Goal: Transaction & Acquisition: Obtain resource

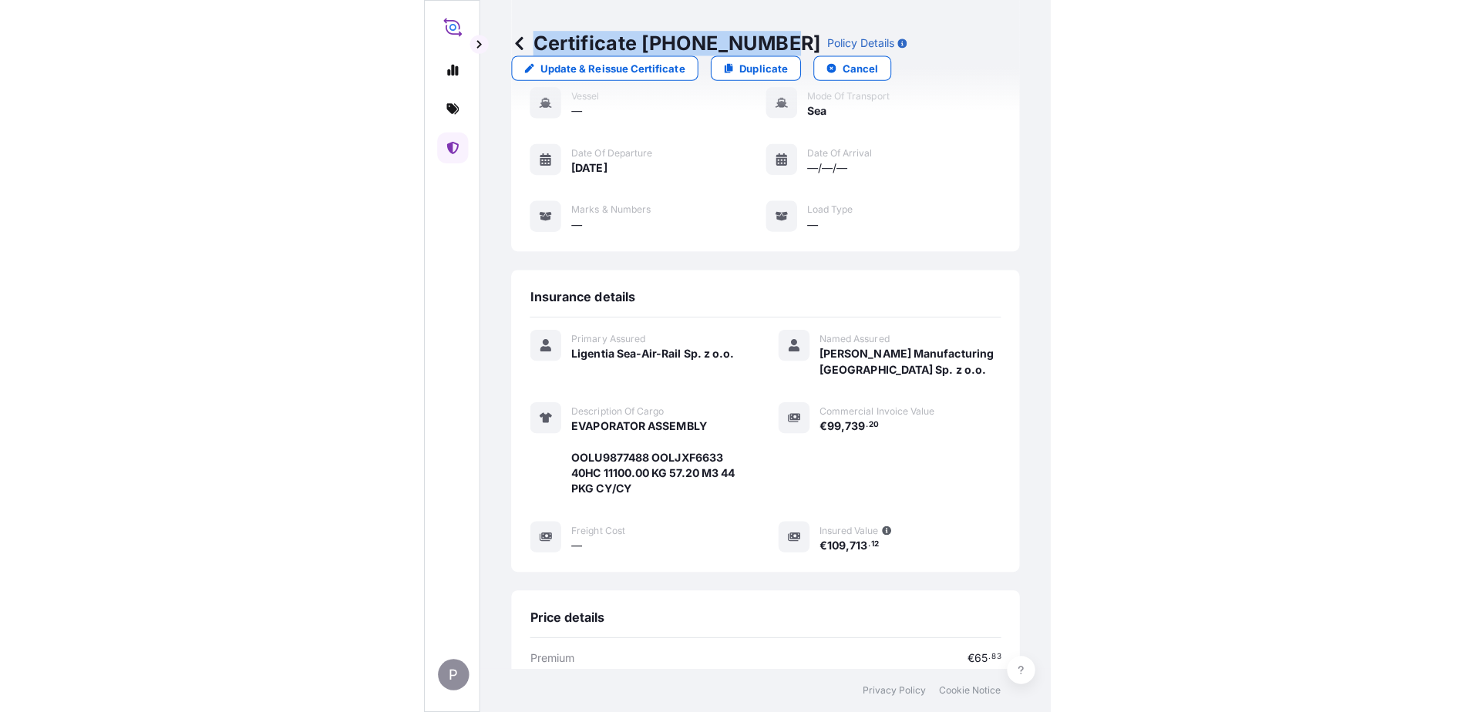
scroll to position [116, 0]
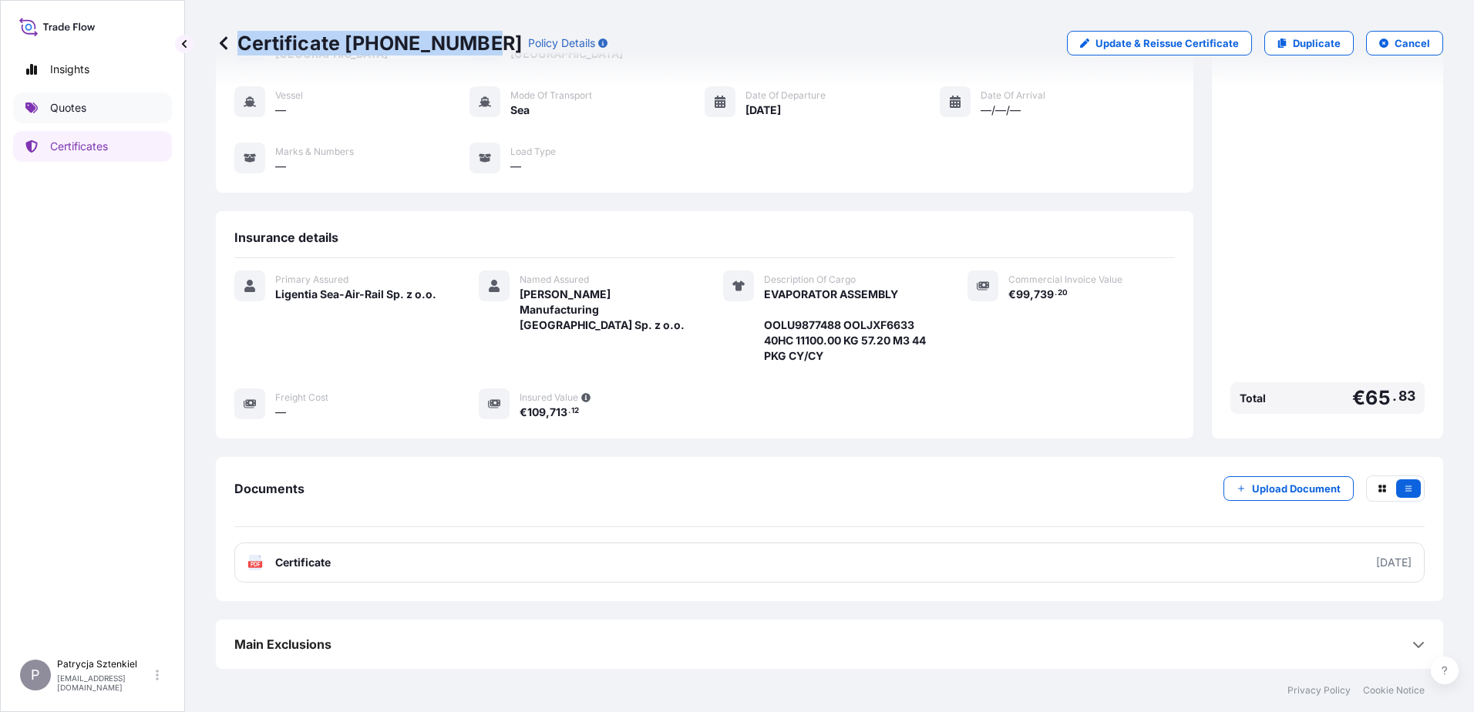
click at [81, 109] on p "Quotes" at bounding box center [68, 107] width 36 height 15
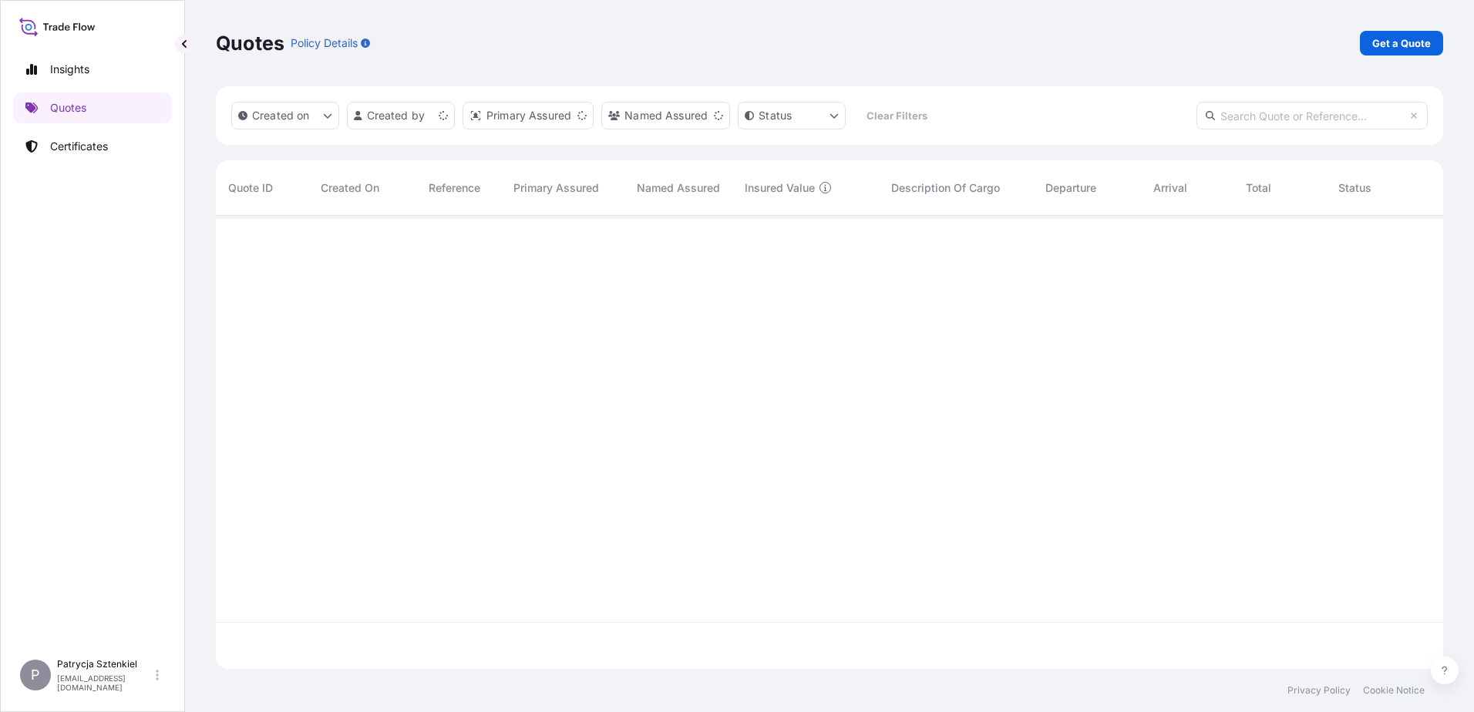
scroll to position [450, 1216]
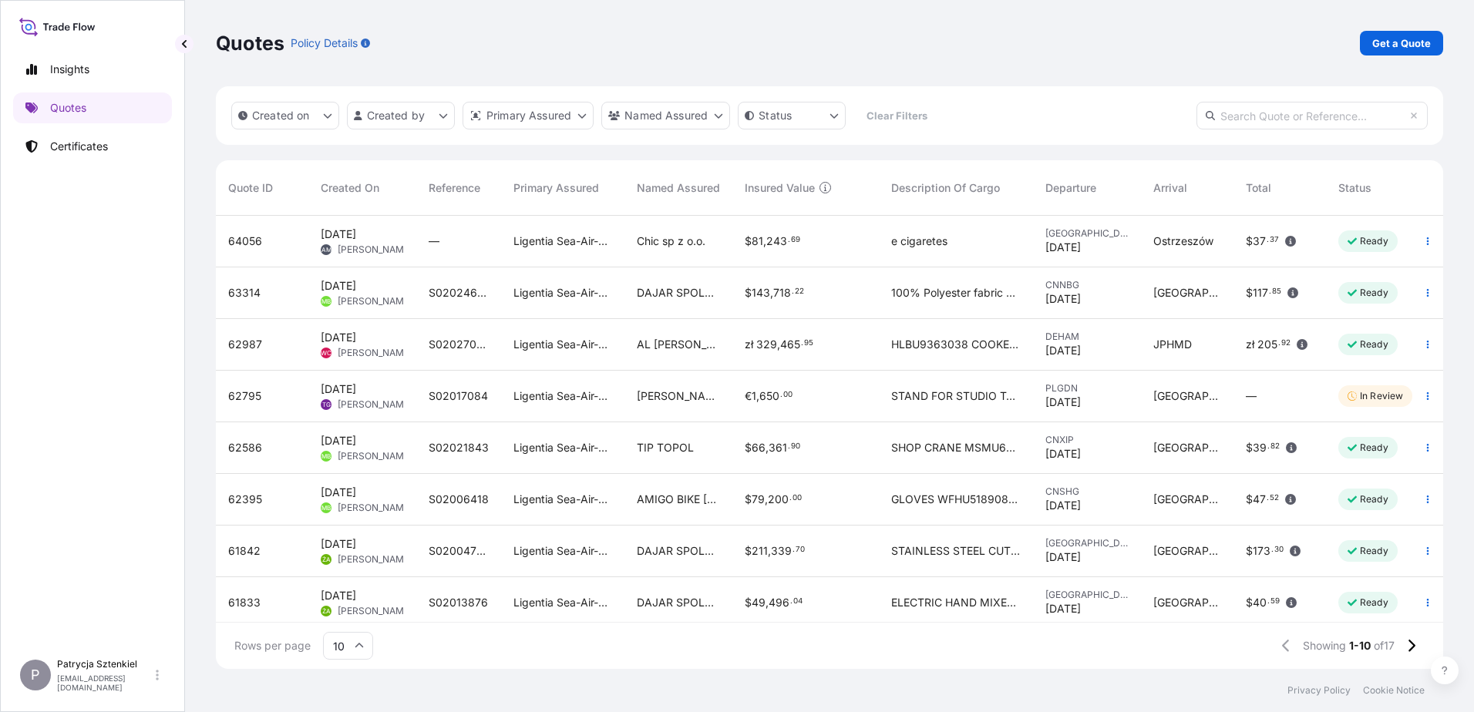
click at [620, 117] on input "text" at bounding box center [1312, 116] width 231 height 28
paste input "[PHONE_NUMBER]"
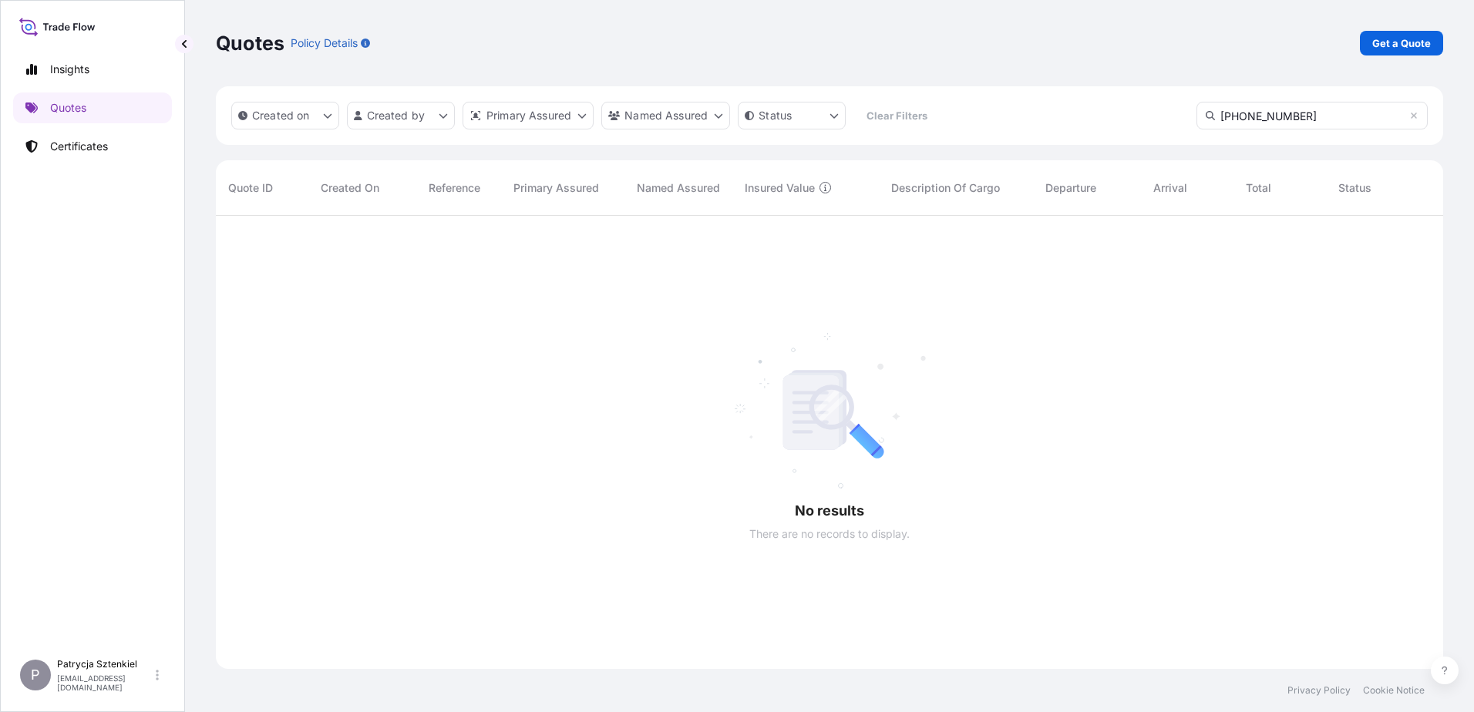
scroll to position [497, 1216]
type input "[PHONE_NUMBER]"
click at [59, 138] on link "Certificates" at bounding box center [92, 146] width 159 height 31
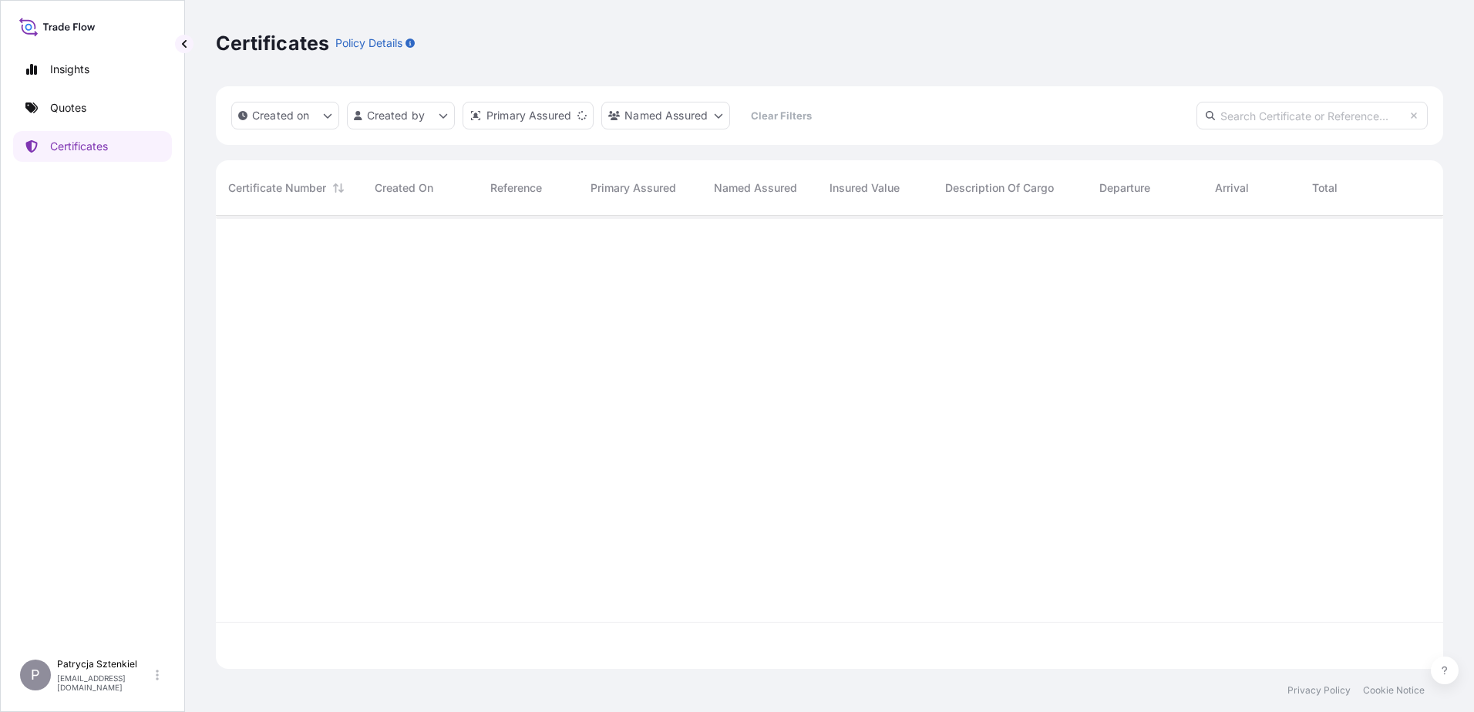
scroll to position [450, 1216]
click at [620, 116] on input "text" at bounding box center [1312, 116] width 231 height 28
paste input "[PHONE_NUMBER]"
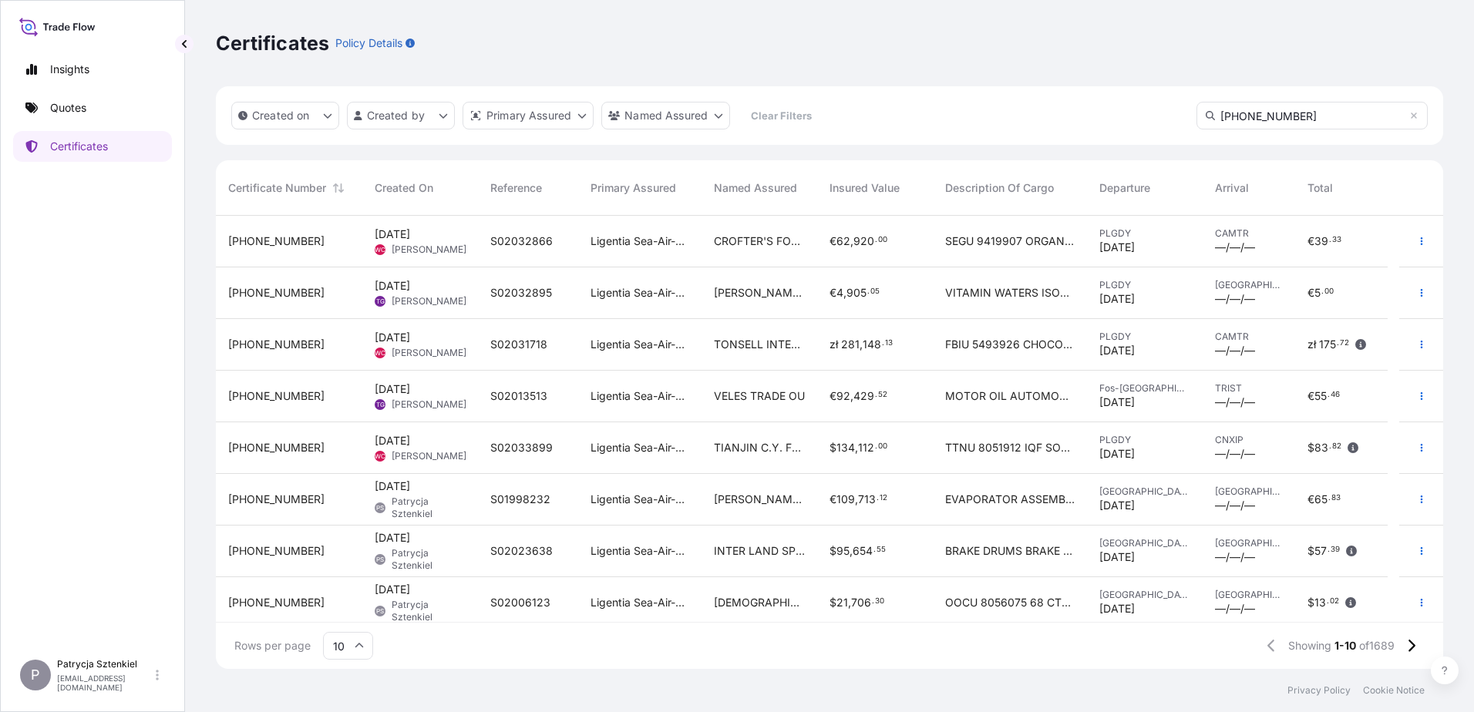
click at [620, 108] on input "[PHONE_NUMBER]" at bounding box center [1312, 116] width 231 height 28
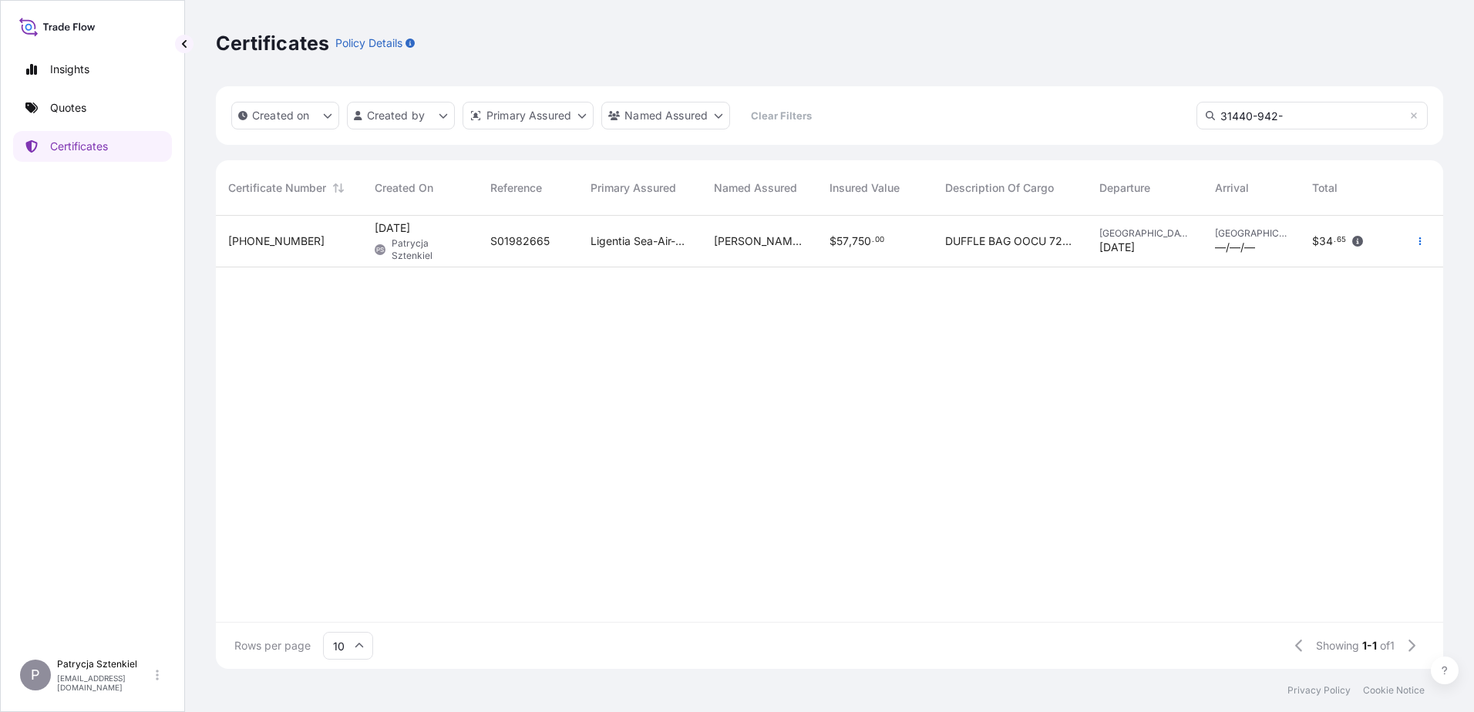
type input "31440-942-"
click at [620, 251] on div "Ligentia Sea-Air-Rail Sp. z o.o." at bounding box center [639, 242] width 123 height 52
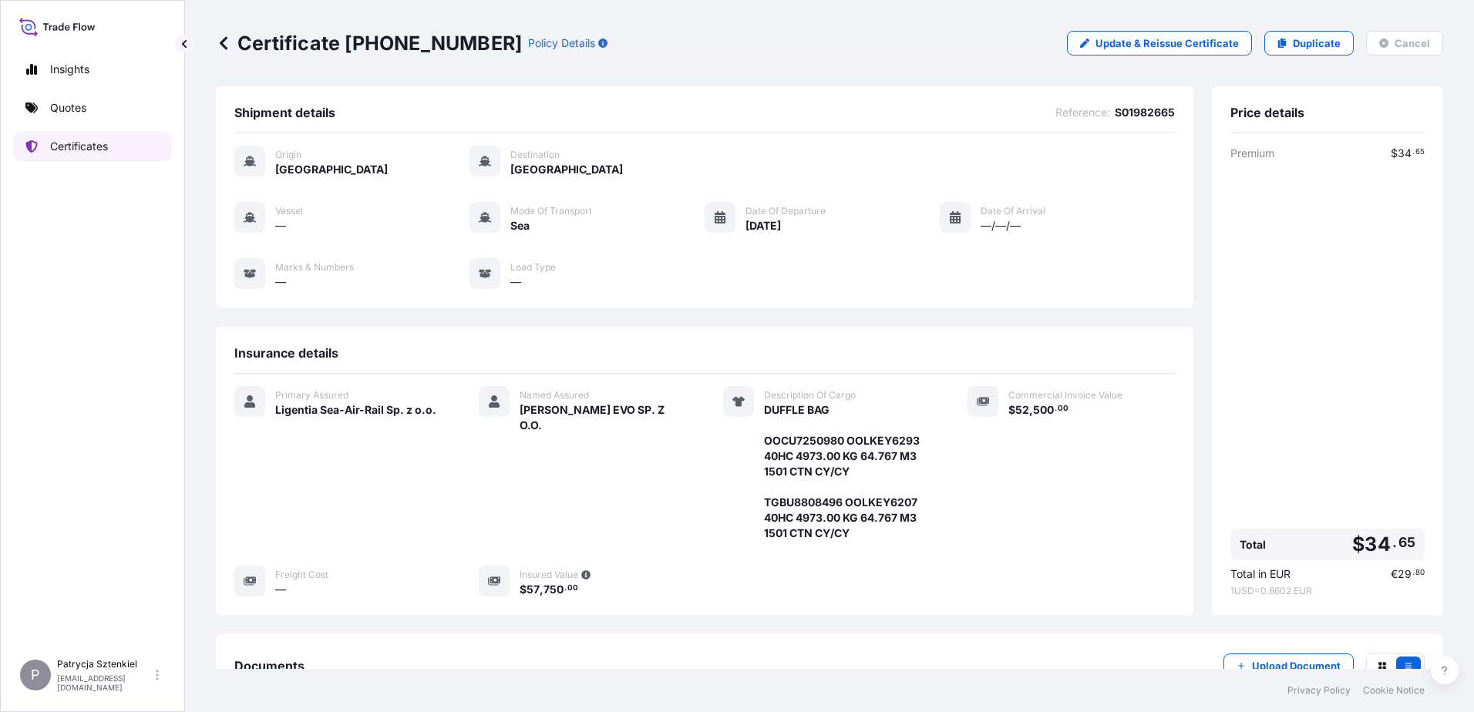
click at [81, 148] on p "Certificates" at bounding box center [79, 146] width 58 height 15
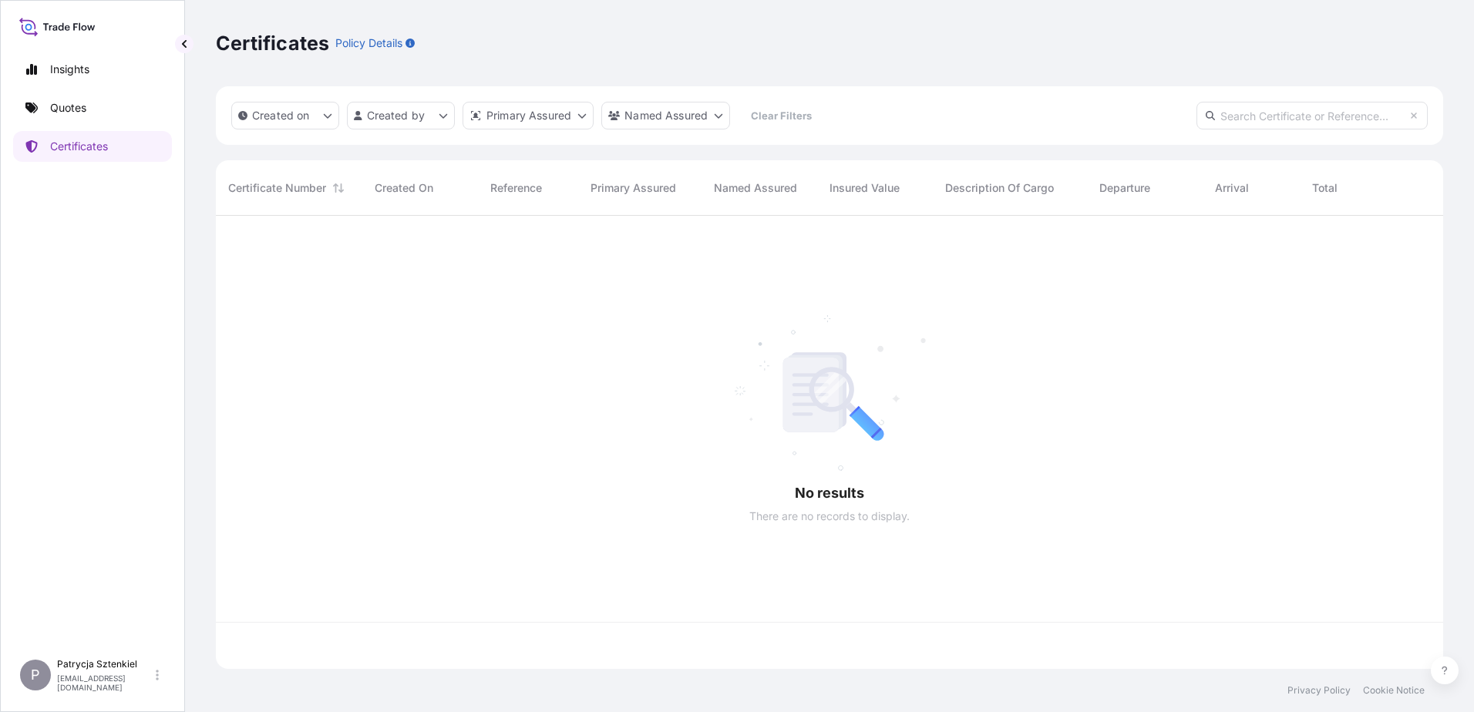
scroll to position [450, 1216]
click at [620, 113] on input "text" at bounding box center [1312, 116] width 231 height 28
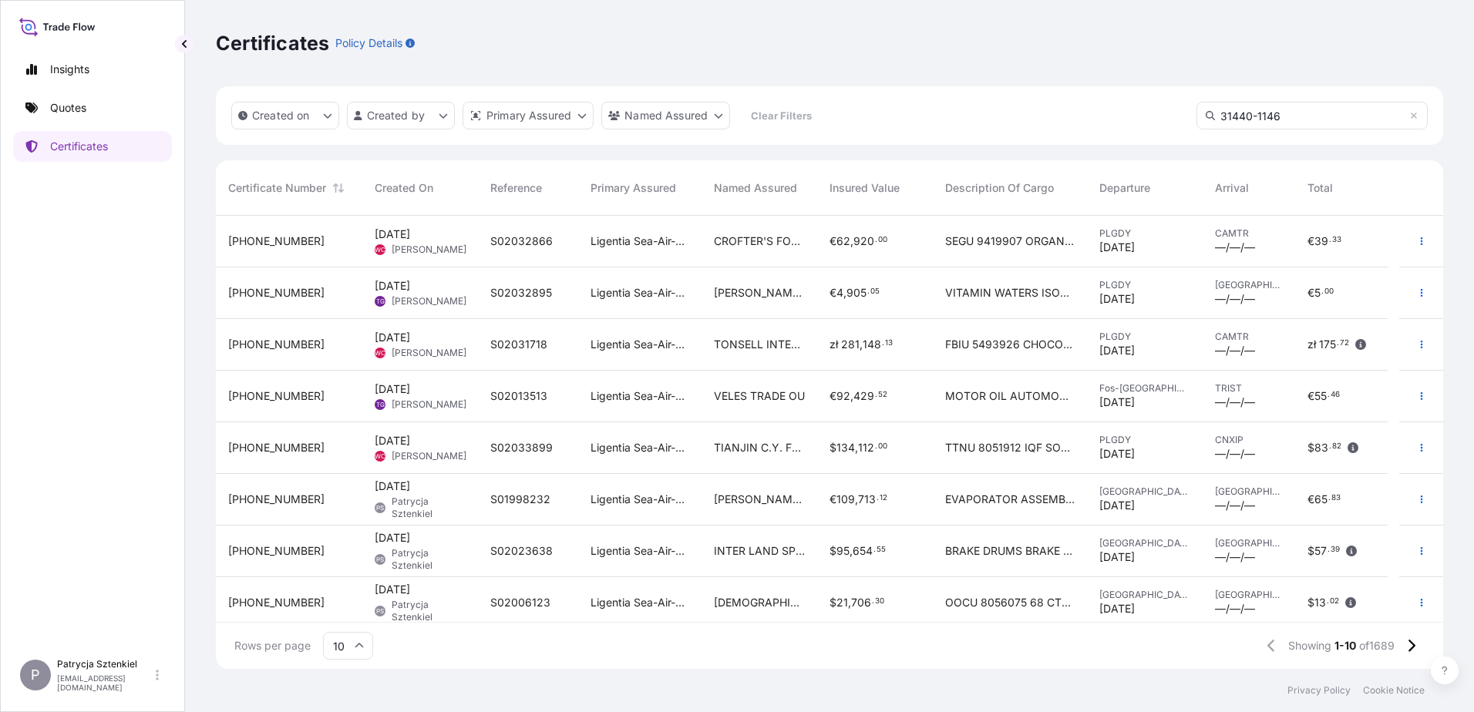
click at [620, 113] on input "31440-1146" at bounding box center [1312, 116] width 231 height 28
click at [620, 103] on input "31440-1146" at bounding box center [1312, 116] width 231 height 28
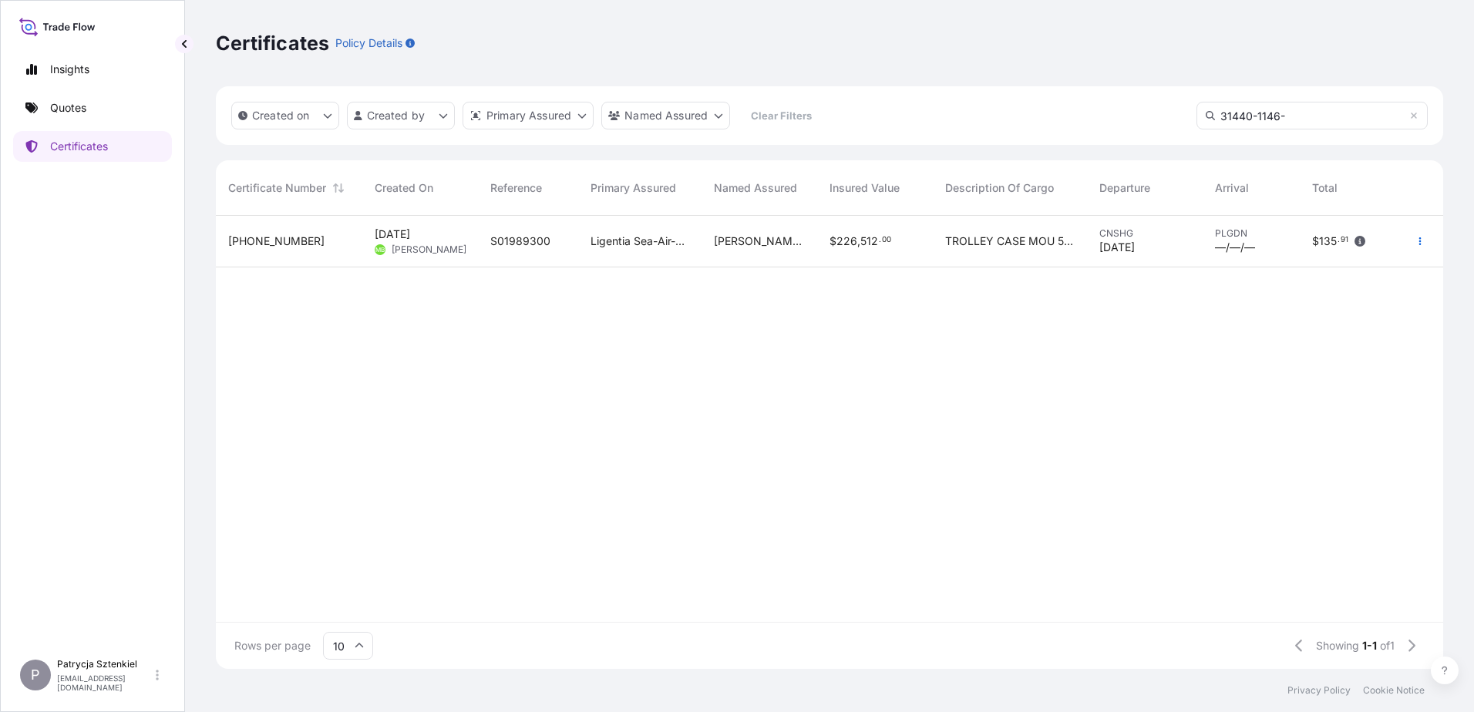
type input "31440-1146-"
click at [620, 251] on div "Ligentia Sea-Air-Rail Sp. z o.o." at bounding box center [639, 242] width 123 height 52
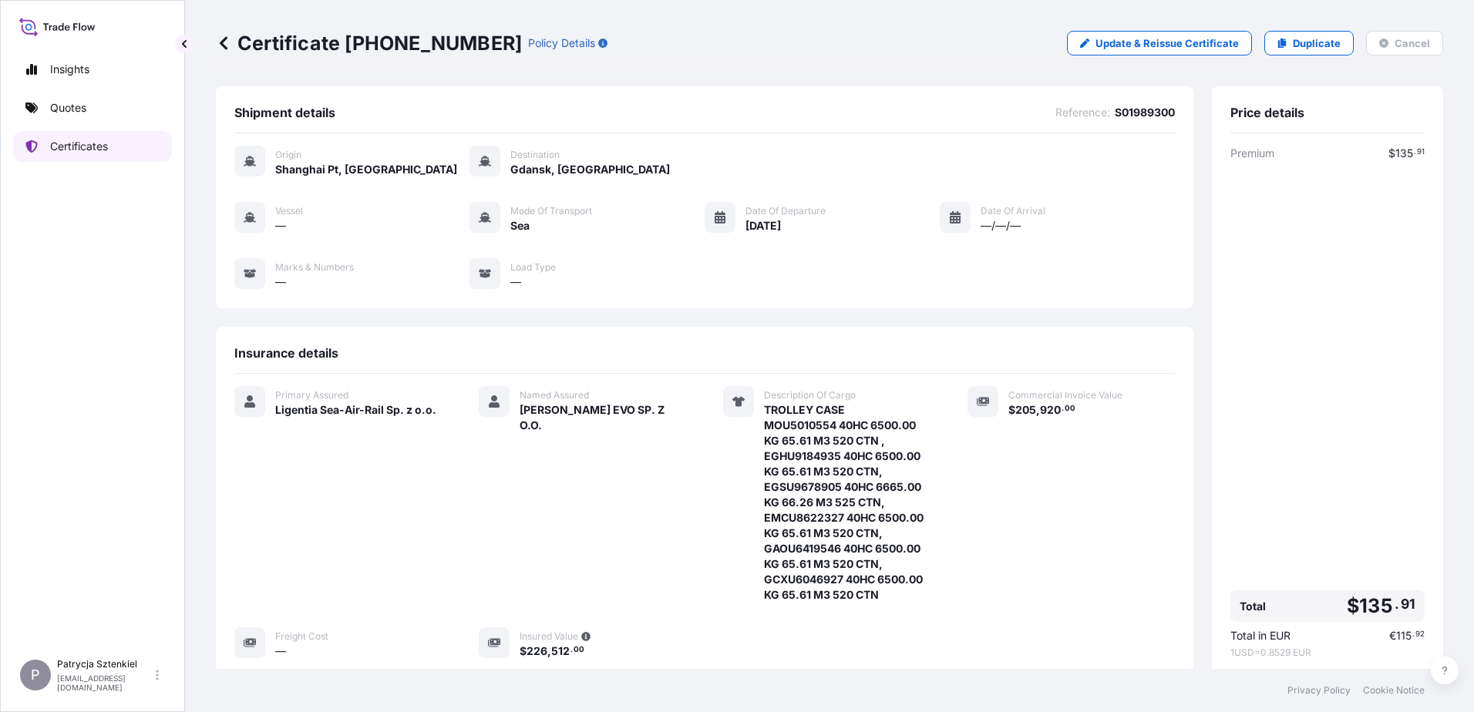
click at [68, 154] on link "Certificates" at bounding box center [92, 146] width 159 height 31
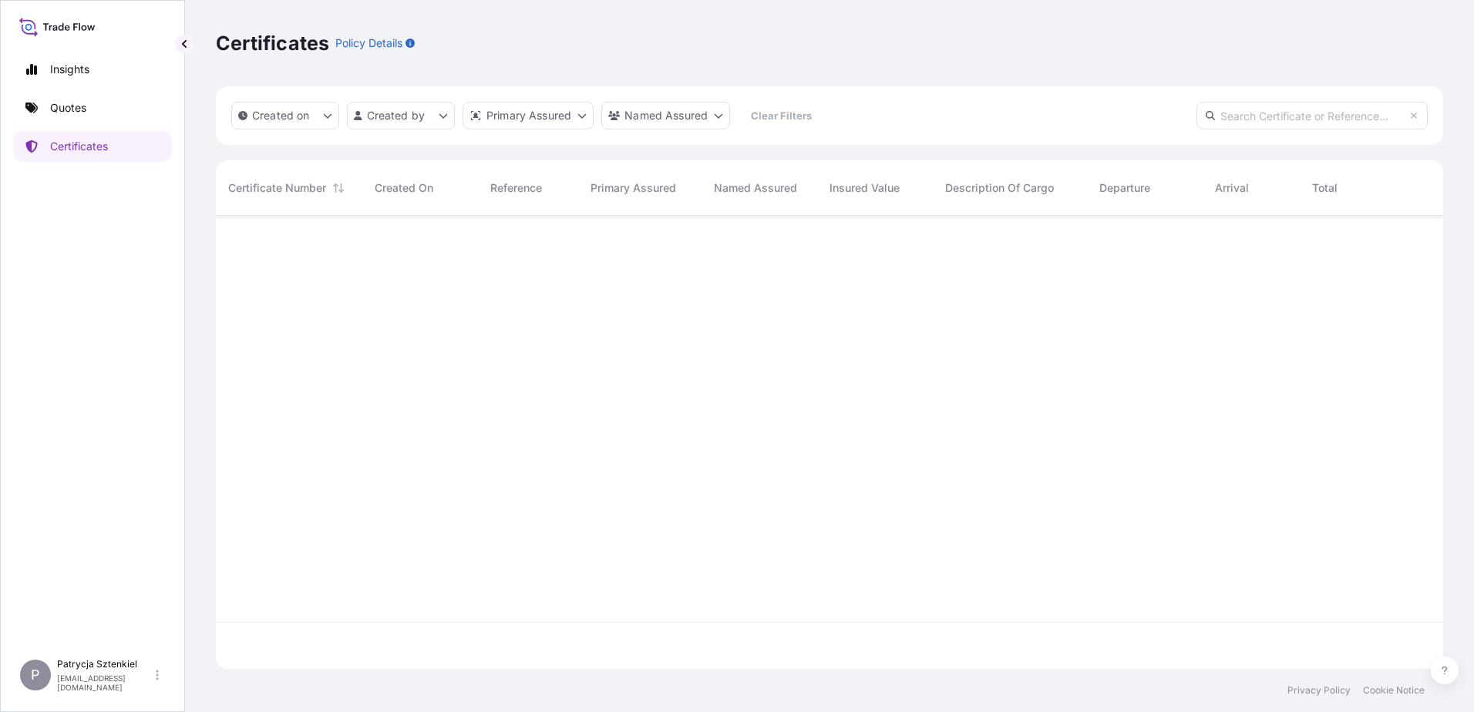
scroll to position [450, 1216]
click at [620, 113] on input "text" at bounding box center [1312, 116] width 231 height 28
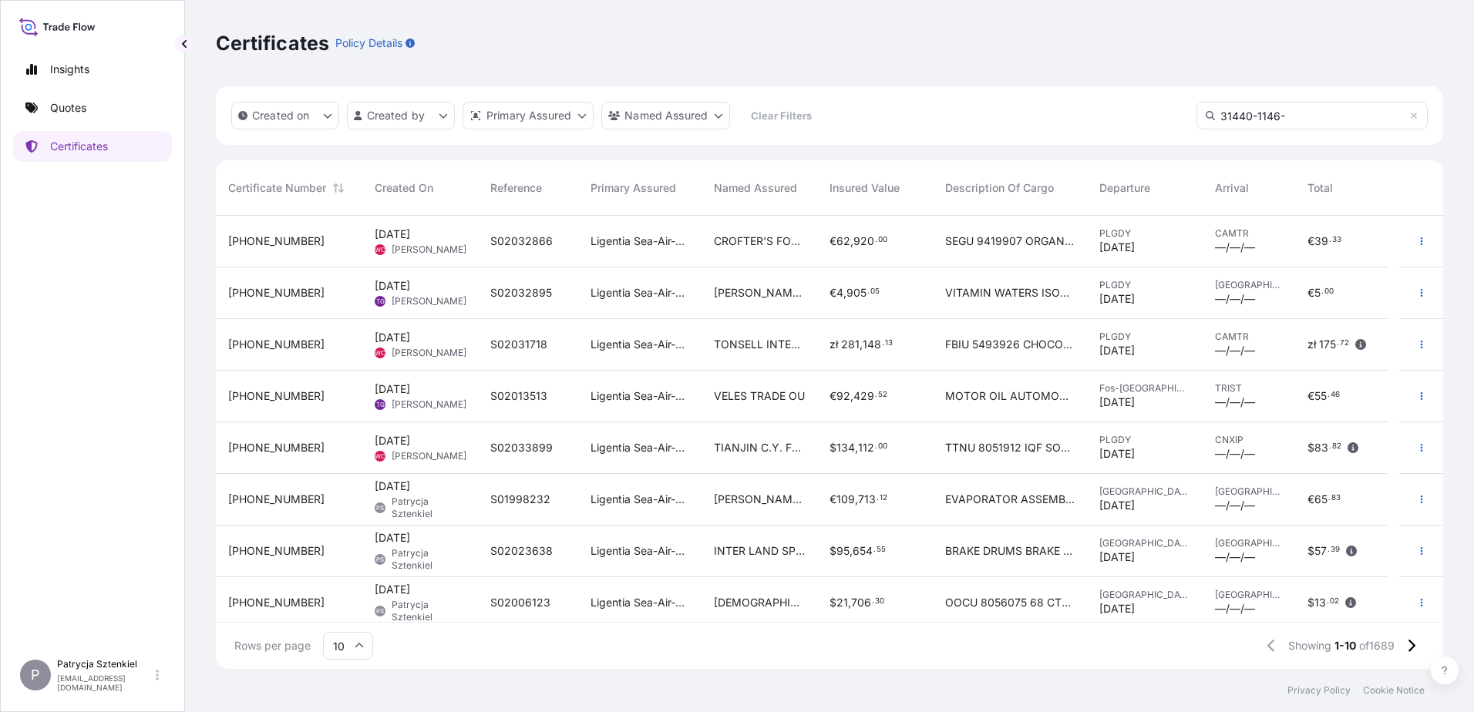
click at [620, 115] on input "31440-1146-" at bounding box center [1312, 116] width 231 height 28
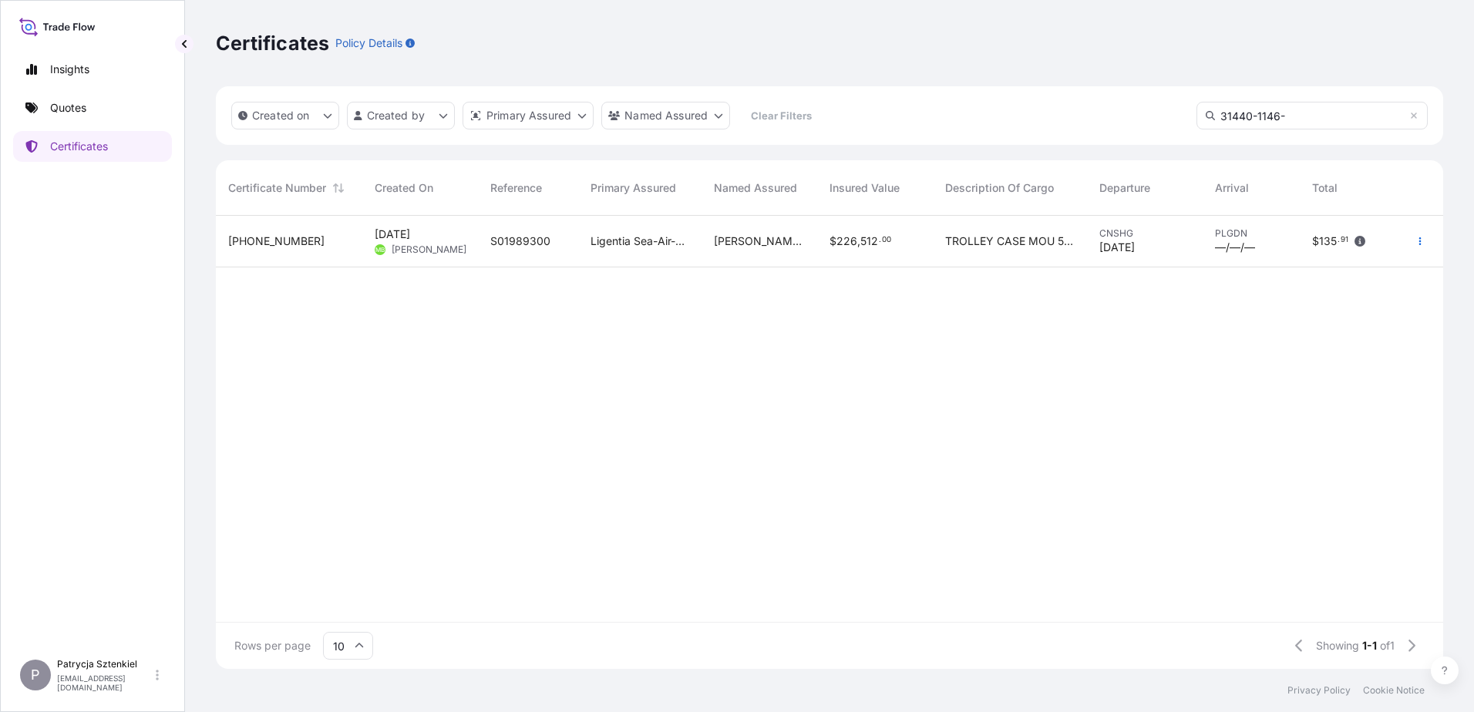
type input "31440-1146-"
click at [620, 248] on div "Ligentia Sea-Air-Rail Sp. z o.o." at bounding box center [639, 242] width 123 height 52
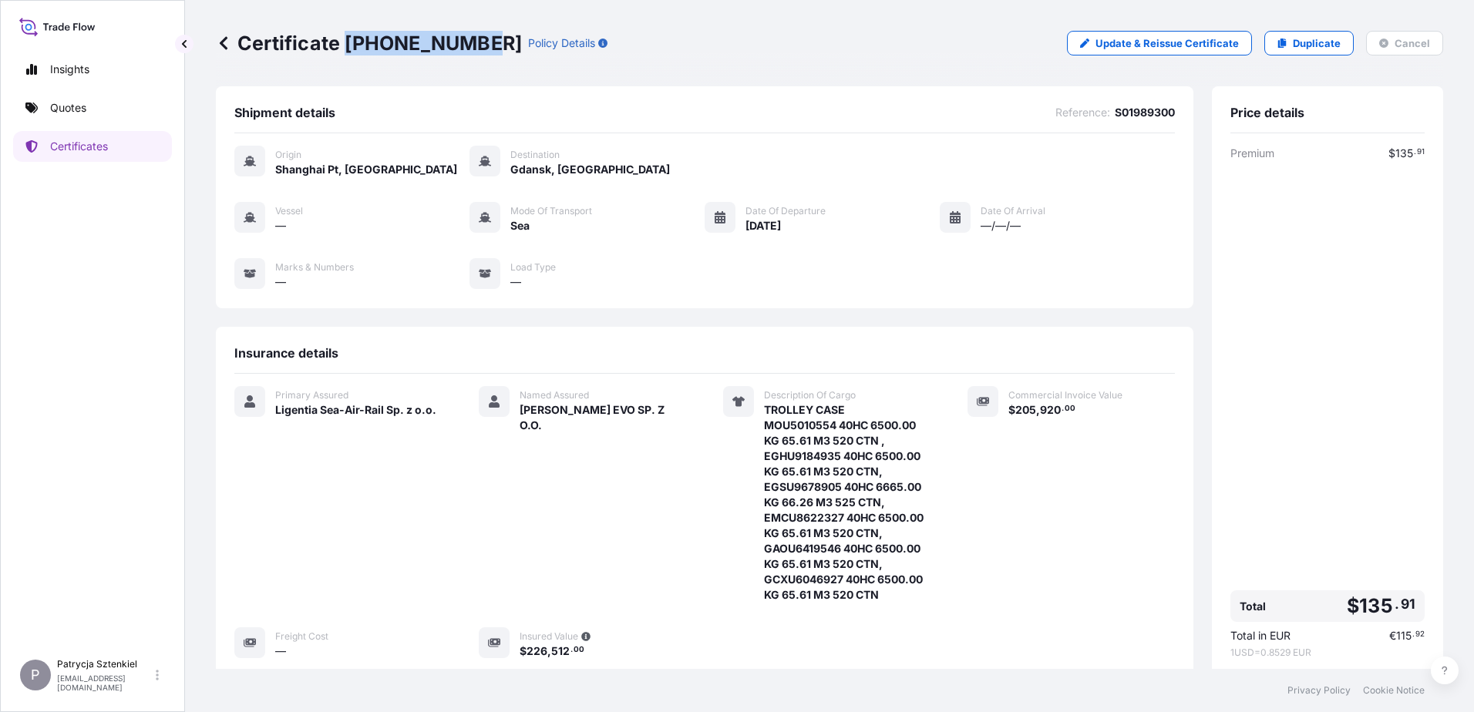
drag, startPoint x: 476, startPoint y: 45, endPoint x: 349, endPoint y: 46, distance: 127.2
click at [349, 46] on p "Certificate [PHONE_NUMBER]" at bounding box center [369, 43] width 306 height 25
click at [62, 150] on p "Certificates" at bounding box center [79, 146] width 58 height 15
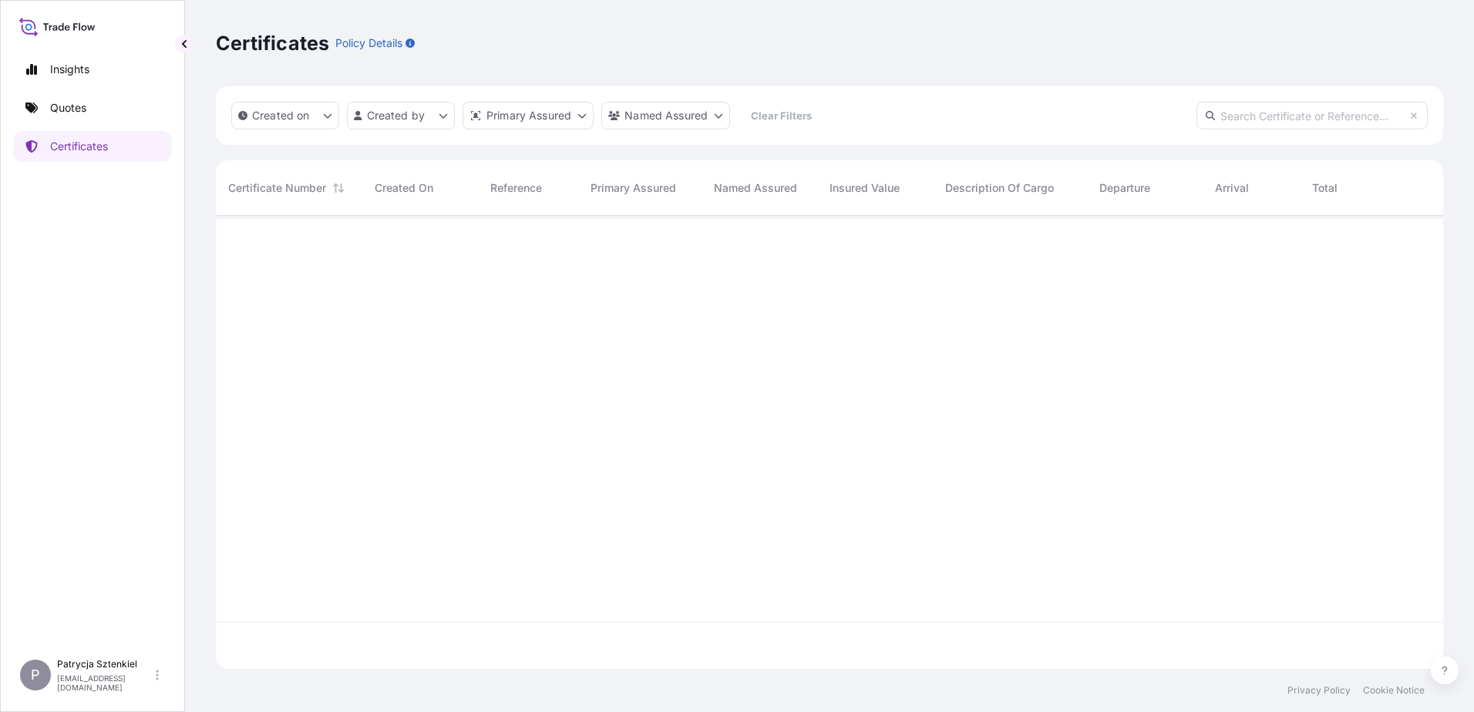
scroll to position [450, 1216]
click at [620, 116] on input "text" at bounding box center [1312, 116] width 231 height 28
paste input "[PHONE_NUMBER]"
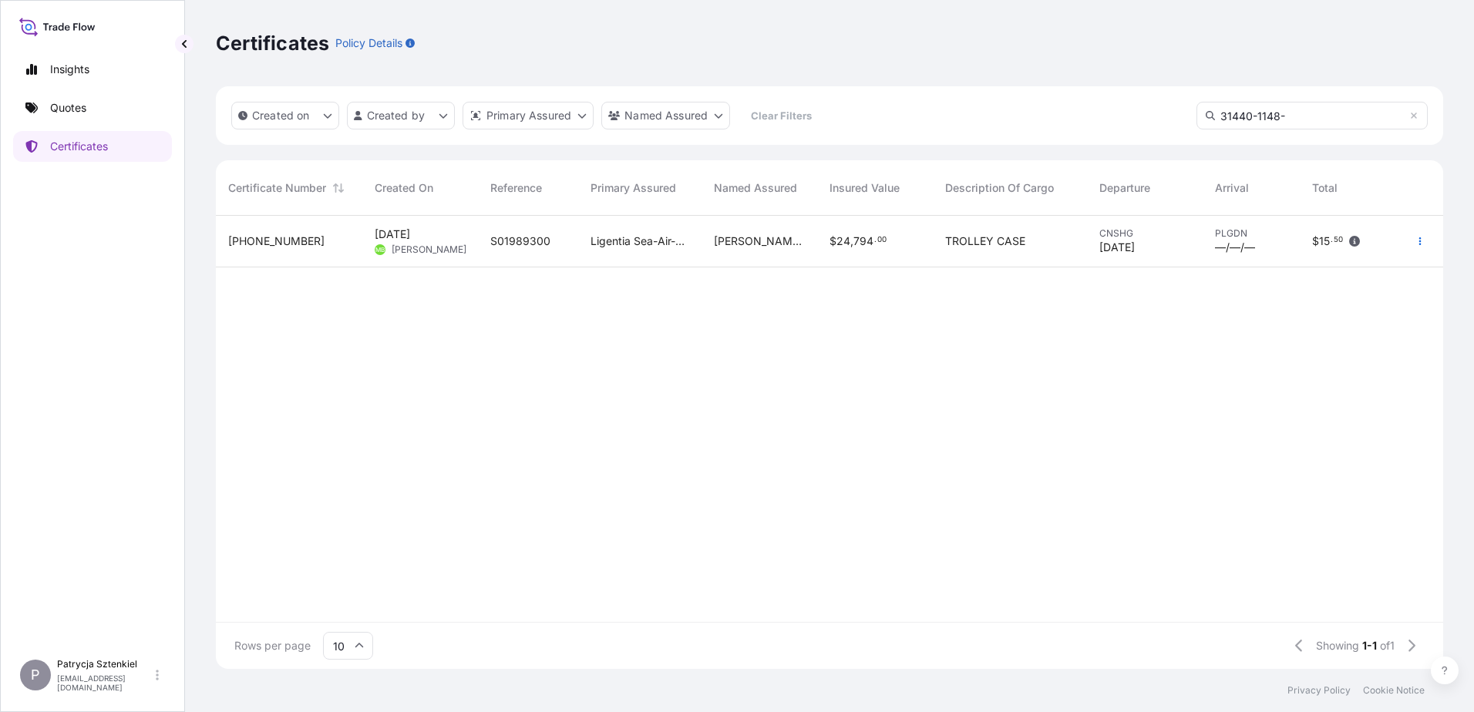
type input "31440-1148-"
click at [572, 250] on div "S01989300" at bounding box center [528, 242] width 100 height 52
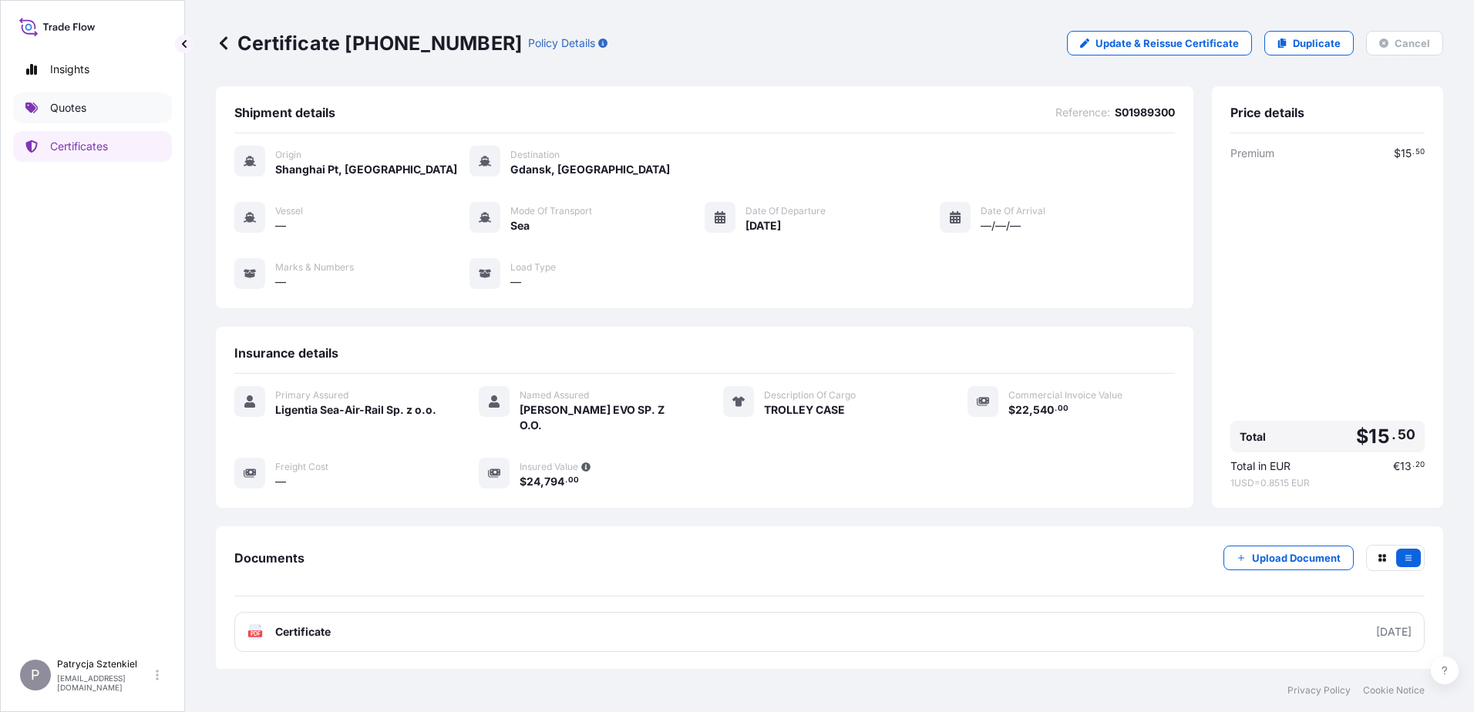
click at [105, 112] on link "Quotes" at bounding box center [92, 108] width 159 height 31
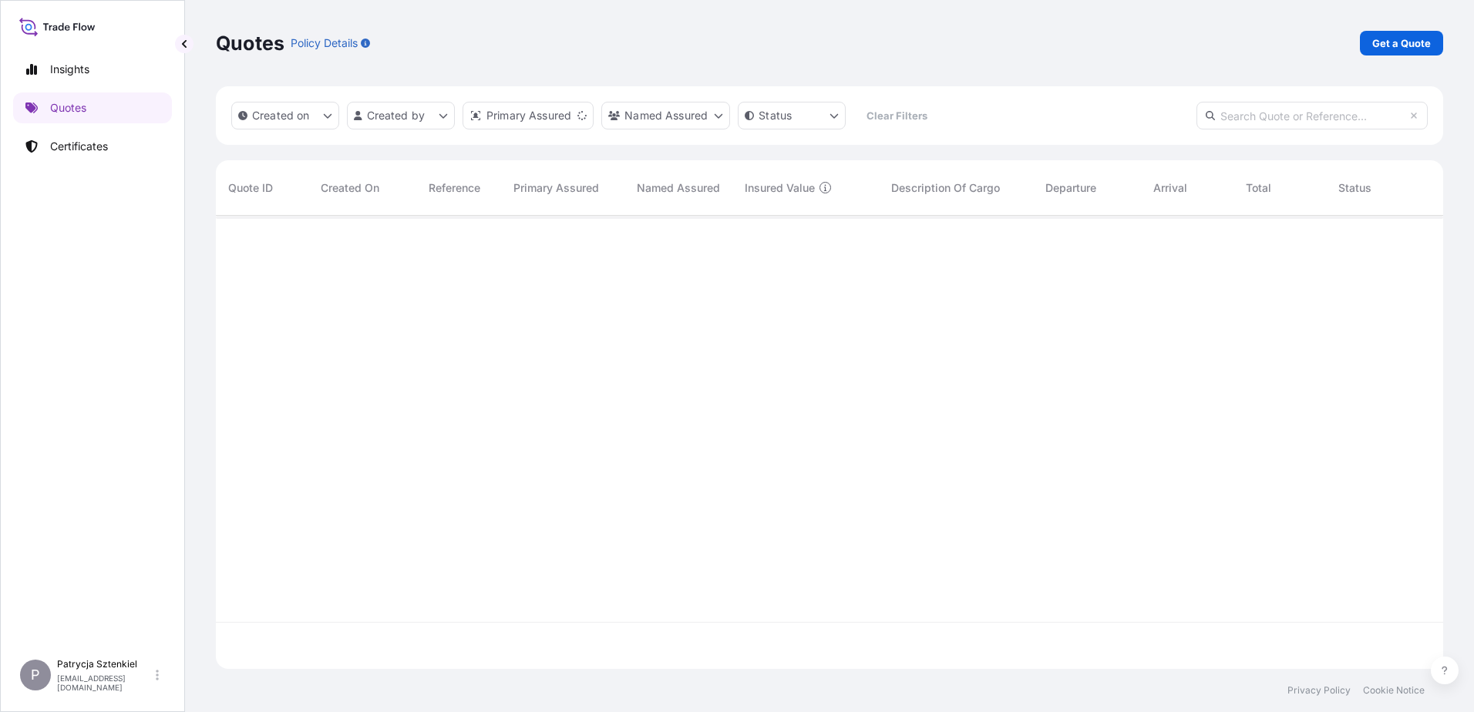
scroll to position [450, 1216]
click at [116, 137] on link "Certificates" at bounding box center [92, 146] width 159 height 31
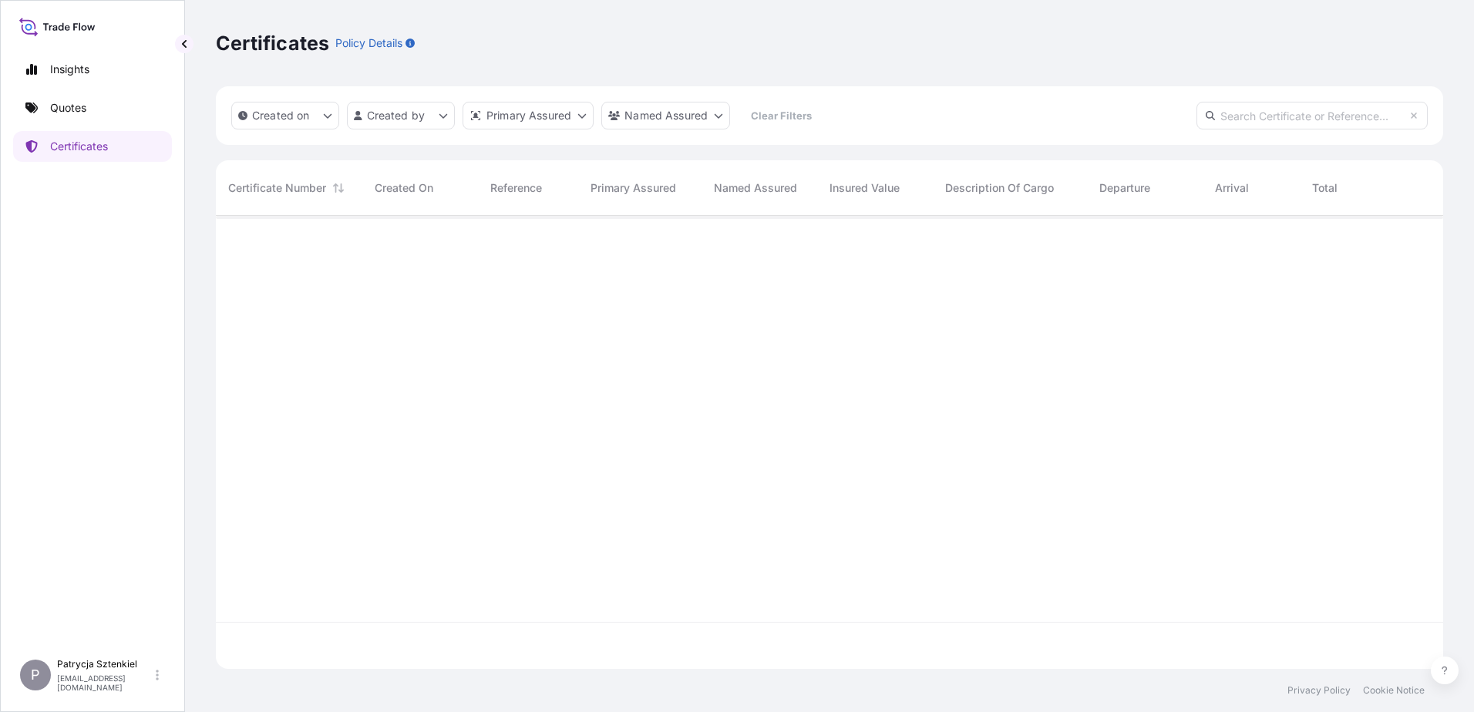
scroll to position [450, 1216]
click at [620, 118] on input "text" at bounding box center [1312, 116] width 231 height 28
paste input "[PHONE_NUMBER]"
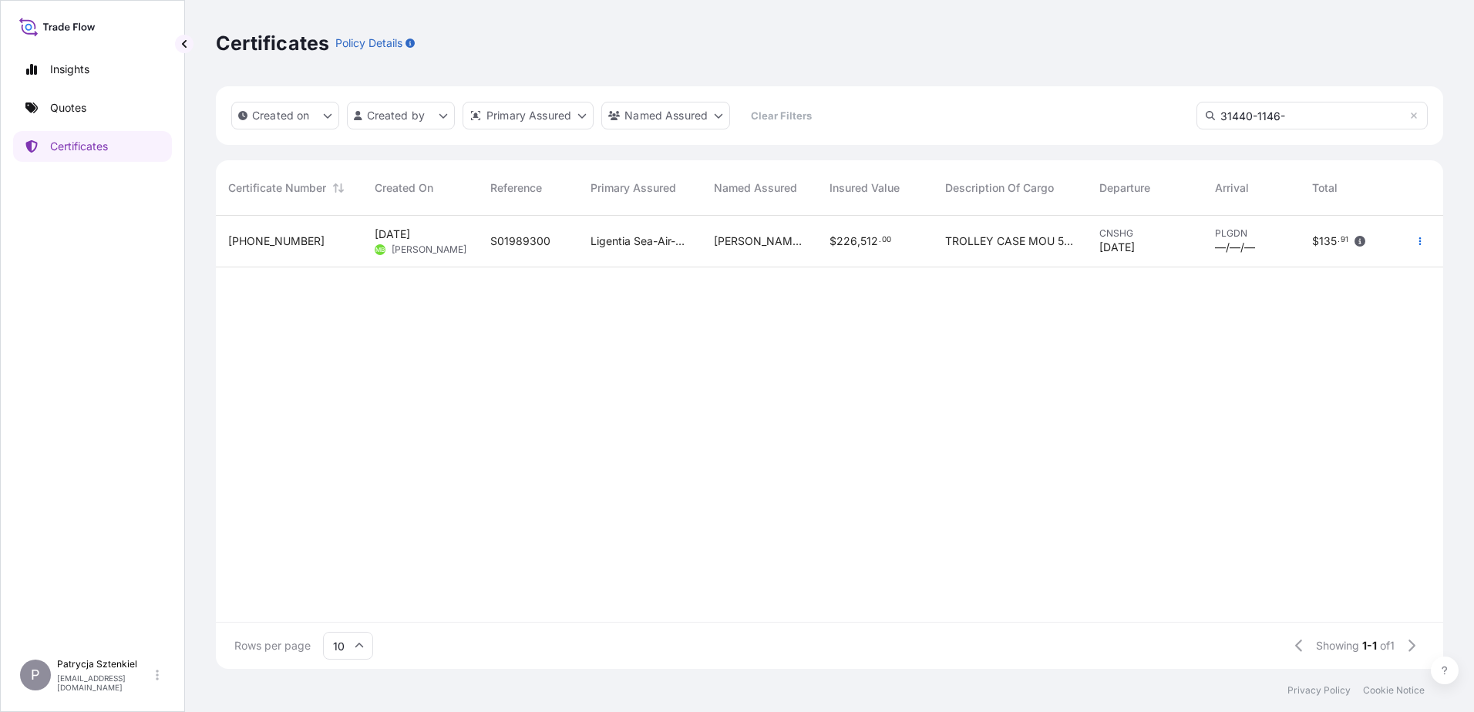
type input "31440-1146-"
click at [578, 254] on div "Ligentia Sea-Air-Rail Sp. z o.o." at bounding box center [639, 242] width 123 height 52
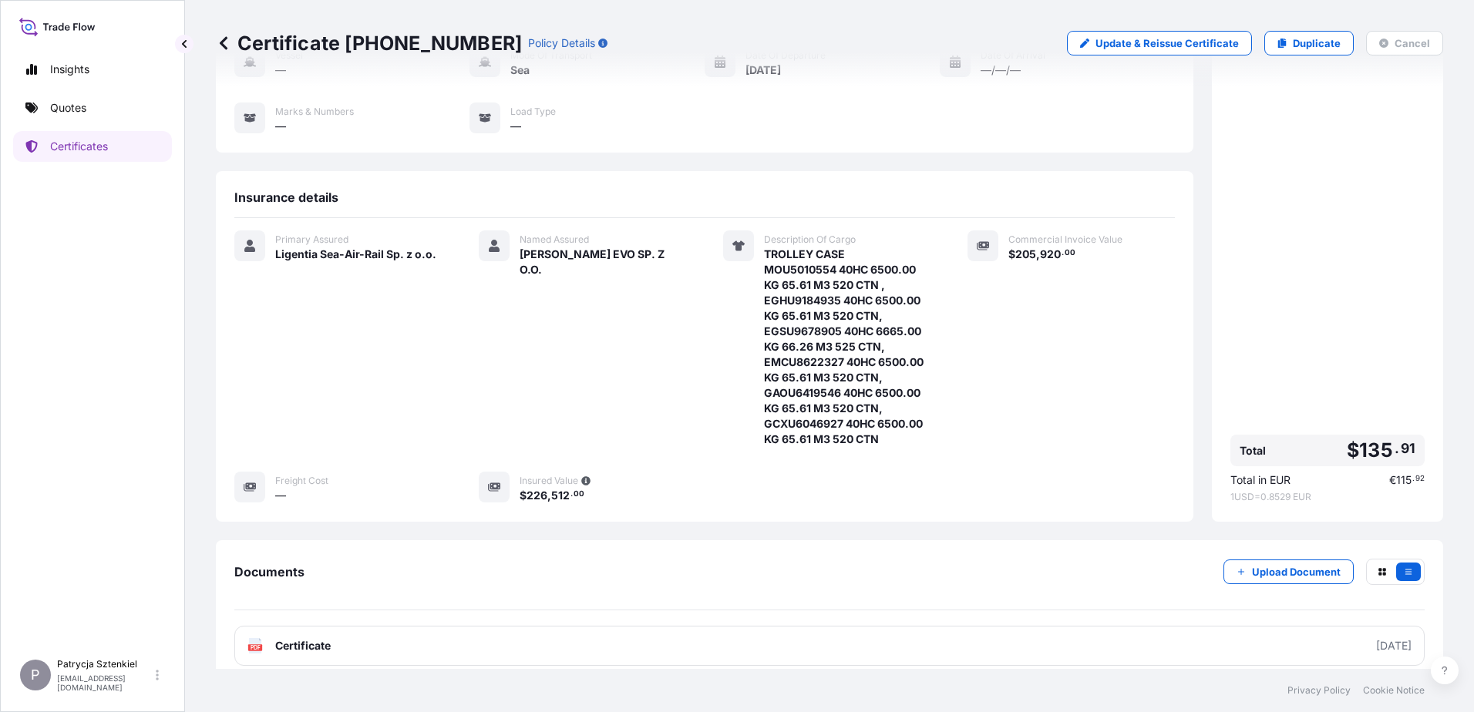
scroll to position [239, 0]
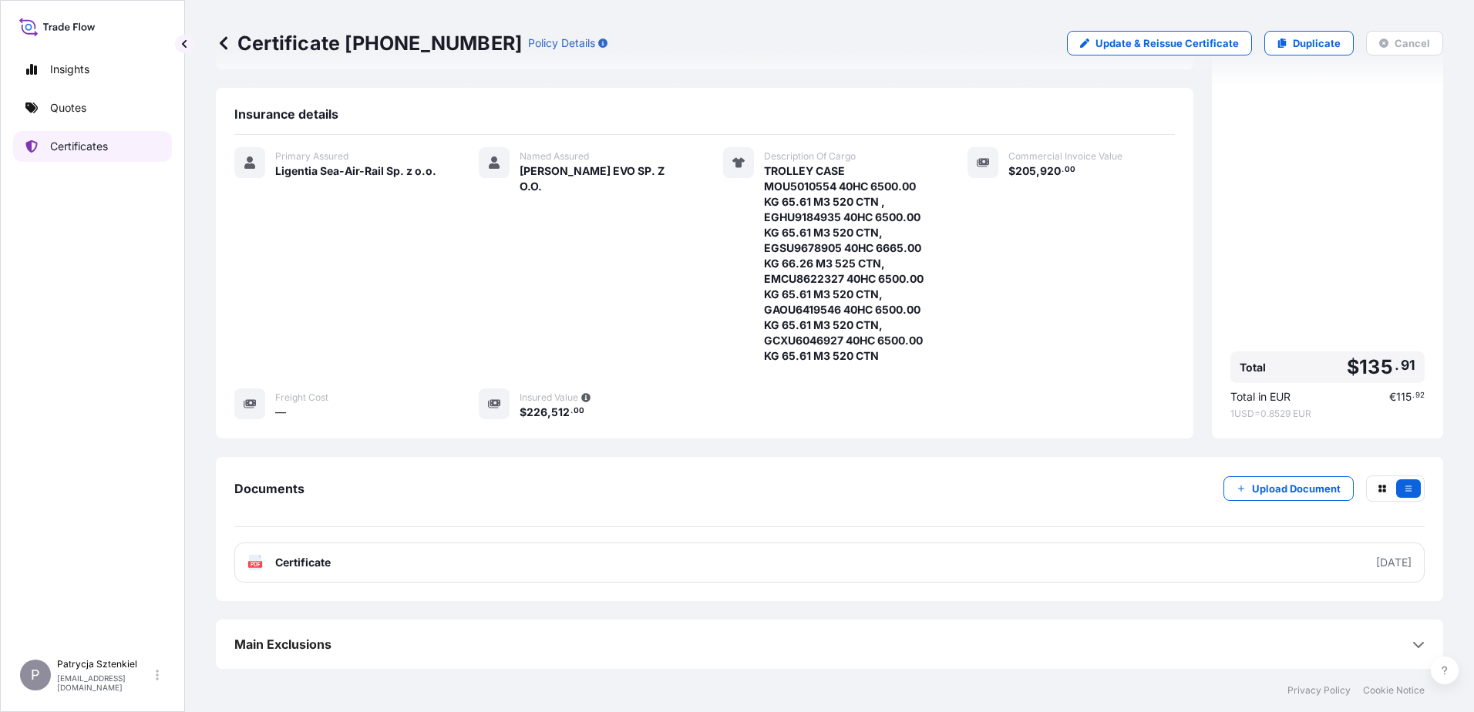
click at [74, 154] on link "Certificates" at bounding box center [92, 146] width 159 height 31
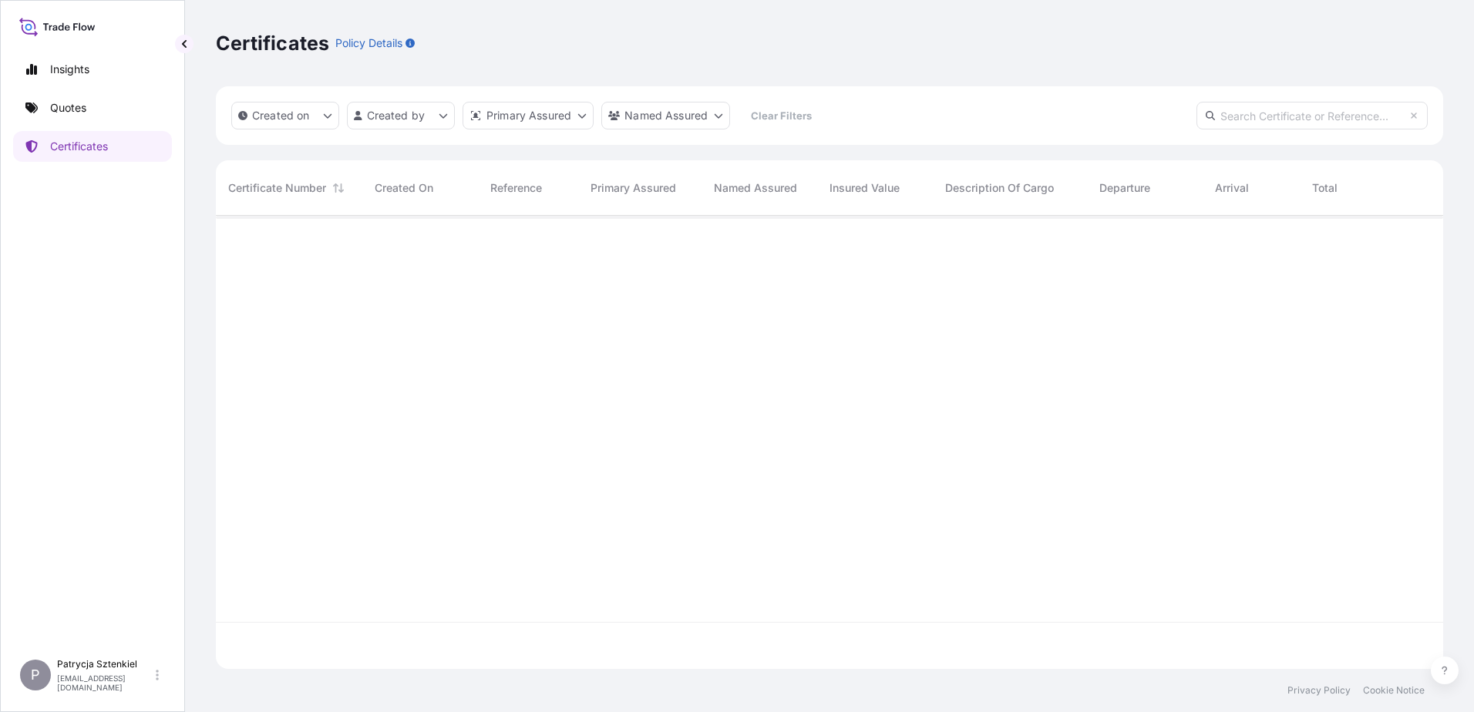
scroll to position [450, 1216]
click at [620, 109] on input "text" at bounding box center [1312, 116] width 231 height 28
paste input "[PHONE_NUMBER]"
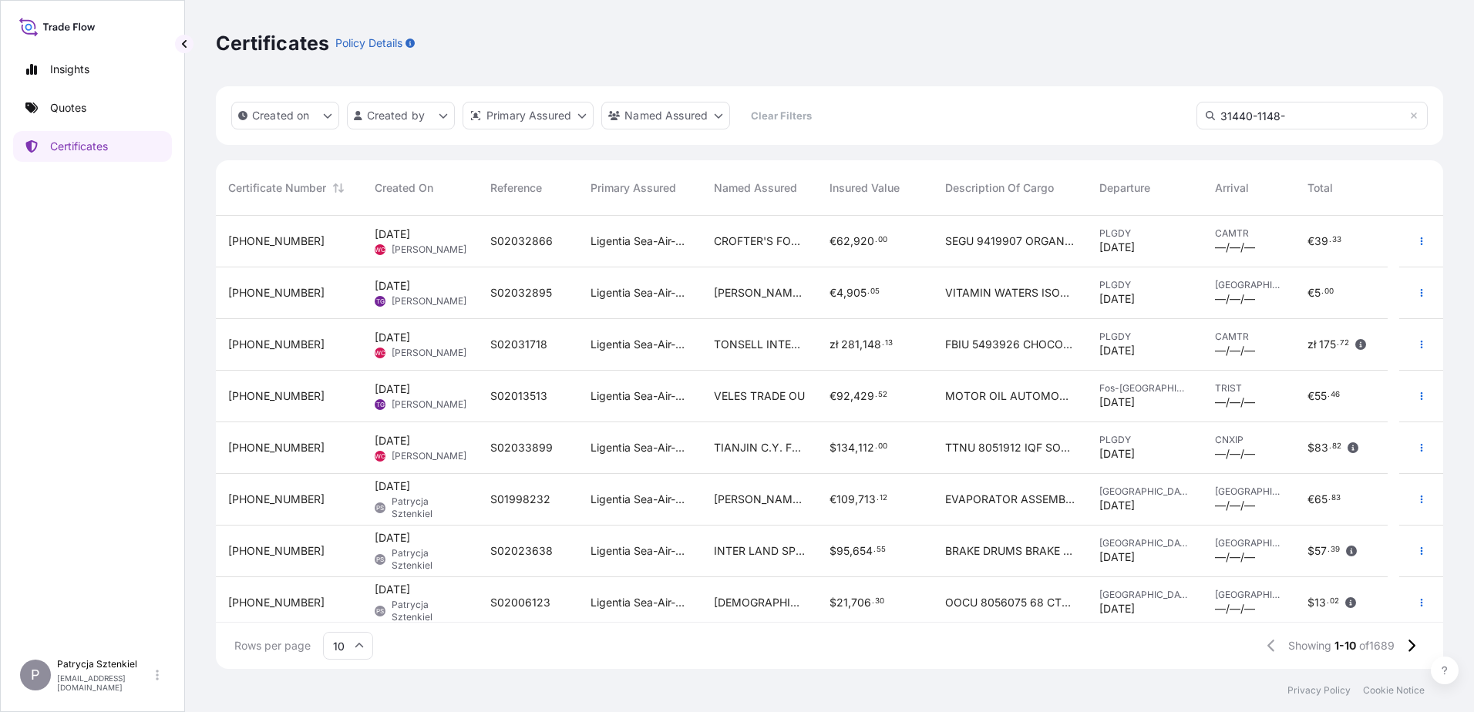
click at [620, 113] on input "31440-1148-" at bounding box center [1312, 116] width 231 height 28
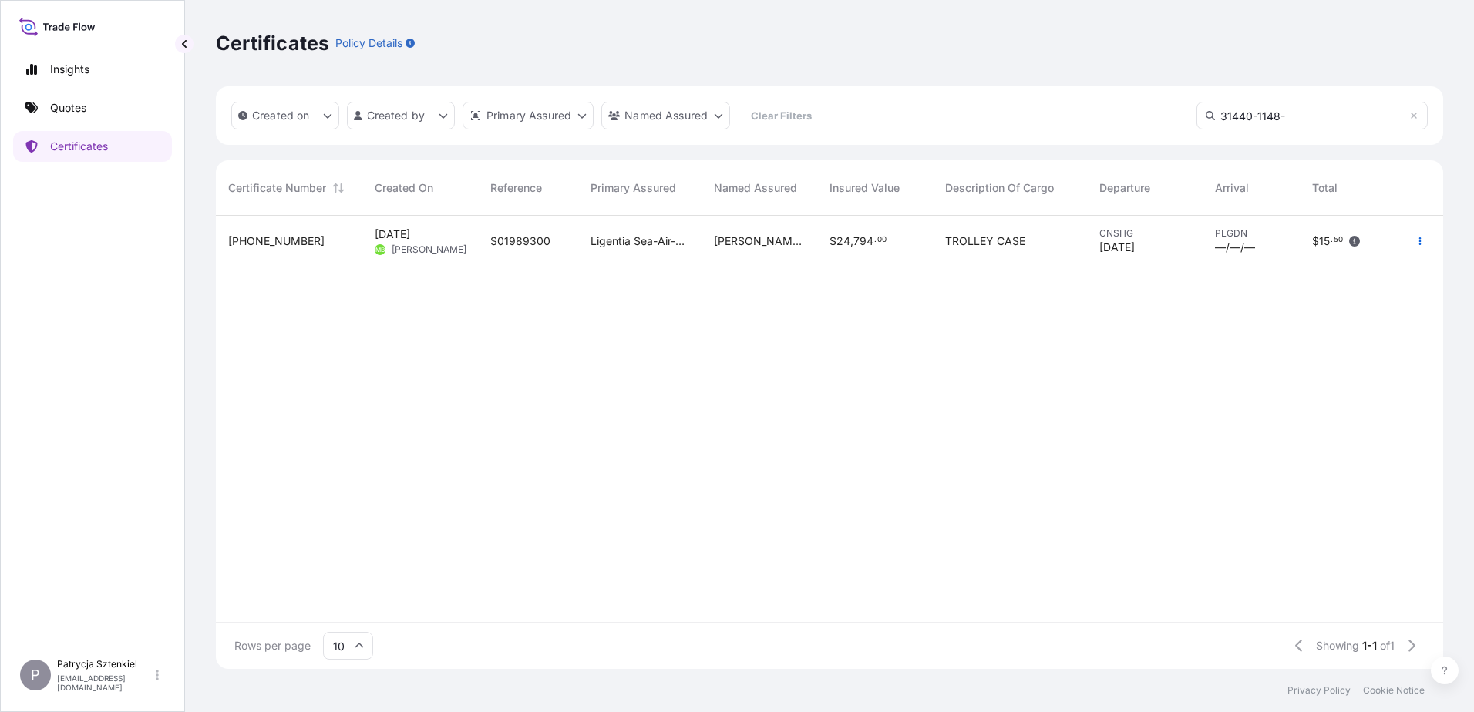
type input "31440-1148-"
click at [498, 240] on span "S01989300" at bounding box center [520, 241] width 60 height 15
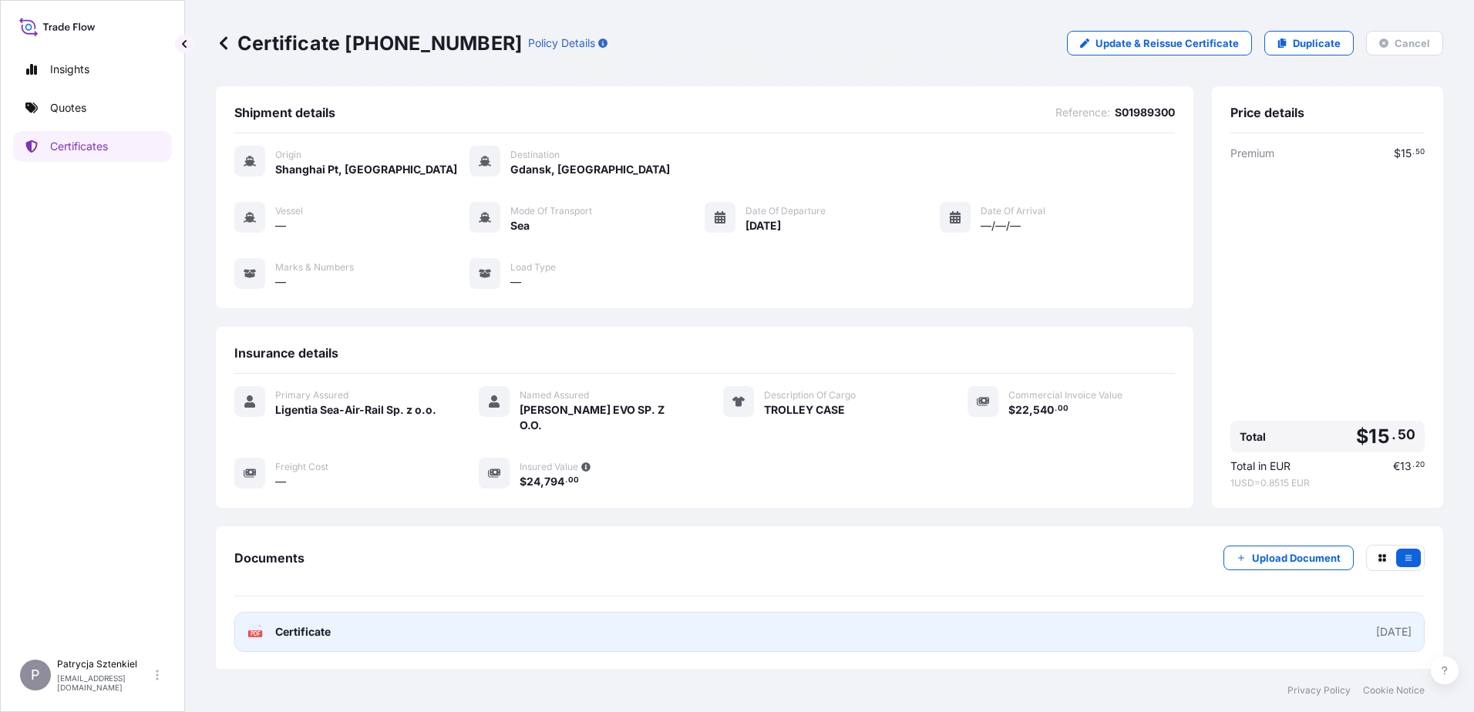
click at [417, 621] on link "PDF Certificate [DATE]" at bounding box center [829, 632] width 1190 height 40
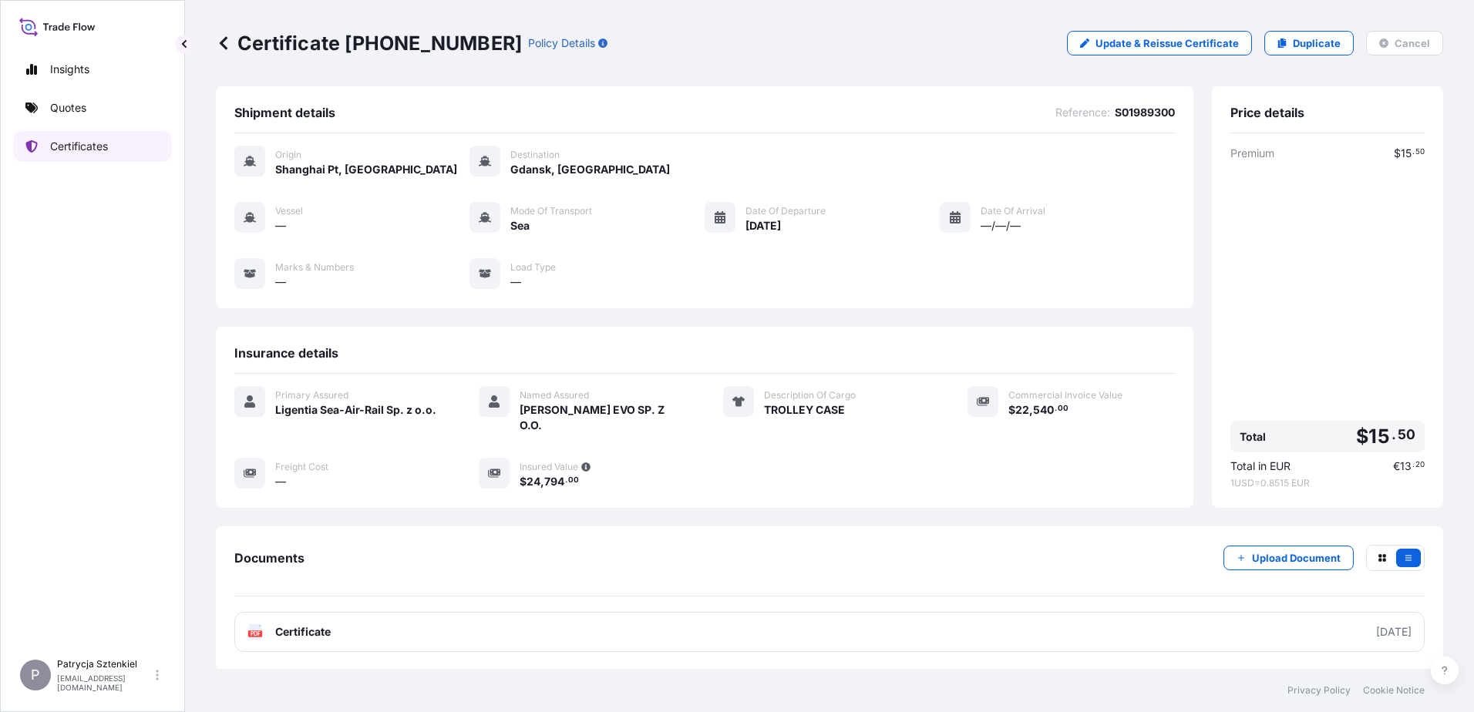
click at [60, 146] on p "Certificates" at bounding box center [79, 146] width 58 height 15
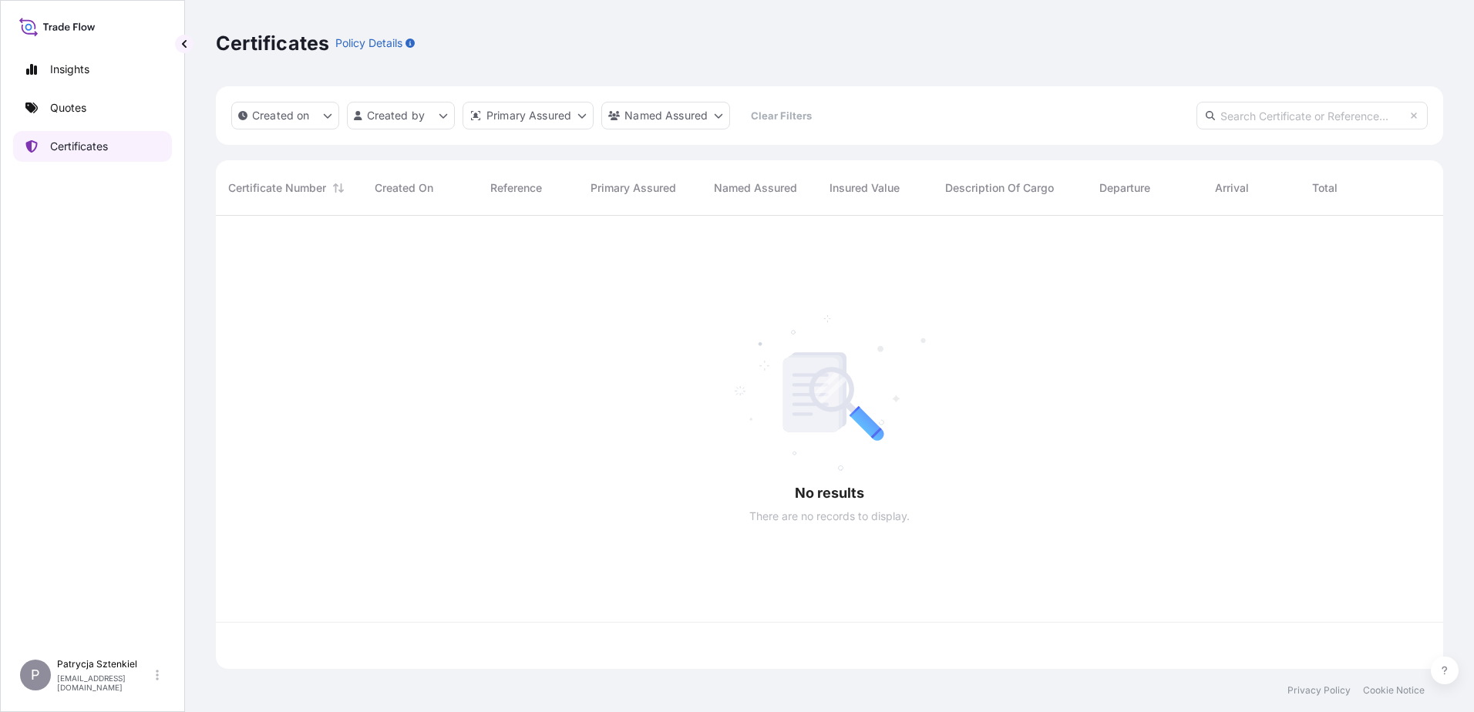
scroll to position [450, 1216]
click at [89, 113] on link "Quotes" at bounding box center [92, 108] width 159 height 31
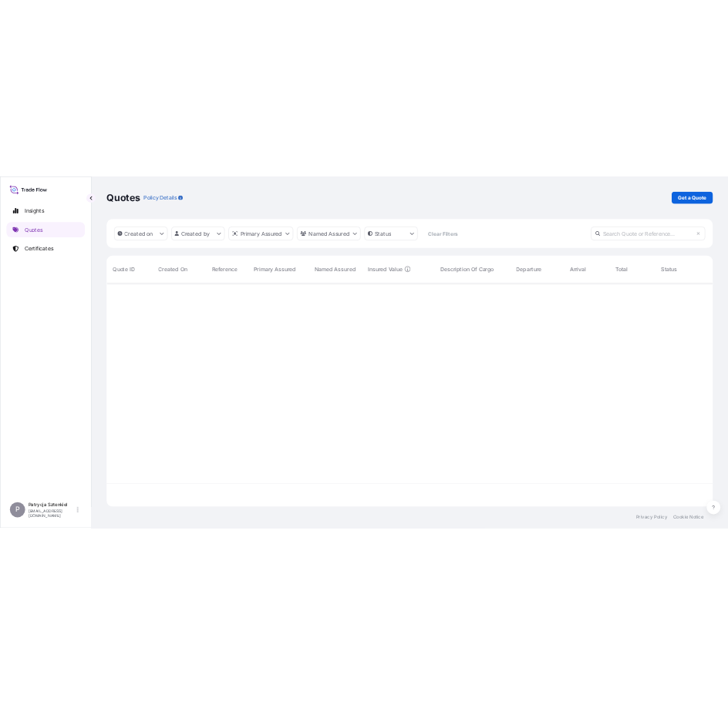
scroll to position [450, 1216]
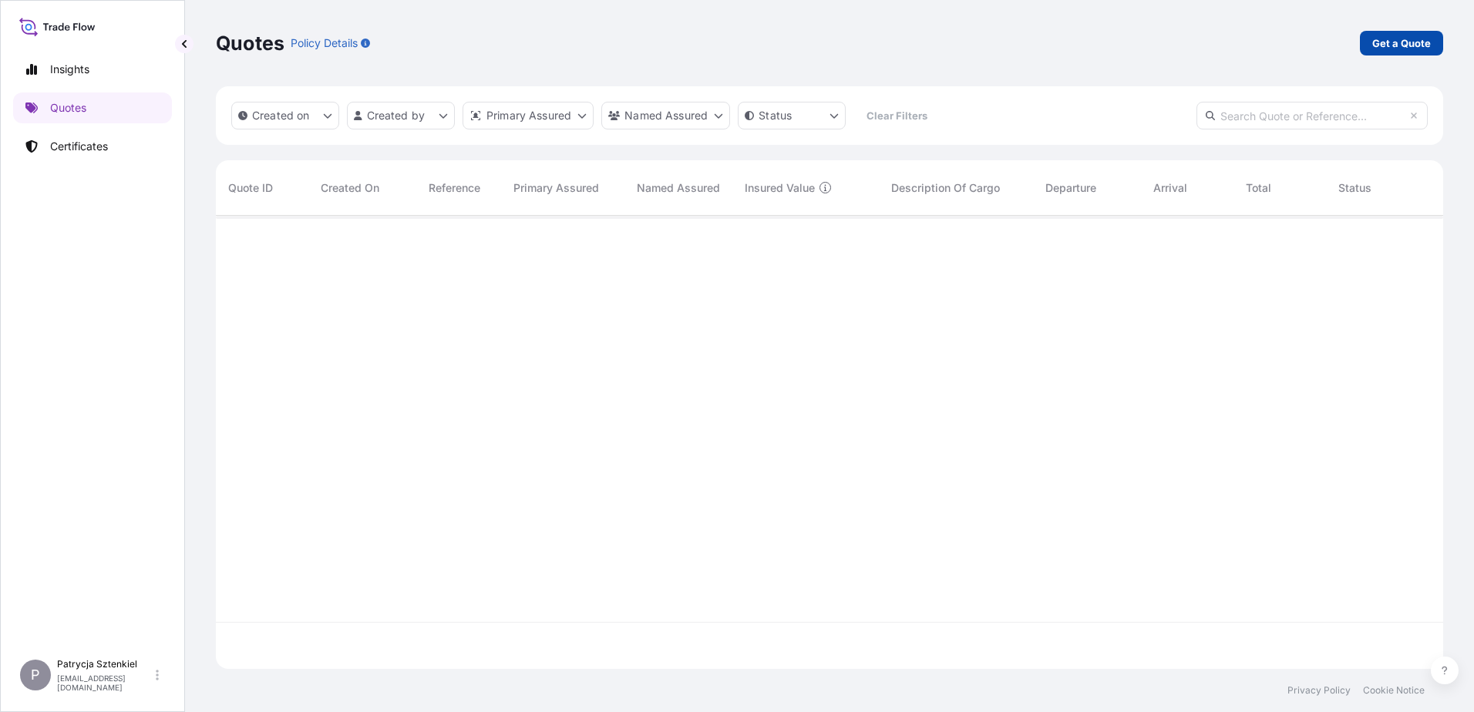
click at [620, 41] on p "Get a Quote" at bounding box center [1401, 42] width 59 height 15
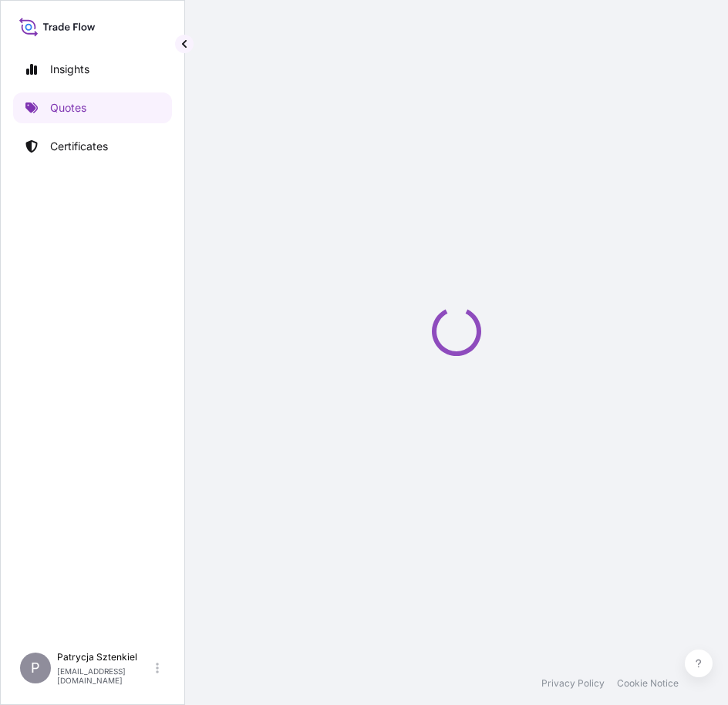
select select "Sea"
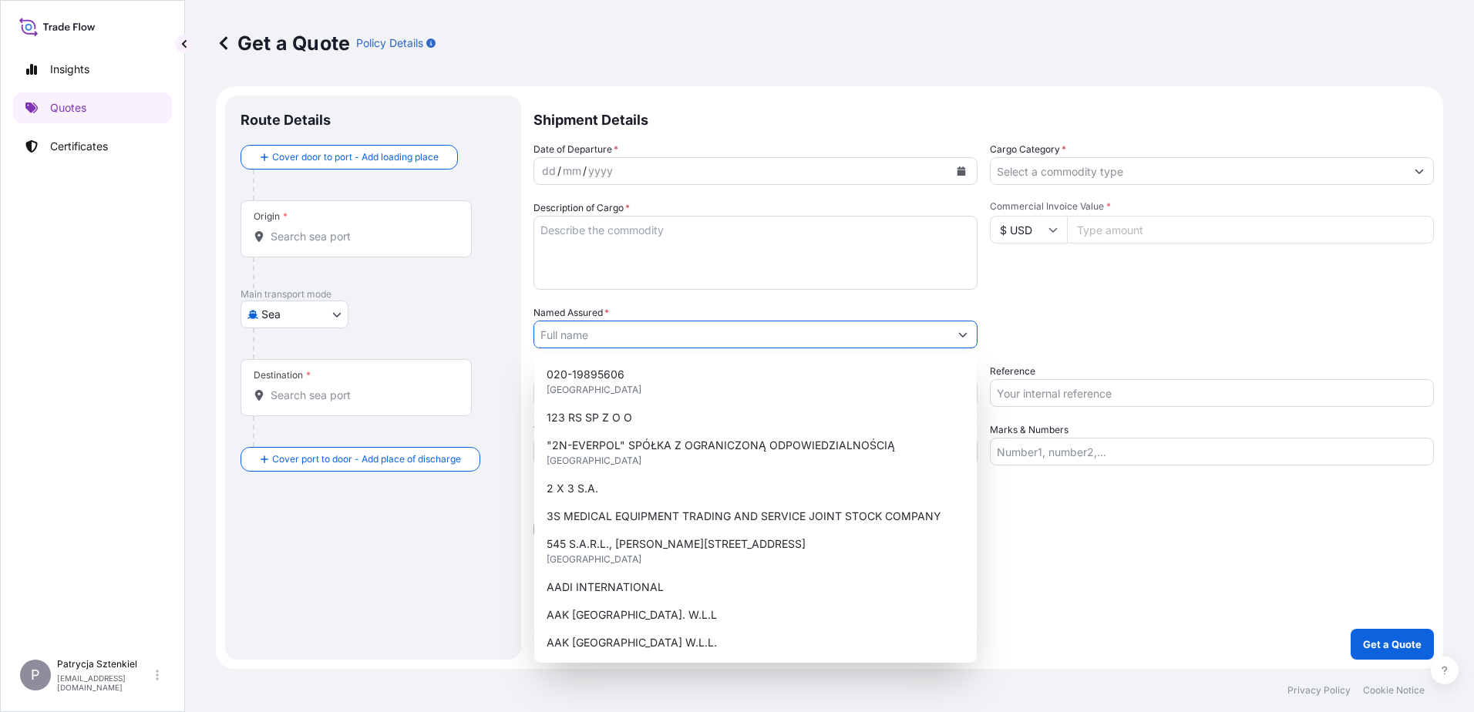
click at [607, 342] on input "Named Assured *" at bounding box center [741, 335] width 415 height 28
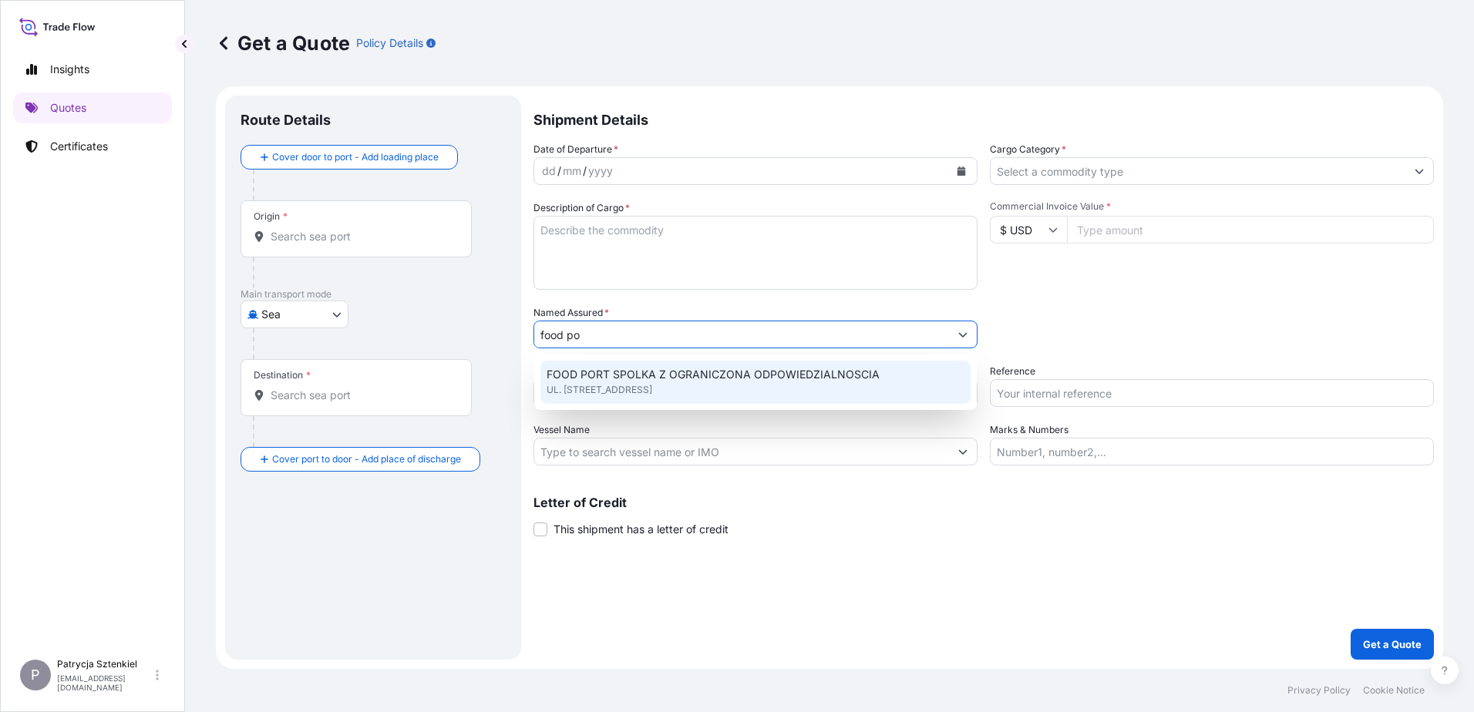
click at [620, 374] on span "FOOD PORT SPOLKA Z OGRANICZONA ODPOWIEDZIALNOSCIA" at bounding box center [713, 374] width 333 height 15
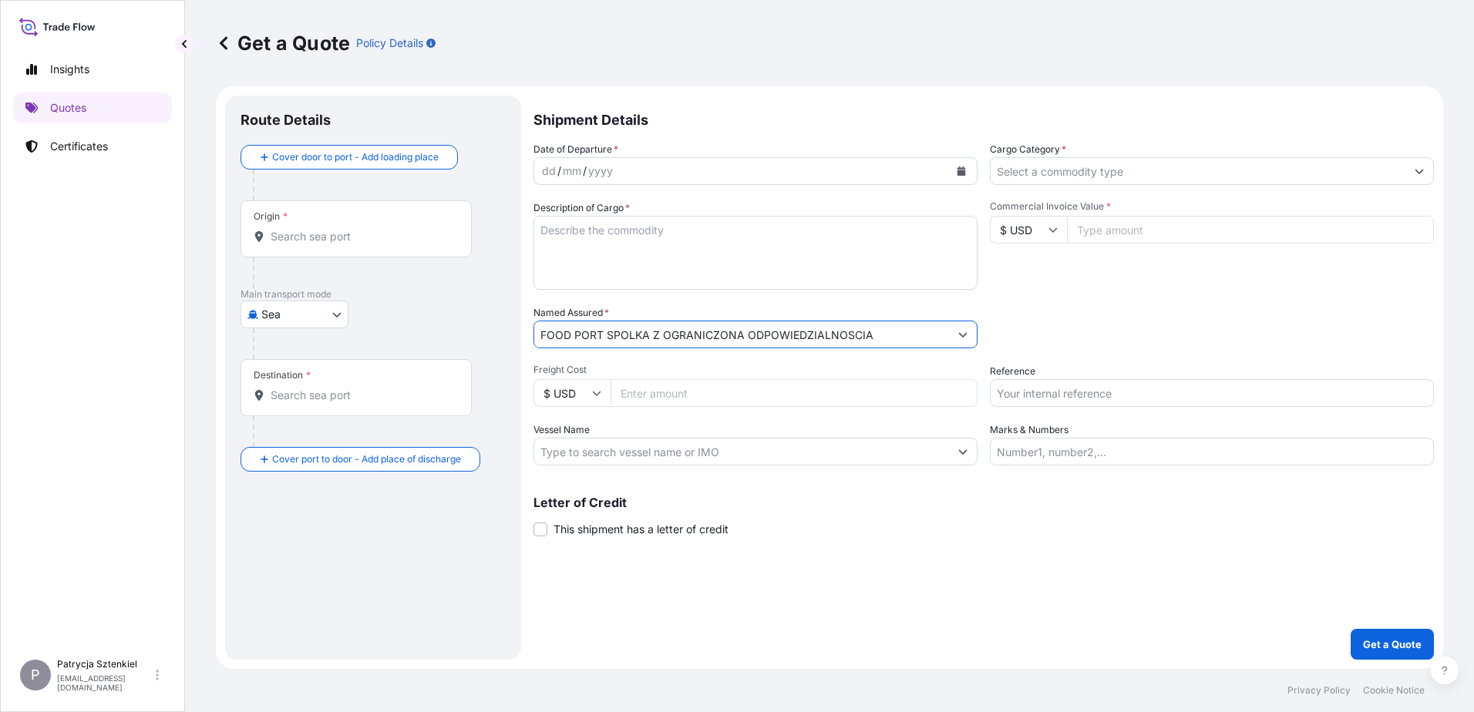
type input "FOOD PORT SPOLKA Z OGRANICZONA ODPOWIEDZIALNOSCIA"
click at [305, 251] on div "Origin *" at bounding box center [356, 228] width 231 height 57
click at [305, 244] on input "Origin *" at bounding box center [362, 236] width 182 height 15
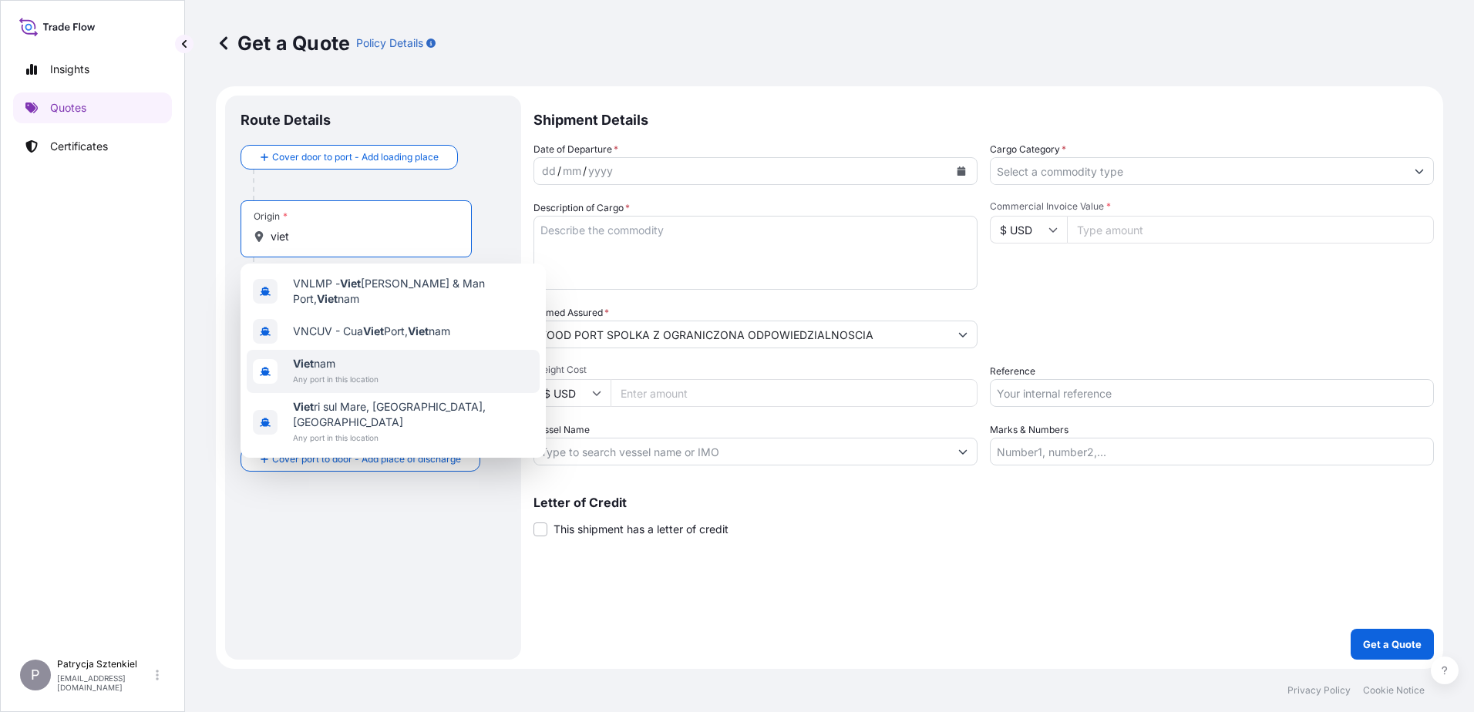
click at [332, 363] on span "Viet nam" at bounding box center [336, 363] width 86 height 15
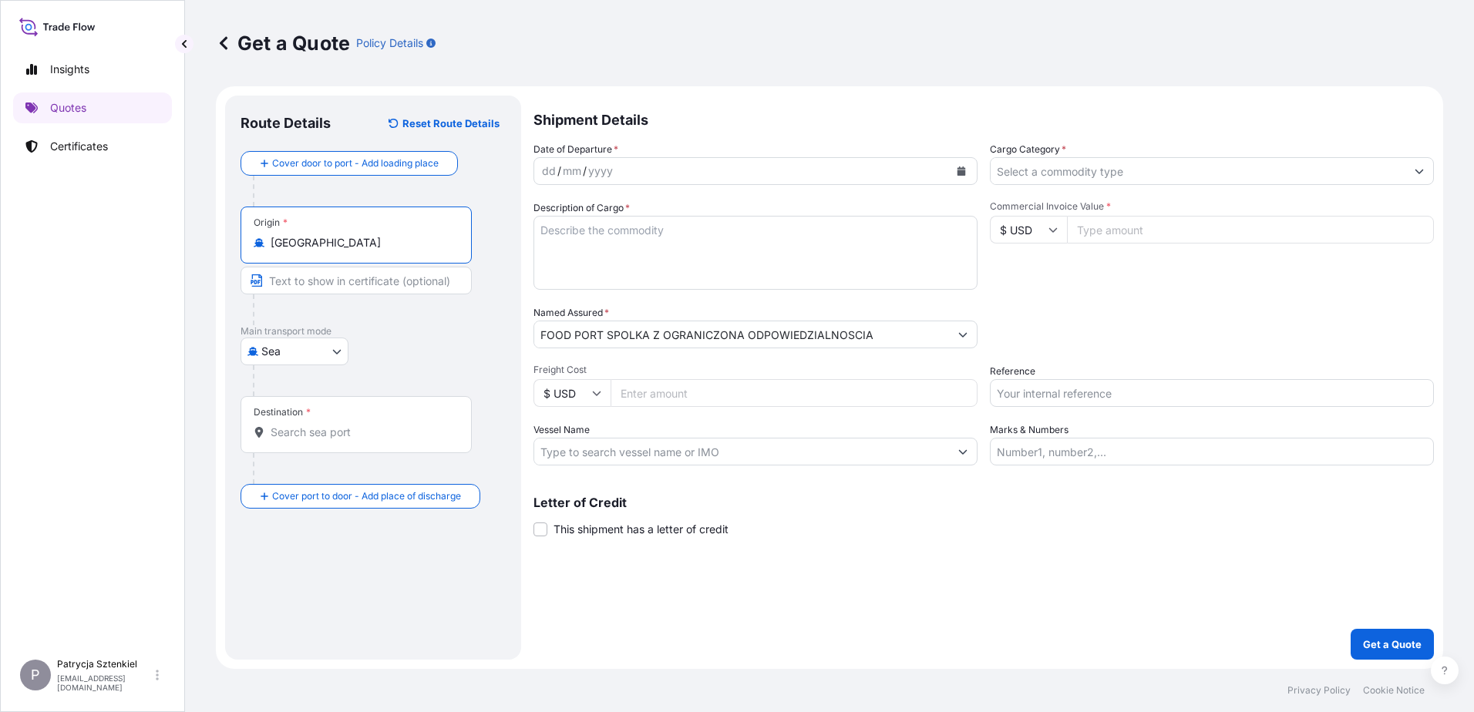
type input "[GEOGRAPHIC_DATA]"
click at [308, 419] on div "Destination *" at bounding box center [356, 424] width 231 height 57
click at [308, 425] on input "Destination *" at bounding box center [362, 432] width 182 height 15
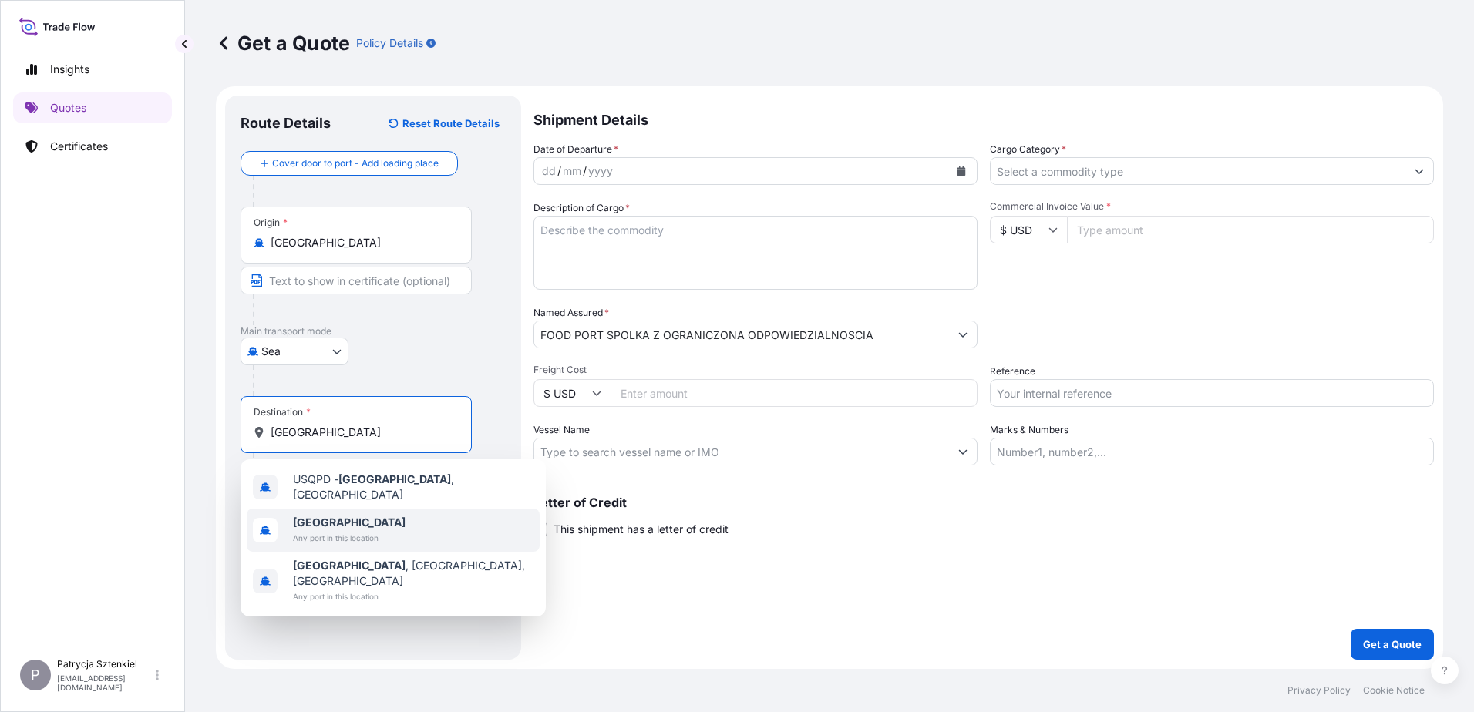
click at [330, 524] on span "[GEOGRAPHIC_DATA]" at bounding box center [349, 522] width 113 height 15
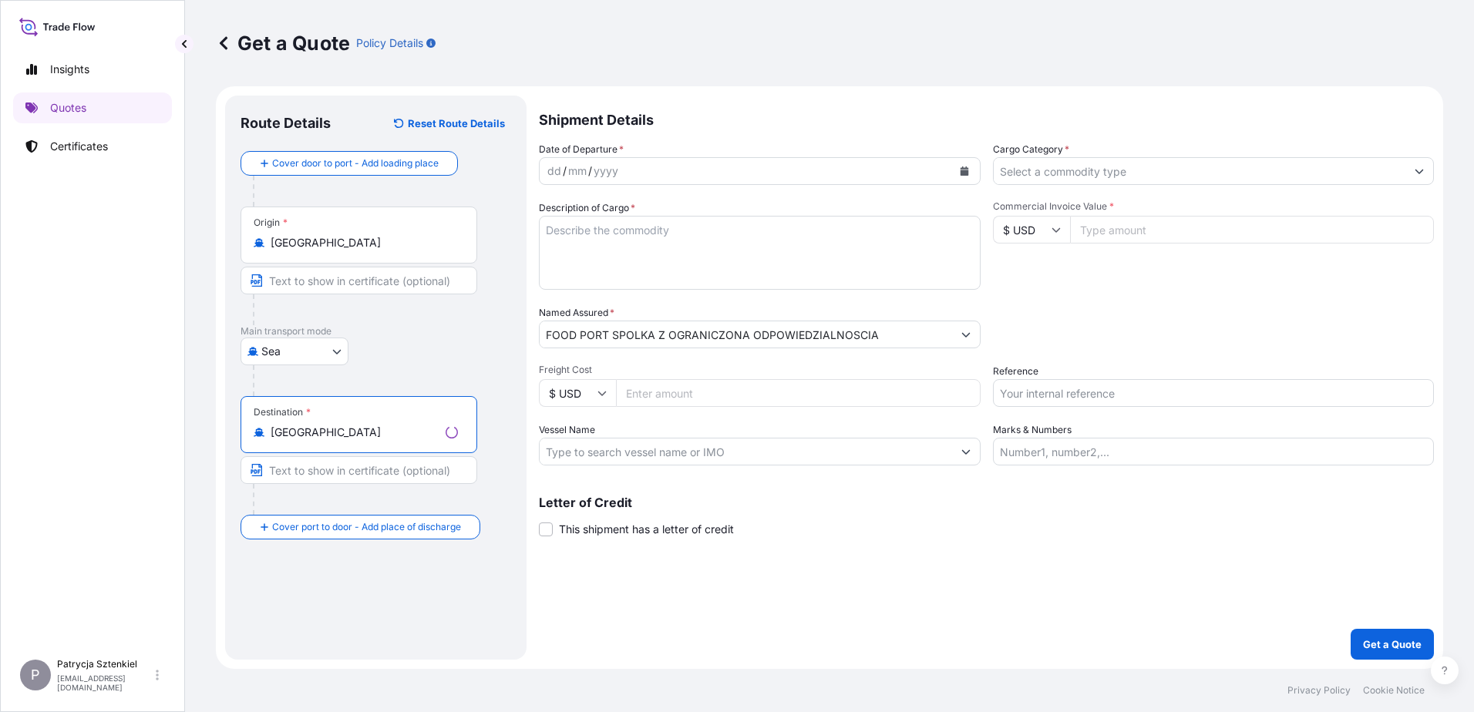
type input "[GEOGRAPHIC_DATA]"
click at [620, 262] on textarea "Description of Cargo *" at bounding box center [760, 253] width 442 height 74
type textarea "Coconut mik"
drag, startPoint x: 610, startPoint y: 231, endPoint x: 393, endPoint y: 237, distance: 216.8
click at [393, 237] on form "Route Details Reset Route Details Cover door to port - Add loading place Place …" at bounding box center [829, 377] width 1227 height 583
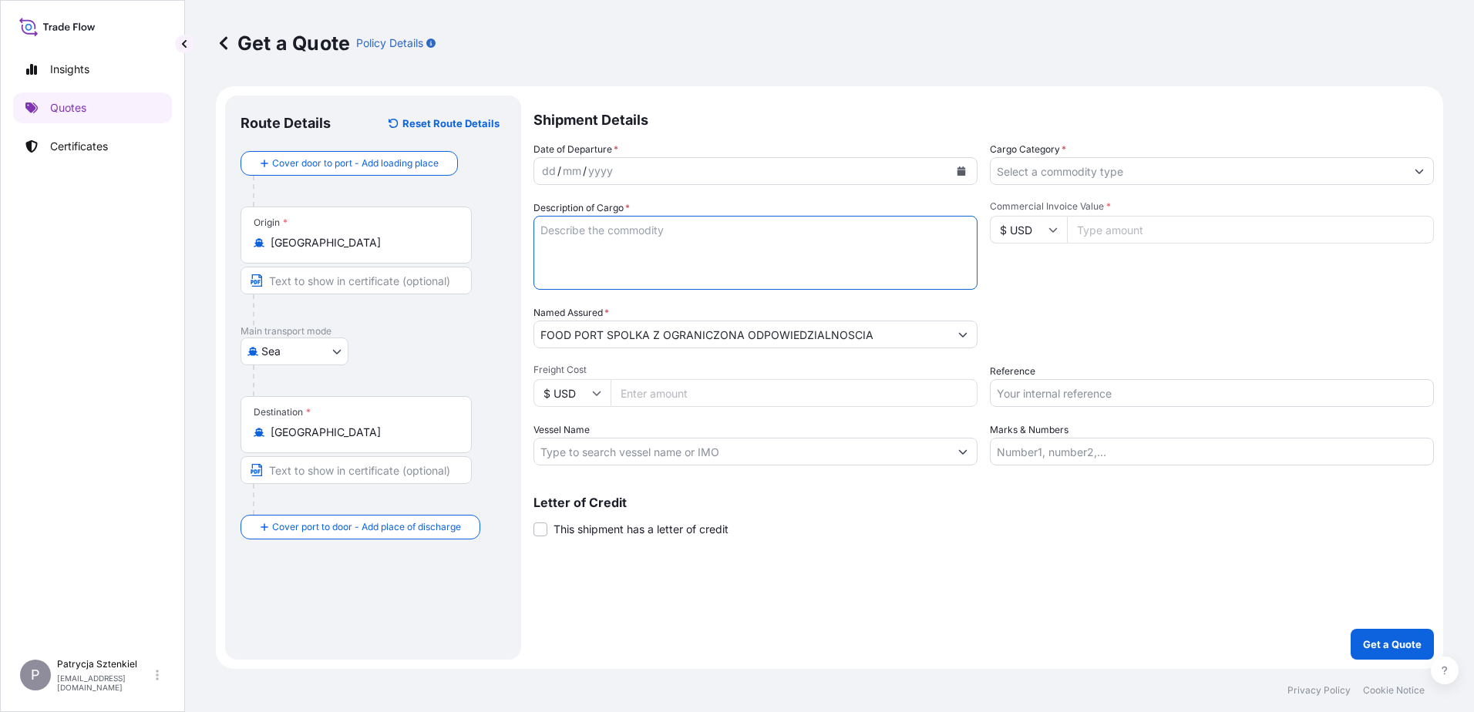
type textarea "\"
drag, startPoint x: 621, startPoint y: 229, endPoint x: 354, endPoint y: 224, distance: 267.6
click at [354, 224] on form "Route Details Reset Route Details Cover door to port - Add loading place Place …" at bounding box center [829, 377] width 1227 height 583
type textarea "Coconut milk"
click at [620, 234] on textarea "Coconut milk" at bounding box center [756, 253] width 444 height 74
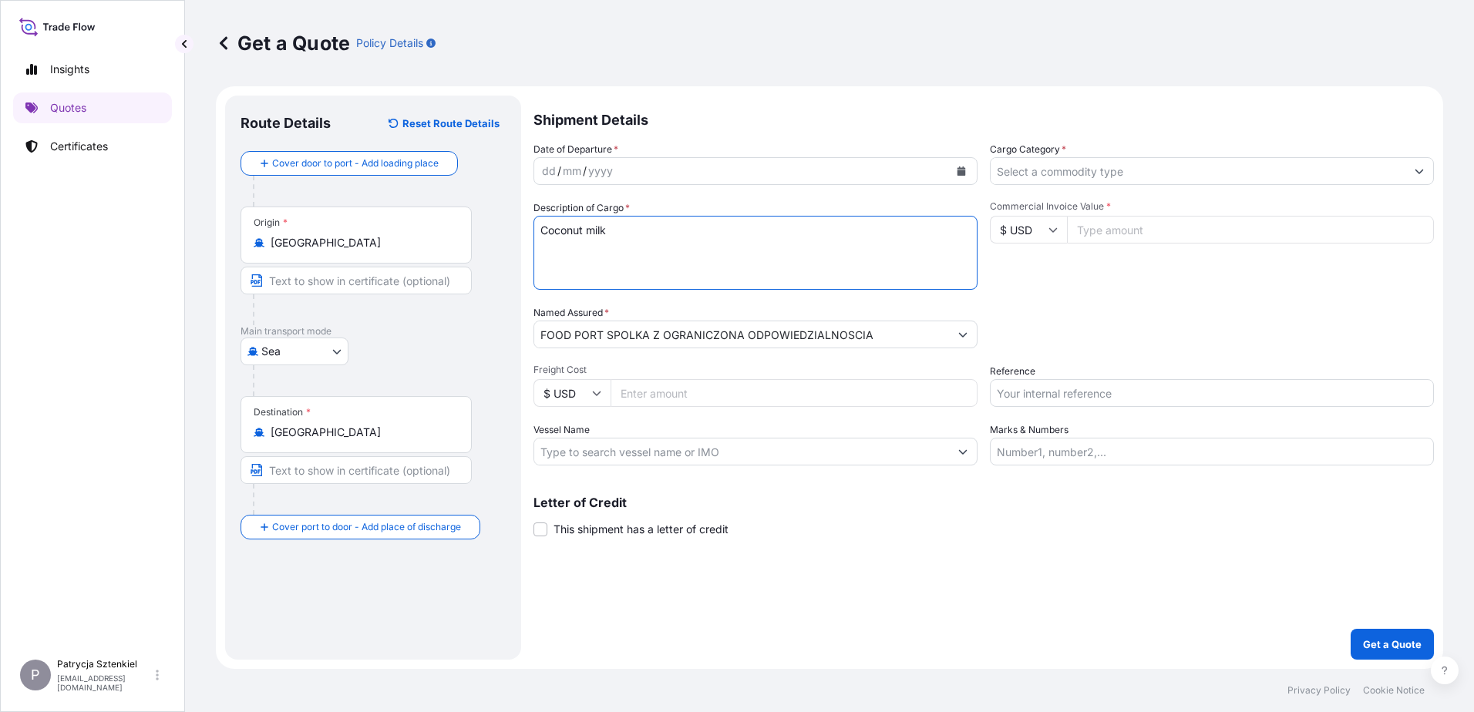
click at [620, 161] on input "Cargo Category *" at bounding box center [1198, 171] width 415 height 28
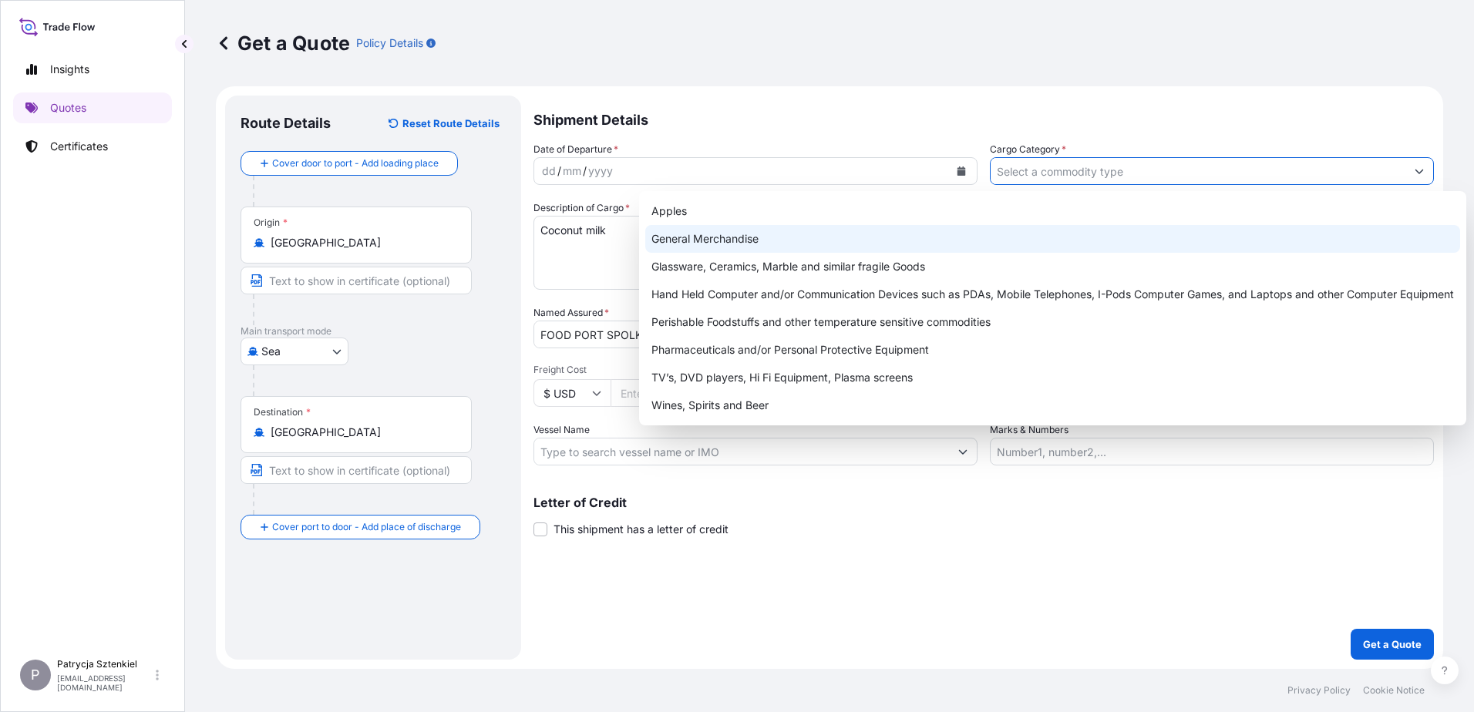
click at [620, 237] on div "General Merchandise" at bounding box center [1052, 239] width 815 height 28
type input "General Merchandise"
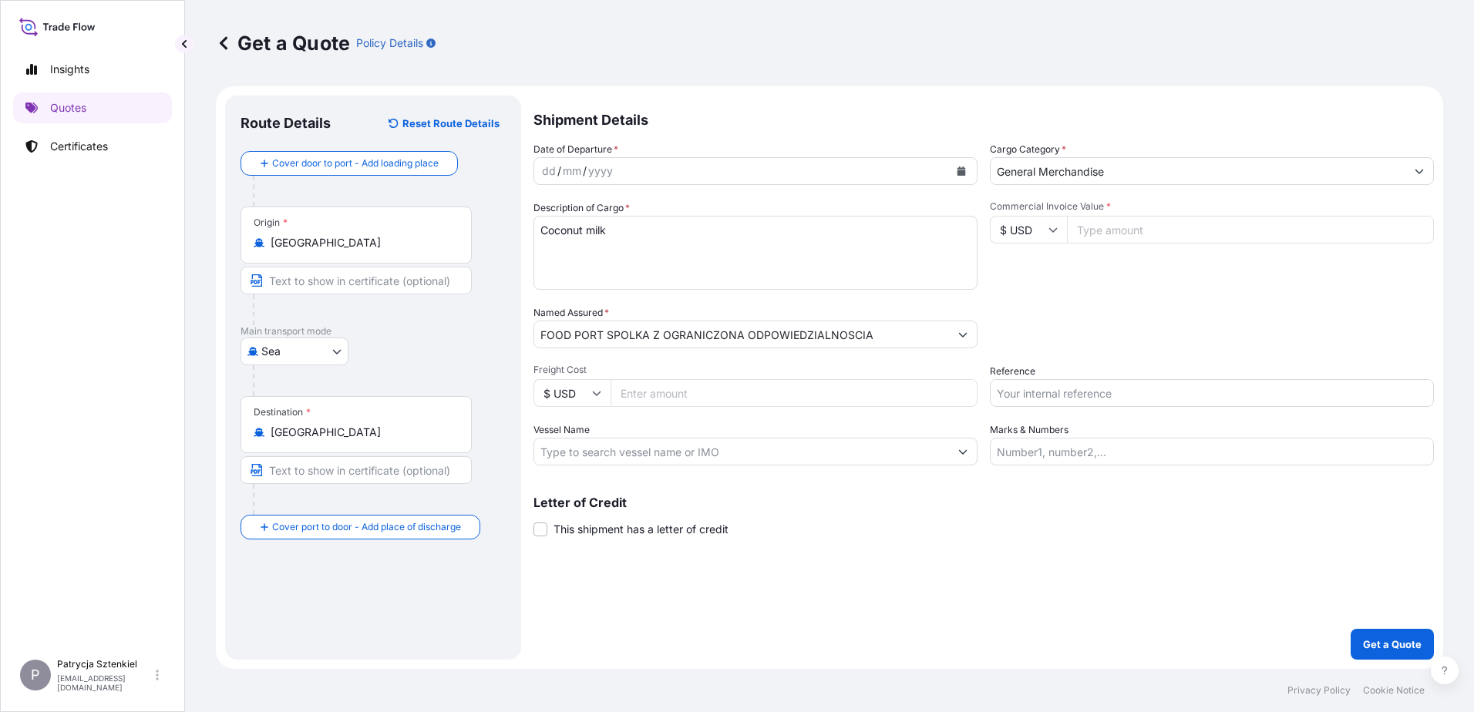
click at [620, 227] on input "Commercial Invoice Value *" at bounding box center [1250, 230] width 367 height 28
type input "96000"
click at [620, 400] on input "Reference" at bounding box center [1212, 393] width 444 height 28
paste input "UETU2879755, MSNU3314710, MSBU3304885"
type input "UETU2879755, MSNU3314710, MSBU3304885"
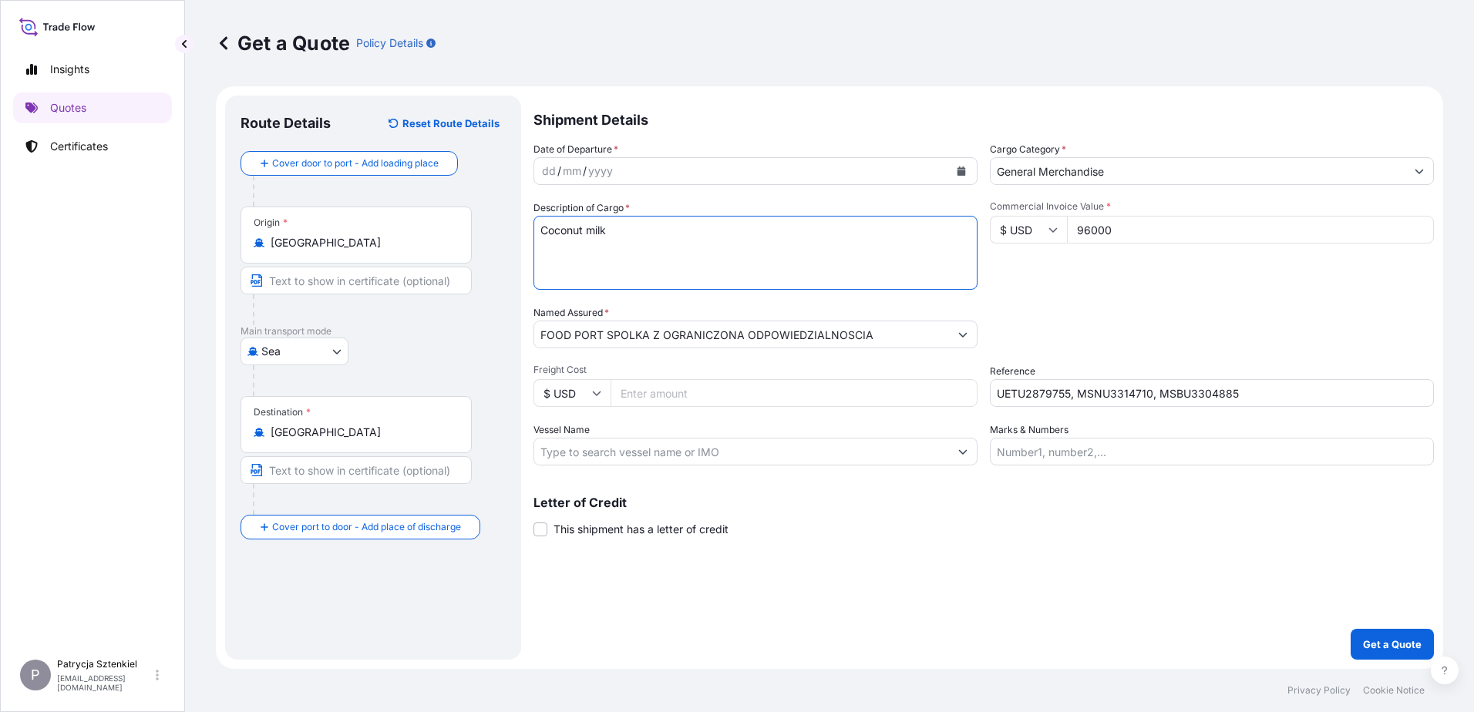
click at [619, 239] on textarea "Coconut milk" at bounding box center [756, 253] width 444 height 74
paste textarea "UETU2879755, MSNU3314710, MSBU3304885"
type textarea "Coconut milk UETU2879755, MSNU3314710, MSBU3304885"
click at [620, 172] on icon "Calendar" at bounding box center [962, 171] width 8 height 9
click at [620, 390] on input "UETU2879755, MSNU3314710, MSBU3304885" at bounding box center [1212, 393] width 444 height 28
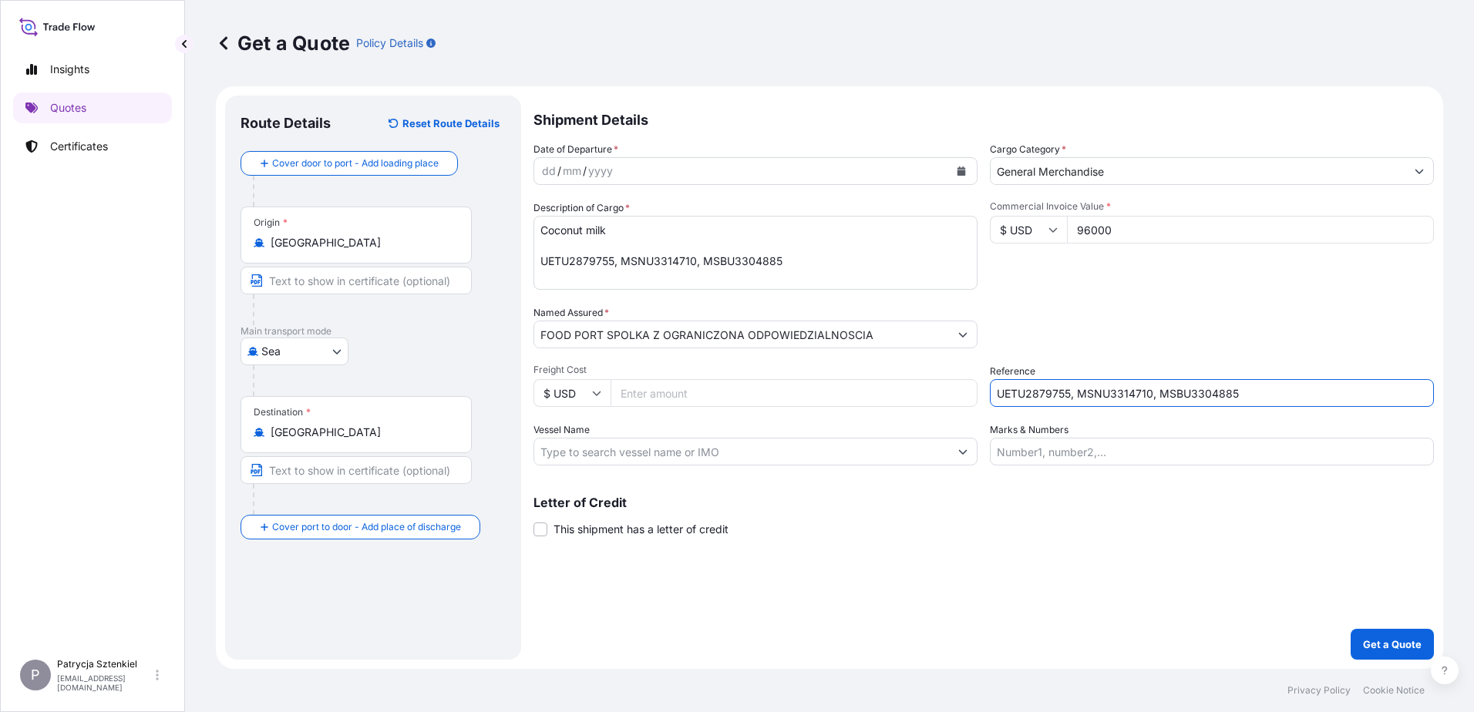
click at [620, 390] on input "UETU2879755, MSNU3314710, MSBU3304885" at bounding box center [1212, 393] width 444 height 28
click at [620, 171] on icon "Calendar" at bounding box center [962, 171] width 8 height 9
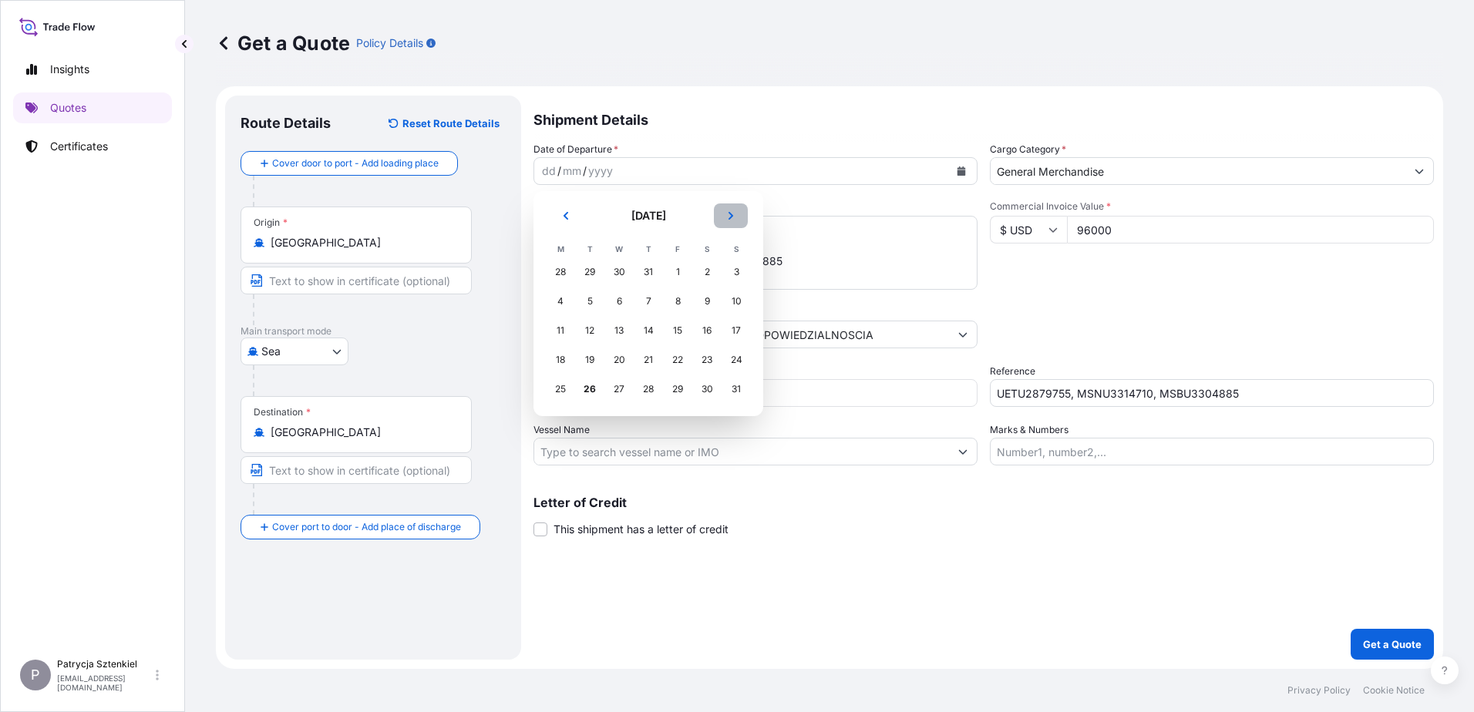
click at [620, 204] on button "Next" at bounding box center [731, 216] width 34 height 25
click at [560, 269] on div "1" at bounding box center [561, 272] width 28 height 28
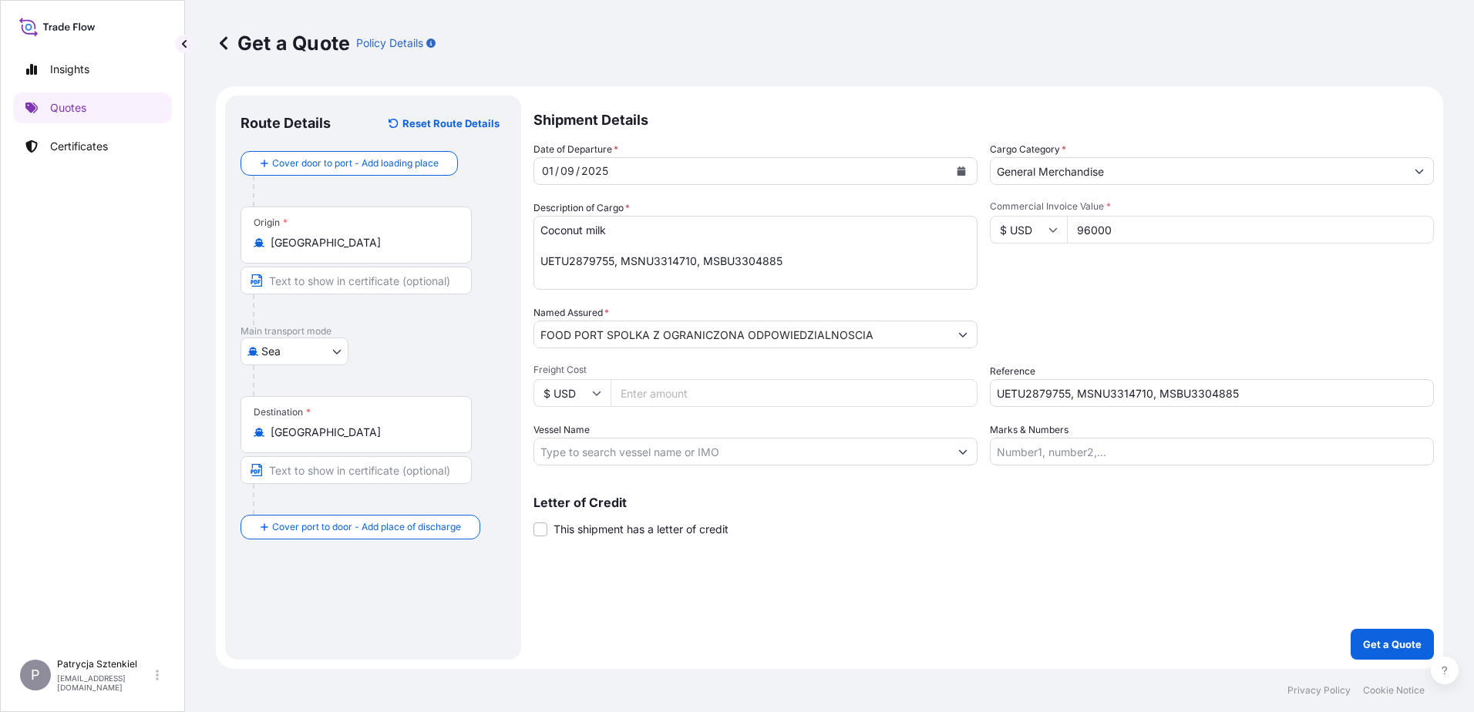
drag, startPoint x: 1263, startPoint y: 382, endPoint x: 1241, endPoint y: 387, distance: 22.3
click at [620, 387] on div "Reference UETU2879755, MSNU3314710, MSBU3304885" at bounding box center [1212, 385] width 444 height 43
click at [620, 392] on input "UETU2879755, MSNU3314710, MSBU3304885" at bounding box center [1212, 393] width 444 height 28
drag, startPoint x: 1274, startPoint y: 392, endPoint x: 773, endPoint y: 388, distance: 501.9
click at [620, 388] on div "Date of Departure * [DATE] Cargo Category * General Merchandise Description of …" at bounding box center [984, 304] width 901 height 324
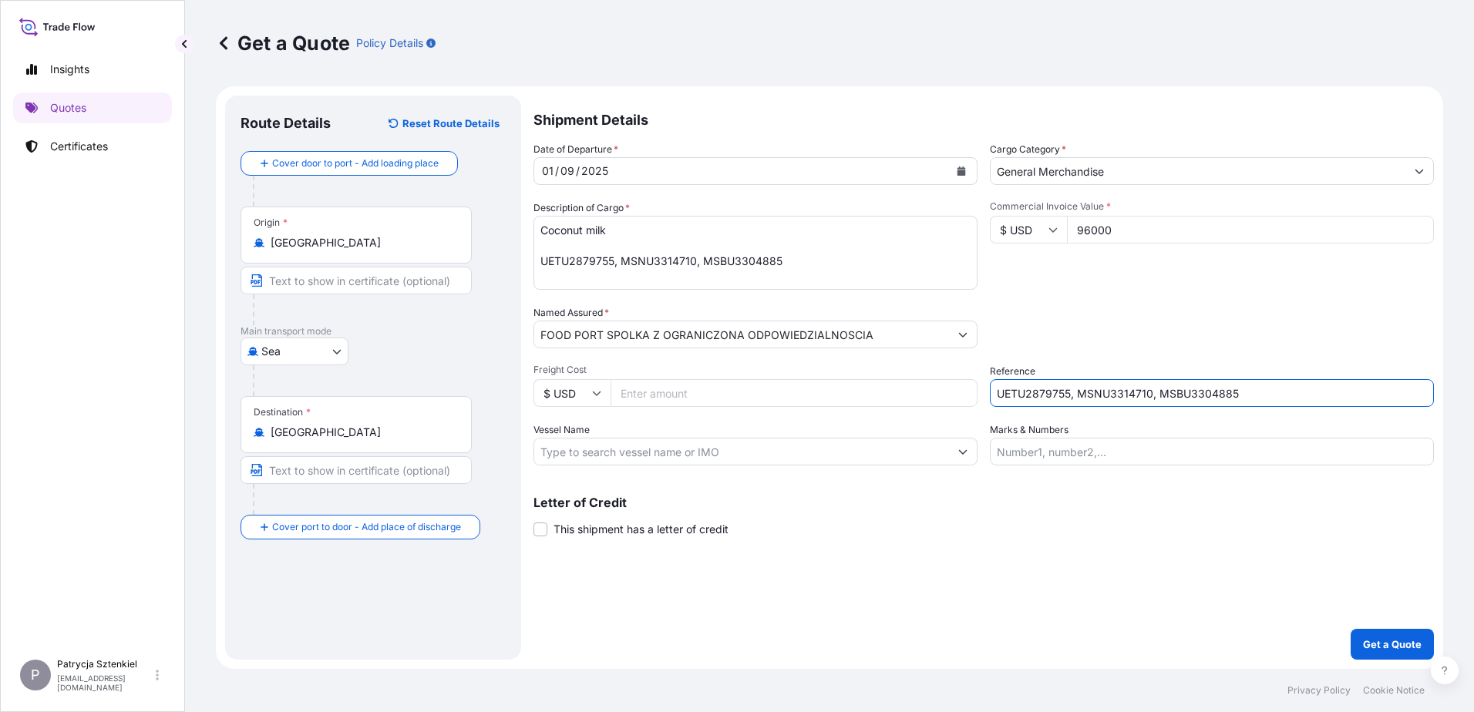
paste input "S02034877"
type input "S02034877"
drag, startPoint x: 797, startPoint y: 262, endPoint x: 517, endPoint y: 258, distance: 280.7
click at [517, 258] on form "Route Details Reset Route Details Cover door to port - Add loading place Place …" at bounding box center [829, 377] width 1227 height 583
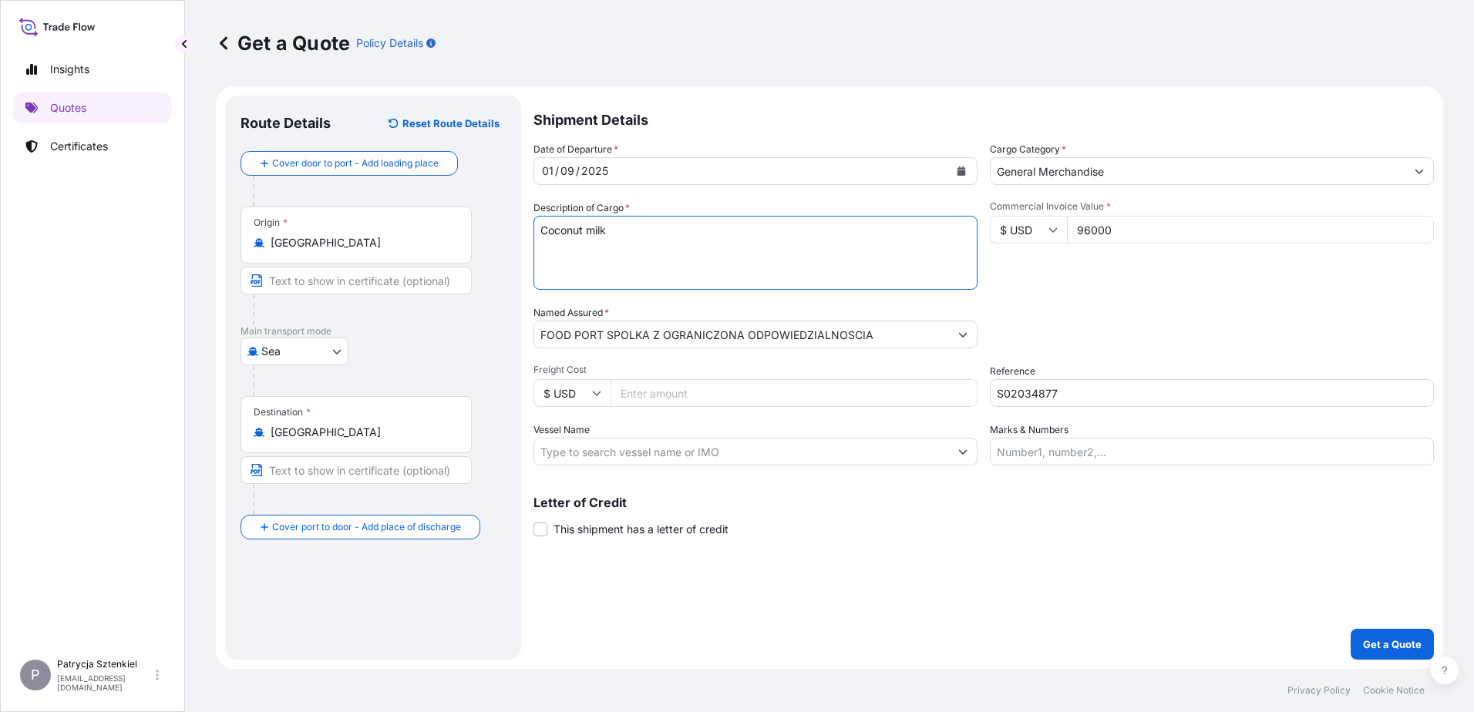
paste textarea "MSBU3304885 FX40279170 20GP 21550.00 KG 30.00 M3 1000 CTN CY/CY* 1000 CTN 21550…"
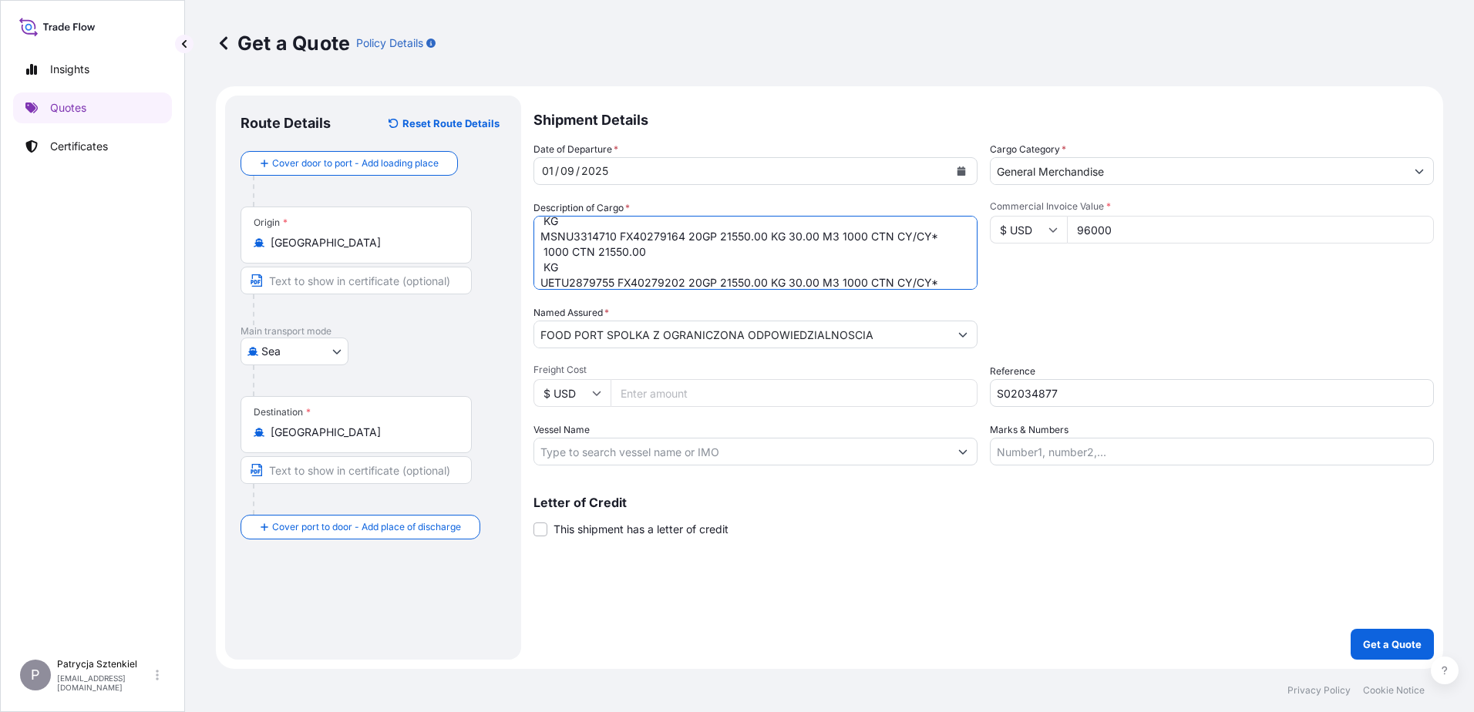
drag, startPoint x: 560, startPoint y: 265, endPoint x: 536, endPoint y: 260, distance: 24.5
click at [536, 260] on textarea "Coconut milk MSBU3304885 FX40279170 20GP 21550.00 KG 30.00 M3 1000 CTN CY/CY* 1…" at bounding box center [756, 253] width 444 height 74
drag, startPoint x: 555, startPoint y: 264, endPoint x: 538, endPoint y: 253, distance: 20.1
click at [538, 253] on textarea "Coconut milk MSBU3304885 FX40279170 20GP 21550.00 KG 30.00 M3 1000 CTN CY/CY* 1…" at bounding box center [756, 253] width 444 height 74
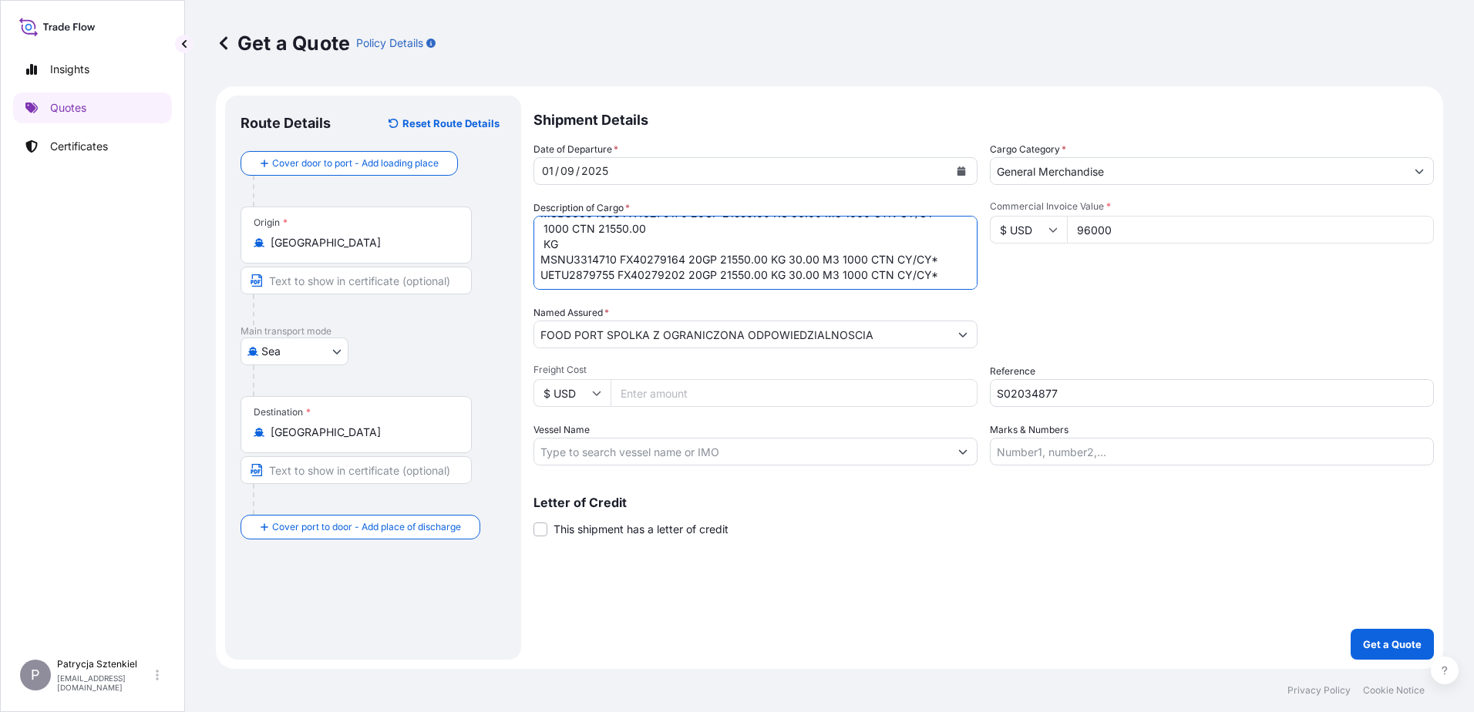
scroll to position [48, 0]
click at [620, 277] on textarea "Coconut milk MSBU3304885 FX40279170 20GP 21550.00 KG 30.00 M3 1000 CTN CY/CY* 1…" at bounding box center [756, 253] width 444 height 74
drag, startPoint x: 567, startPoint y: 245, endPoint x: 540, endPoint y: 236, distance: 28.5
click at [540, 236] on textarea "Coconut milk MSBU3304885 FX40279170 20GP 21550.00 KG 30.00 M3 1000 CTN CY/CY* 1…" at bounding box center [756, 253] width 444 height 74
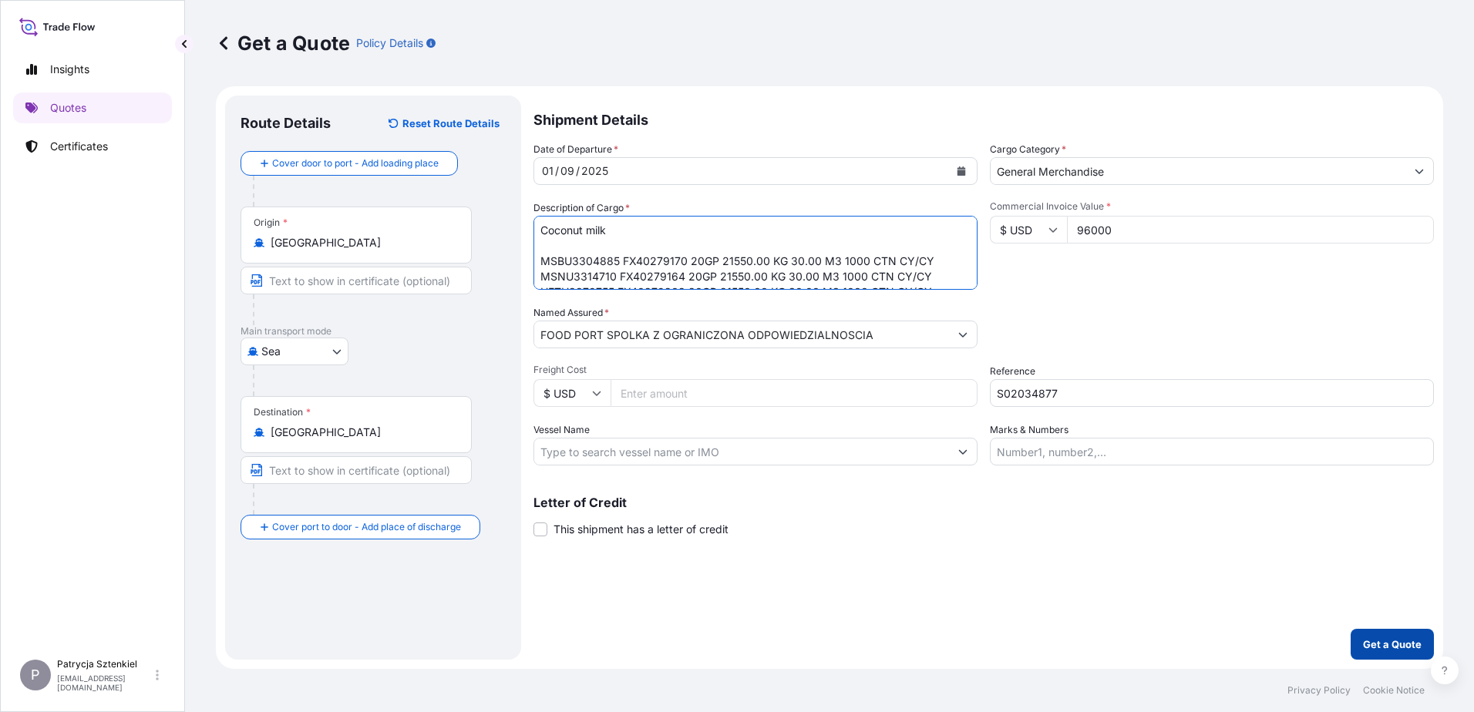
type textarea "Coconut milk MSBU3304885 FX40279170 20GP 21550.00 KG 30.00 M3 1000 CTN CY/CY MS…"
click at [620, 637] on p "Get a Quote" at bounding box center [1392, 644] width 59 height 15
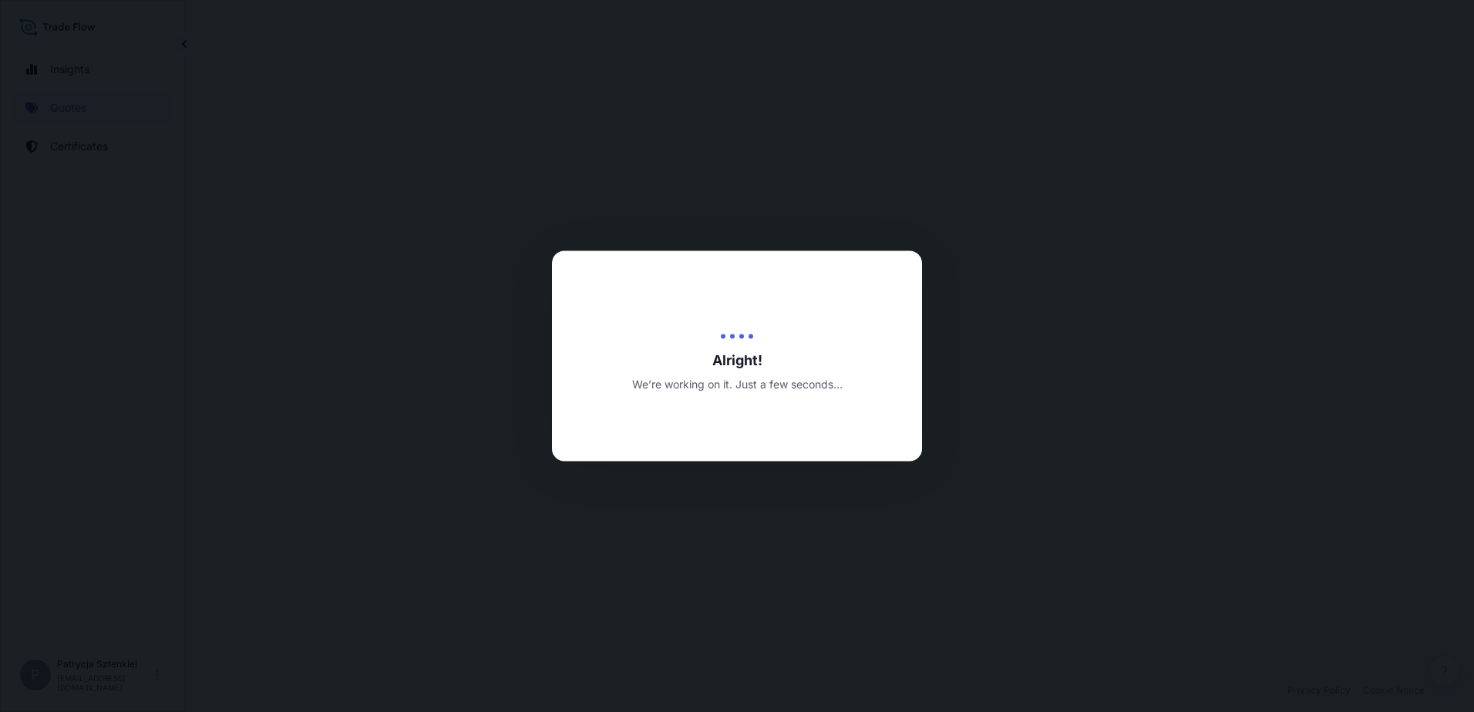
select select "Sea"
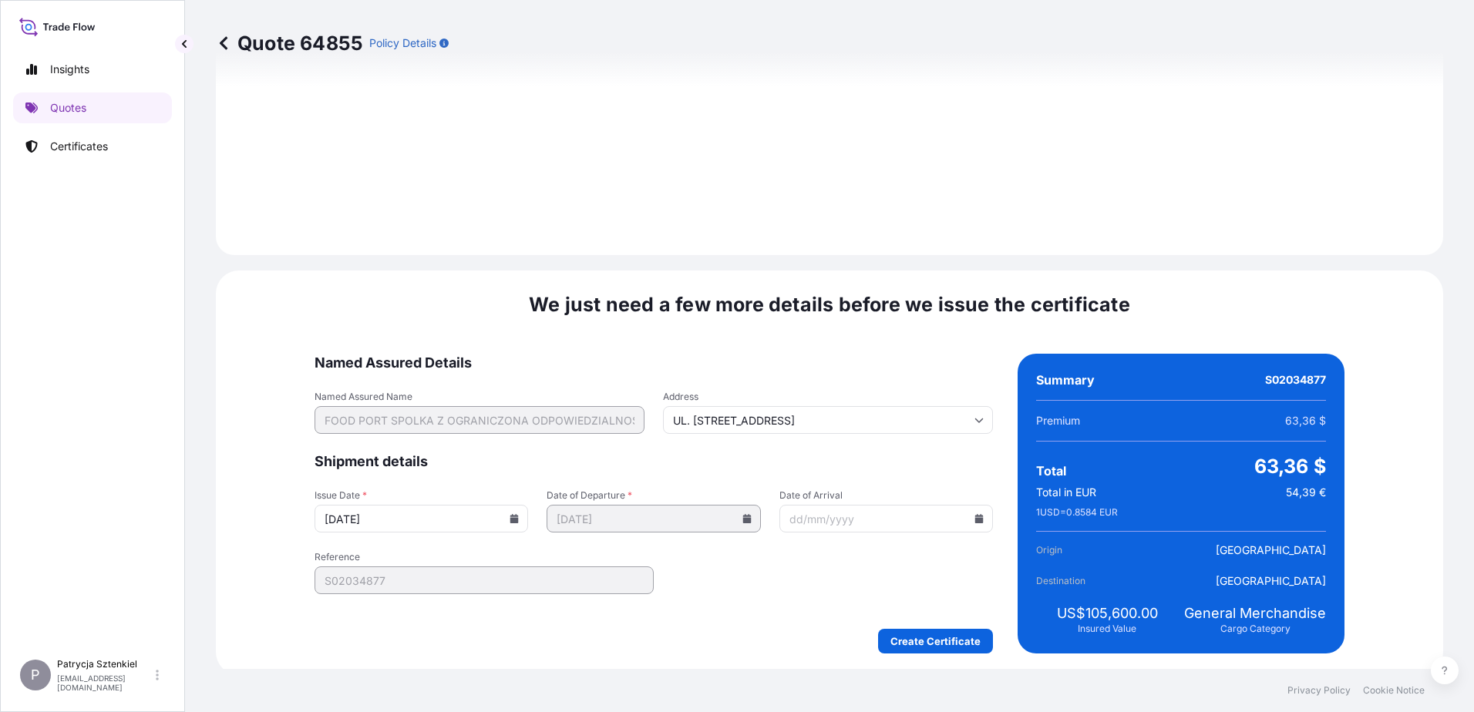
scroll to position [1641, 0]
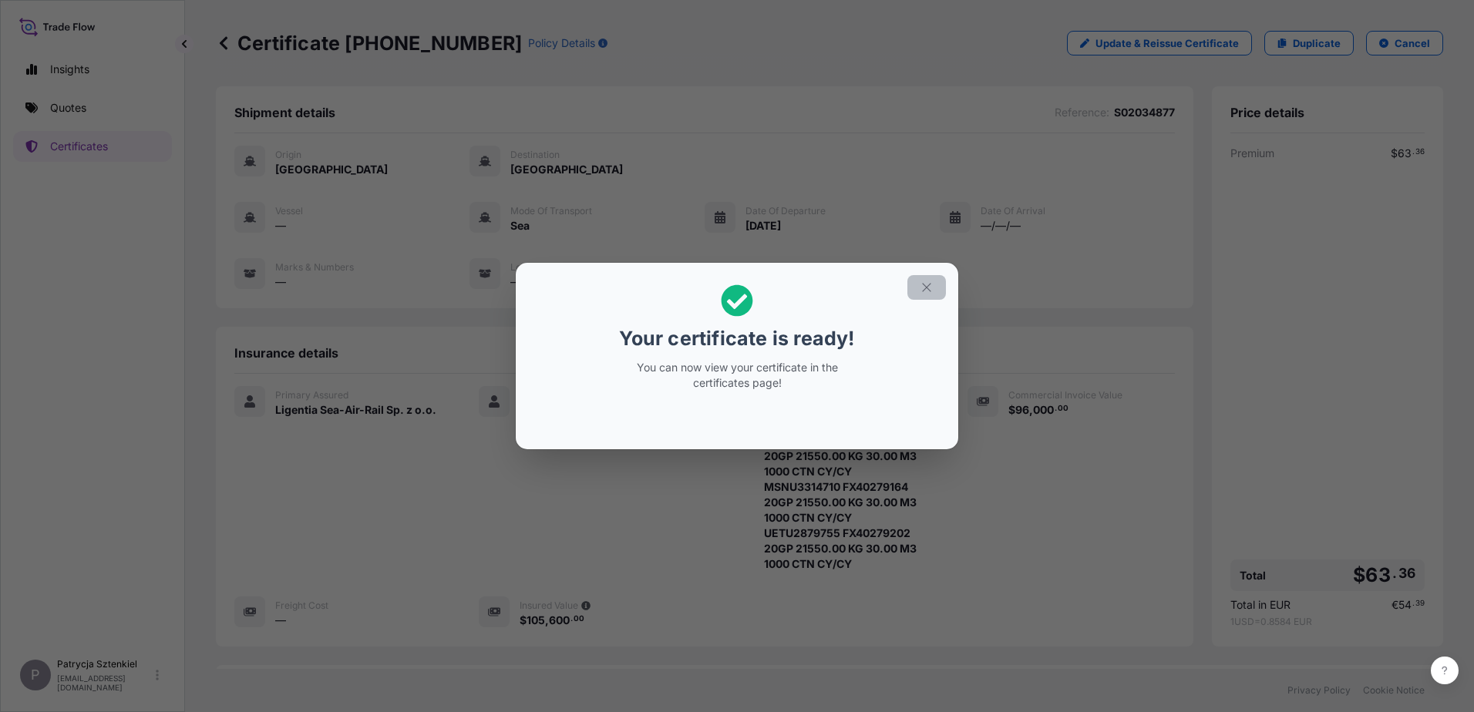
click at [620, 295] on button "button" at bounding box center [926, 287] width 39 height 25
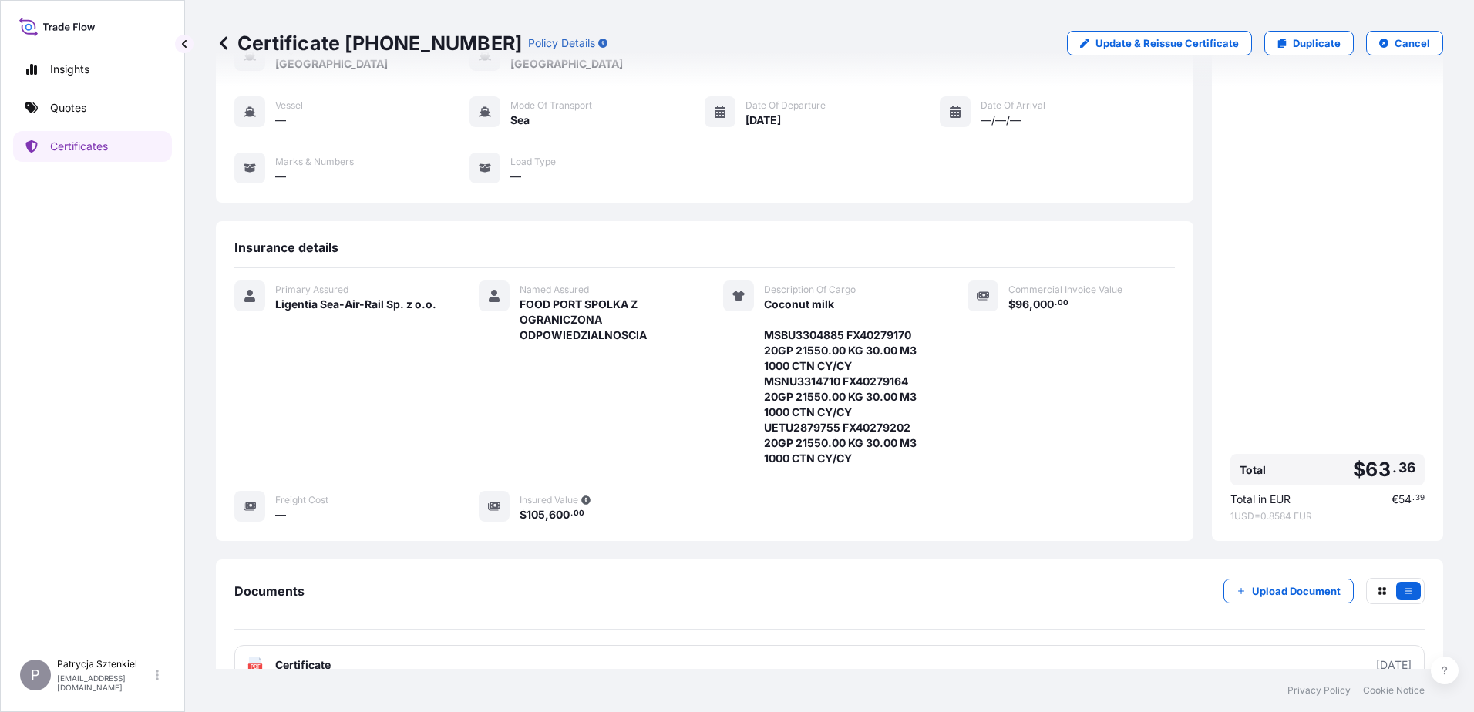
scroll to position [208, 0]
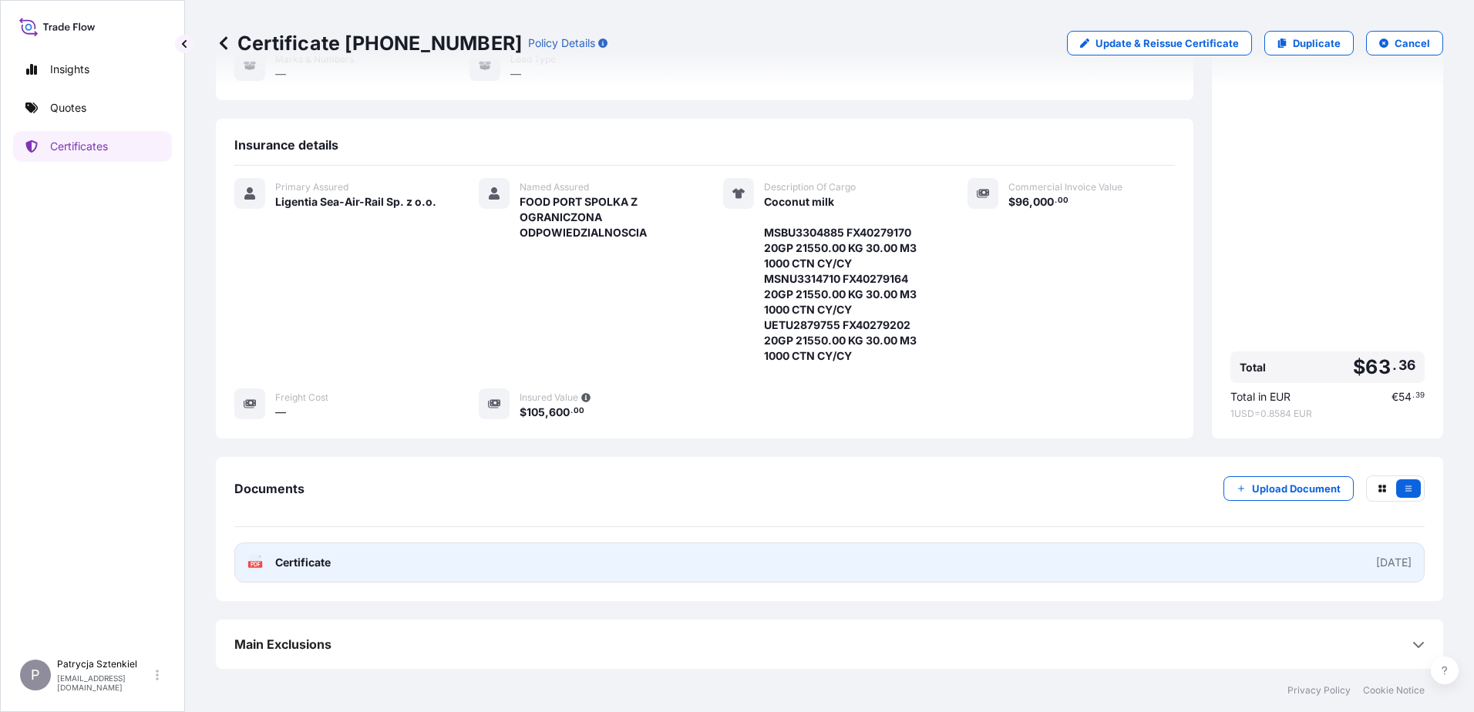
click at [547, 574] on link "PDF Certificate [DATE]" at bounding box center [829, 563] width 1190 height 40
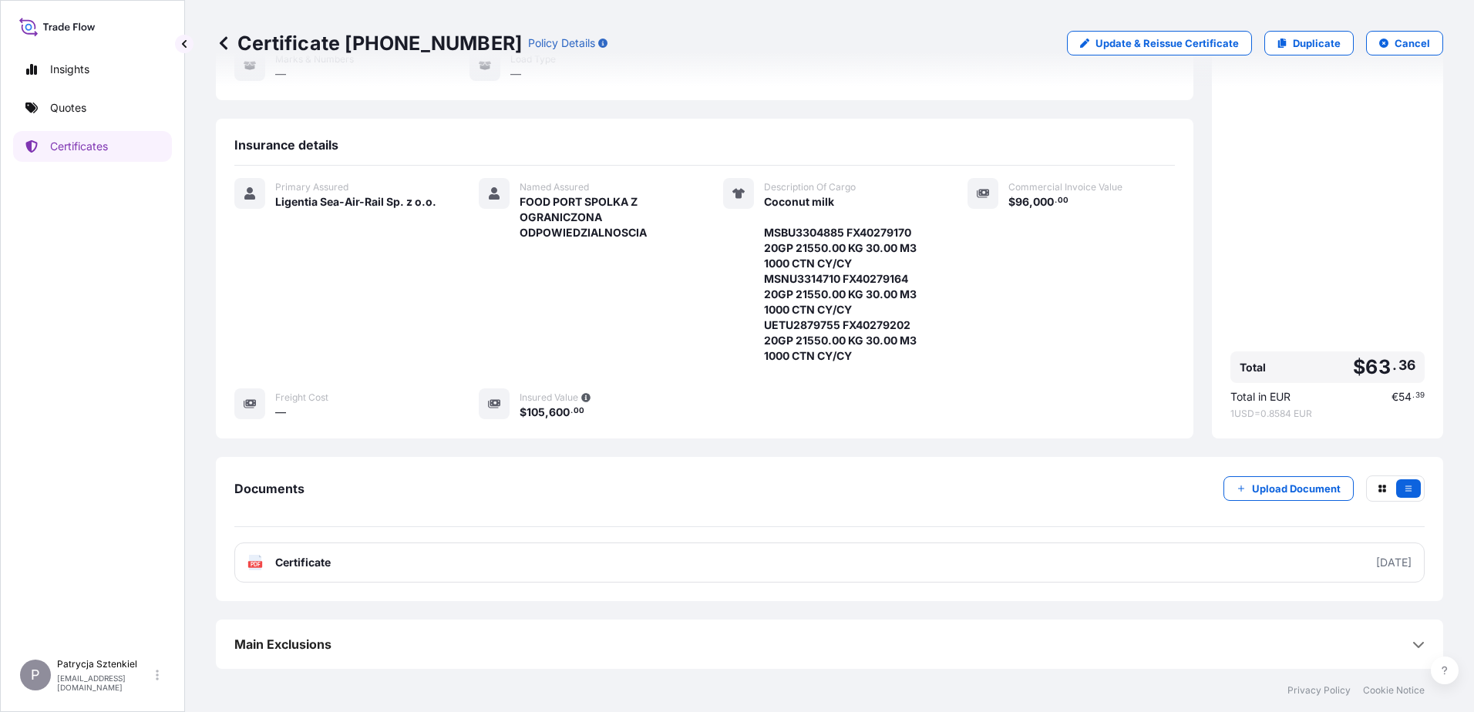
click at [241, 38] on p "Certificate [PHONE_NUMBER]" at bounding box center [369, 43] width 306 height 25
drag, startPoint x: 241, startPoint y: 40, endPoint x: 473, endPoint y: 53, distance: 233.2
click at [473, 53] on p "Certificate [PHONE_NUMBER]" at bounding box center [369, 43] width 306 height 25
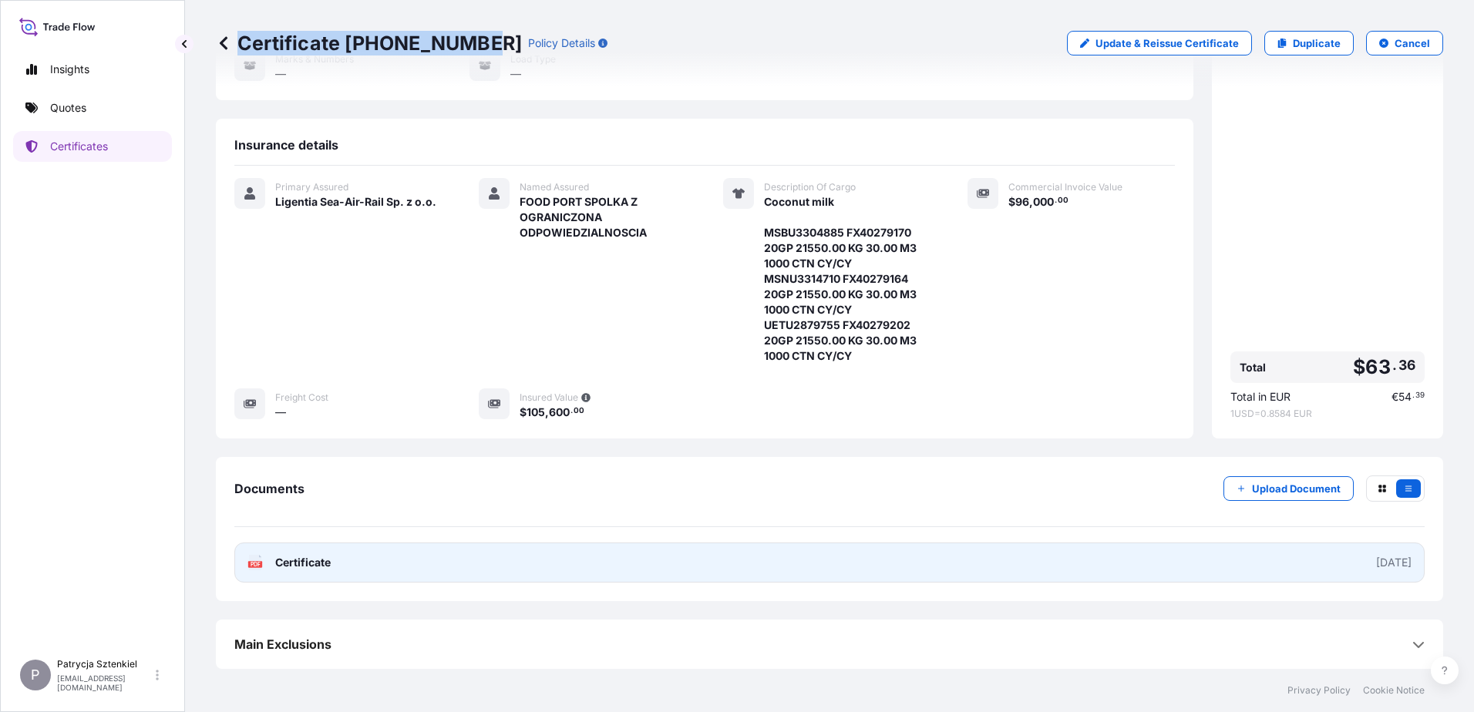
copy p "Certificate [PHONE_NUMBER]"
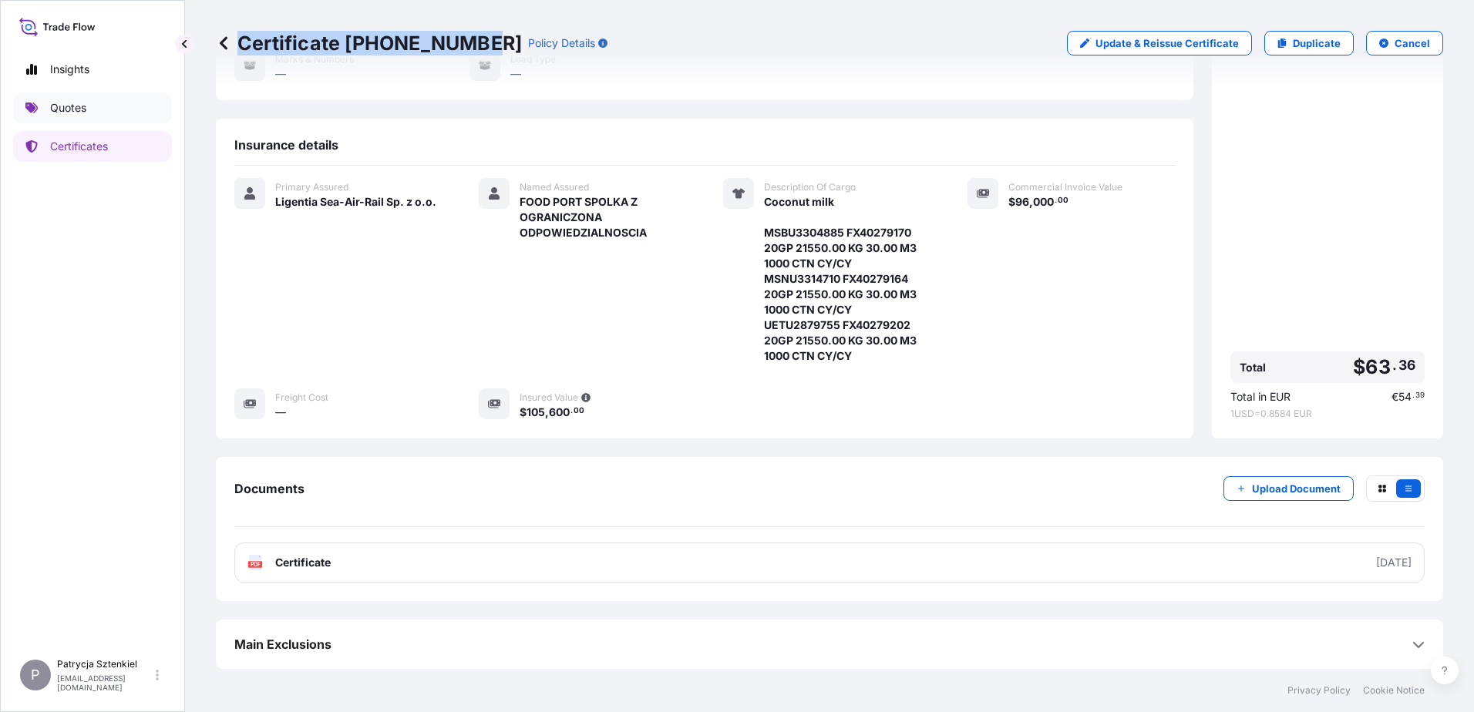
click at [76, 113] on p "Quotes" at bounding box center [68, 107] width 36 height 15
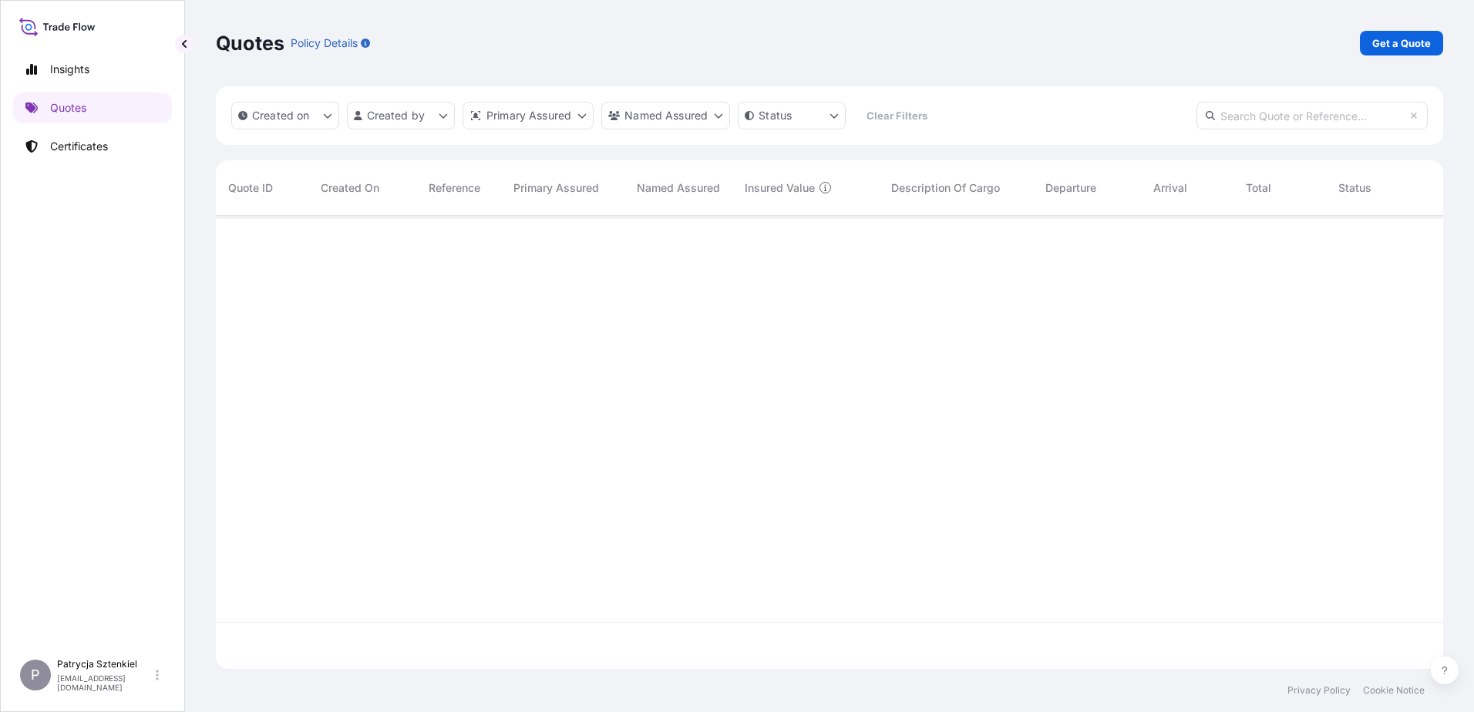
scroll to position [450, 1216]
click at [620, 48] on p "Get a Quote" at bounding box center [1401, 42] width 59 height 15
select select "Sea"
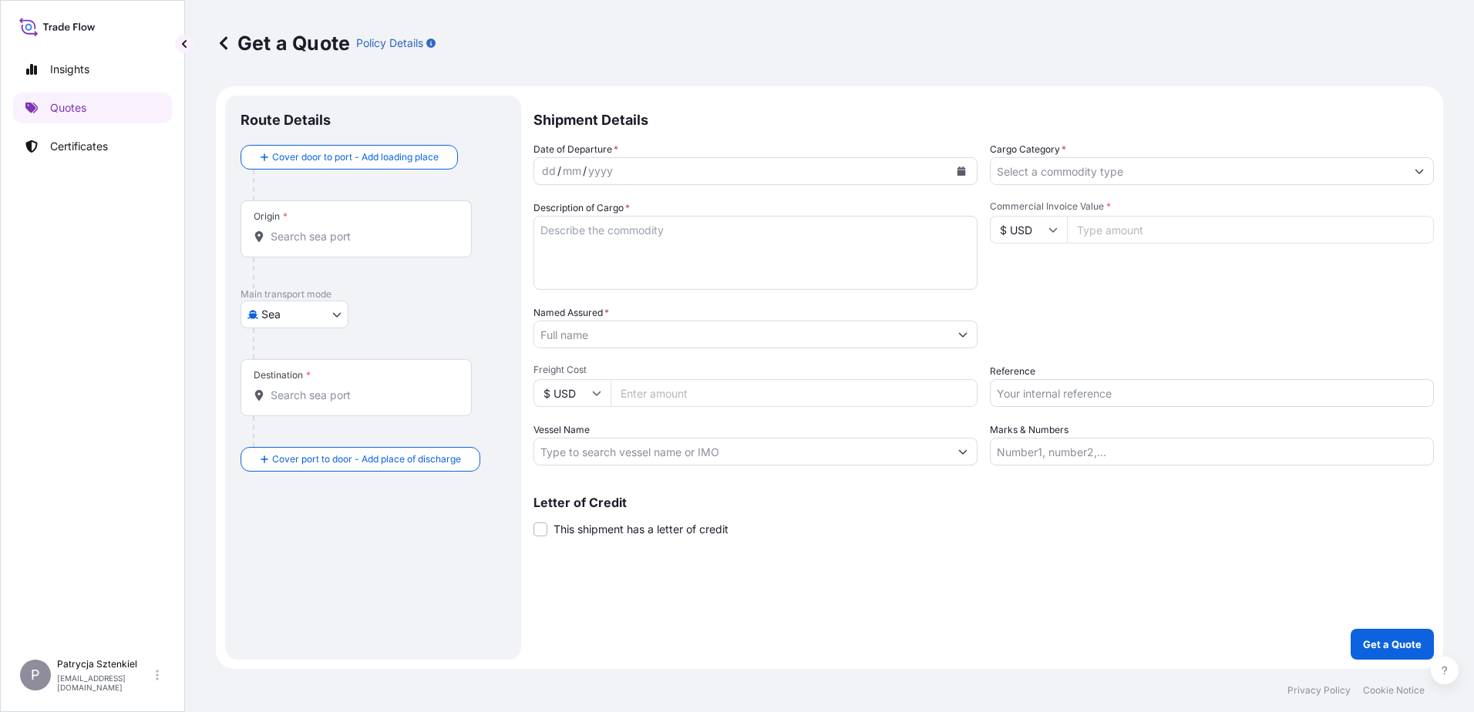
click at [620, 406] on input "Reference" at bounding box center [1212, 393] width 444 height 28
click at [620, 383] on input "Reference" at bounding box center [1212, 393] width 444 height 28
paste input "S02027865"
type input "S02027865"
click at [620, 342] on input "Named Assured *" at bounding box center [741, 335] width 415 height 28
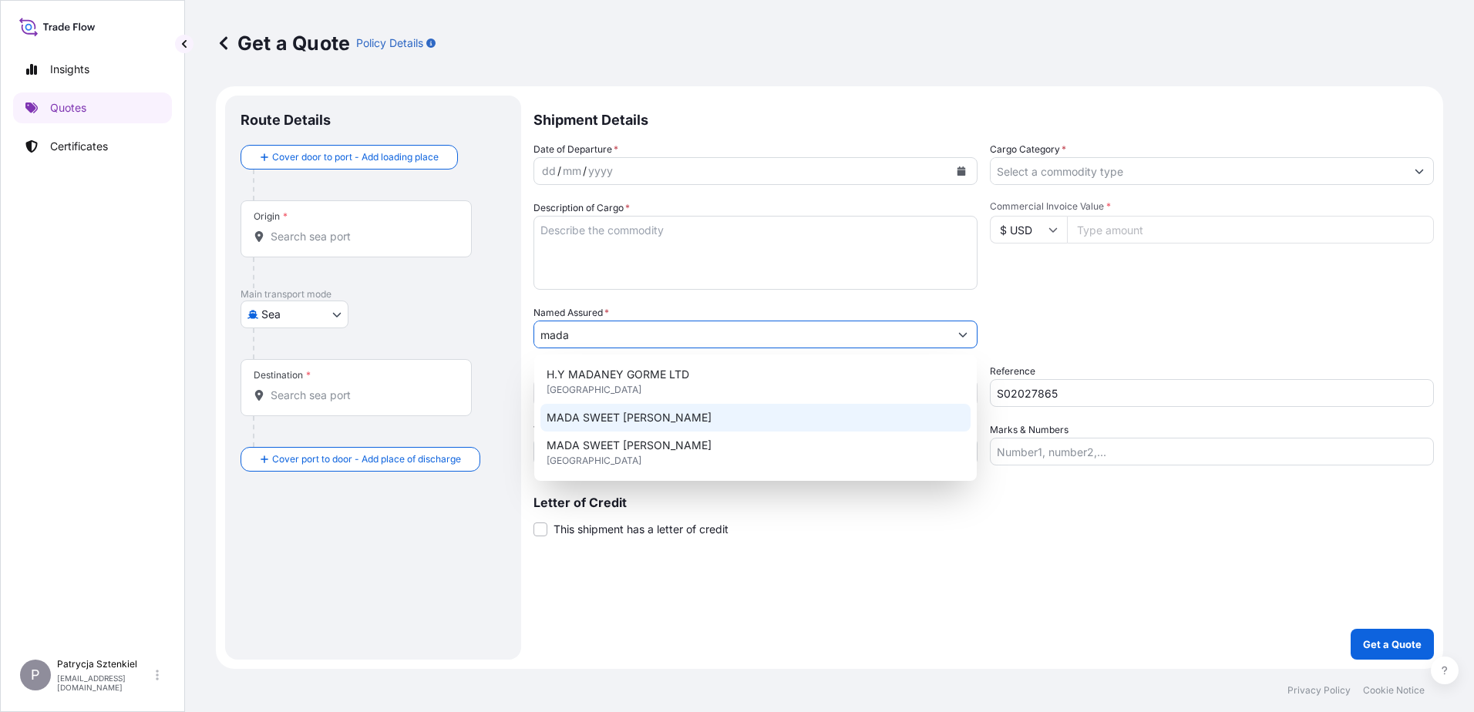
click at [620, 421] on span "MADA SWEET [PERSON_NAME]" at bounding box center [629, 417] width 165 height 15
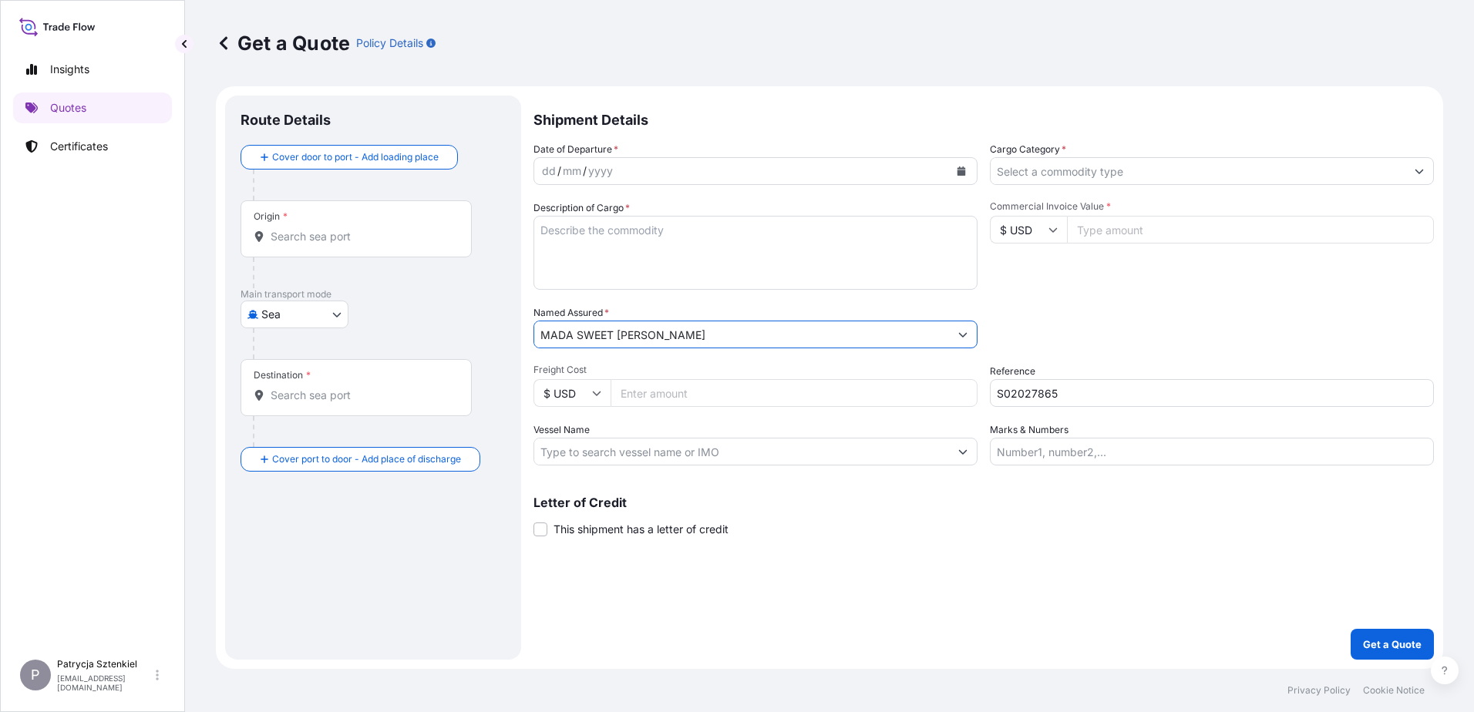
type input "MADA SWEET [PERSON_NAME]"
click at [620, 237] on input "Commercial Invoice Value *" at bounding box center [1250, 230] width 367 height 28
type input "50000"
click at [323, 226] on div "Origin *" at bounding box center [356, 228] width 231 height 57
click at [323, 229] on input "Origin *" at bounding box center [362, 236] width 182 height 15
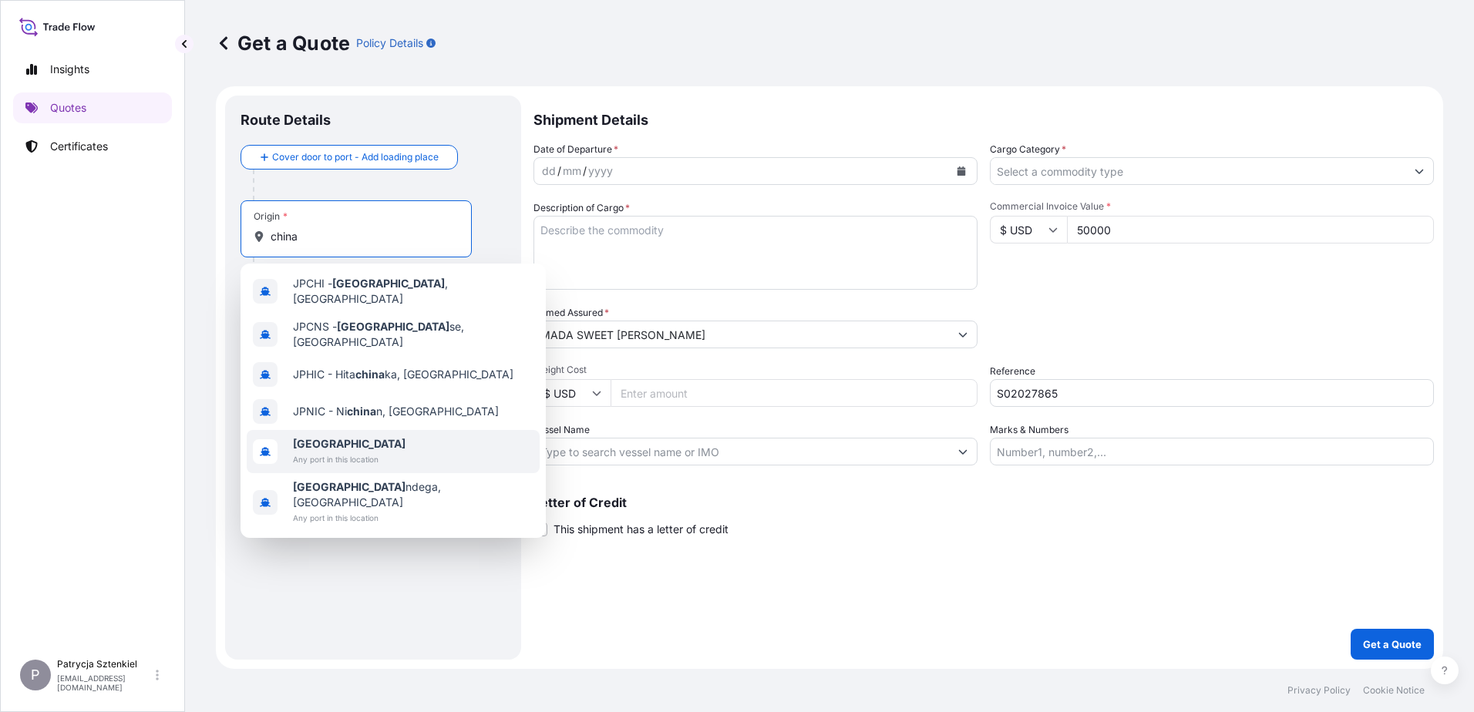
click at [325, 436] on span "[GEOGRAPHIC_DATA]" at bounding box center [349, 443] width 113 height 15
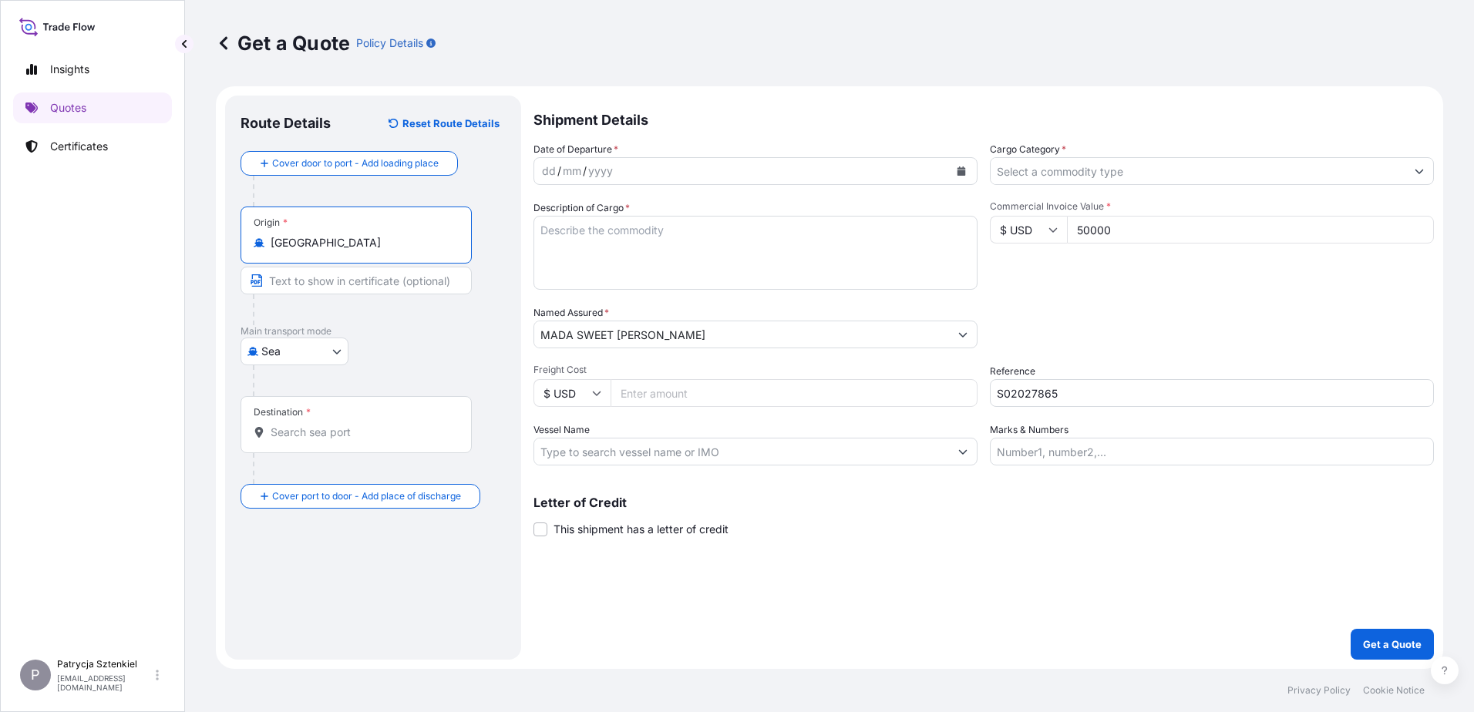
type input "[GEOGRAPHIC_DATA]"
click at [300, 378] on div at bounding box center [379, 380] width 253 height 31
click at [302, 417] on div "Destination *" at bounding box center [282, 412] width 57 height 12
click at [302, 425] on input "Destination *" at bounding box center [364, 432] width 187 height 15
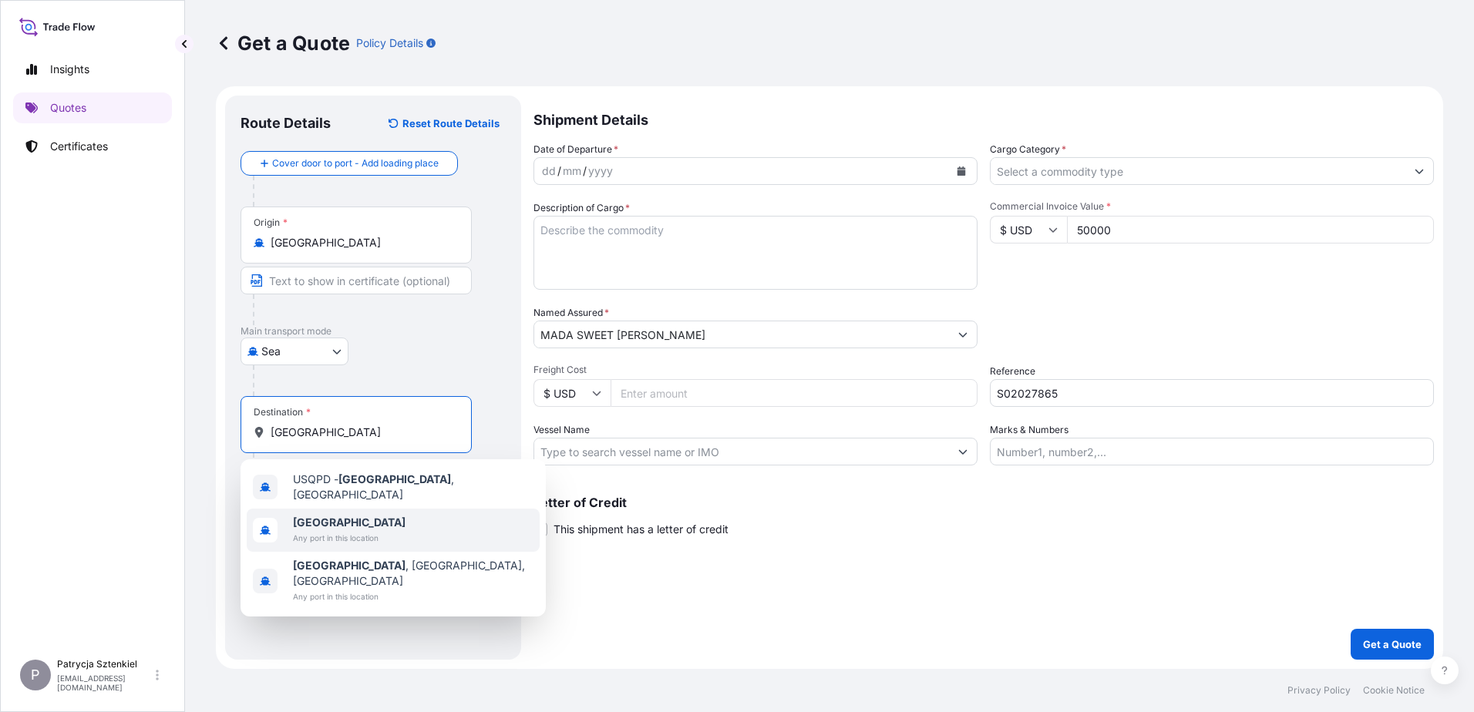
click at [313, 538] on span "Any port in this location" at bounding box center [349, 537] width 113 height 15
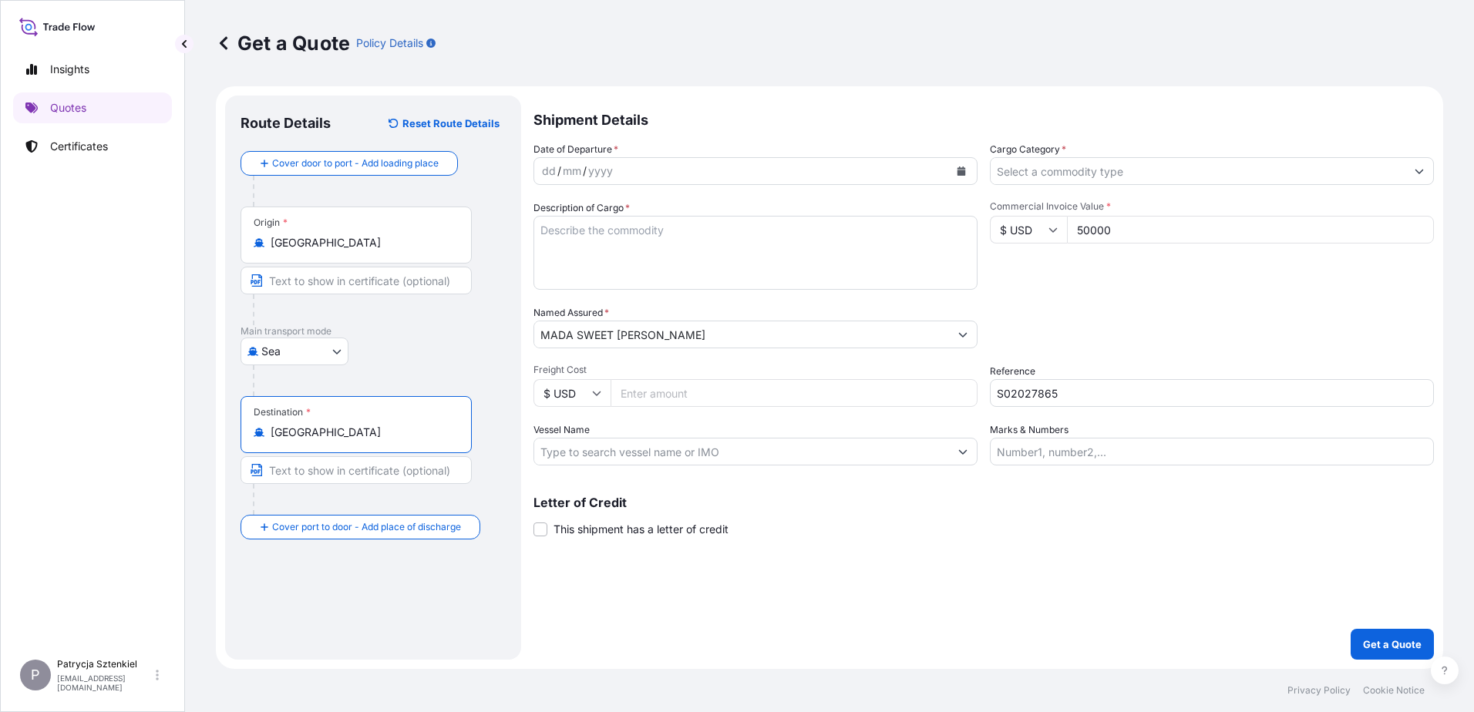
type input "[GEOGRAPHIC_DATA]"
click at [620, 172] on icon "Calendar" at bounding box center [962, 171] width 8 height 9
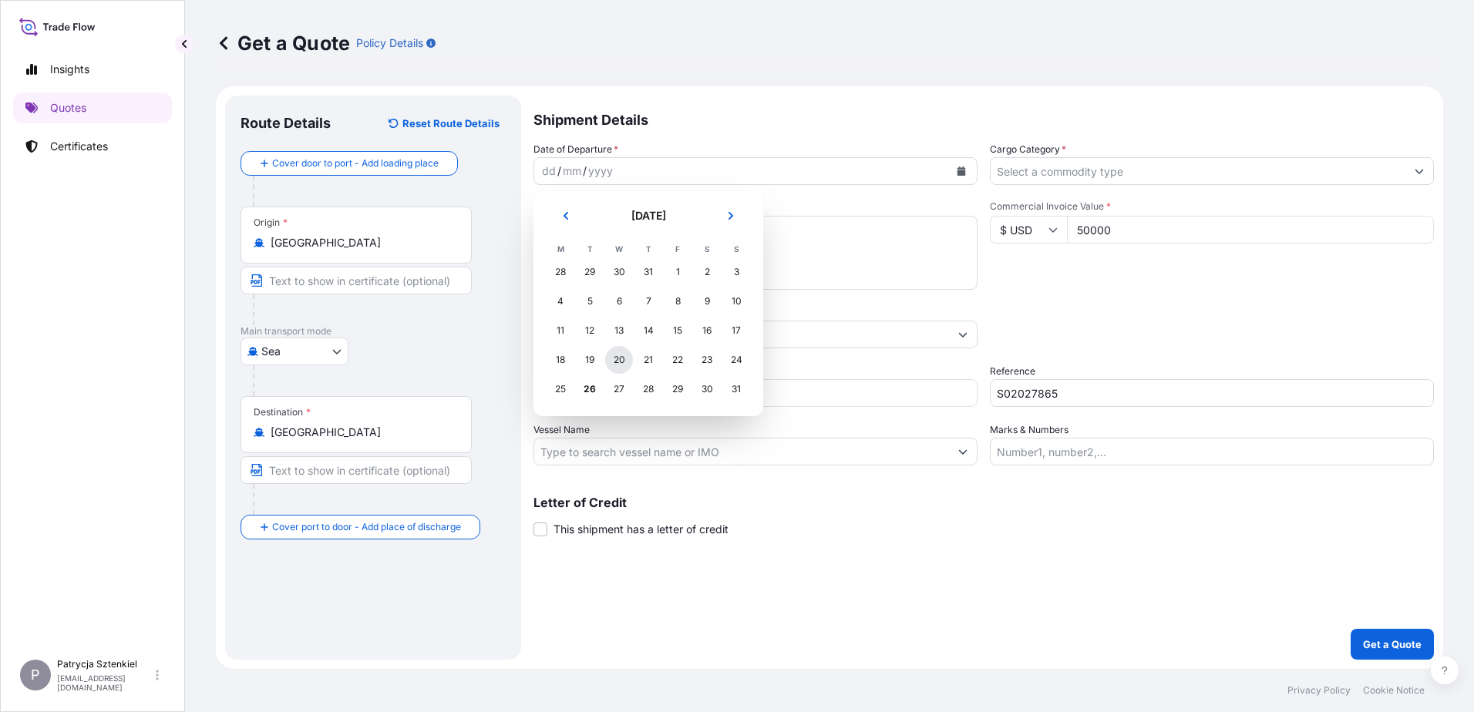
click at [620, 363] on div "20" at bounding box center [619, 360] width 28 height 28
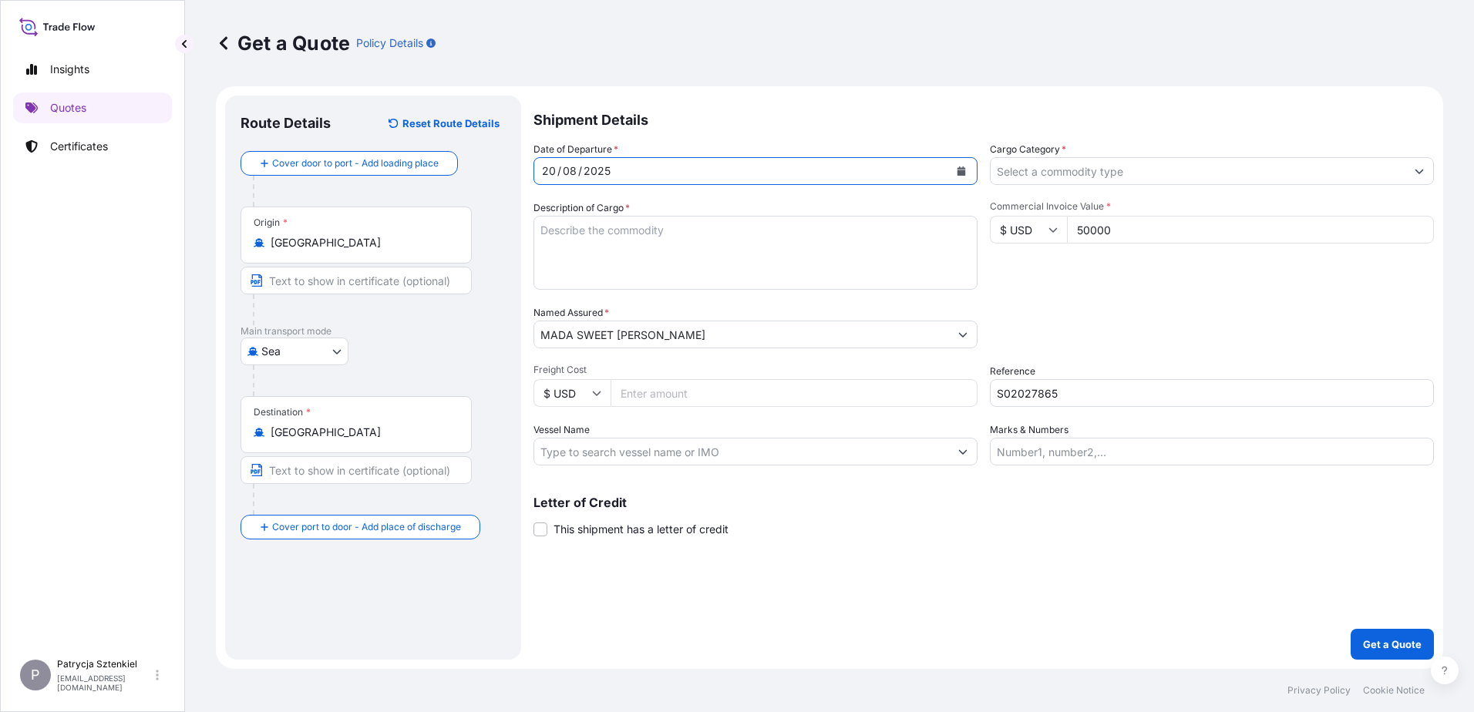
click at [553, 230] on textarea "Description of Cargo *" at bounding box center [756, 253] width 444 height 74
paste textarea "[PERSON_NAME] MINI ROLL TATTOO GUM"
click at [543, 251] on textarea "[PERSON_NAME] MINI ROLL TATTOO GUM" at bounding box center [756, 253] width 444 height 74
click at [620, 237] on textarea "[PERSON_NAME] MINI ROLL TATTOO GUM" at bounding box center [756, 253] width 444 height 74
paste textarea "MRSU8267704 CN4384734 40HC 13882.00 KG 70.40 M3 2200 CTN CY/CY*"
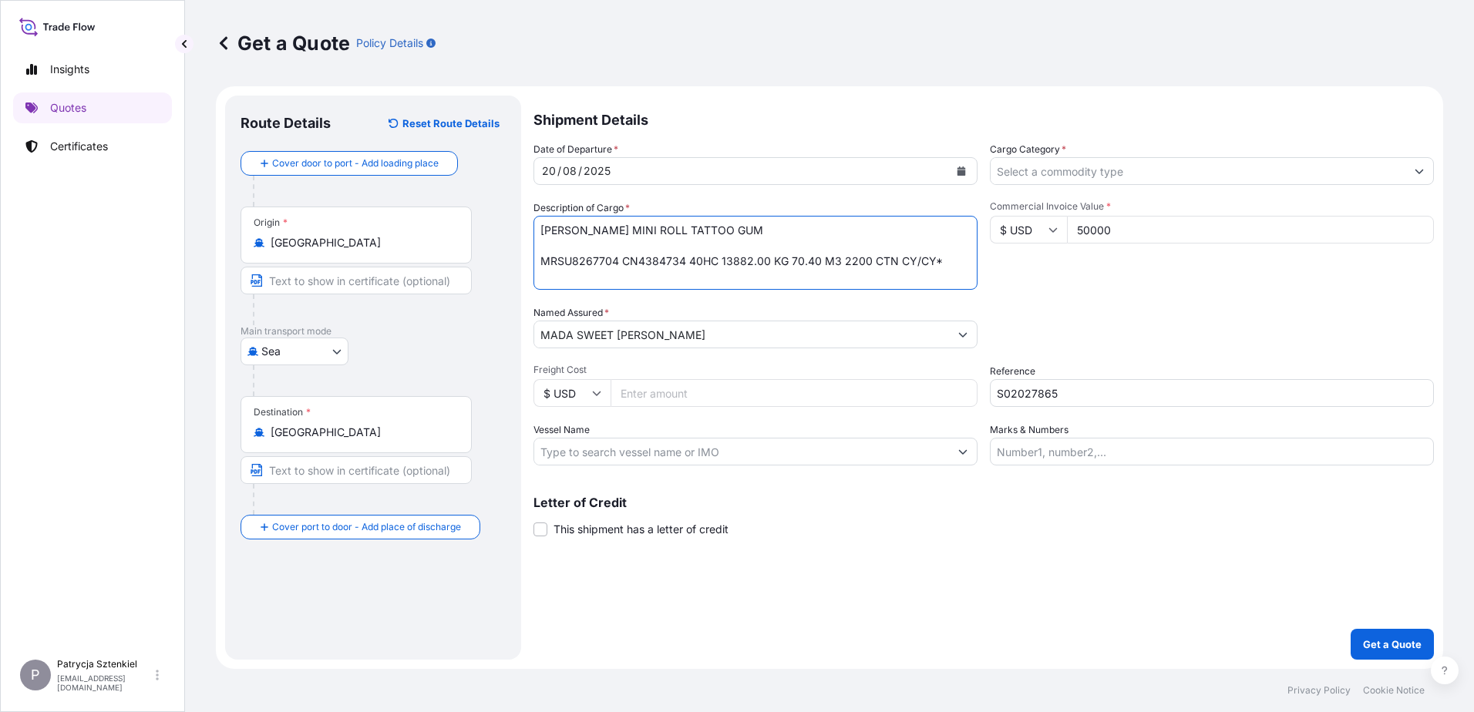
type textarea "[PERSON_NAME] MINI ROLL TATTOO GUM MRSU8267704 CN4384734 40HC 13882.00 KG 70.40…"
click at [620, 179] on input "Cargo Category *" at bounding box center [1198, 171] width 415 height 28
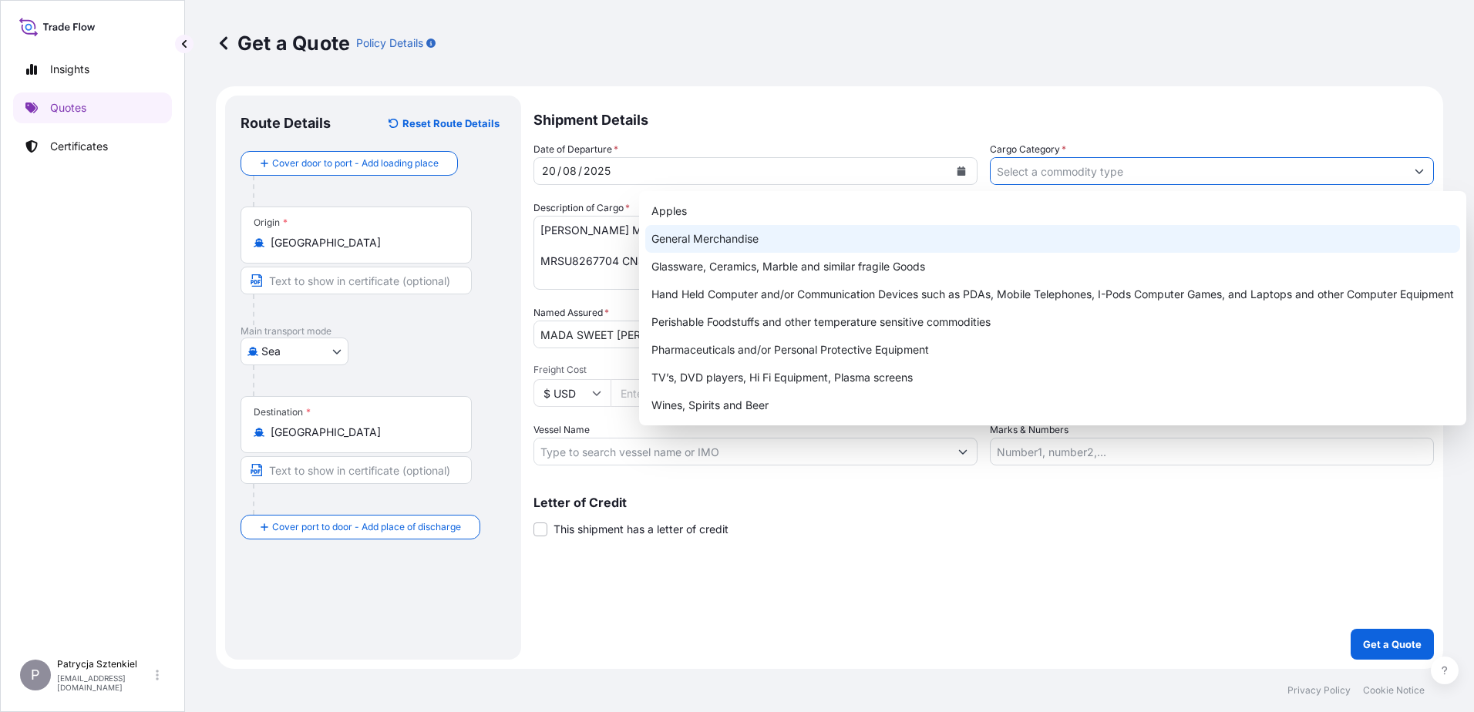
click at [620, 237] on div "General Merchandise" at bounding box center [1052, 239] width 815 height 28
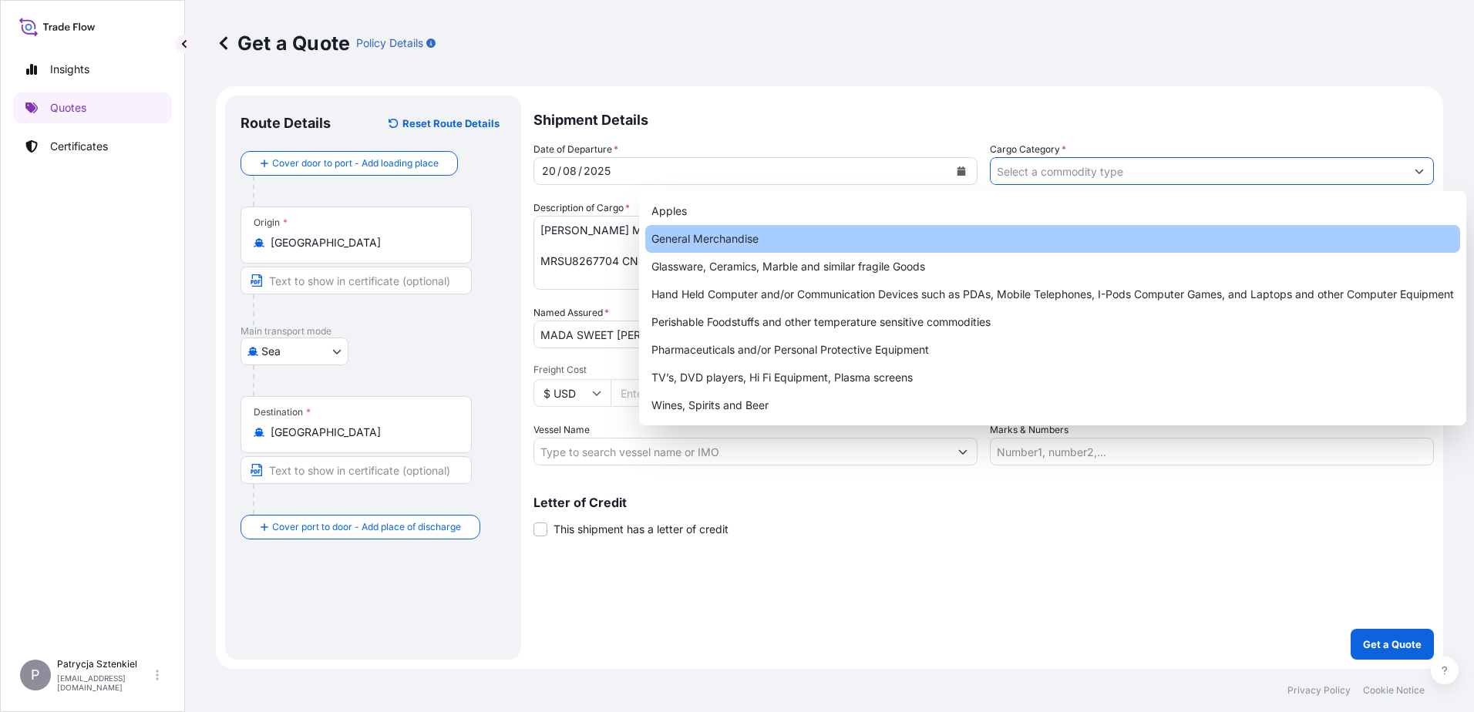
type input "General Merchandise"
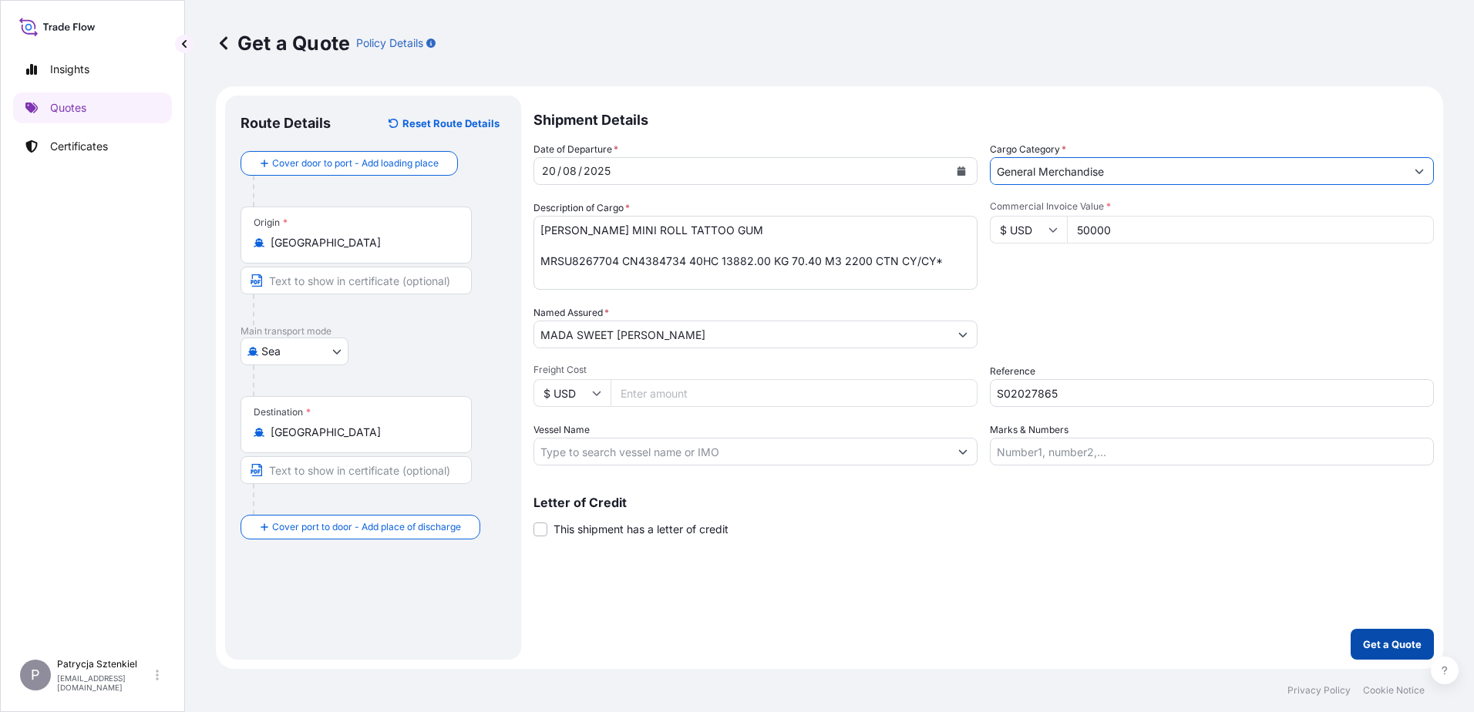
click at [620, 635] on button "Get a Quote" at bounding box center [1392, 644] width 83 height 31
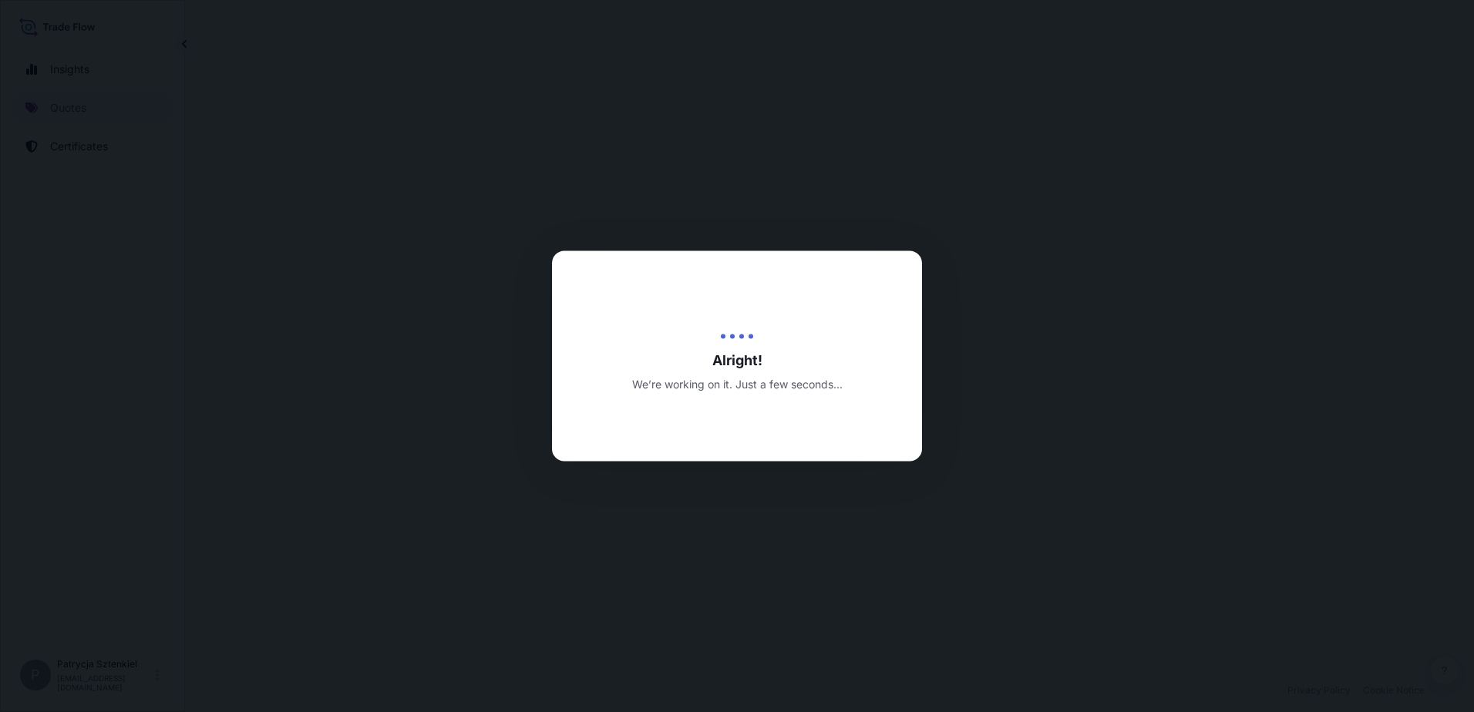
select select "Sea"
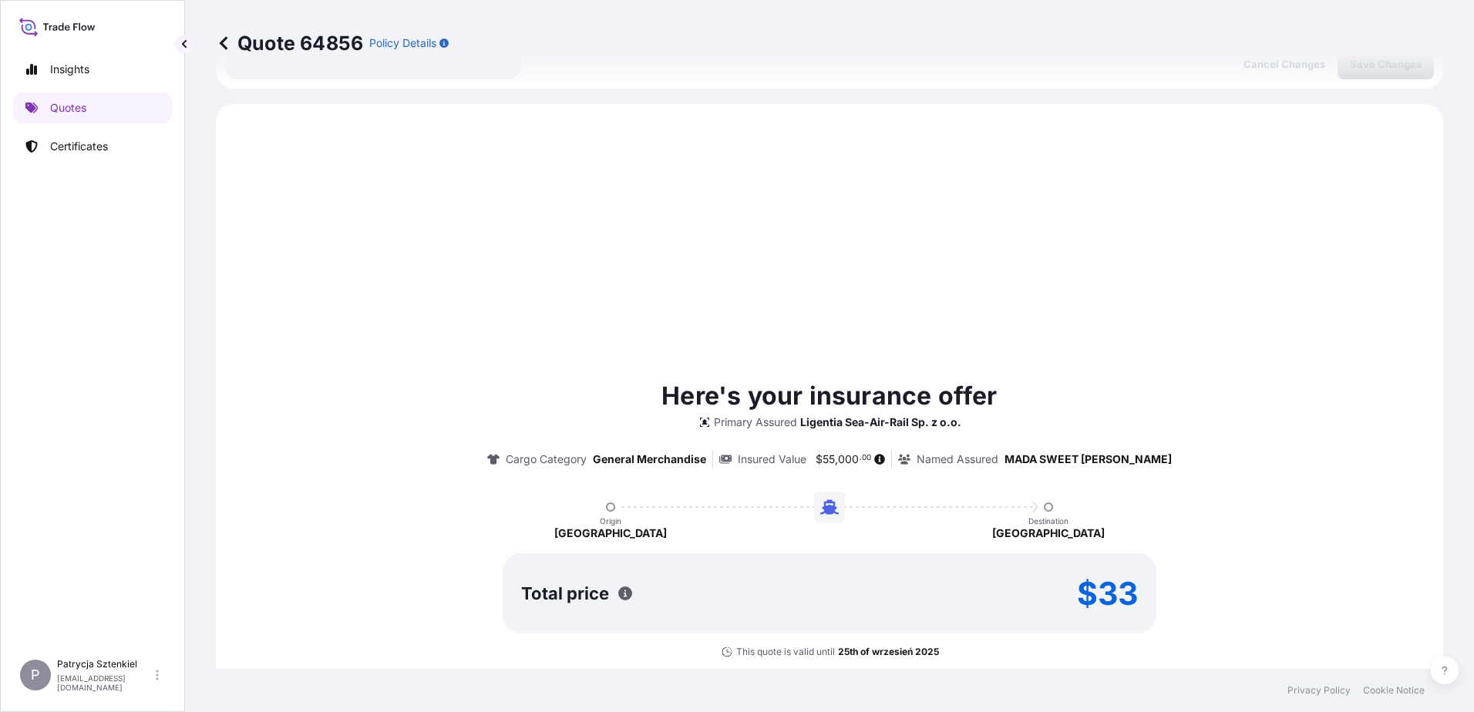
scroll to position [528, 0]
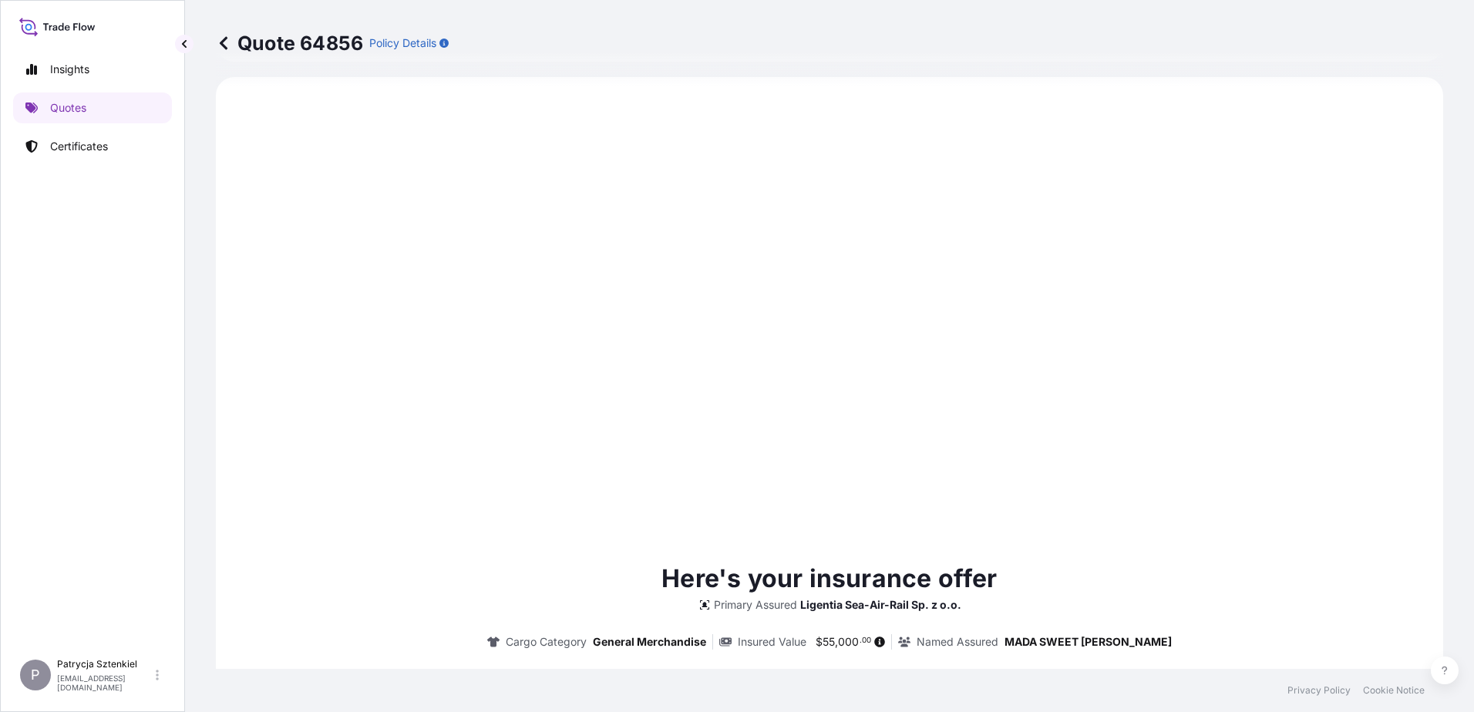
type input "[DATE]"
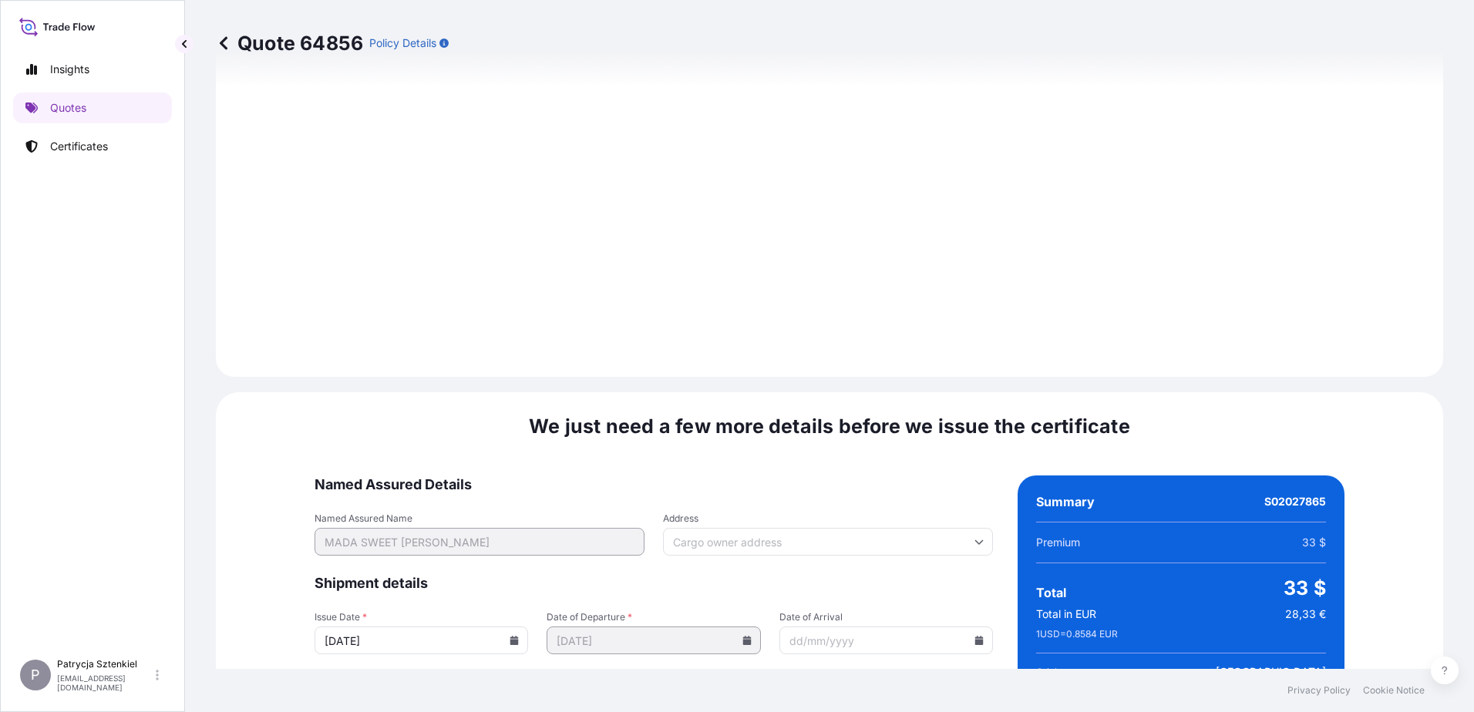
scroll to position [1641, 0]
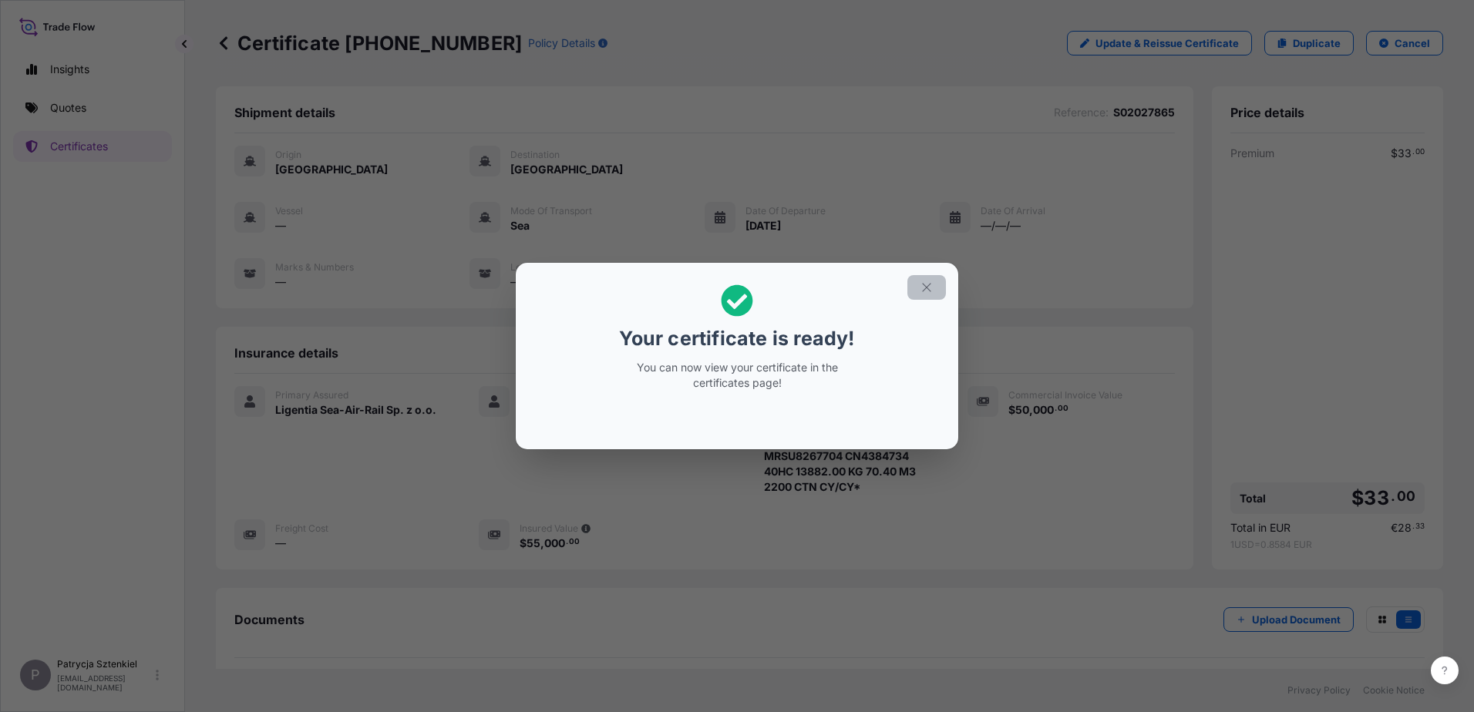
click at [620, 285] on icon "button" at bounding box center [927, 288] width 14 height 14
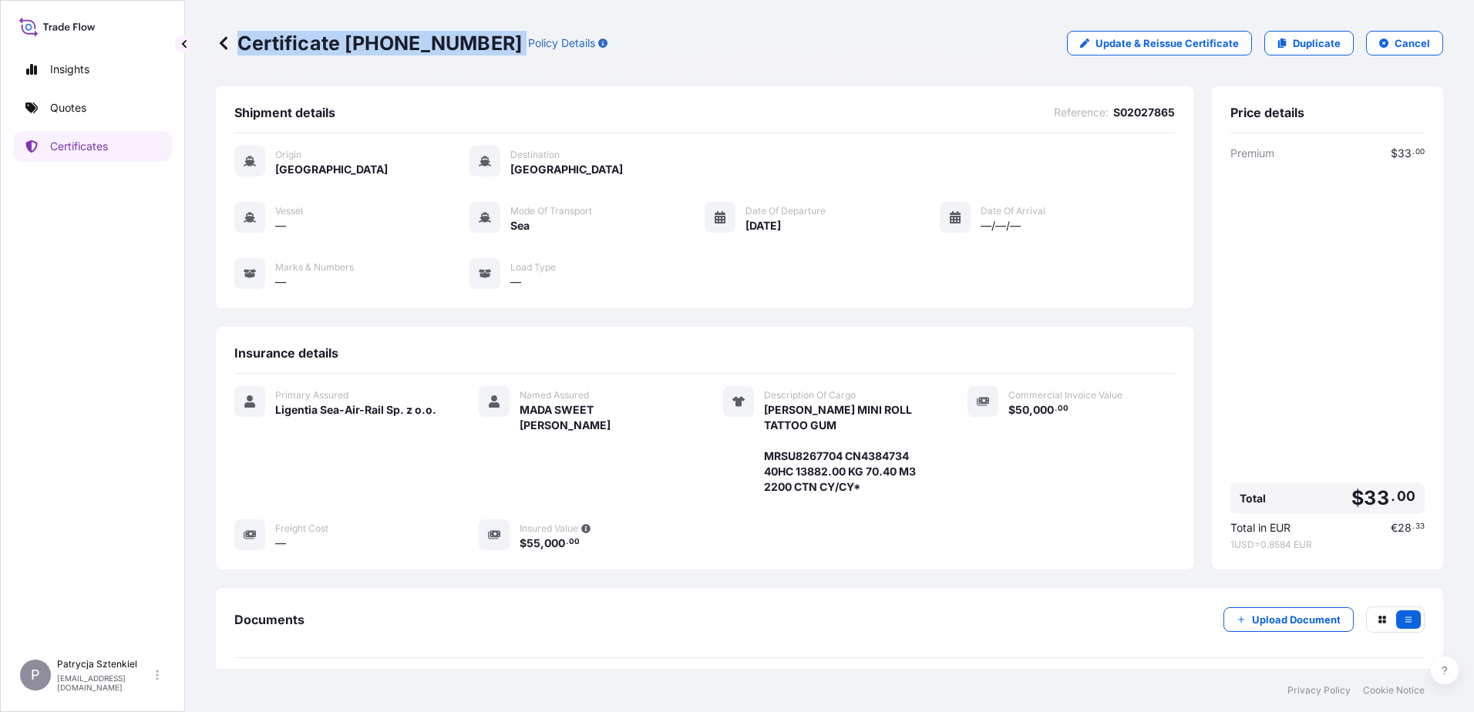
drag, startPoint x: 239, startPoint y: 51, endPoint x: 481, endPoint y: 58, distance: 242.2
click at [481, 58] on div "Certificate [PHONE_NUMBER] Policy Details Update & Reissue Certificate Duplicat…" at bounding box center [829, 43] width 1227 height 86
copy p "Certificate [PHONE_NUMBER]"
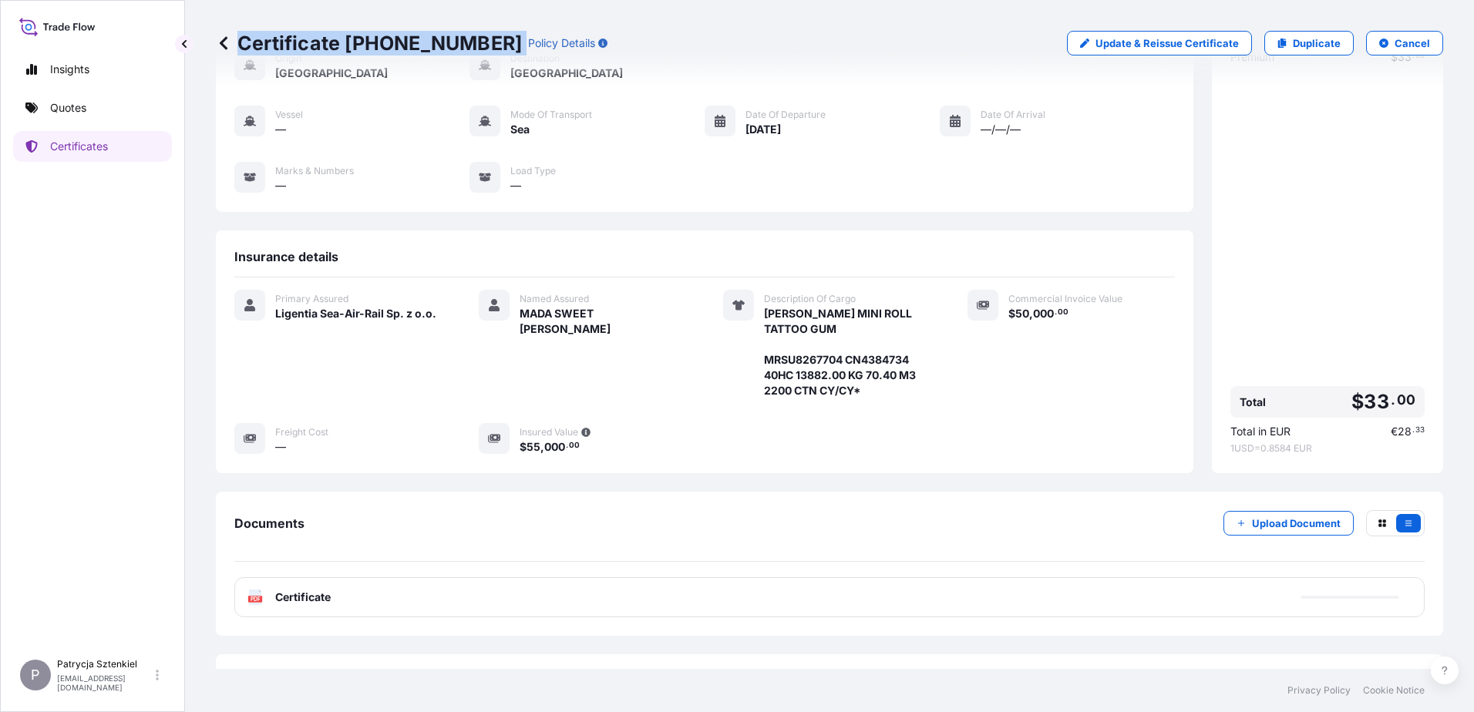
scroll to position [131, 0]
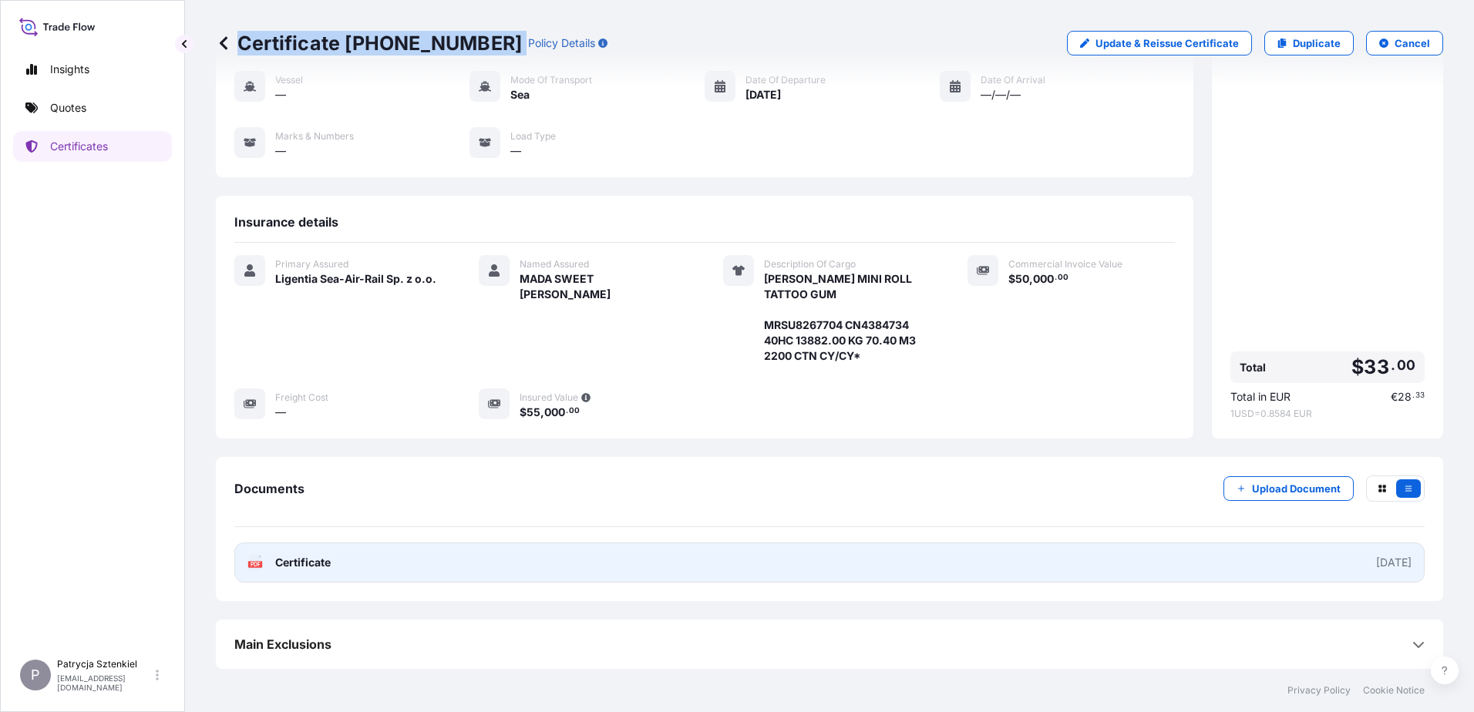
click at [620, 564] on link "PDF Certificate [DATE]" at bounding box center [829, 563] width 1190 height 40
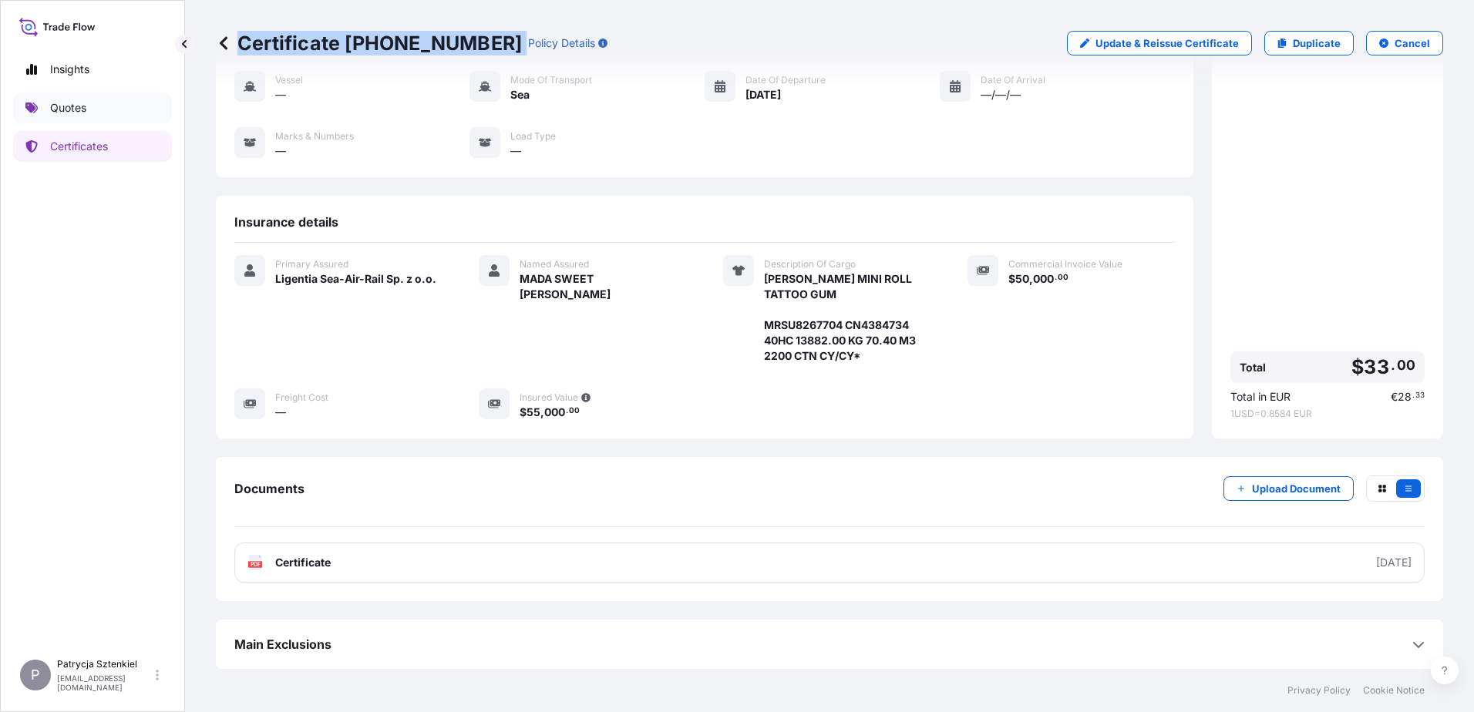
click at [77, 115] on p "Quotes" at bounding box center [68, 107] width 36 height 15
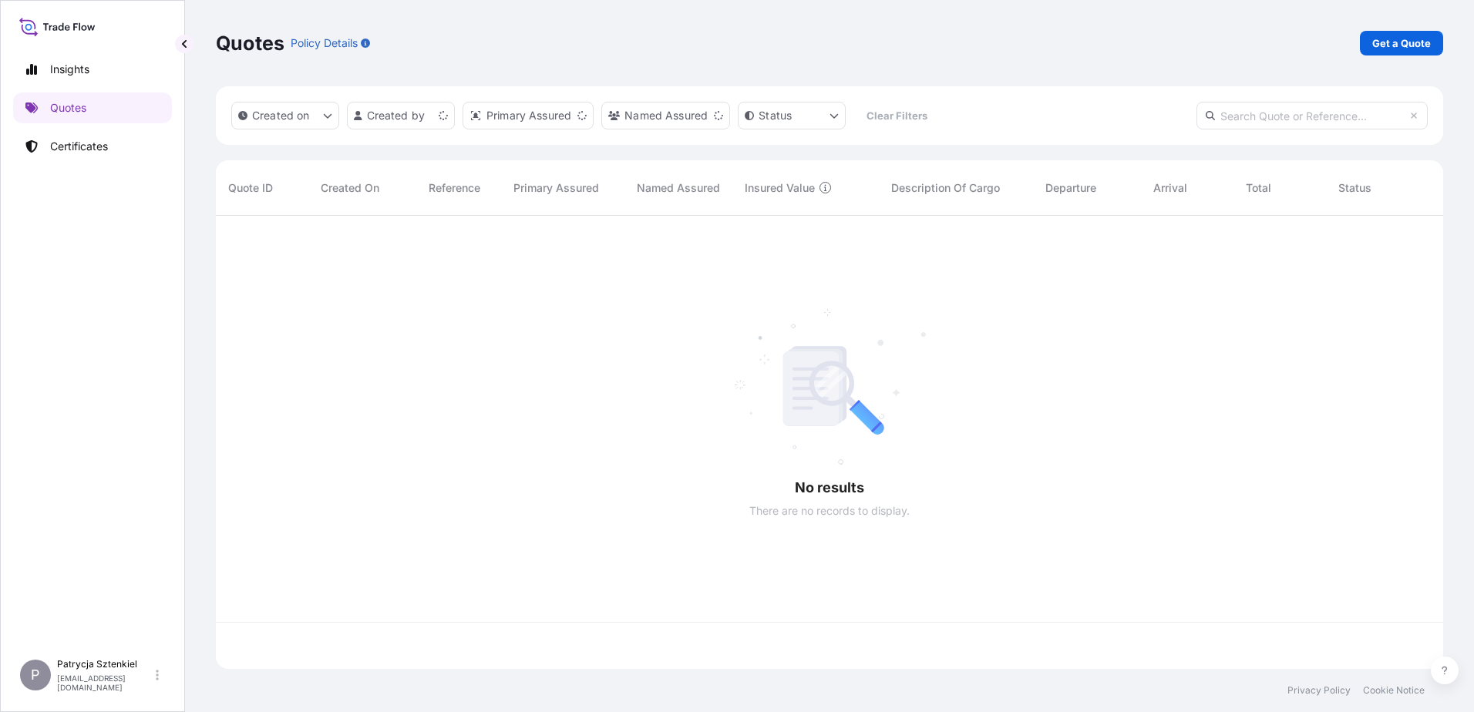
scroll to position [450, 1216]
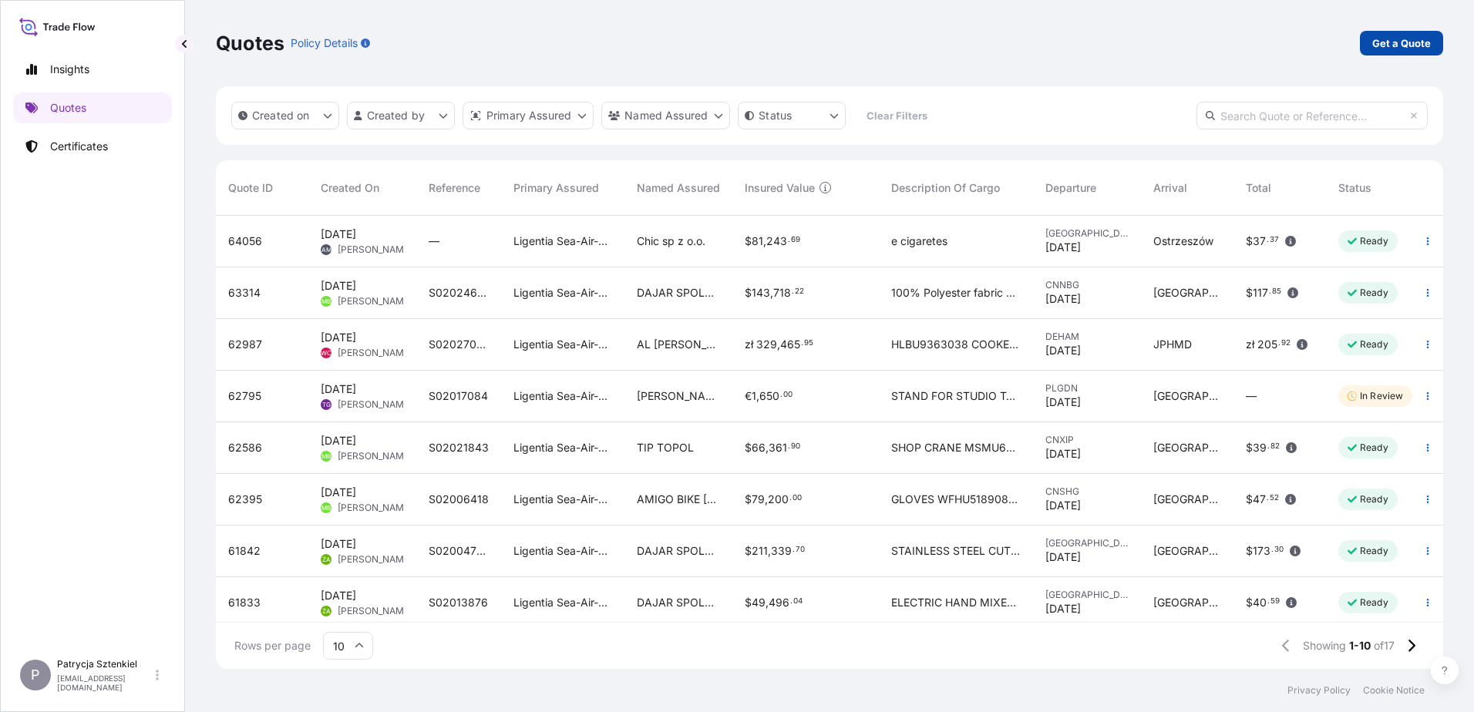
click at [620, 45] on p "Get a Quote" at bounding box center [1401, 42] width 59 height 15
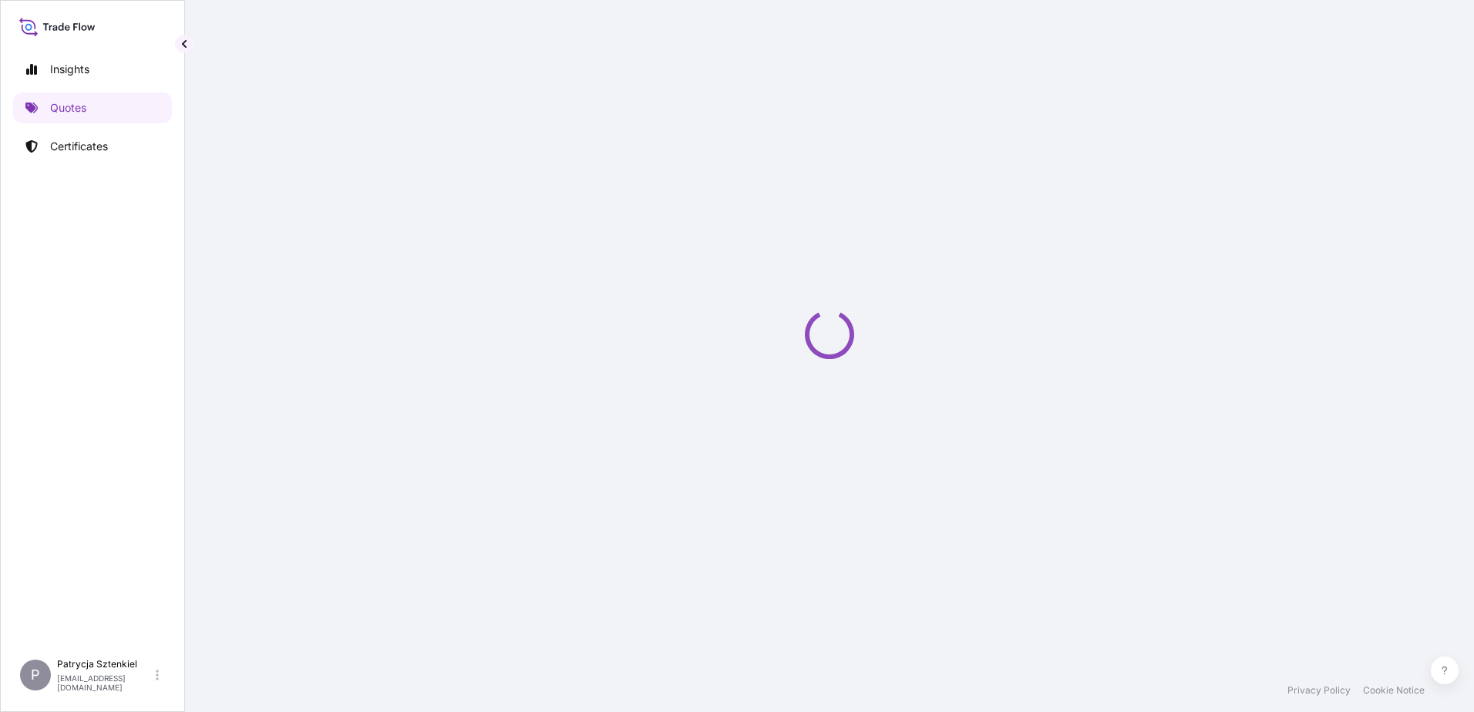
select select "Sea"
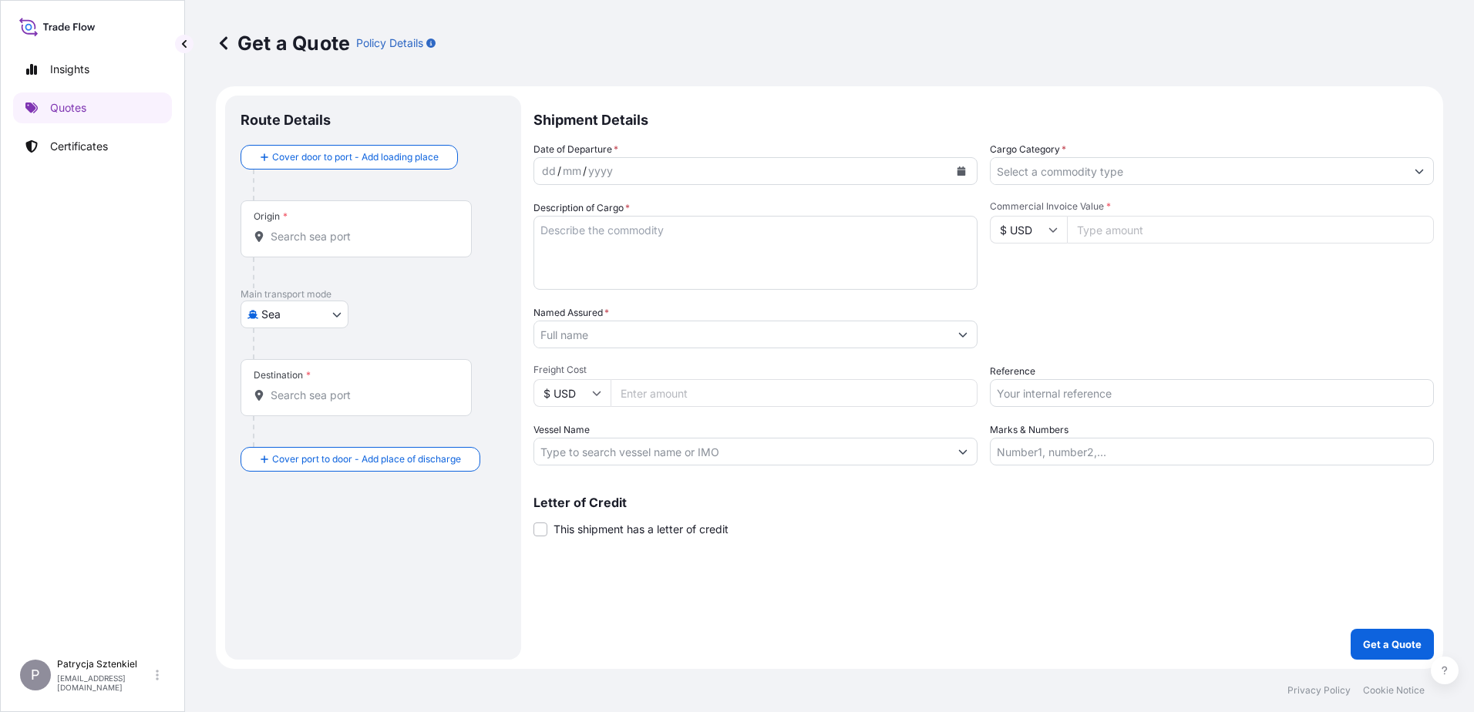
click at [620, 398] on input "Reference" at bounding box center [1212, 393] width 444 height 28
paste input "S02034745"
type input "S02034745"
click at [617, 337] on input "Named Assured *" at bounding box center [741, 335] width 415 height 28
click at [610, 342] on input "MART" at bounding box center [741, 335] width 415 height 28
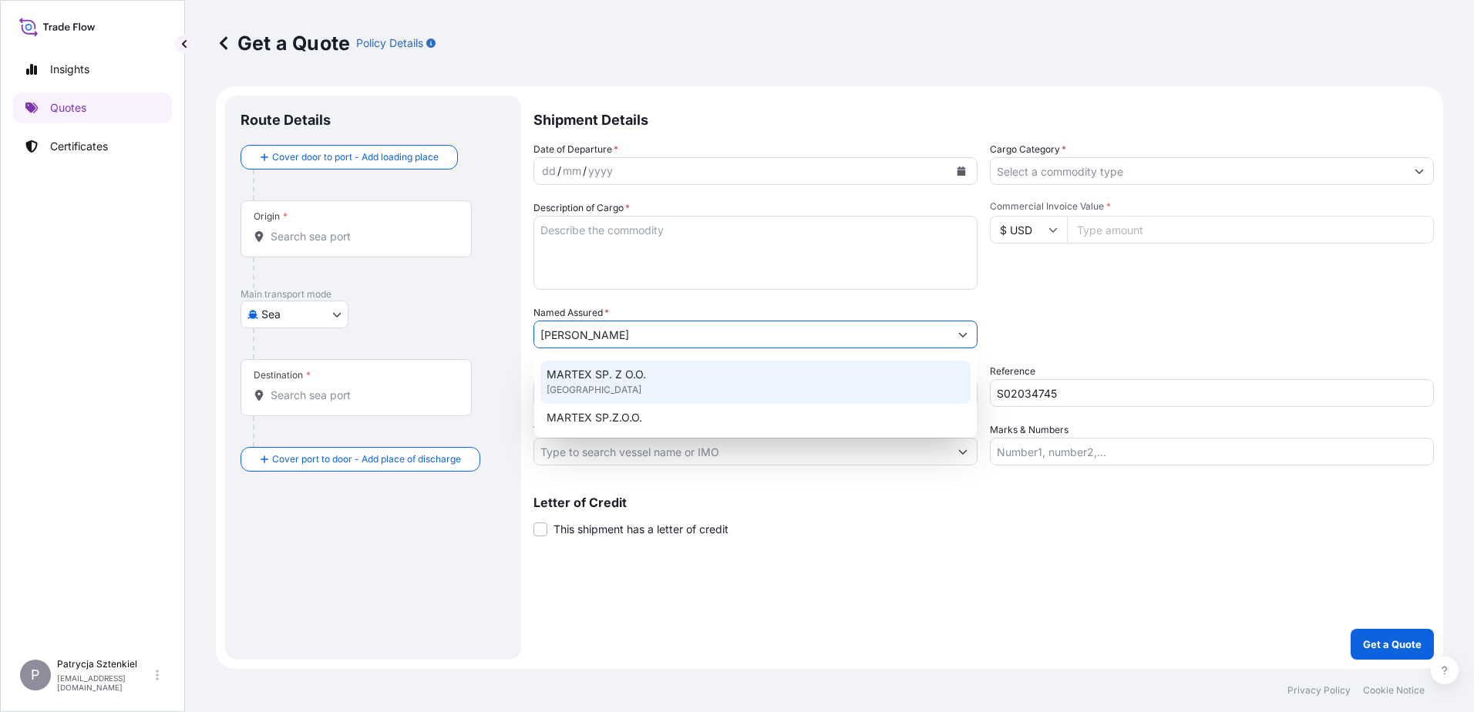
click at [620, 382] on div "MARTEX SP. Z O.O. [GEOGRAPHIC_DATA]" at bounding box center [755, 382] width 430 height 43
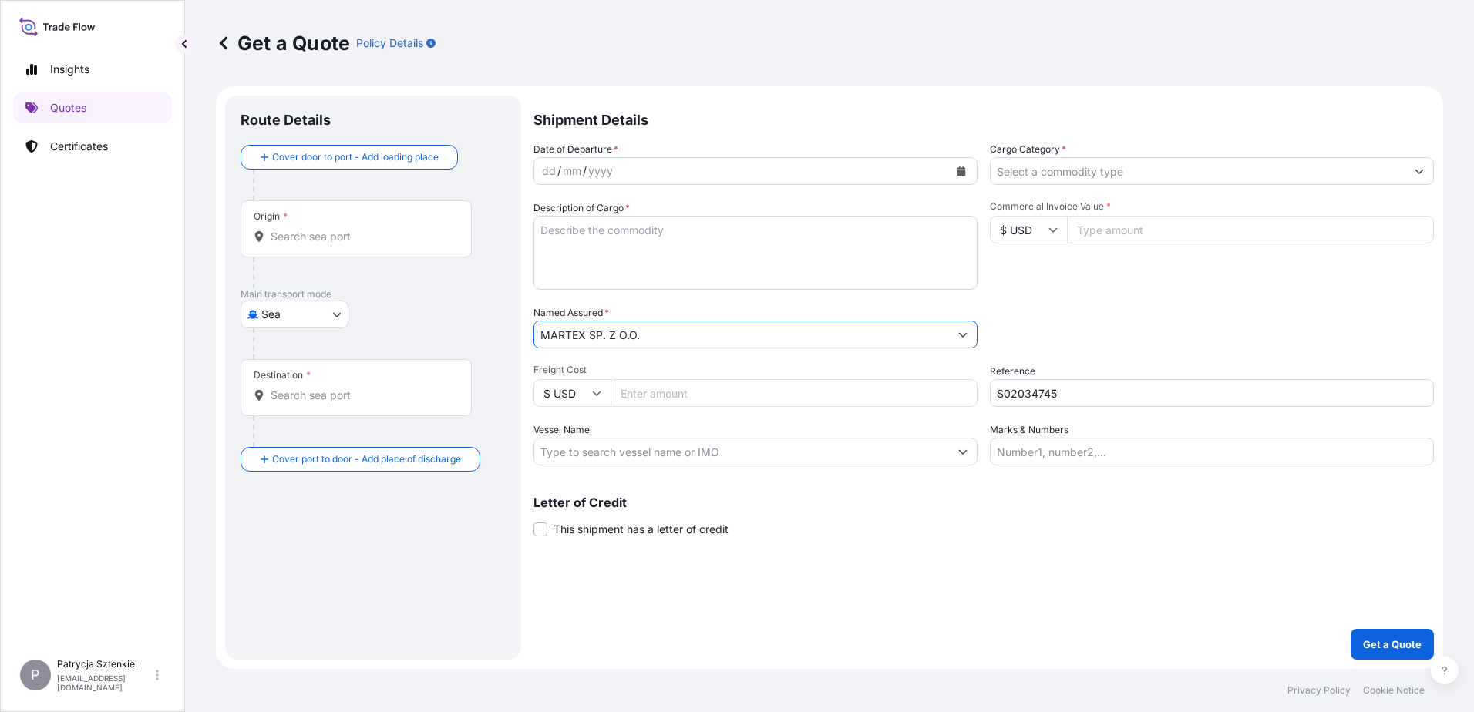
type input "MARTEX SP. Z O.O."
click at [620, 218] on input "Commercial Invoice Value *" at bounding box center [1250, 230] width 367 height 28
type input "67510"
click at [620, 237] on textarea "Description of Cargo *" at bounding box center [756, 253] width 444 height 74
paste textarea "TRUCK TIRE"
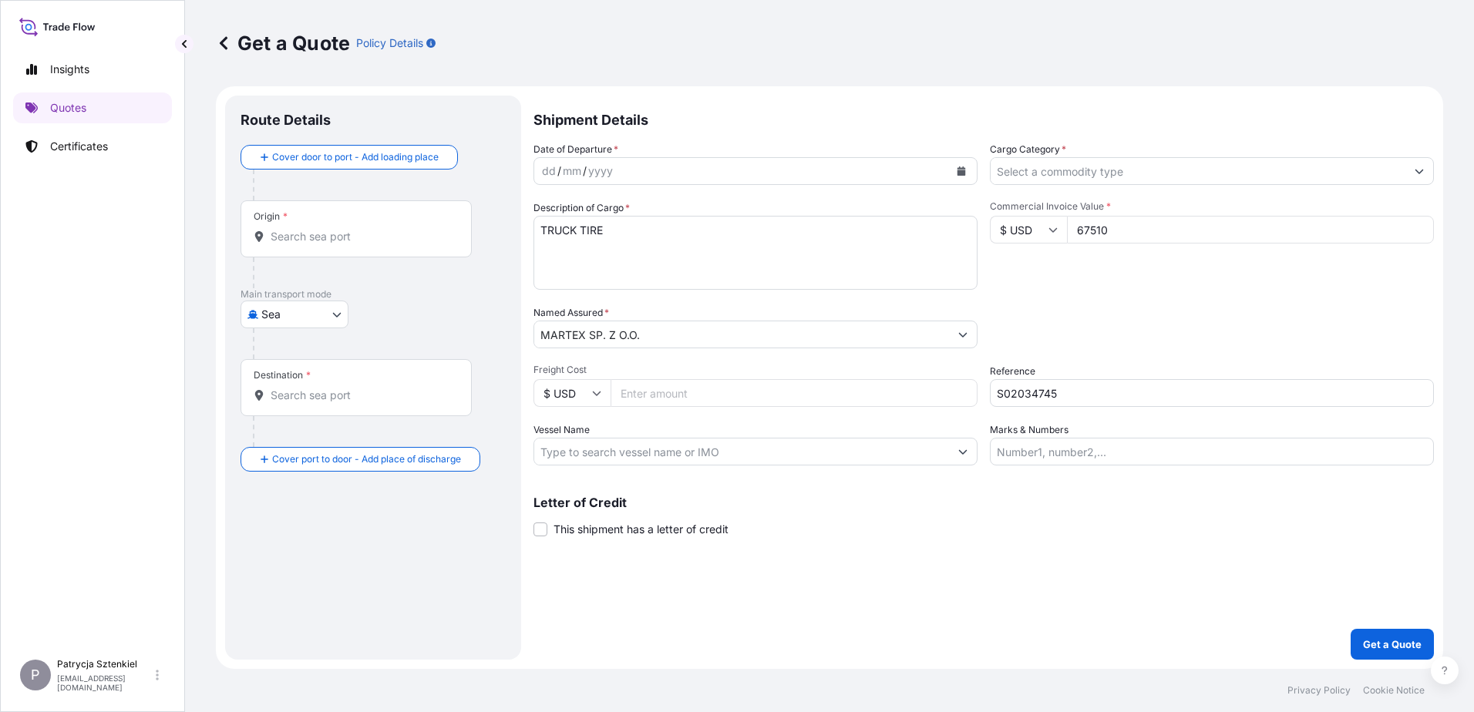
click at [620, 262] on textarea "TRUCK TIRE" at bounding box center [756, 253] width 444 height 74
paste textarea "MSKU0257360"
click at [620, 278] on textarea "TRUCK TIRE MSKU0257360 -" at bounding box center [756, 253] width 444 height 74
paste textarea "MRKU2714422"
type textarea "TRUCK TIRE MSKU0257360 -172 PKG, 12676,4 KG, 60 CBM MRKU2714422 - 243 PKG, 1404…"
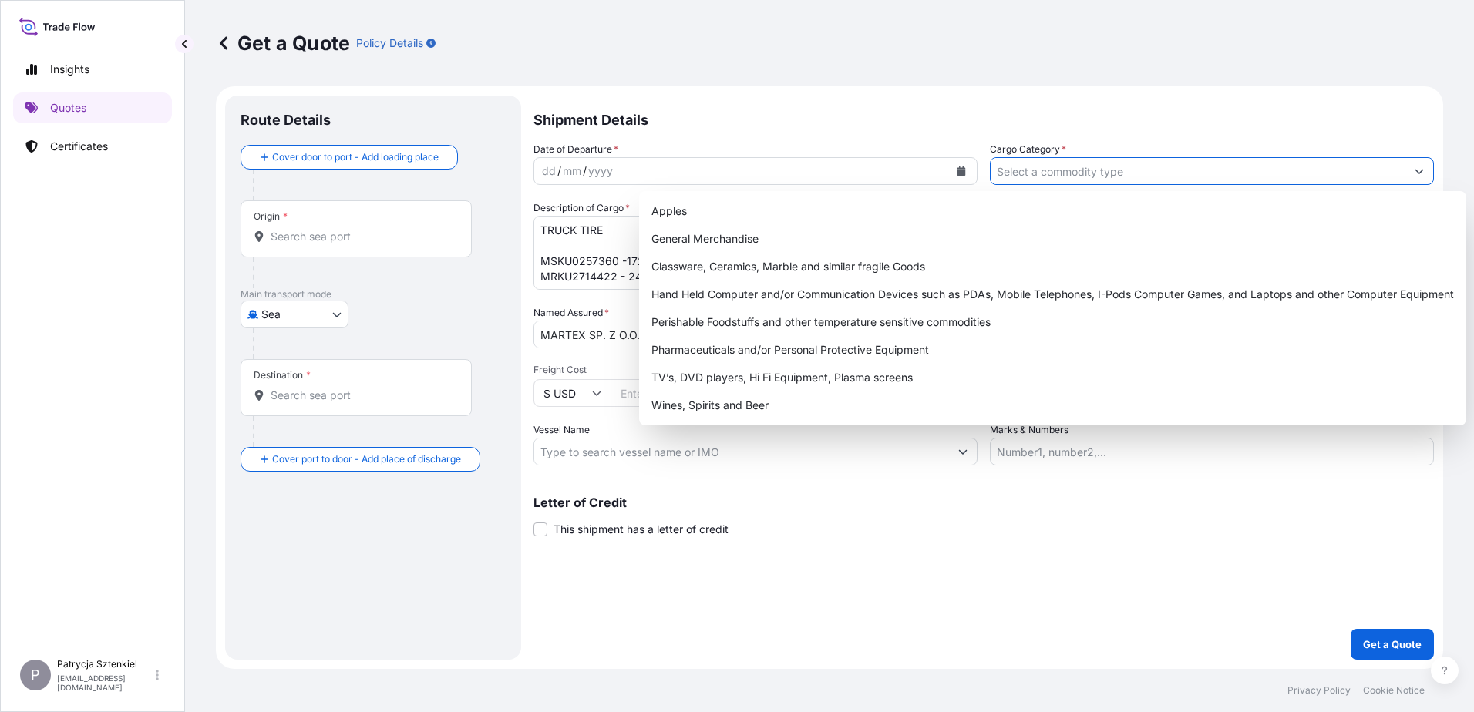
click at [620, 175] on input "Cargo Category *" at bounding box center [1198, 171] width 415 height 28
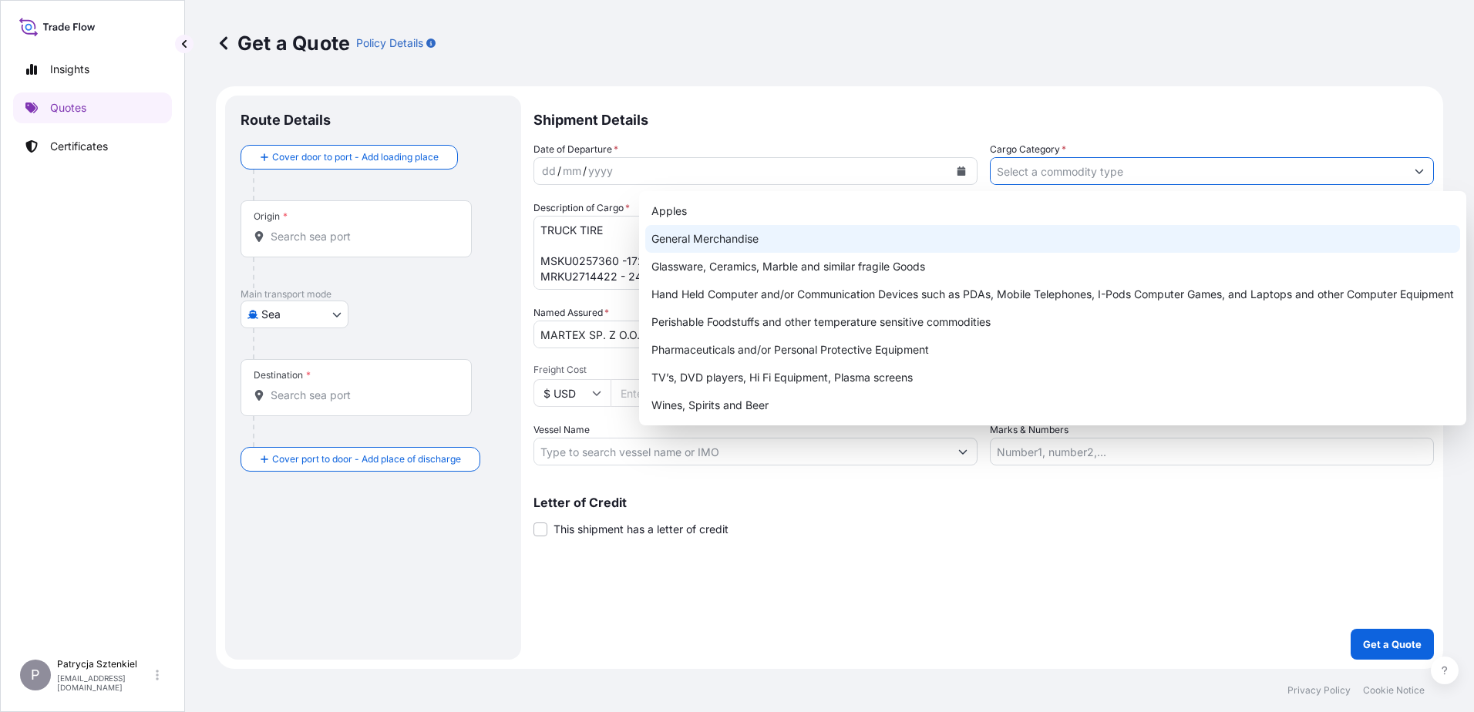
click at [620, 241] on div "General Merchandise" at bounding box center [1052, 239] width 815 height 28
type input "General Merchandise"
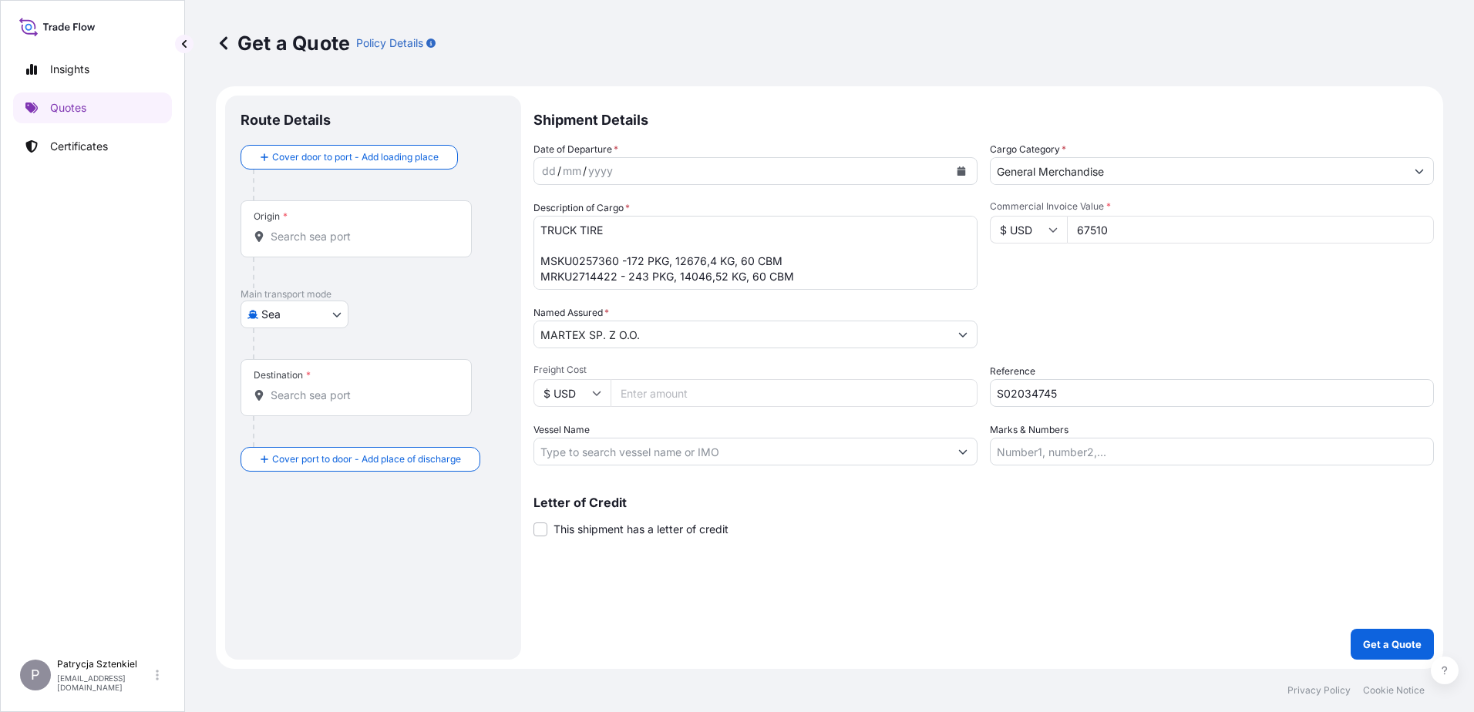
click at [620, 167] on button "Calendar" at bounding box center [961, 171] width 25 height 25
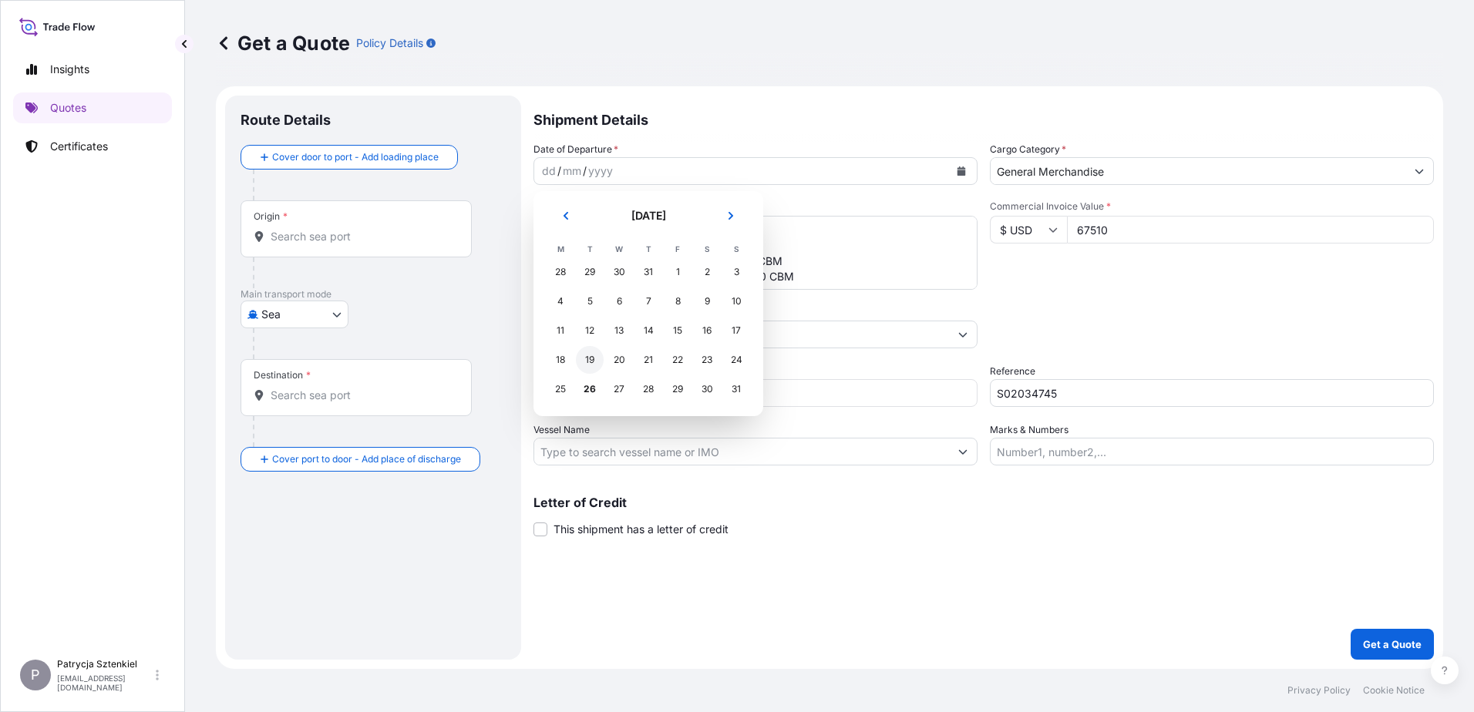
click at [593, 365] on div "19" at bounding box center [590, 360] width 28 height 28
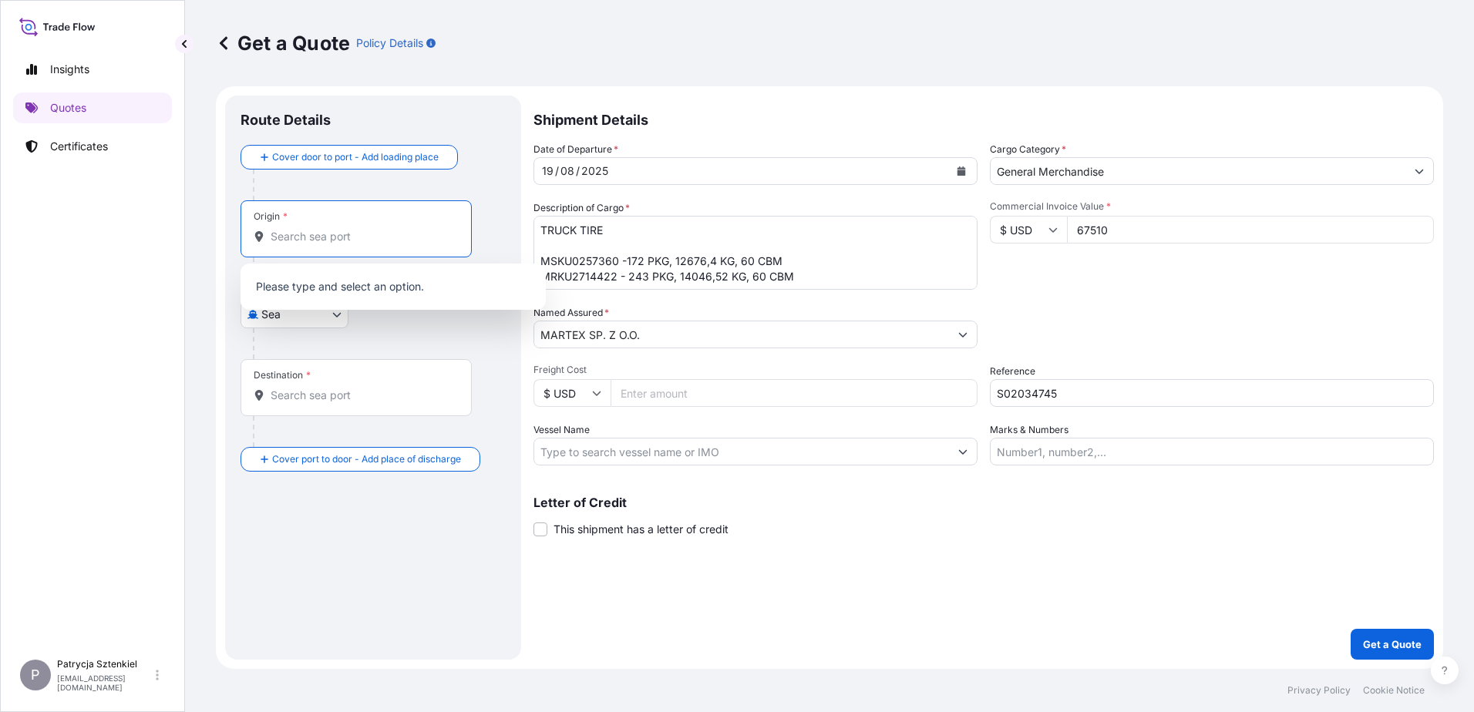
click at [296, 231] on input "Origin *" at bounding box center [362, 236] width 182 height 15
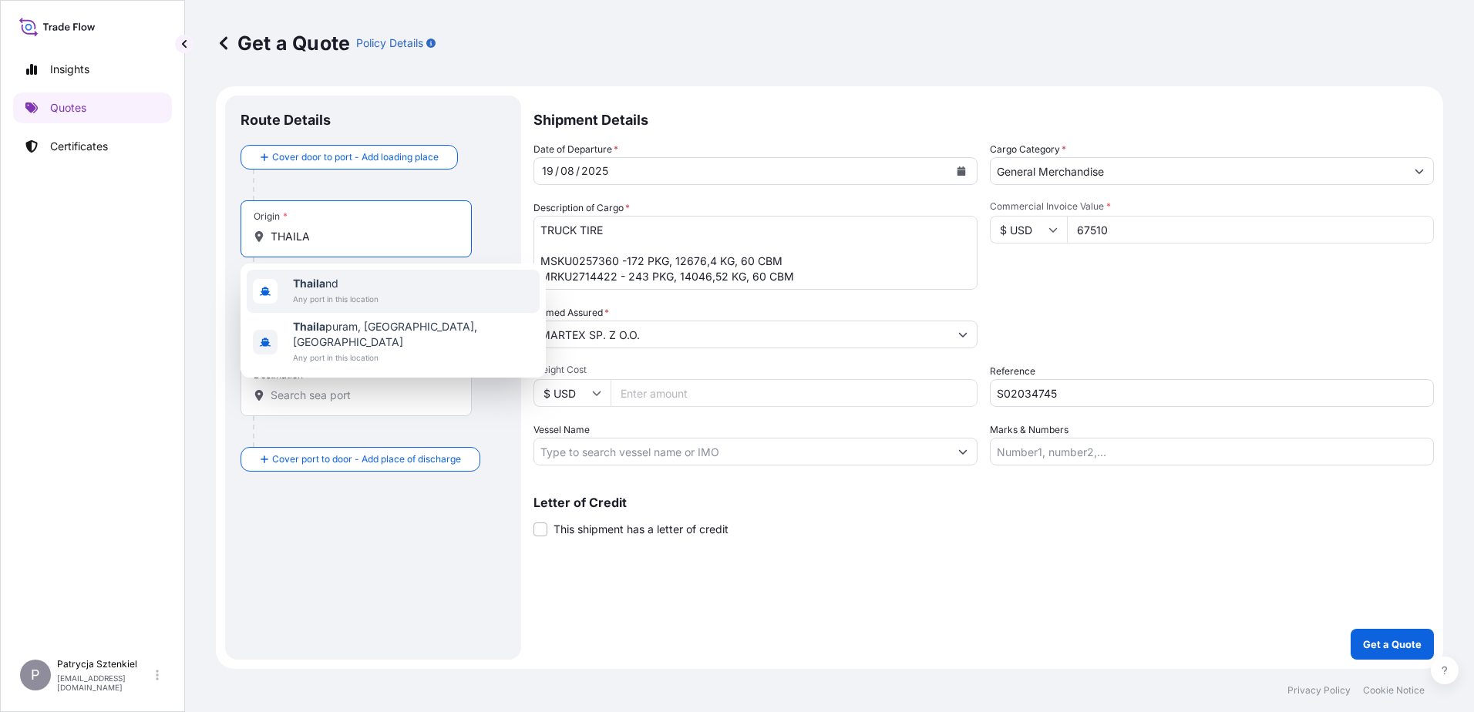
click at [360, 293] on span "Any port in this location" at bounding box center [336, 298] width 86 height 15
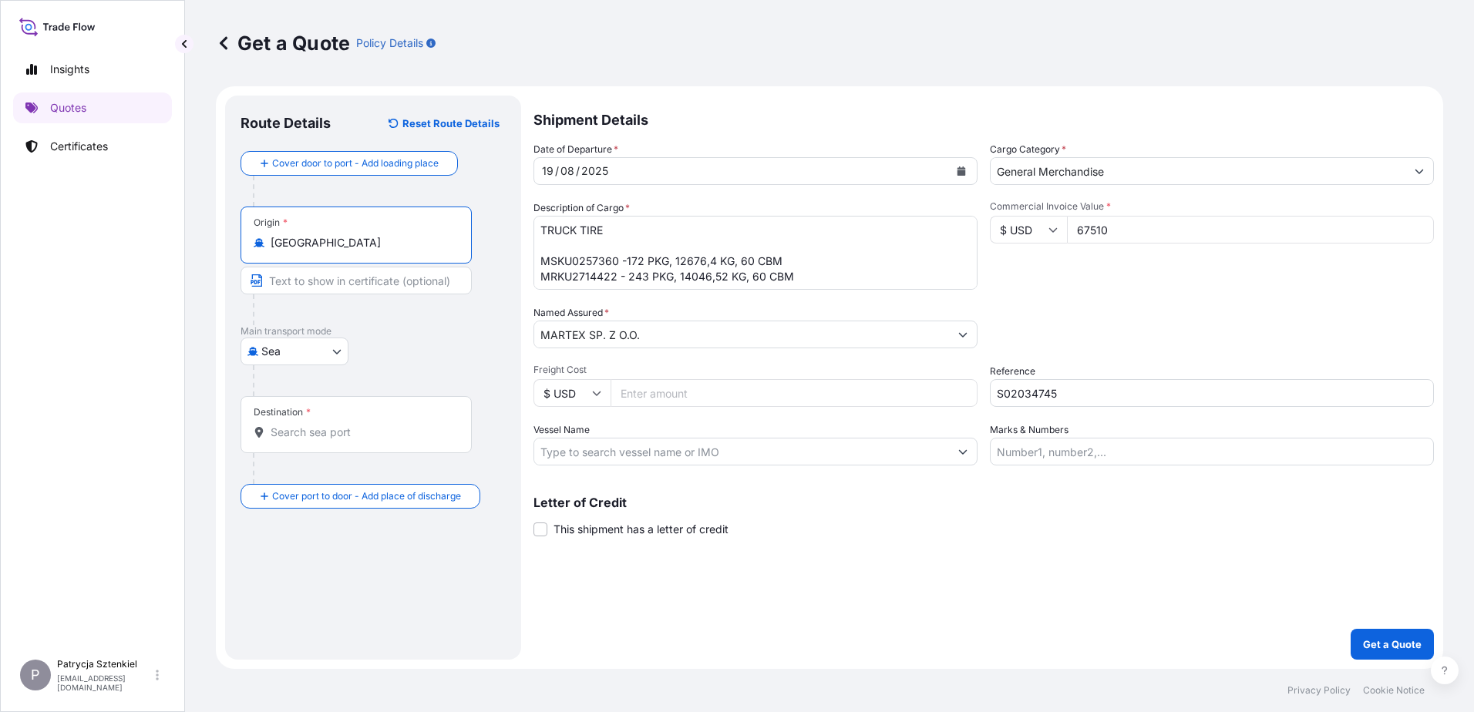
type input "[GEOGRAPHIC_DATA]"
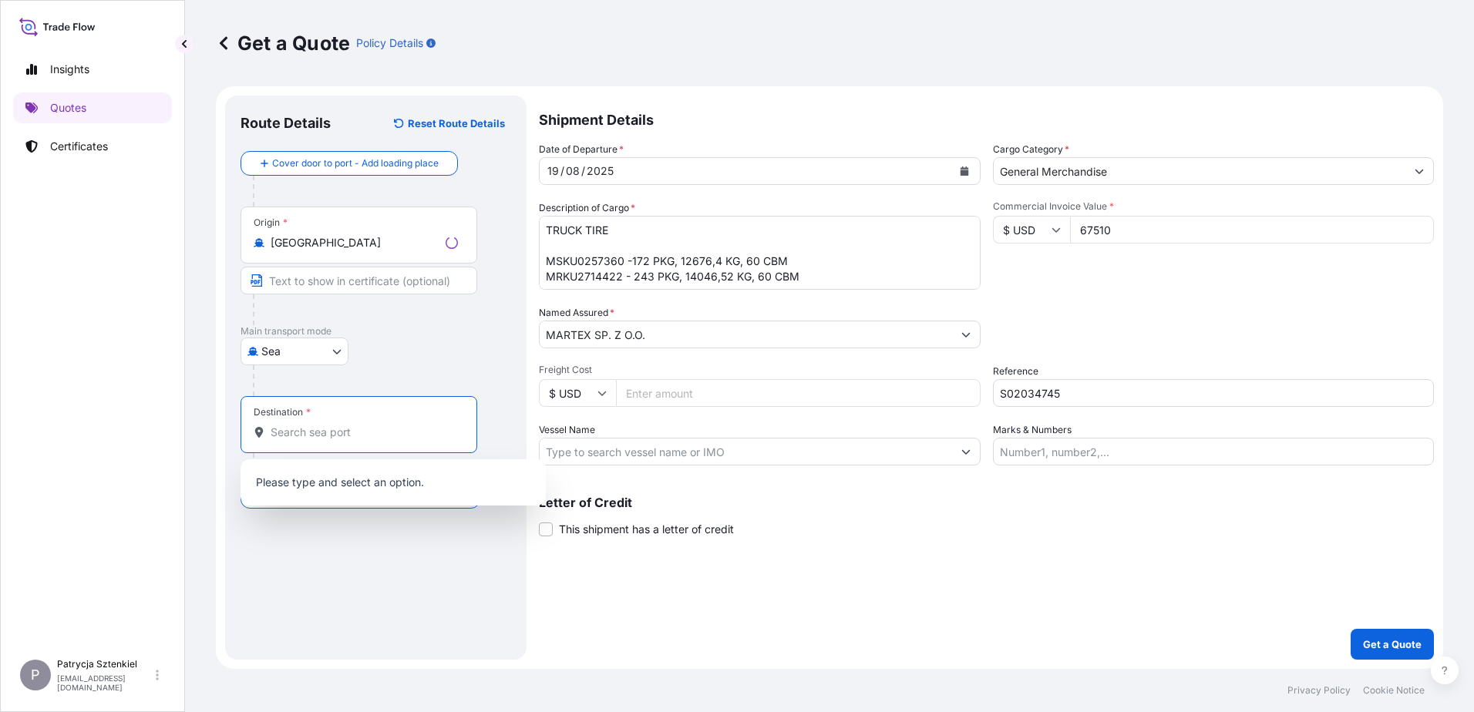
click at [299, 439] on input "Destination *" at bounding box center [364, 432] width 187 height 15
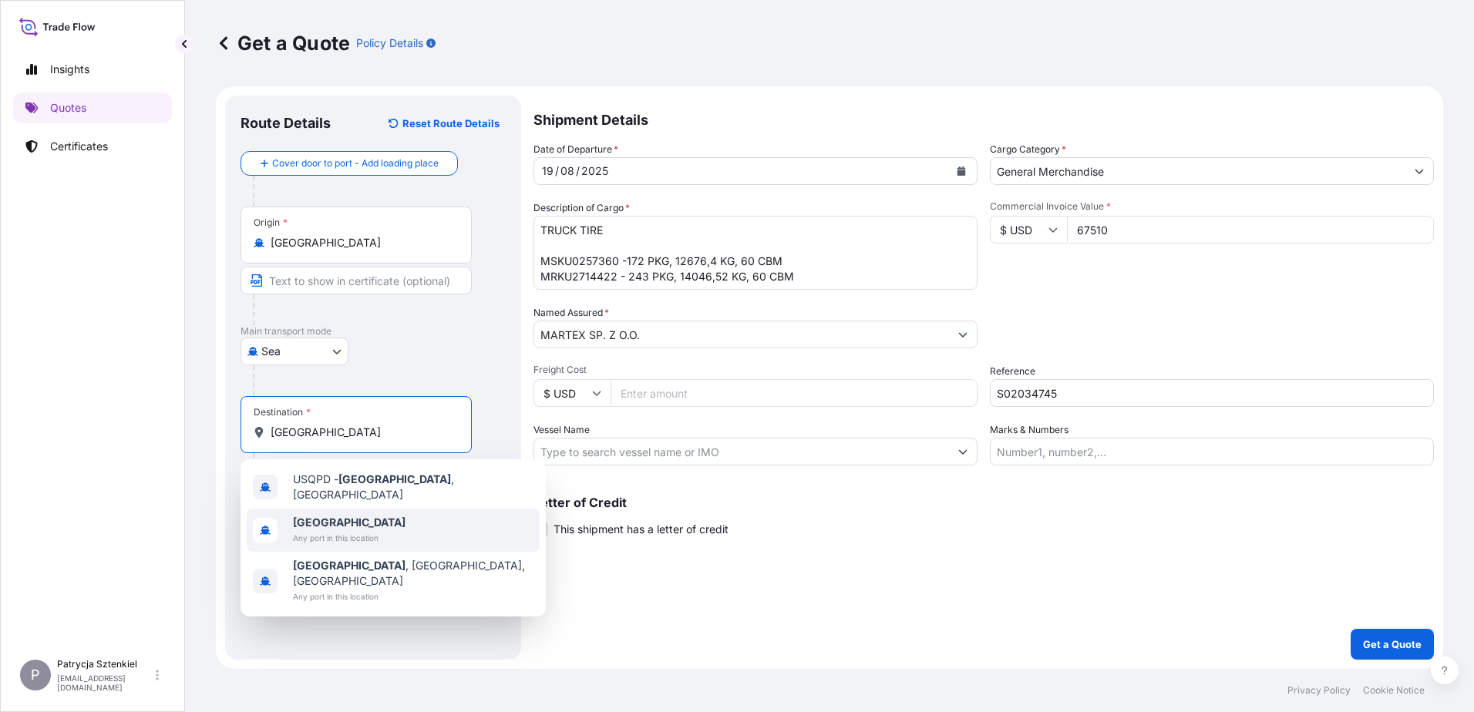
click at [321, 522] on b "[GEOGRAPHIC_DATA]" at bounding box center [349, 522] width 113 height 13
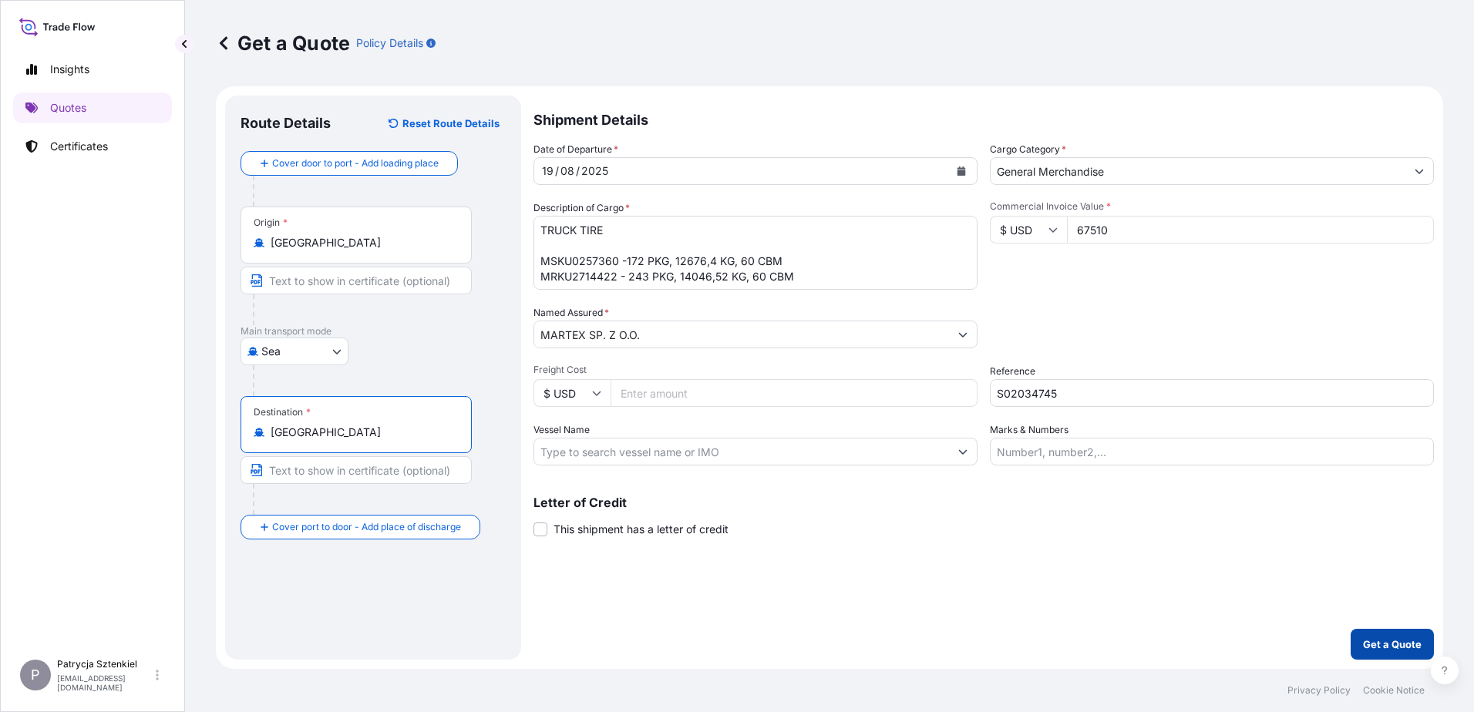
type input "[GEOGRAPHIC_DATA]"
click at [620, 642] on p "Get a Quote" at bounding box center [1392, 644] width 59 height 15
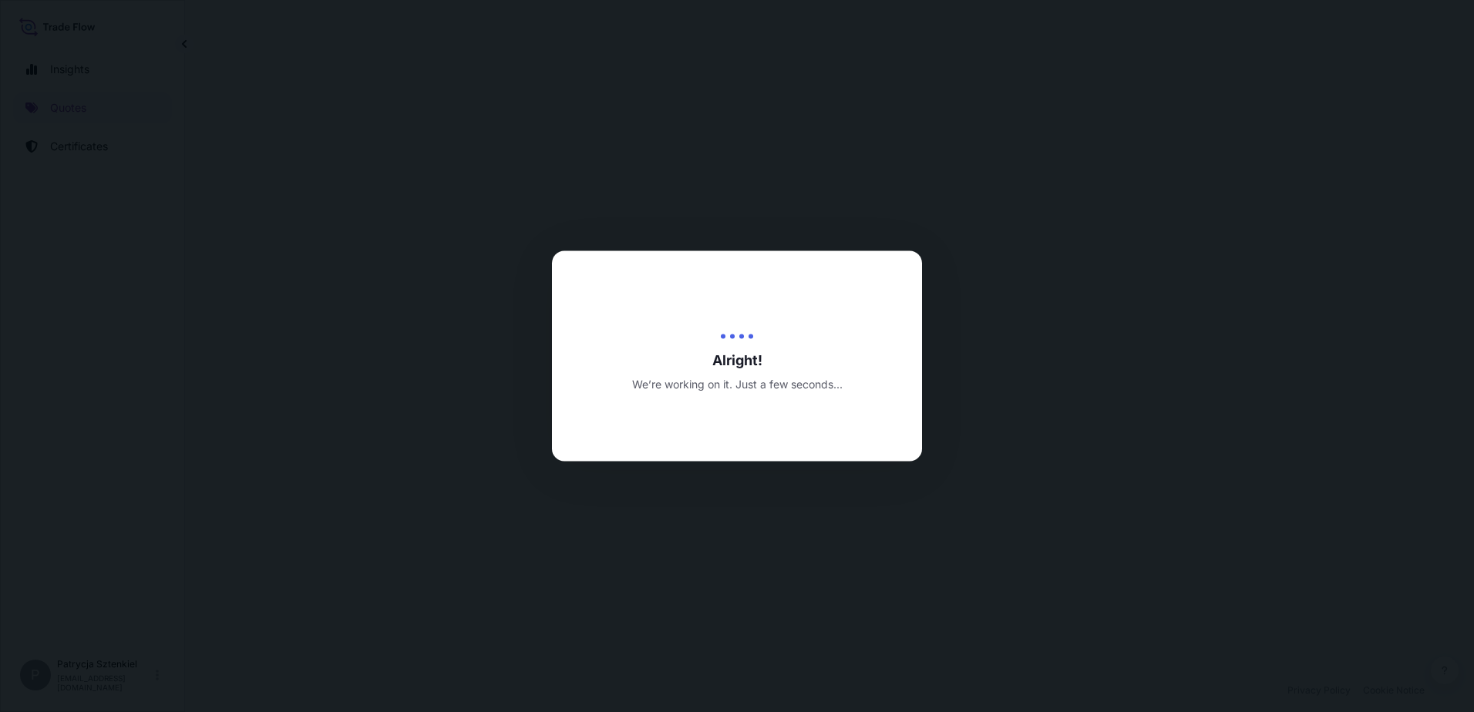
select select "Sea"
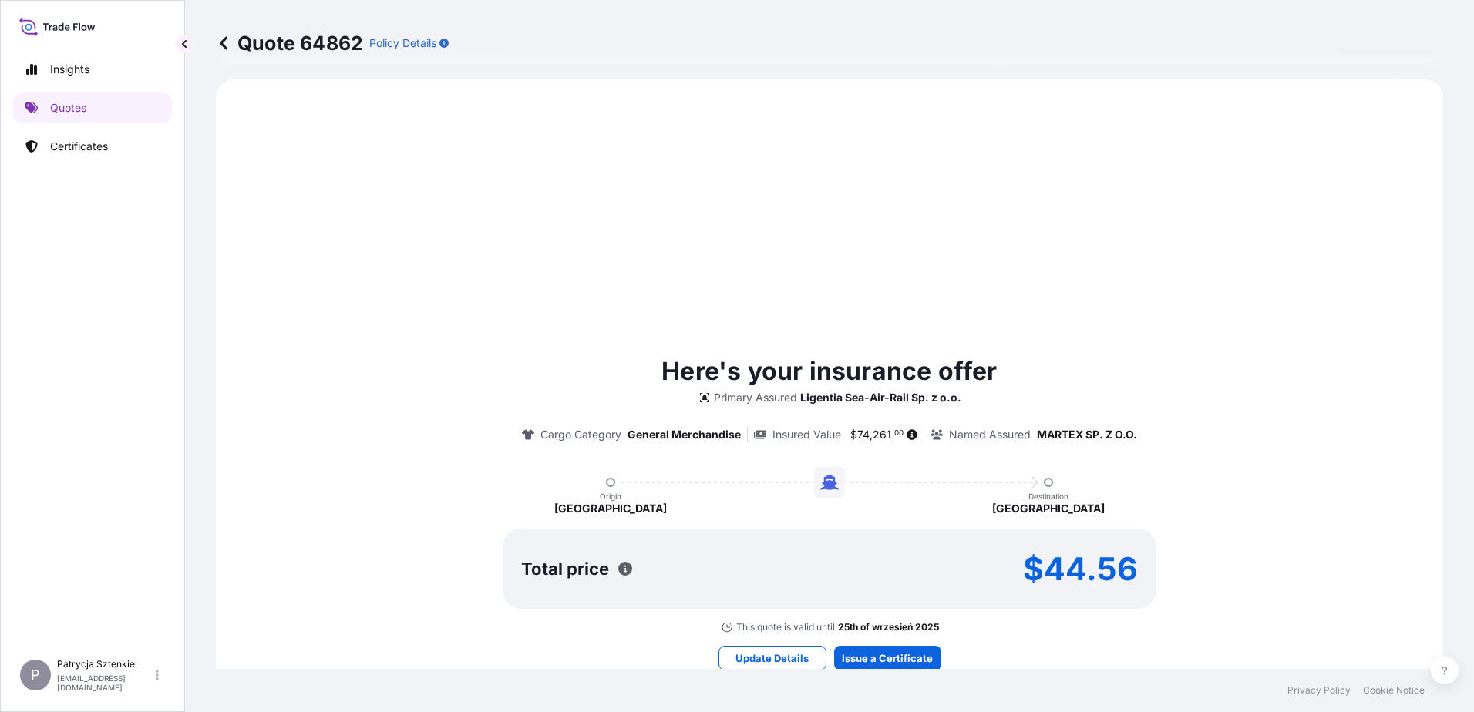
scroll to position [528, 0]
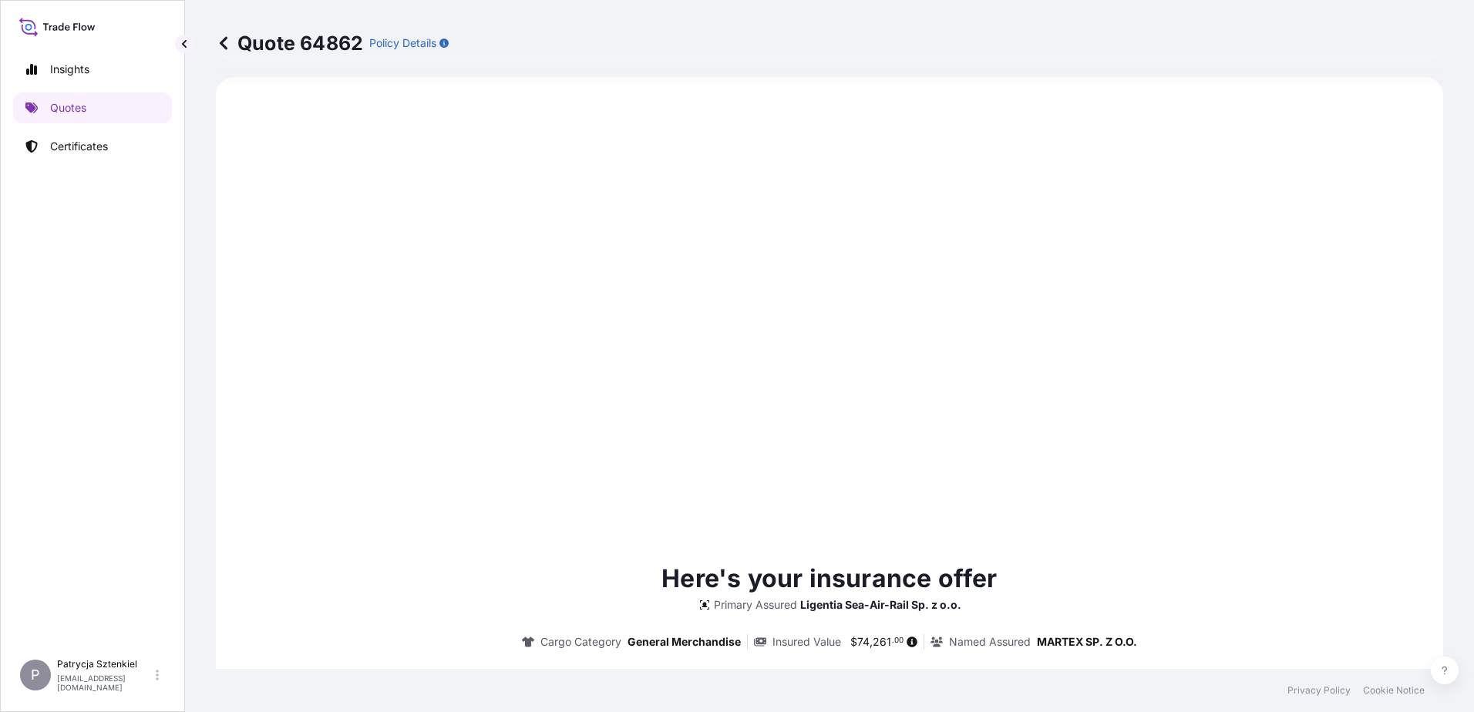
type input "[DATE]"
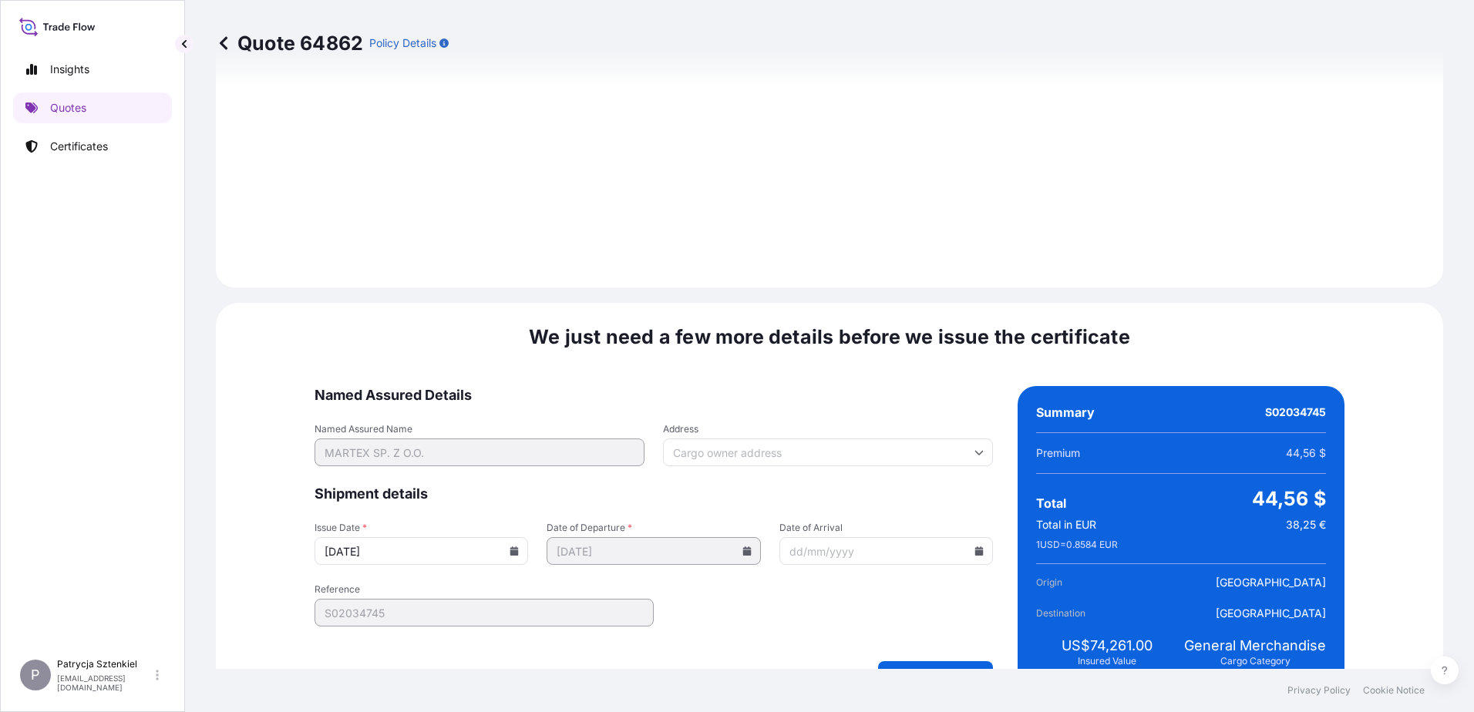
scroll to position [1641, 0]
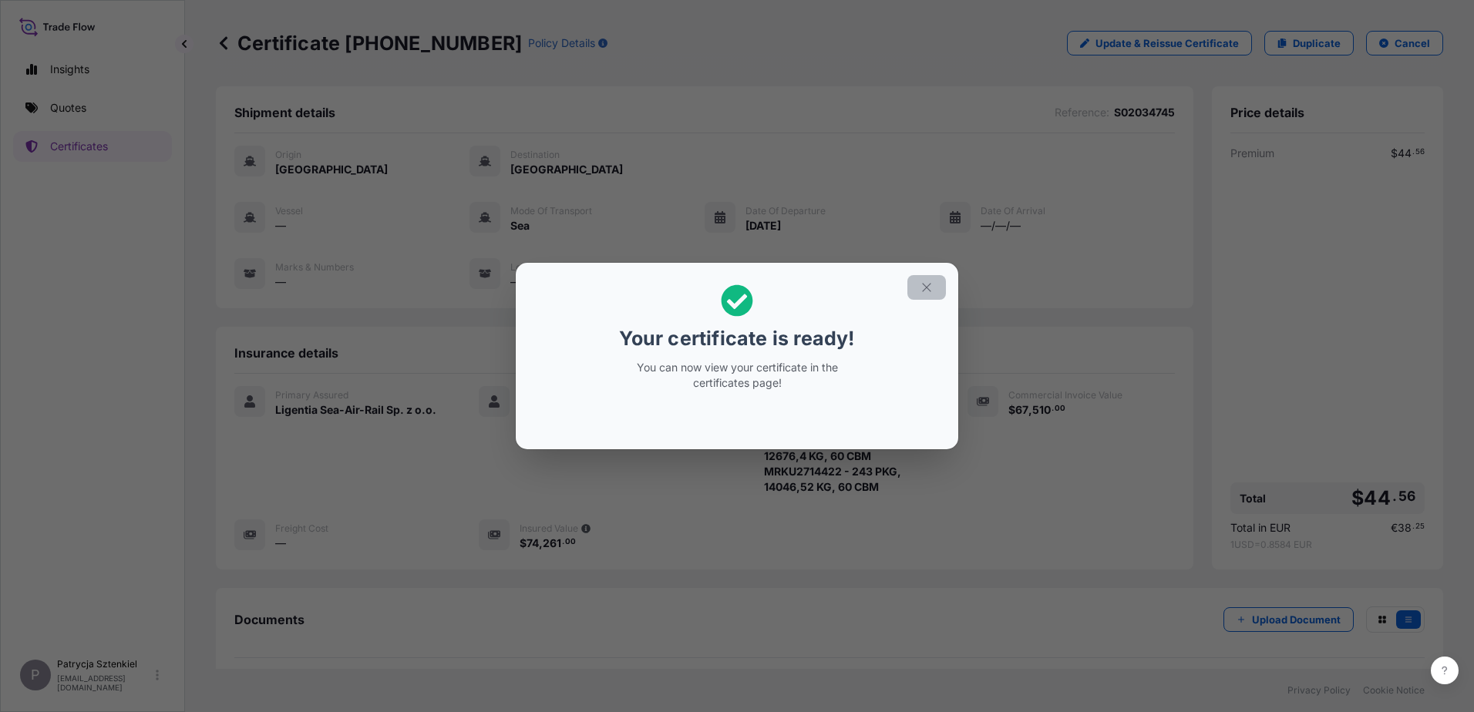
click at [620, 289] on button "button" at bounding box center [926, 287] width 39 height 25
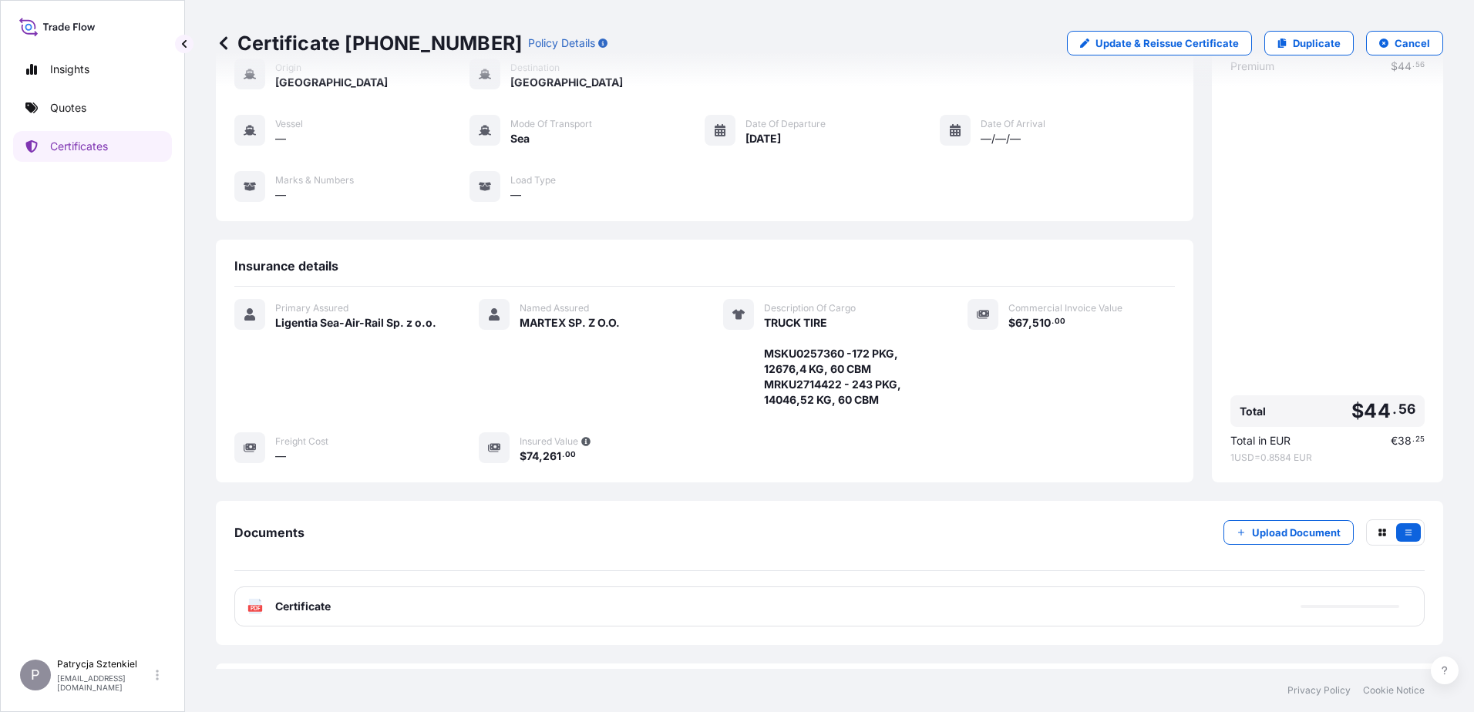
scroll to position [131, 0]
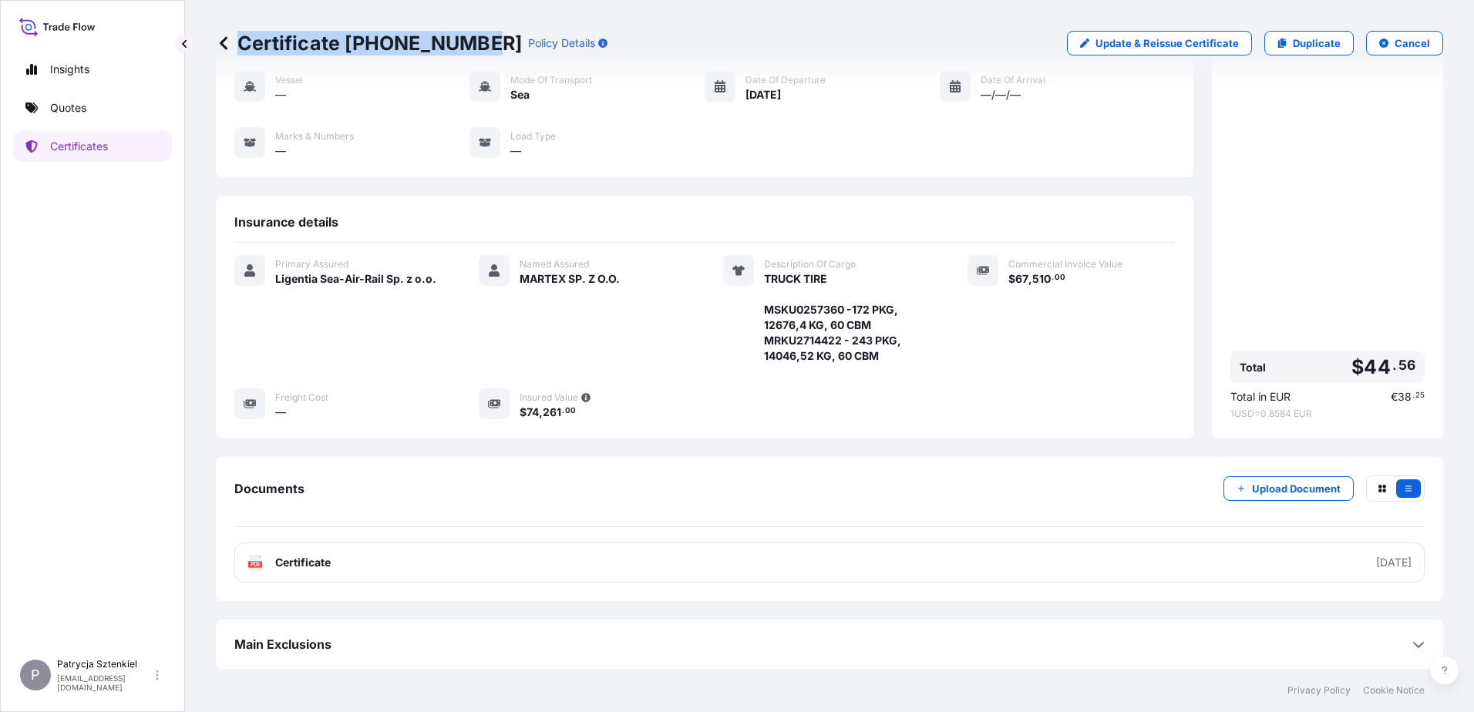
drag, startPoint x: 281, startPoint y: 36, endPoint x: 469, endPoint y: 38, distance: 188.1
click at [469, 38] on p "Certificate [PHONE_NUMBER]" at bounding box center [369, 43] width 306 height 25
copy p "Certificate [PHONE_NUMBER]"
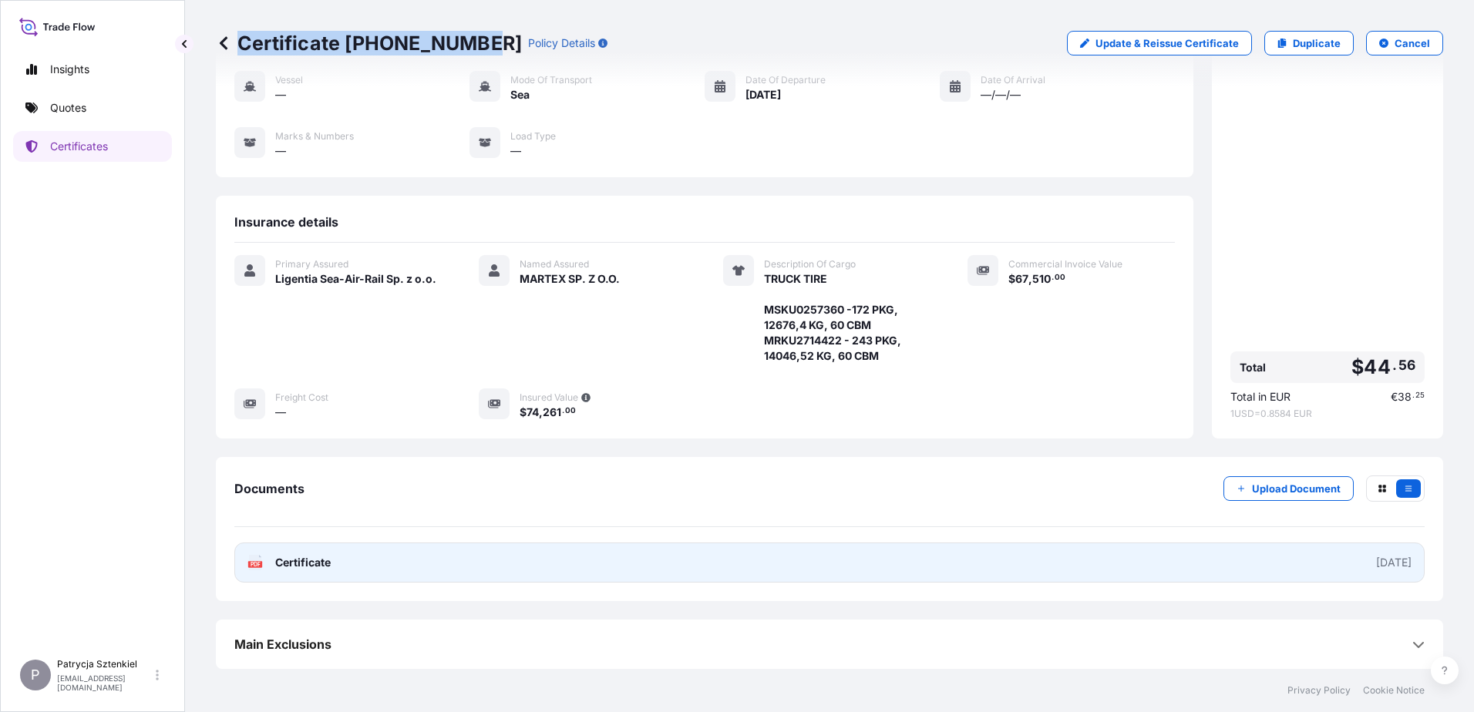
click at [407, 557] on link "PDF Certificate [DATE]" at bounding box center [829, 563] width 1190 height 40
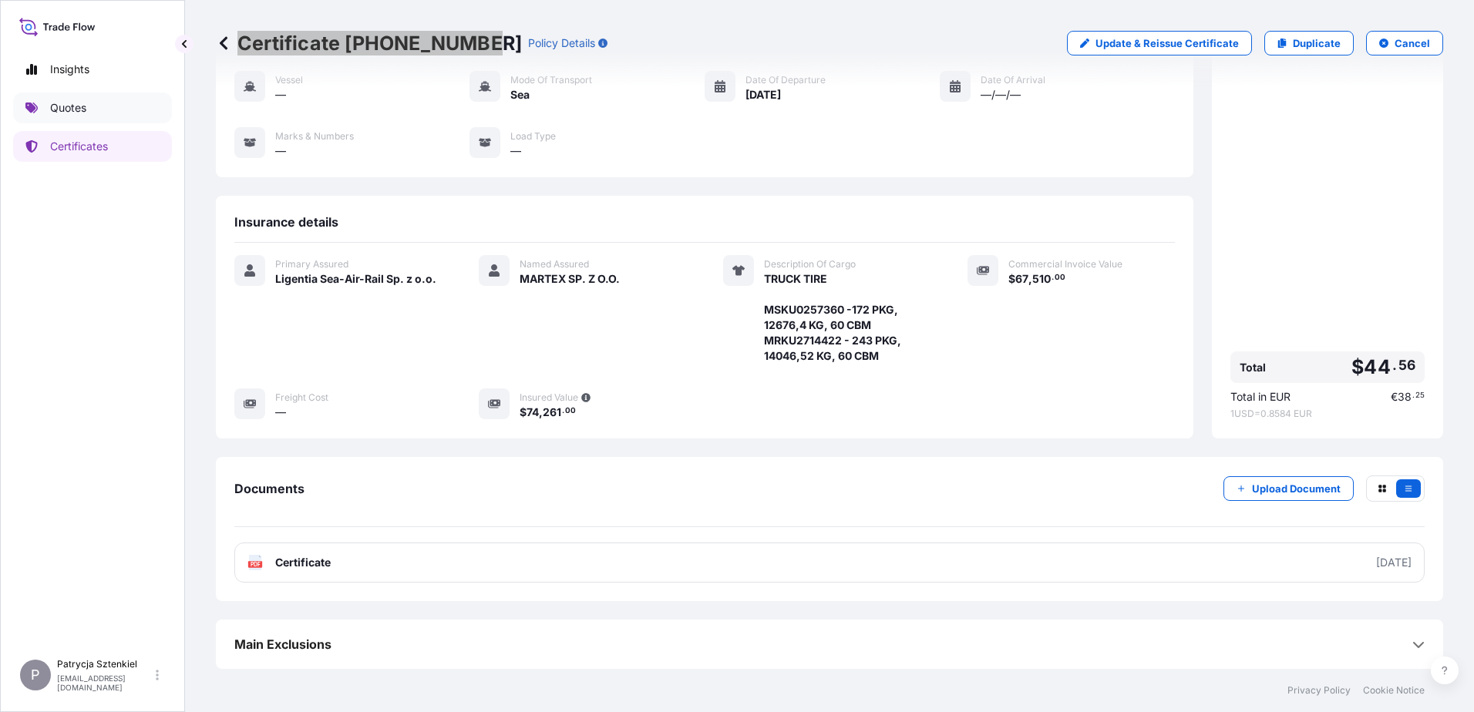
click at [112, 106] on link "Quotes" at bounding box center [92, 108] width 159 height 31
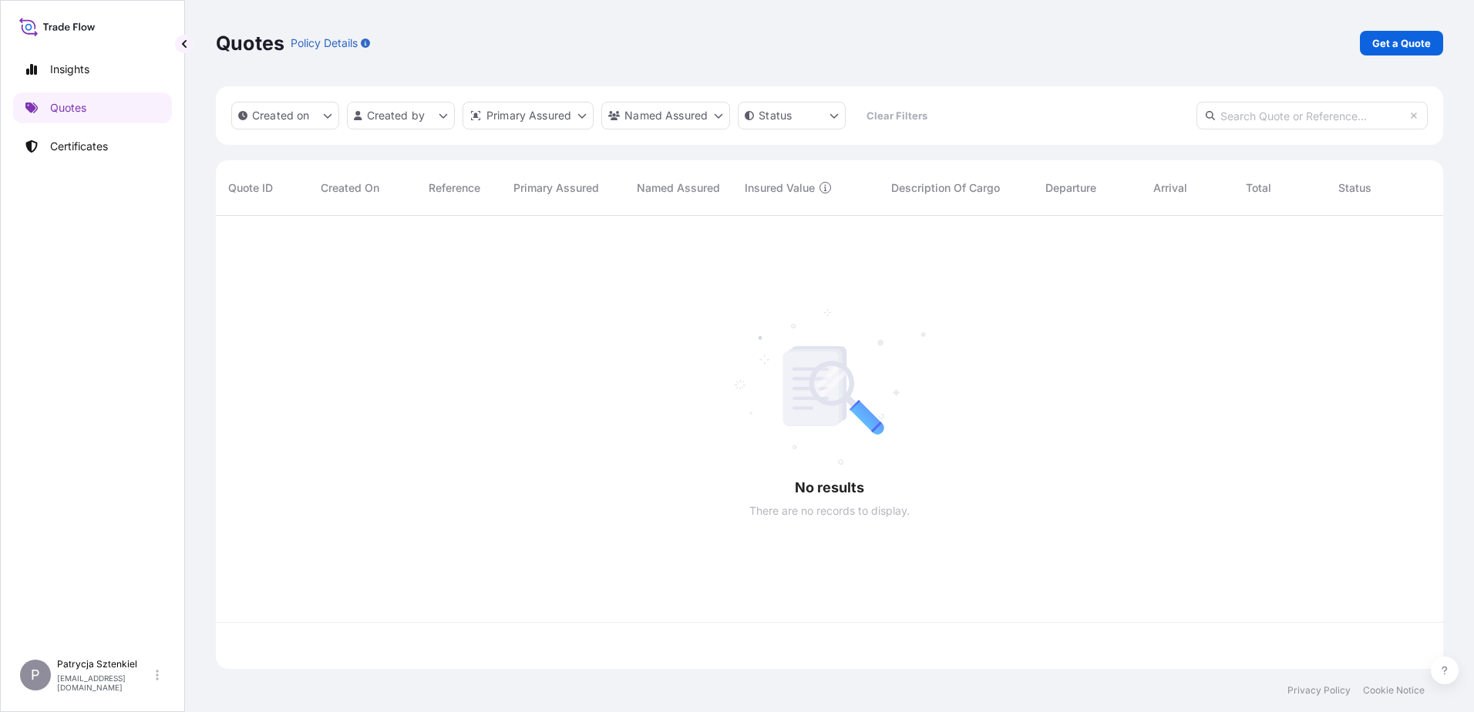
scroll to position [450, 1216]
click at [620, 38] on p "Get a Quote" at bounding box center [1401, 42] width 59 height 15
select select "Sea"
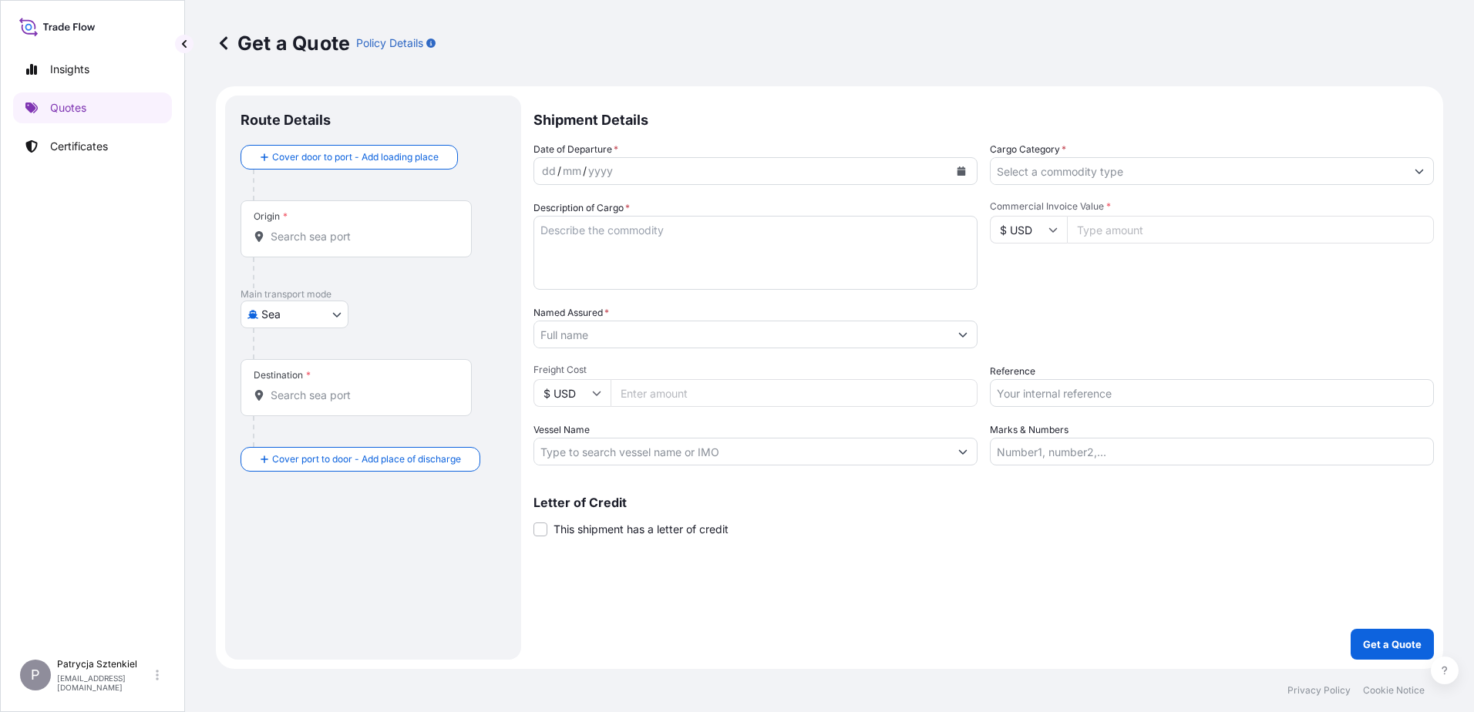
drag, startPoint x: 1042, startPoint y: 400, endPoint x: 1062, endPoint y: 397, distance: 21.0
click at [620, 400] on input "Reference" at bounding box center [1212, 393] width 444 height 28
paste input "S02026473"
type input "S02026473"
click at [263, 243] on div at bounding box center [356, 236] width 205 height 15
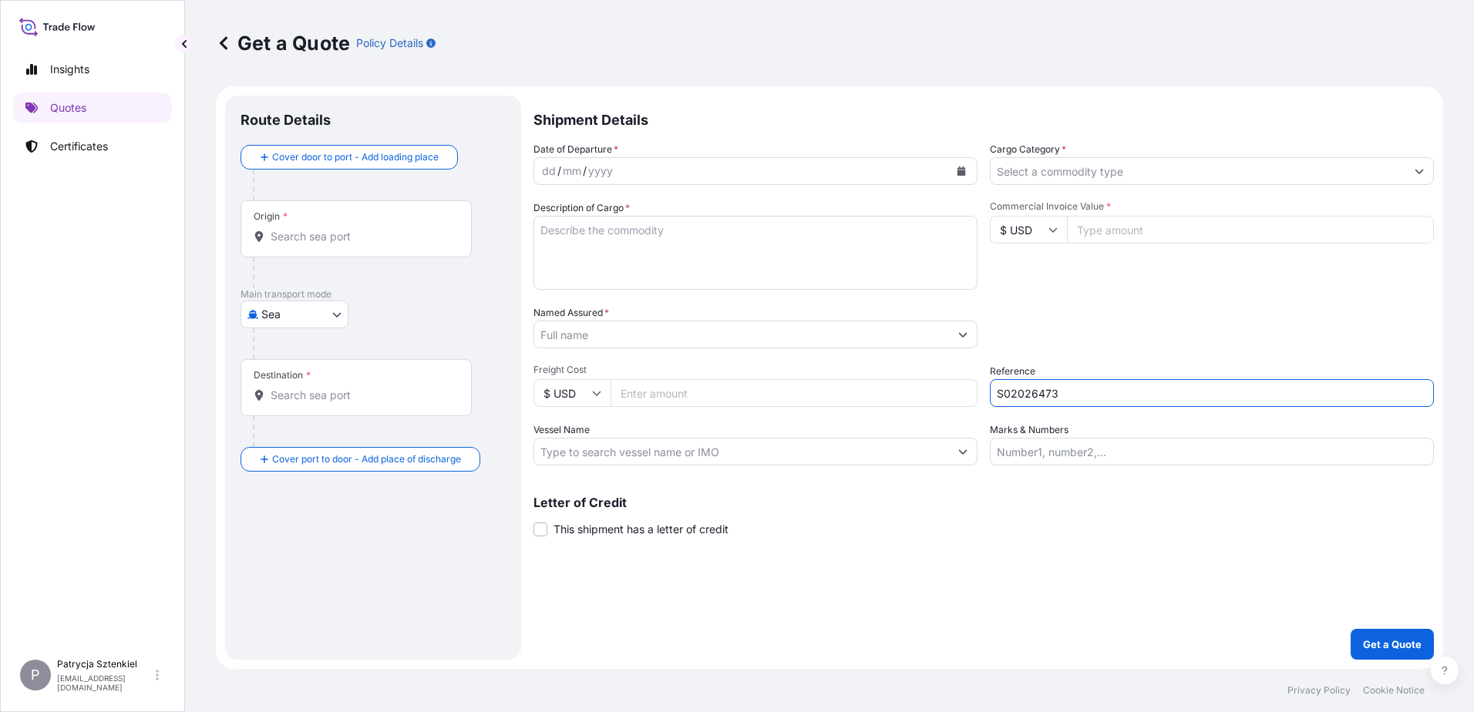
click at [271, 243] on input "Origin *" at bounding box center [362, 236] width 182 height 15
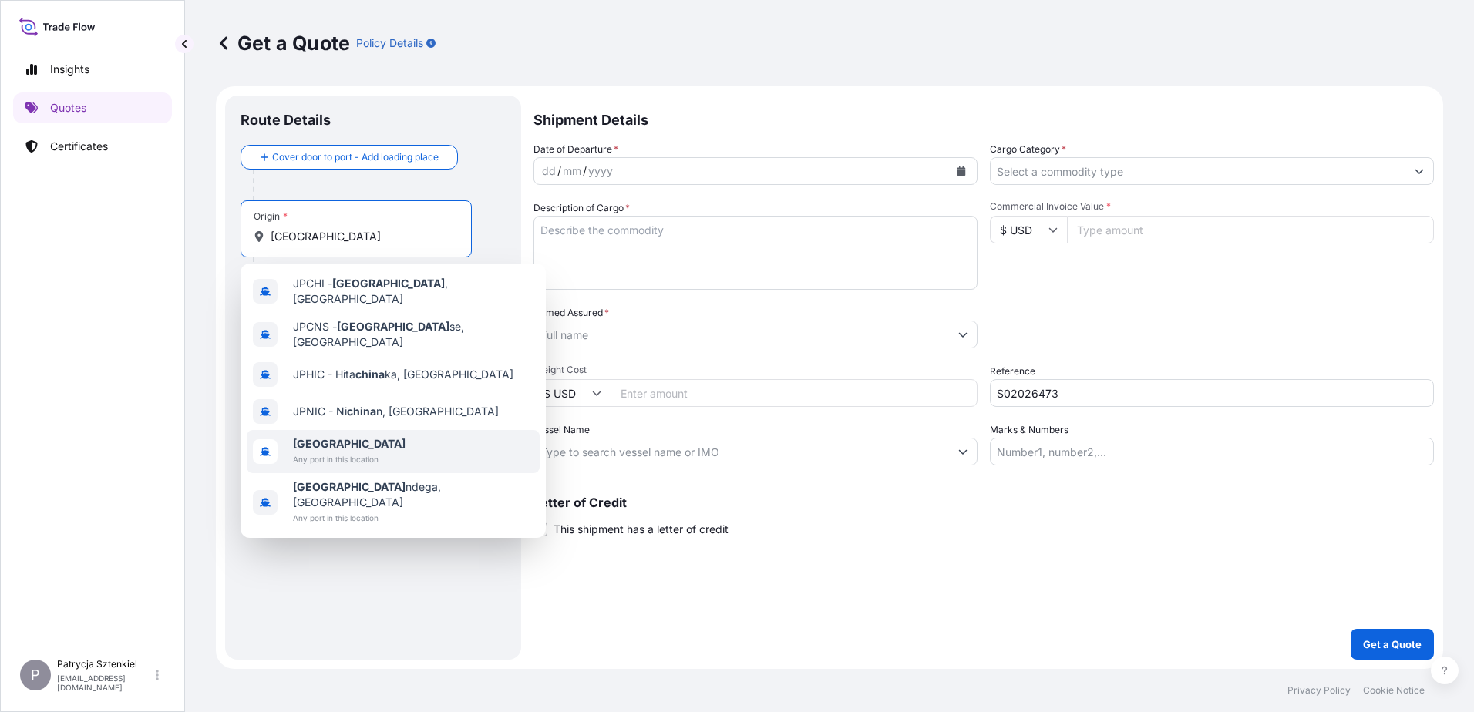
click at [305, 437] on b "[GEOGRAPHIC_DATA]" at bounding box center [349, 443] width 113 height 13
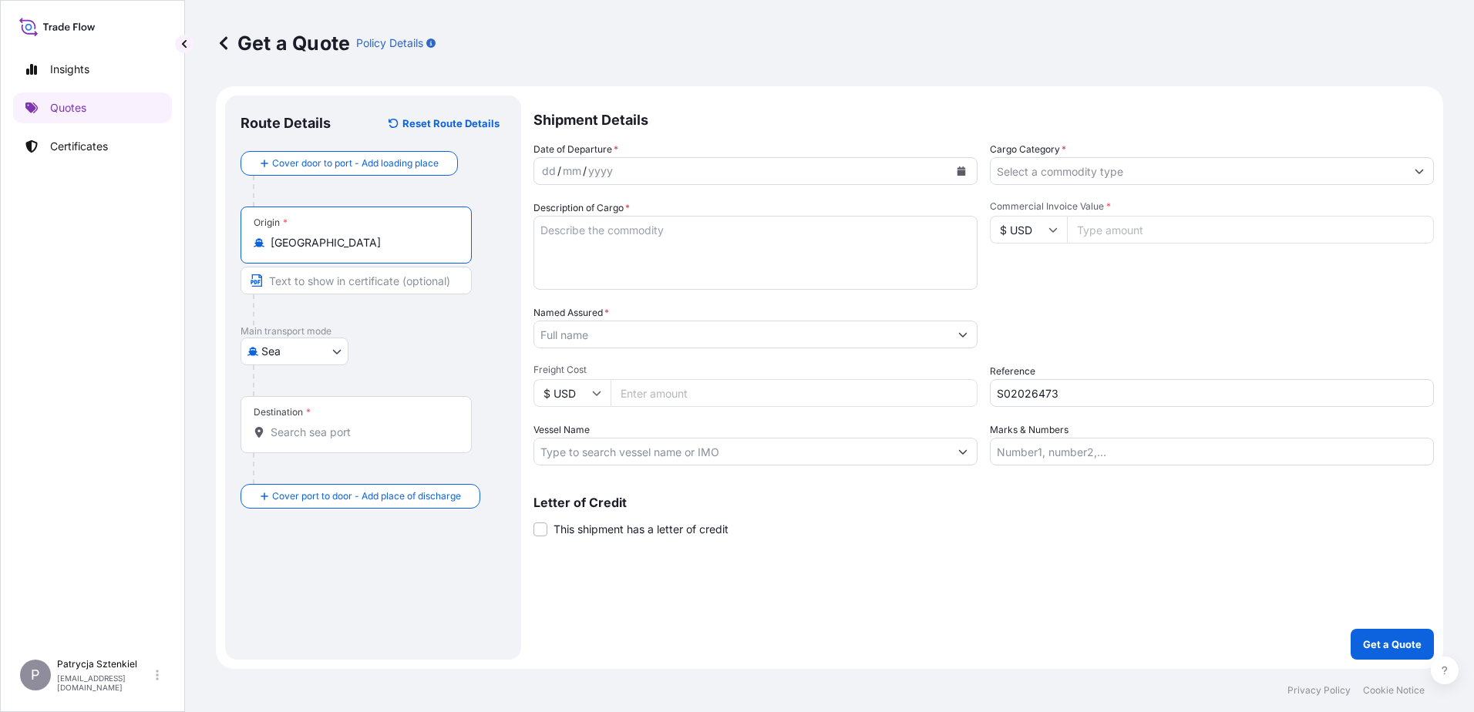
type input "[GEOGRAPHIC_DATA]"
click at [306, 406] on span "*" at bounding box center [308, 412] width 5 height 12
click at [305, 425] on input "Destination *" at bounding box center [364, 432] width 187 height 15
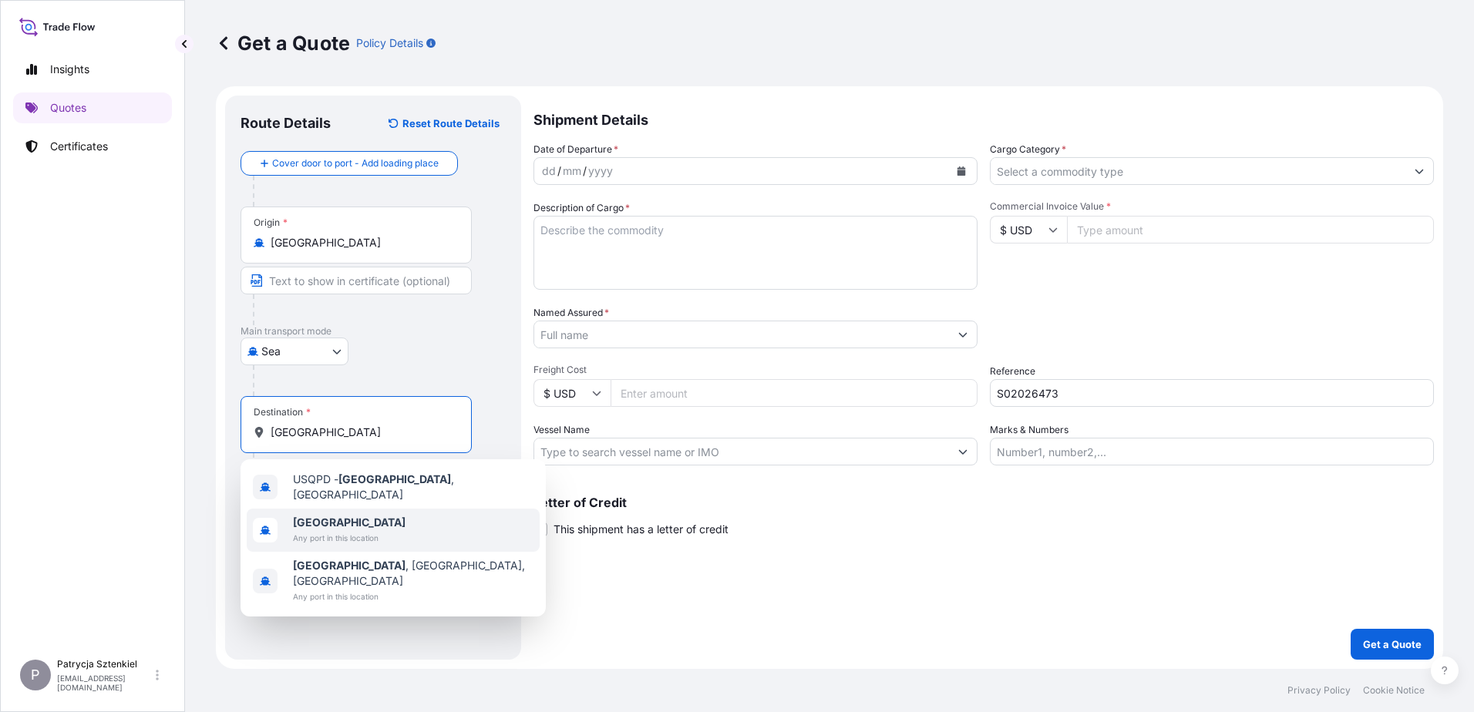
click at [328, 517] on b "[GEOGRAPHIC_DATA]" at bounding box center [349, 522] width 113 height 13
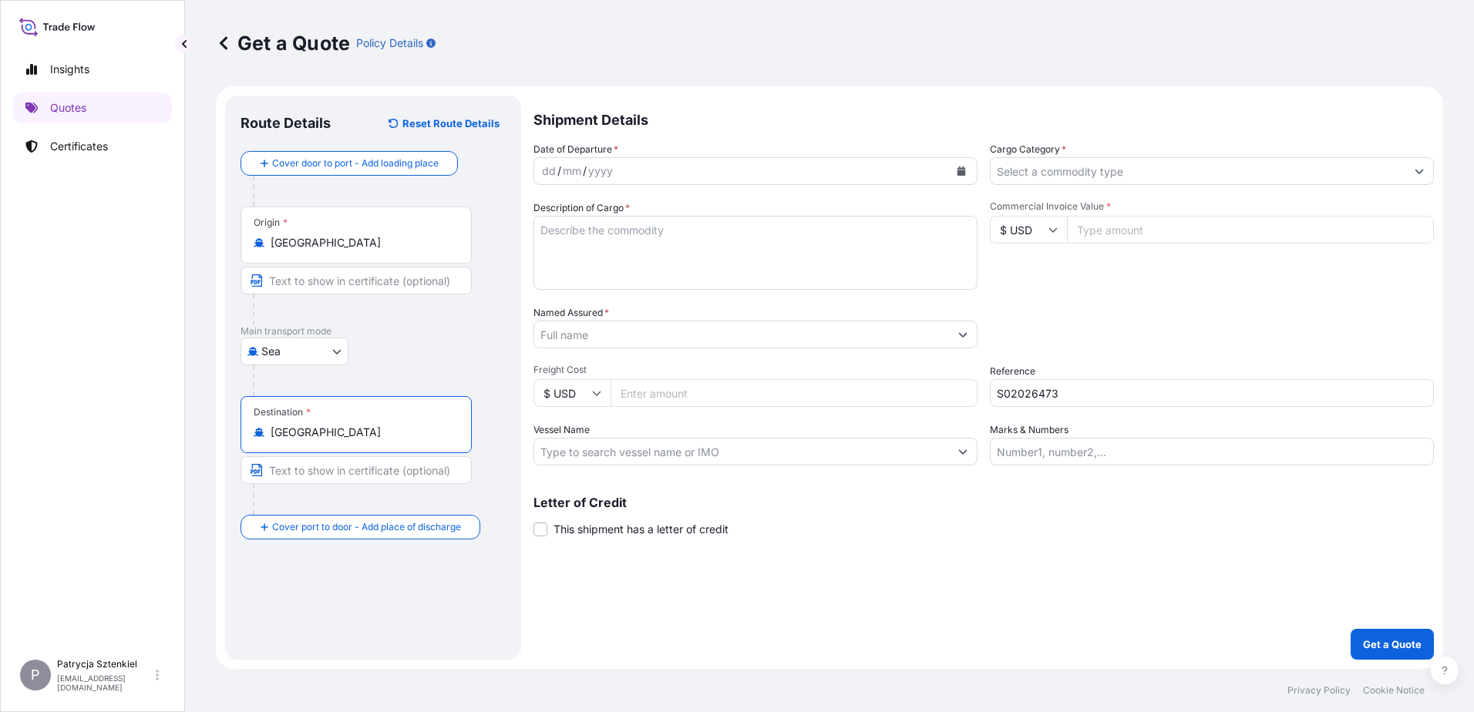
type input "[GEOGRAPHIC_DATA]"
click at [620, 165] on button "Calendar" at bounding box center [961, 171] width 25 height 25
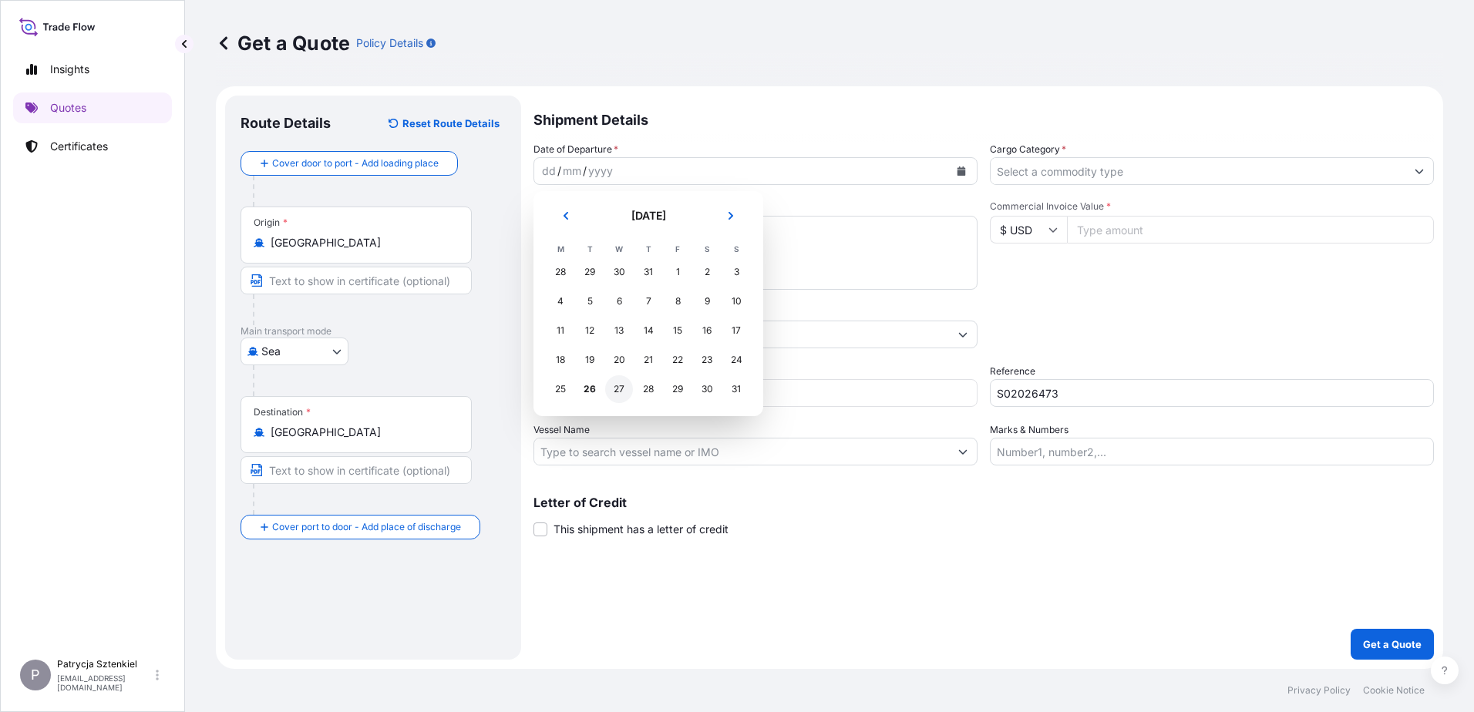
click at [618, 390] on div "27" at bounding box center [619, 389] width 28 height 28
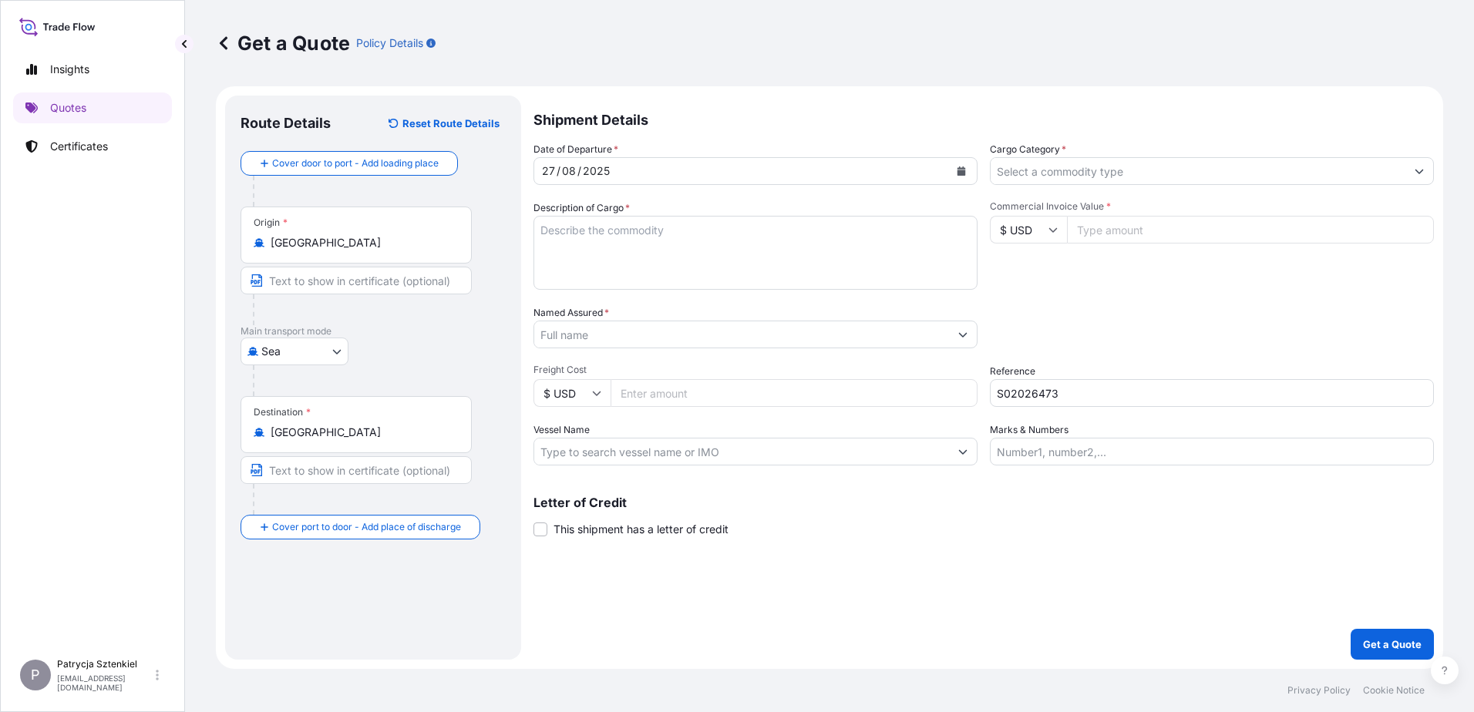
click at [620, 215] on div "Commercial Invoice Value * $ USD" at bounding box center [1212, 244] width 444 height 89
click at [620, 227] on input "Commercial Invoice Value *" at bounding box center [1250, 230] width 367 height 28
type input "50000"
click at [620, 334] on input "Named Assured *" at bounding box center [741, 335] width 415 height 28
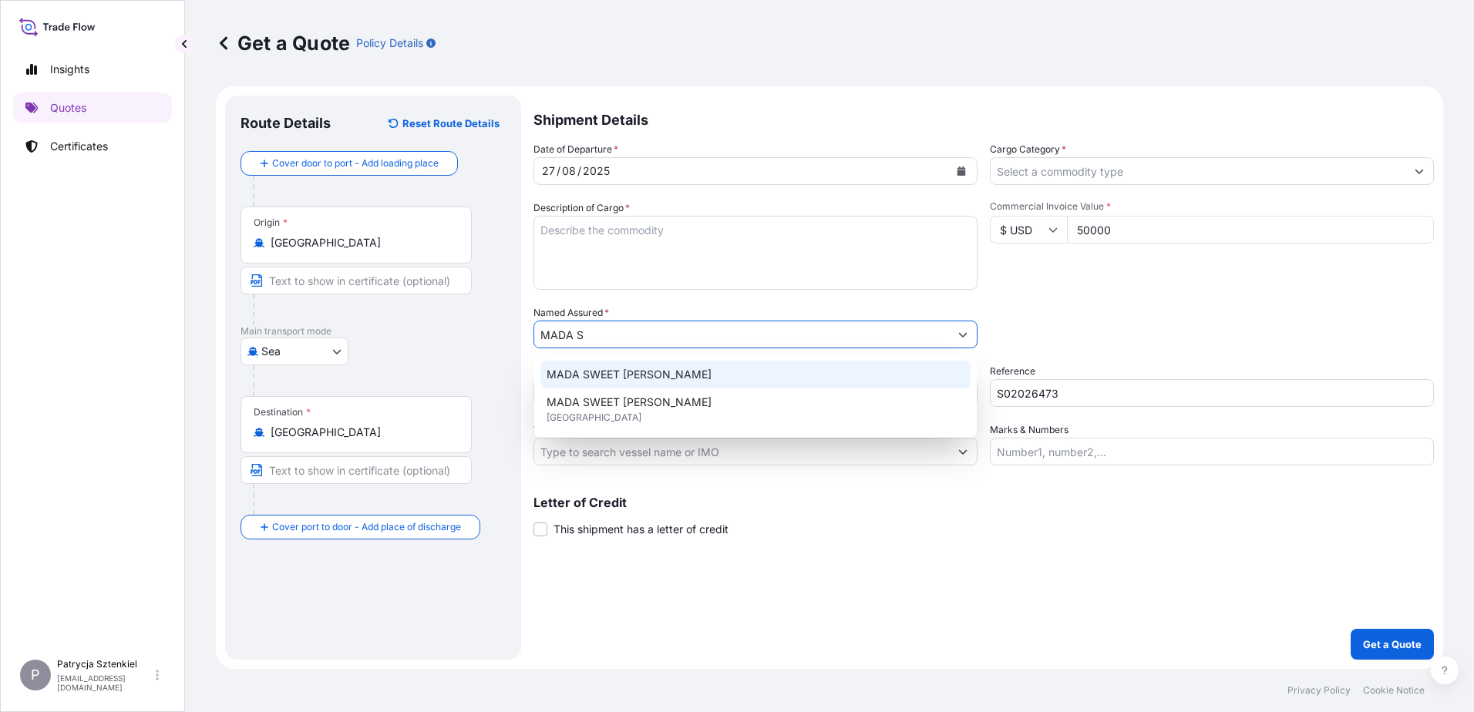
click at [615, 382] on span "MADA SWEET [PERSON_NAME]" at bounding box center [629, 374] width 165 height 15
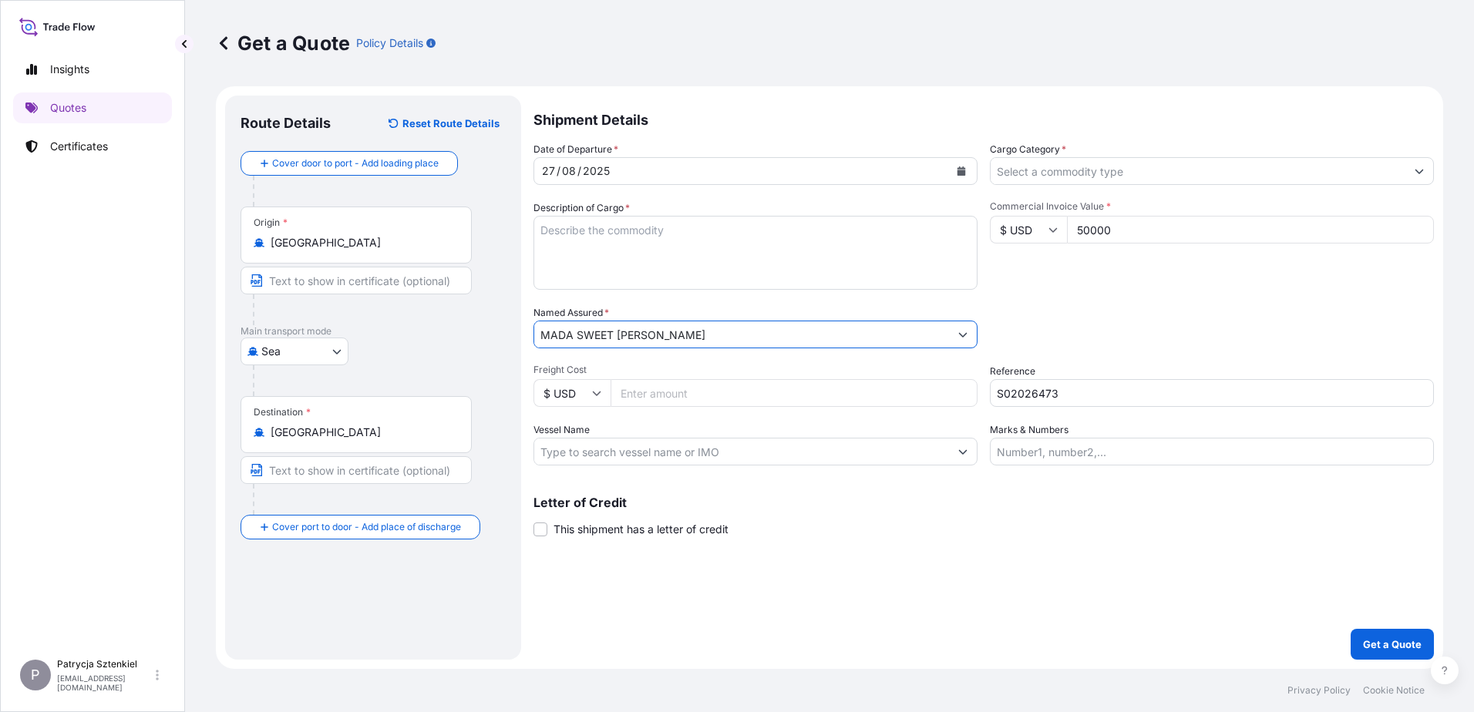
type input "MADA SWEET [PERSON_NAME]"
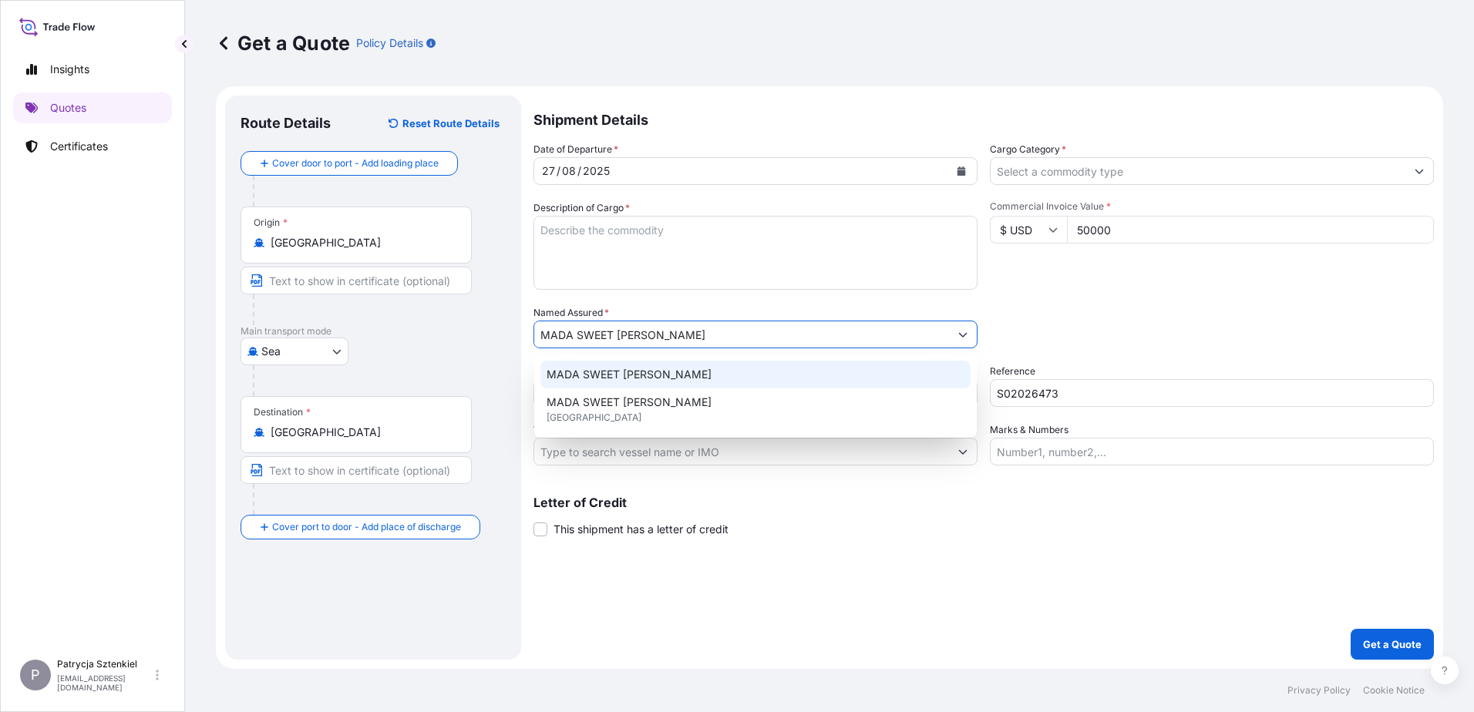
click at [620, 369] on span "MADA SWEET [PERSON_NAME]" at bounding box center [629, 374] width 165 height 15
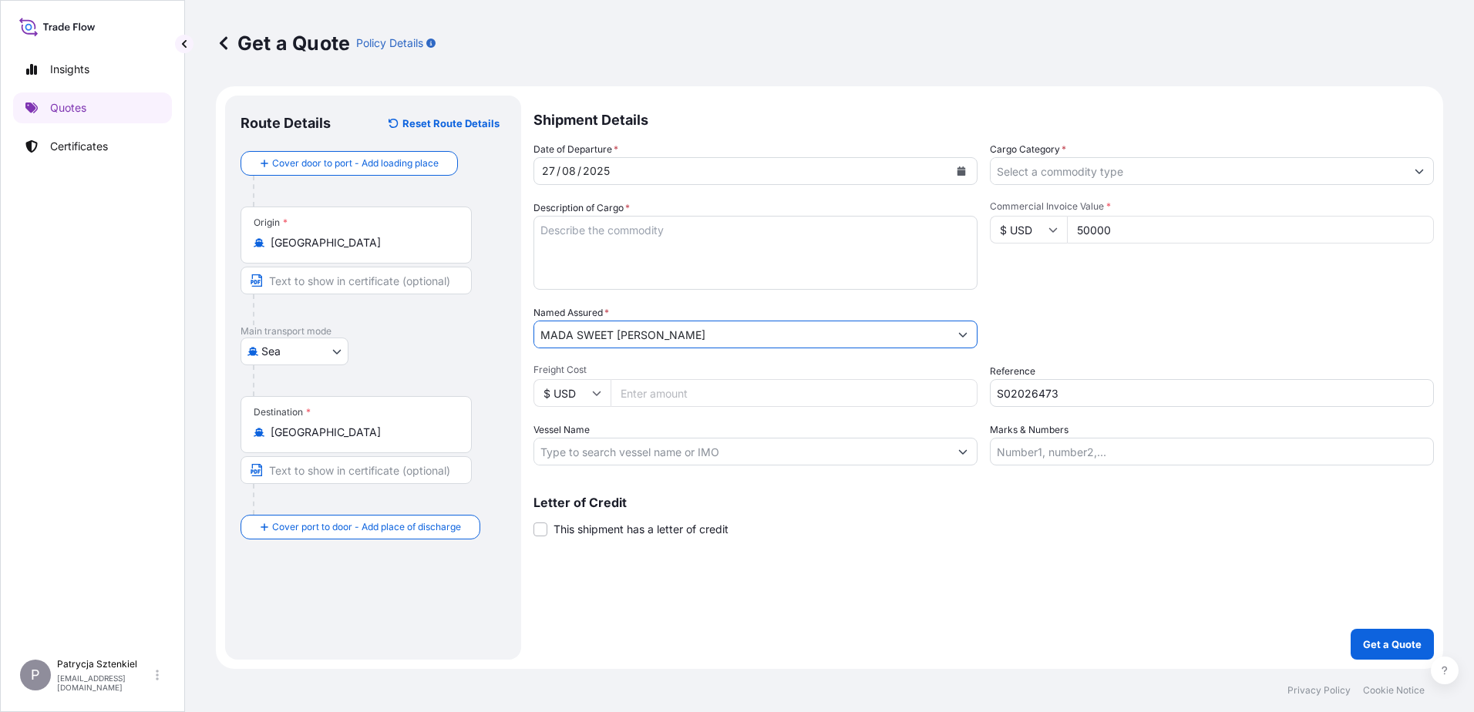
click at [612, 226] on textarea "Description of Cargo *" at bounding box center [756, 253] width 444 height 74
paste textarea "3D JUICY GUMMY FRUIT"
paste textarea "MNBU4565950 ML-CN4388968 40HC 15212.40 KG 58.00 M3 1811 CTN CY/CY*"
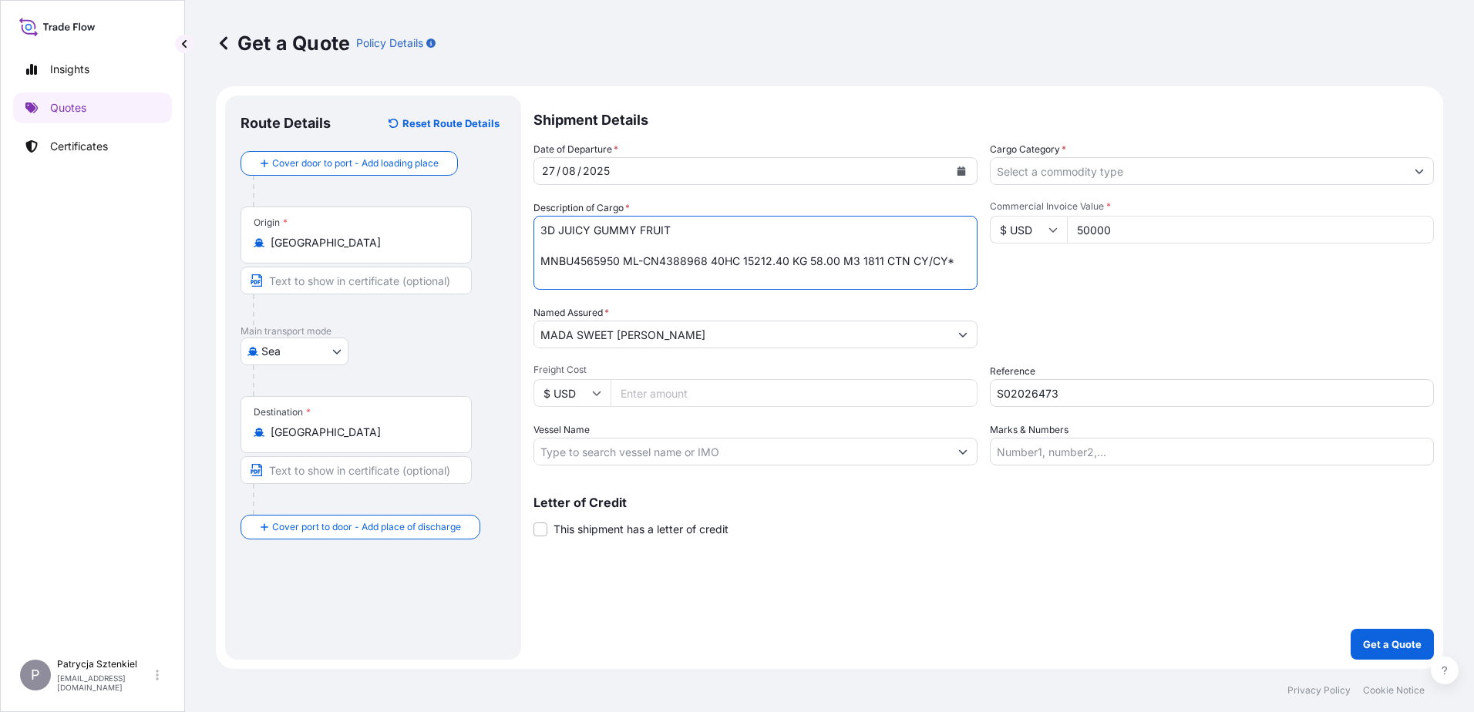
type textarea "3D JUICY GUMMY FRUIT MNBU4565950 ML-CN4388968 40HC 15212.40 KG 58.00 M3 1811 CT…"
click at [620, 173] on input "Cargo Category *" at bounding box center [1198, 171] width 415 height 28
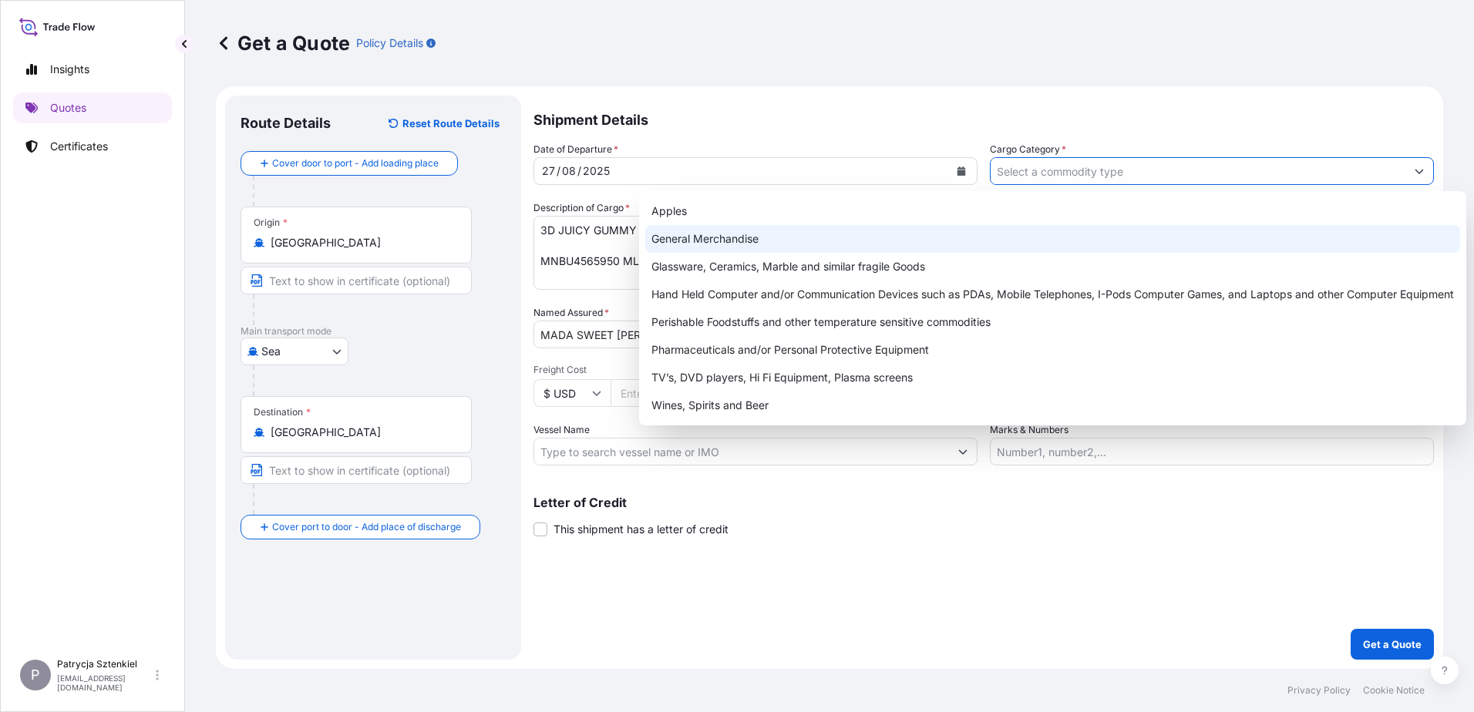
click at [620, 238] on div "General Merchandise" at bounding box center [1052, 239] width 815 height 28
type input "General Merchandise"
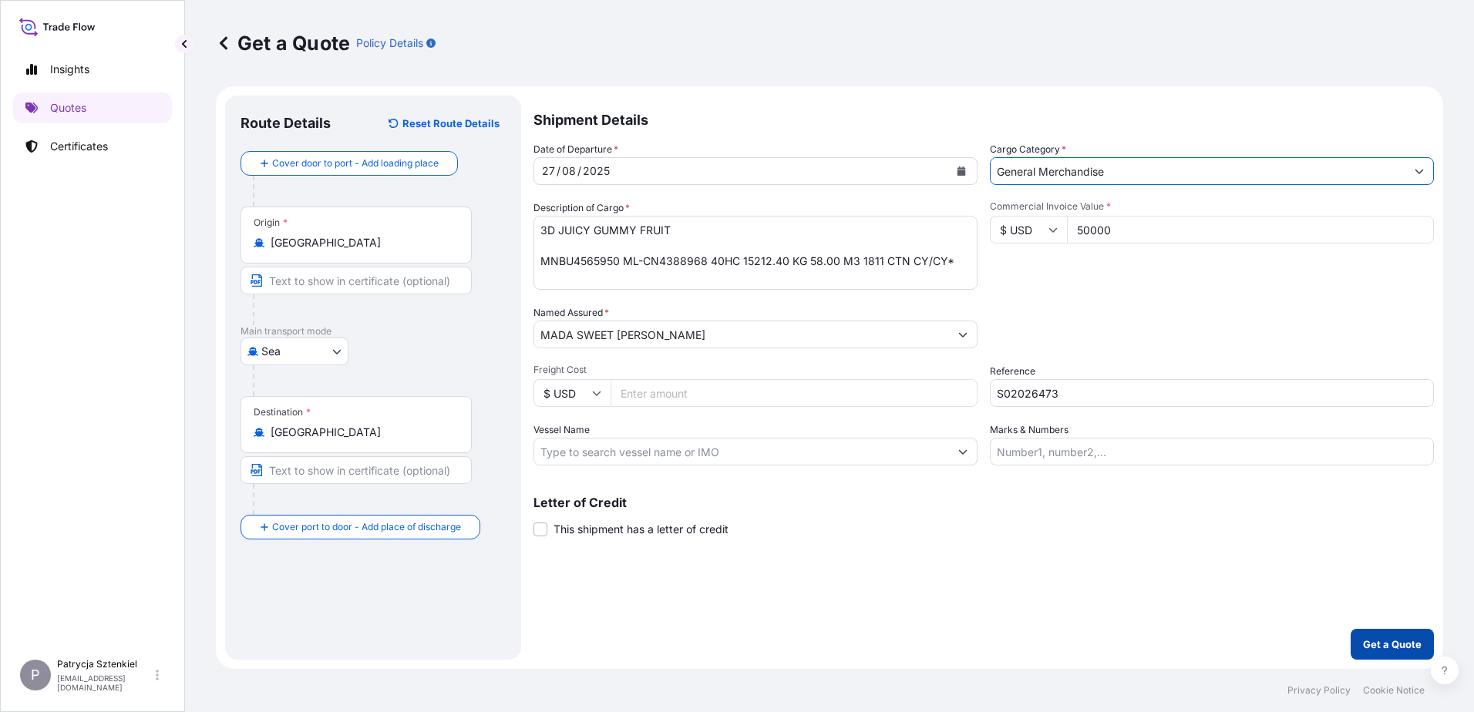
click at [620, 650] on p "Get a Quote" at bounding box center [1392, 644] width 59 height 15
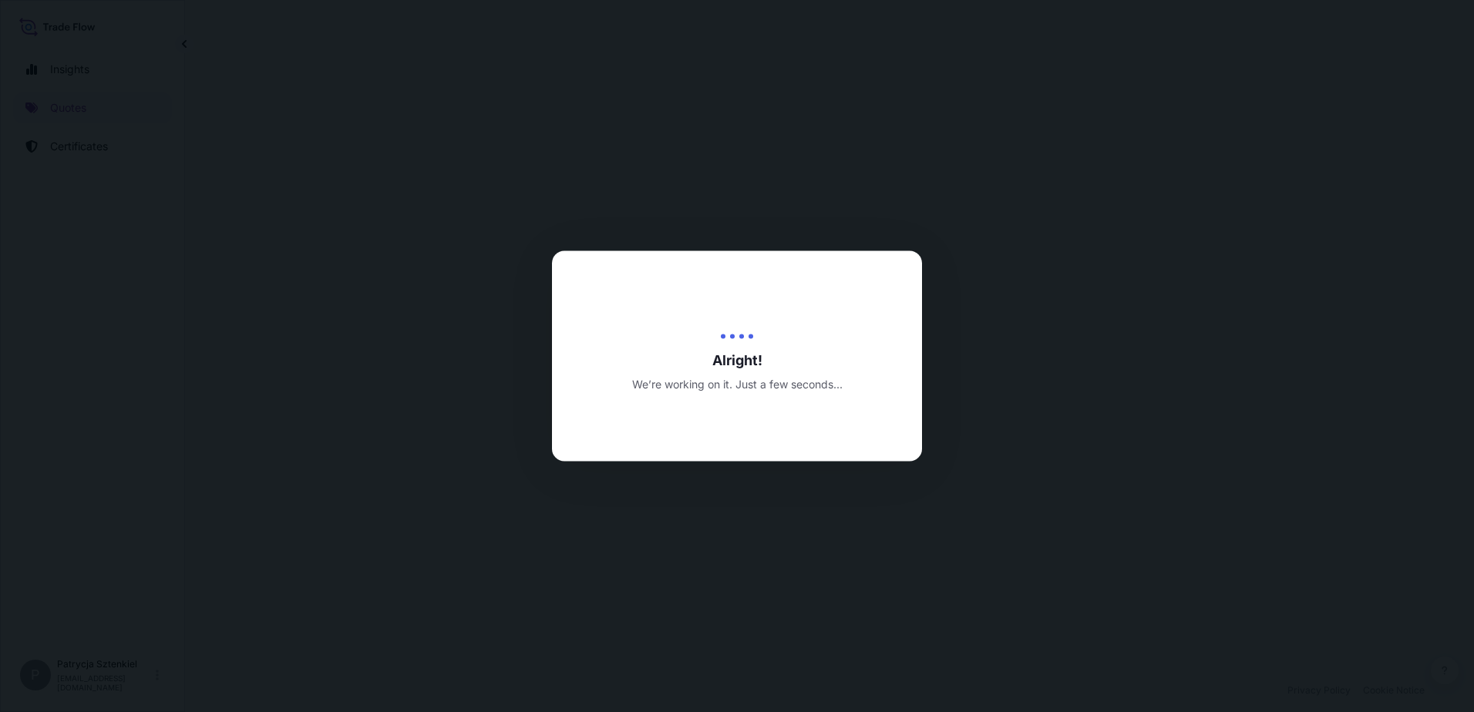
select select "Sea"
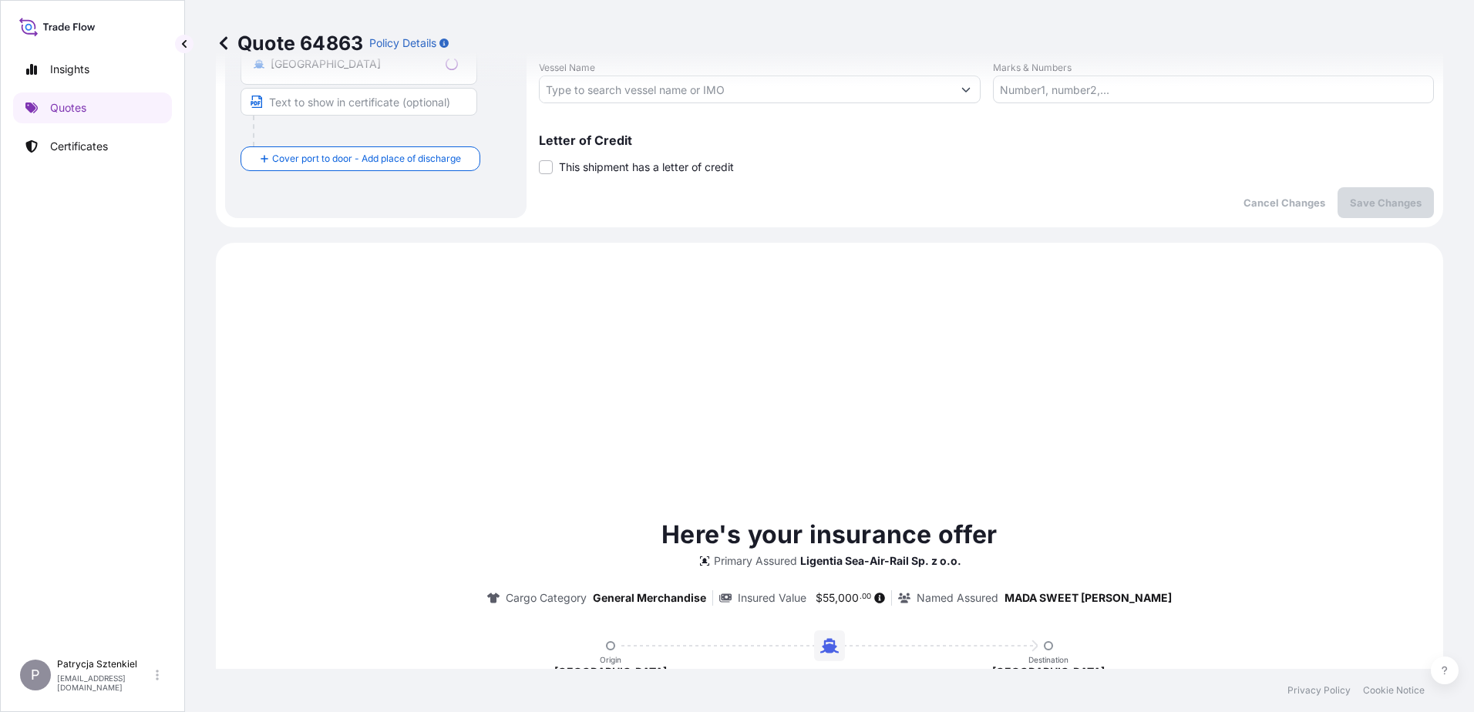
scroll to position [528, 0]
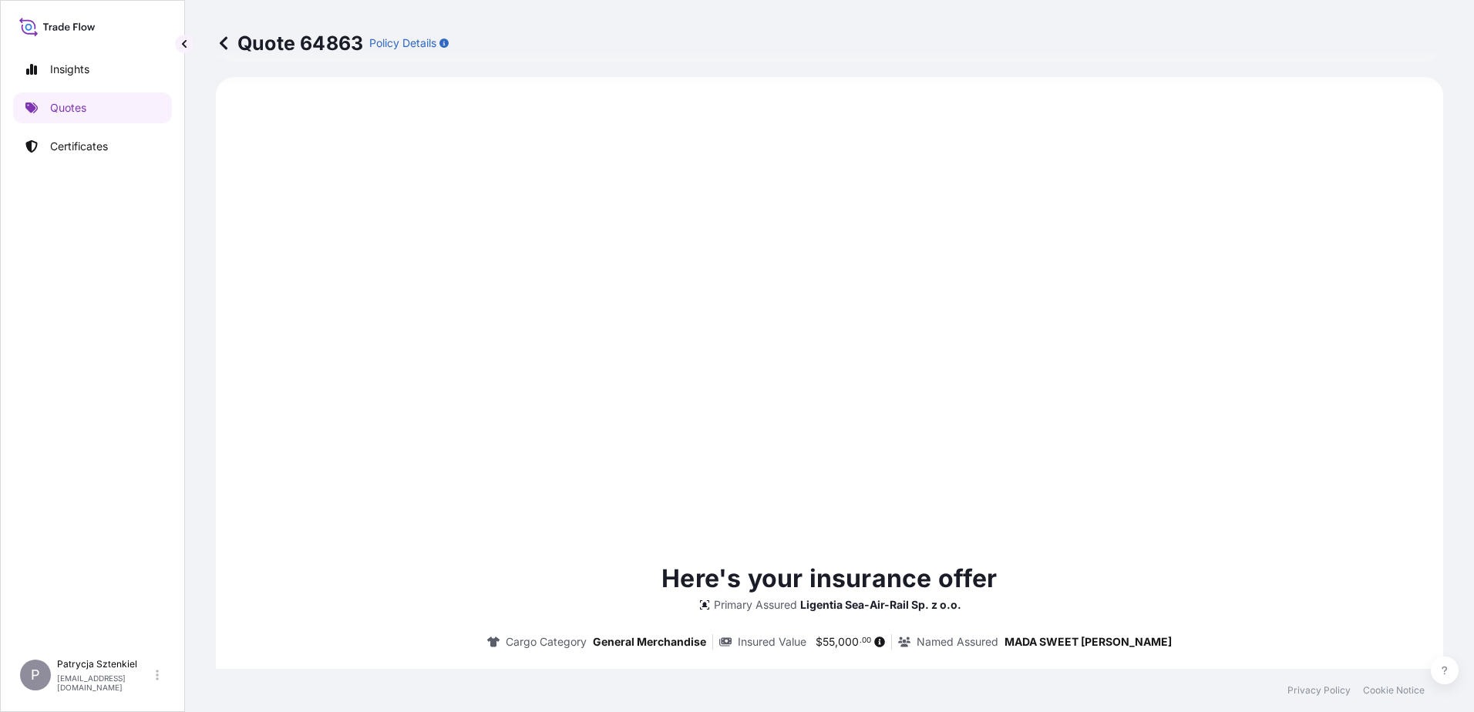
type input "[DATE]"
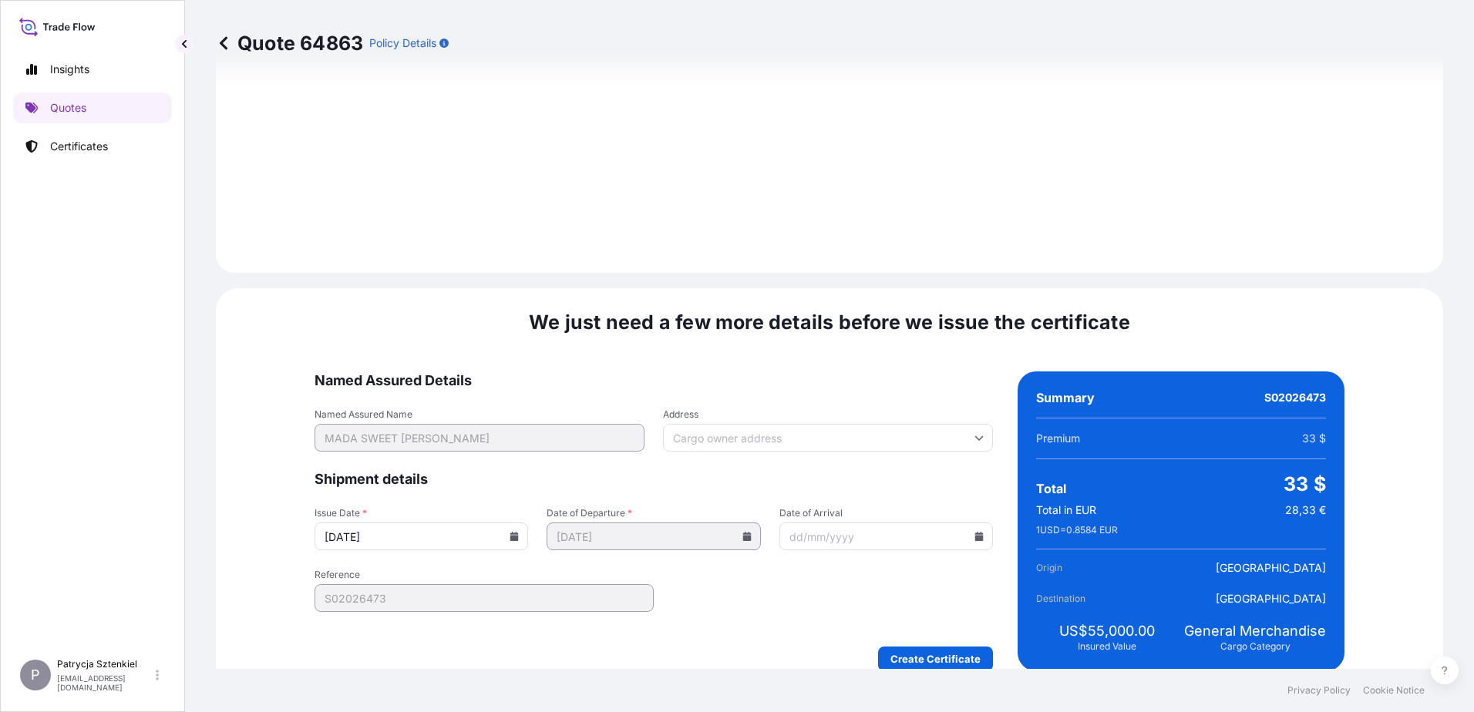
scroll to position [1641, 0]
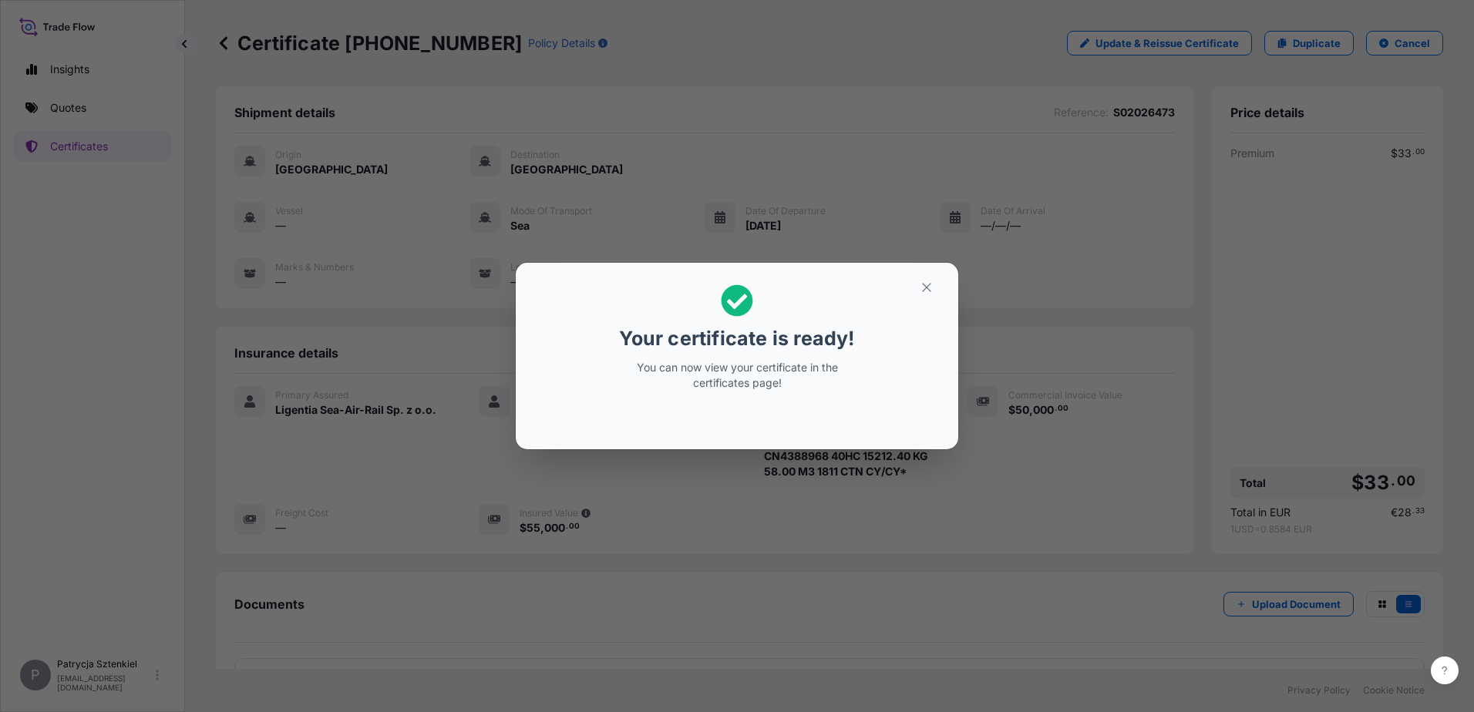
click at [620, 297] on button "button" at bounding box center [926, 287] width 39 height 25
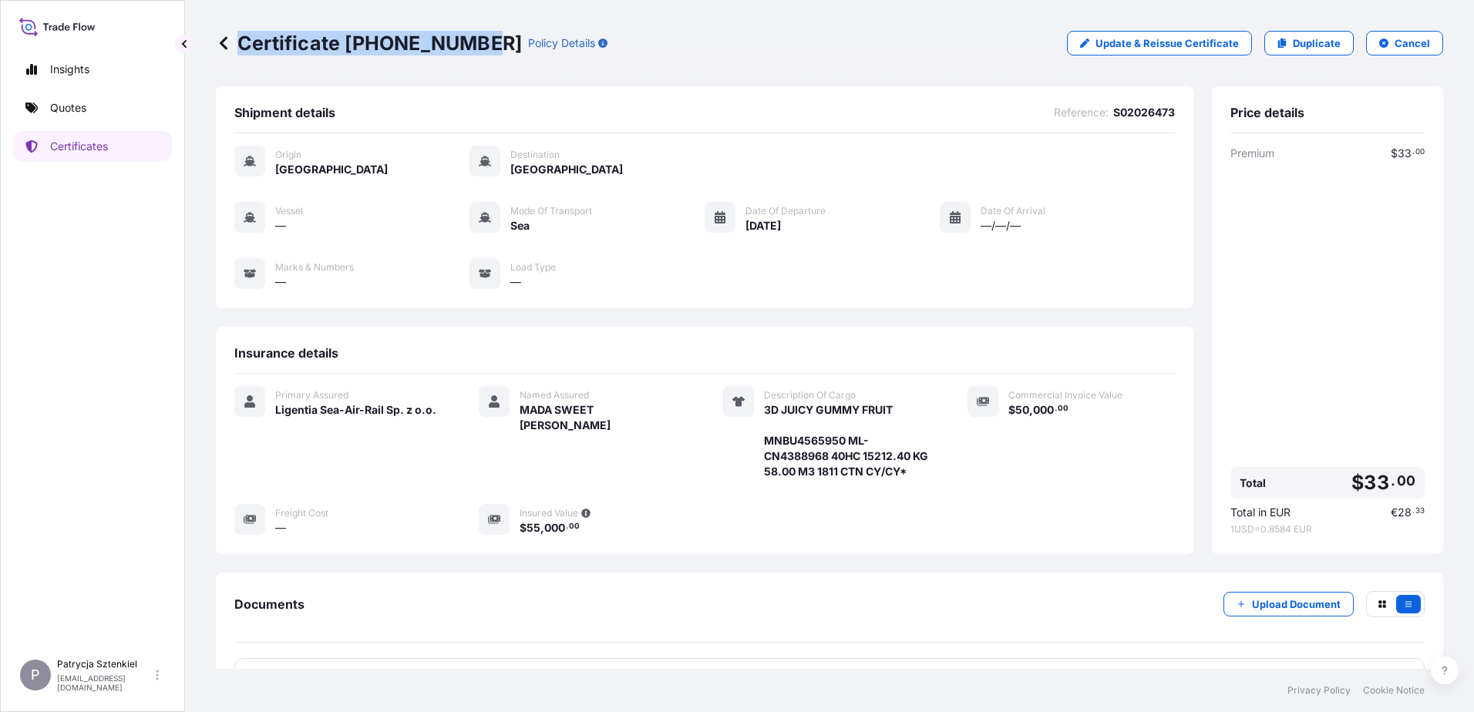
drag, startPoint x: 236, startPoint y: 44, endPoint x: 474, endPoint y: 62, distance: 239.0
click at [474, 62] on div "Certificate [PHONE_NUMBER] Policy Details Update & Reissue Certificate Duplicat…" at bounding box center [829, 43] width 1227 height 86
copy p "Certificate [PHONE_NUMBER]"
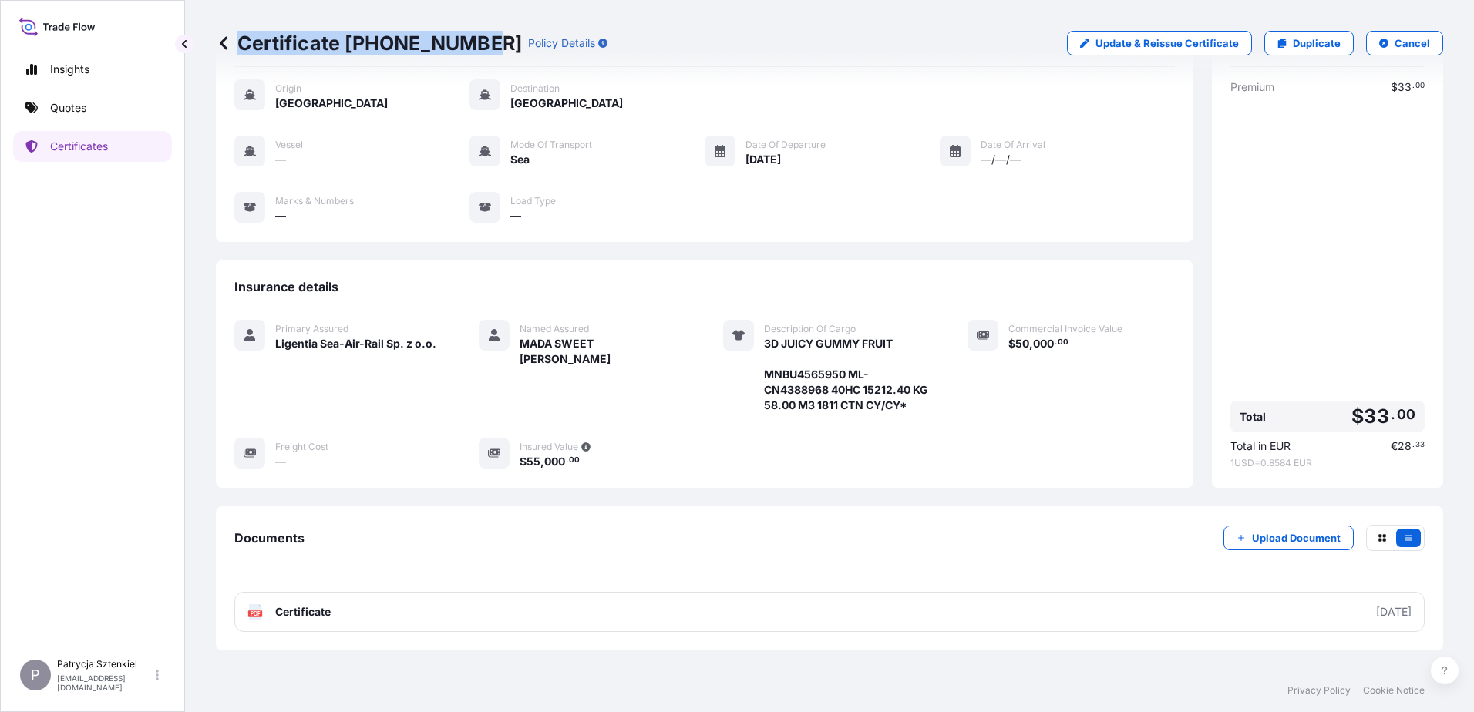
scroll to position [131, 0]
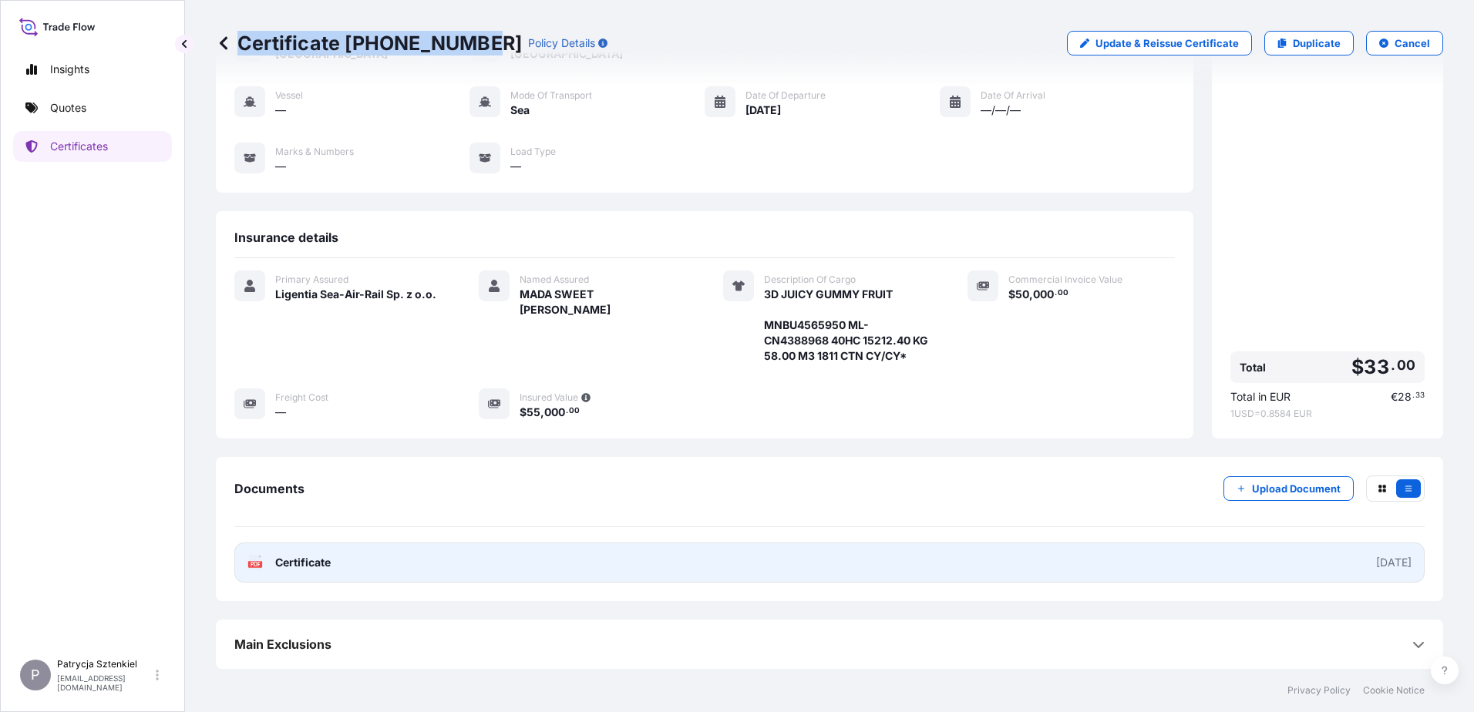
click at [614, 567] on link "PDF Certificate [DATE]" at bounding box center [829, 563] width 1190 height 40
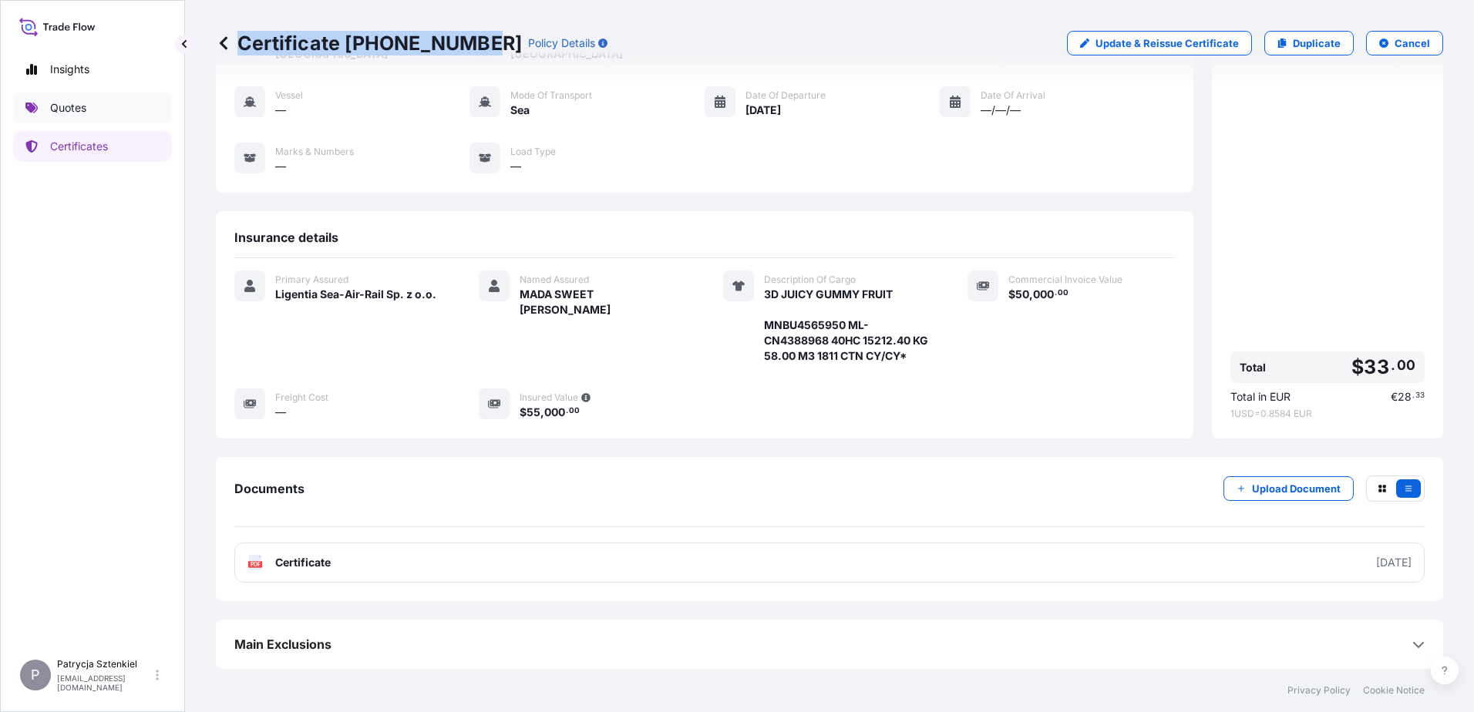
click at [87, 109] on link "Quotes" at bounding box center [92, 108] width 159 height 31
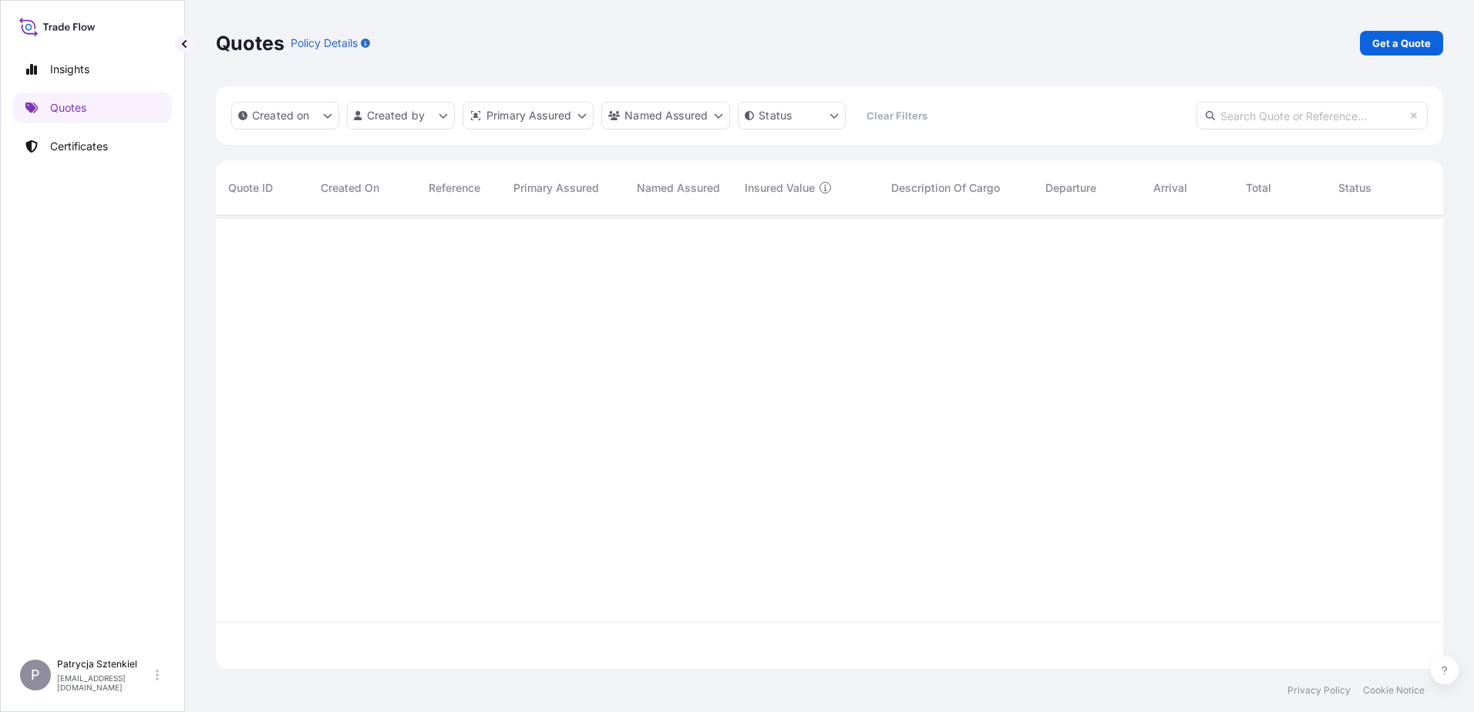
scroll to position [450, 1216]
click at [620, 39] on p "Get a Quote" at bounding box center [1401, 42] width 59 height 15
select select "Sea"
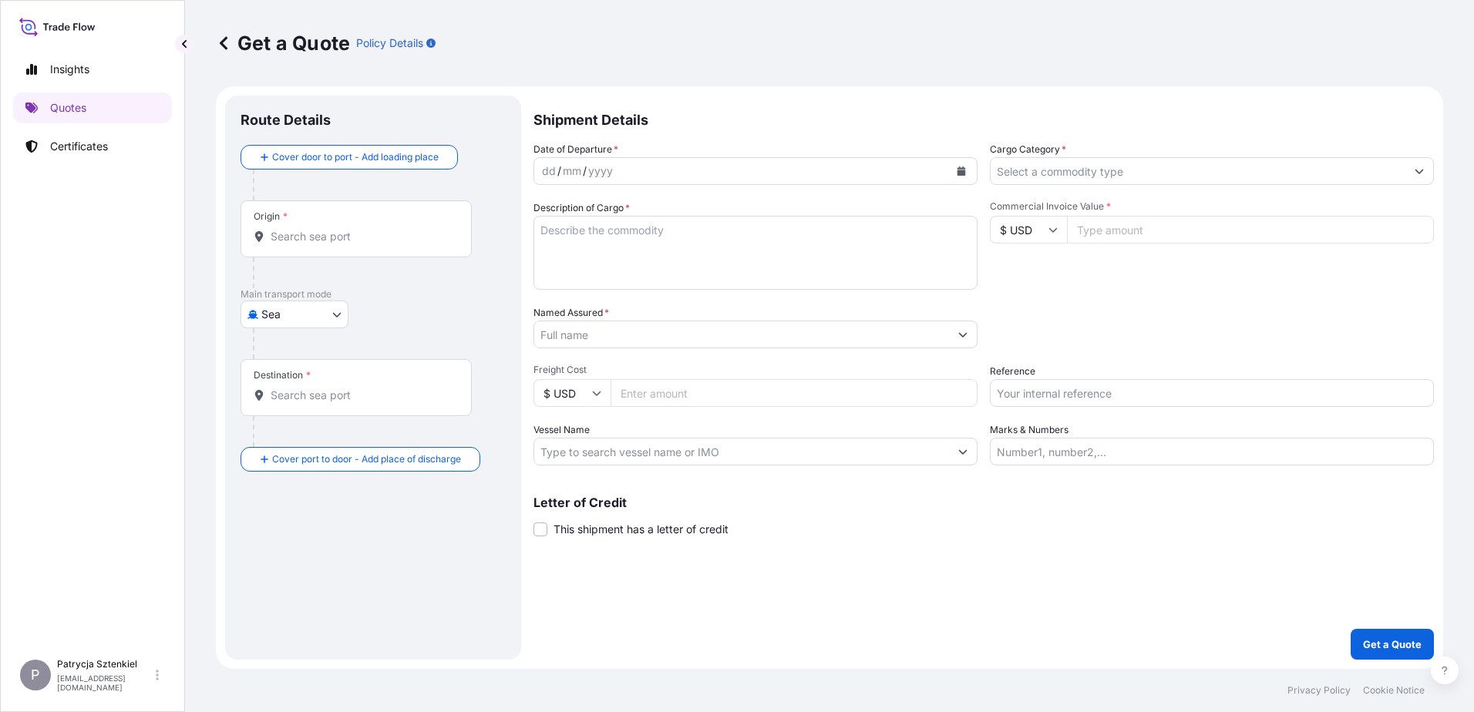
click at [383, 220] on div "Origin *" at bounding box center [356, 228] width 231 height 57
click at [383, 229] on input "Origin *" at bounding box center [362, 236] width 182 height 15
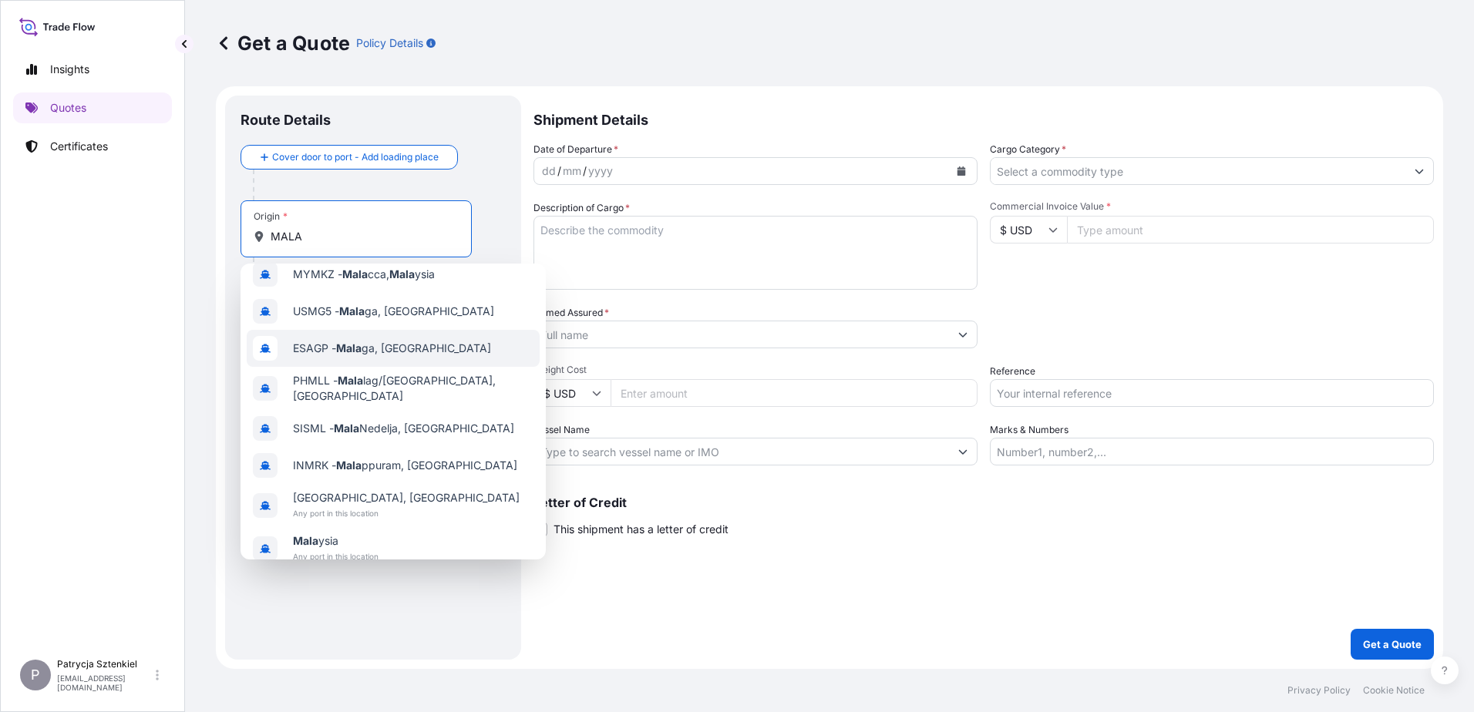
scroll to position [99, 0]
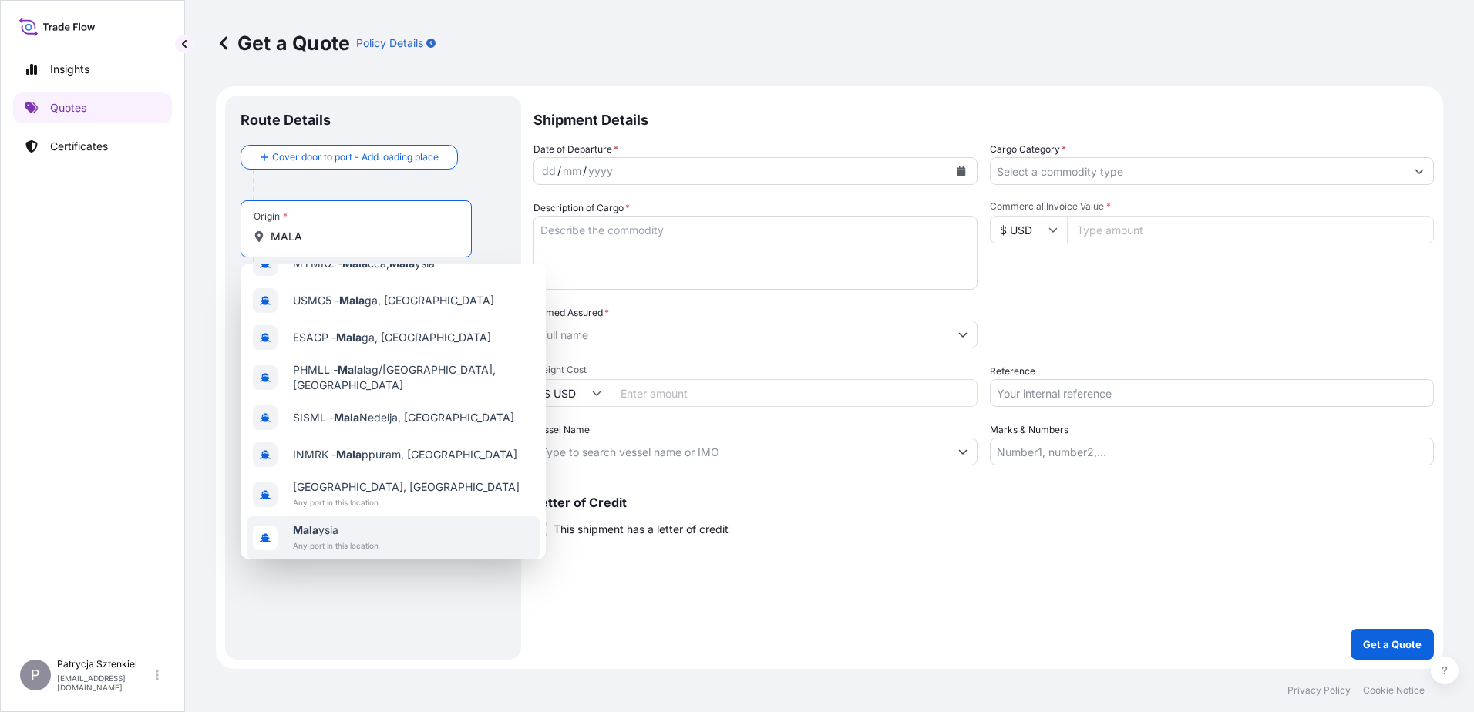
click at [411, 525] on div "[GEOGRAPHIC_DATA] ysia Any port in this location" at bounding box center [393, 538] width 293 height 43
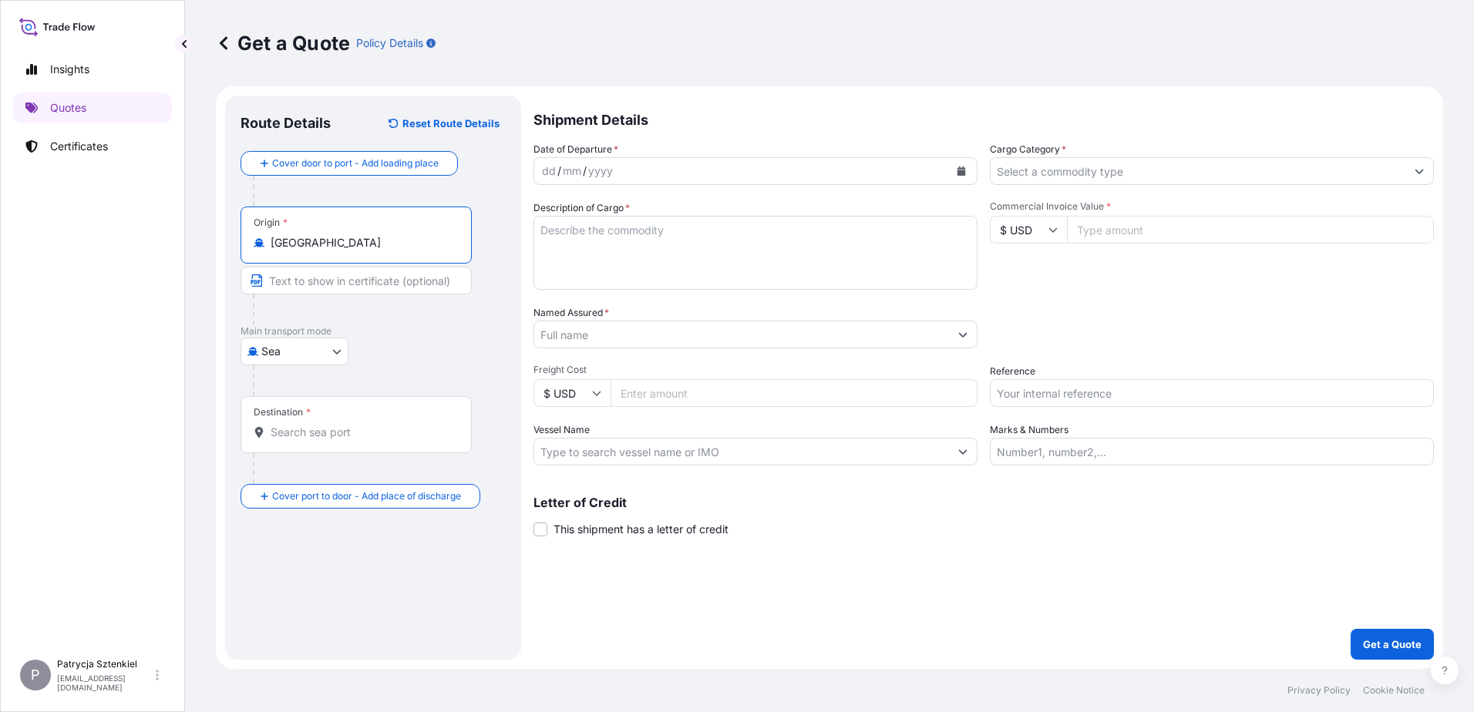
type input "[GEOGRAPHIC_DATA]"
click at [297, 427] on input "Destination *" at bounding box center [362, 432] width 182 height 15
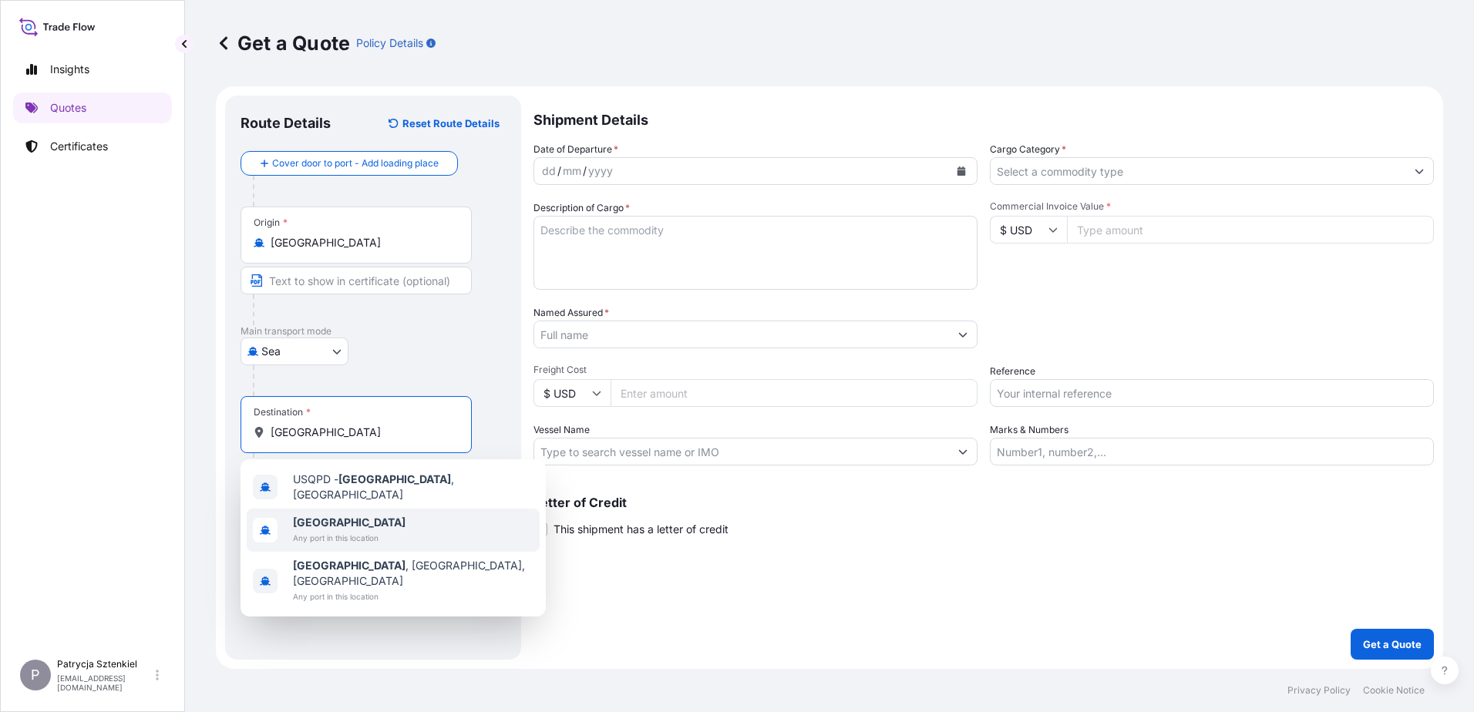
click at [349, 533] on span "Any port in this location" at bounding box center [349, 537] width 113 height 15
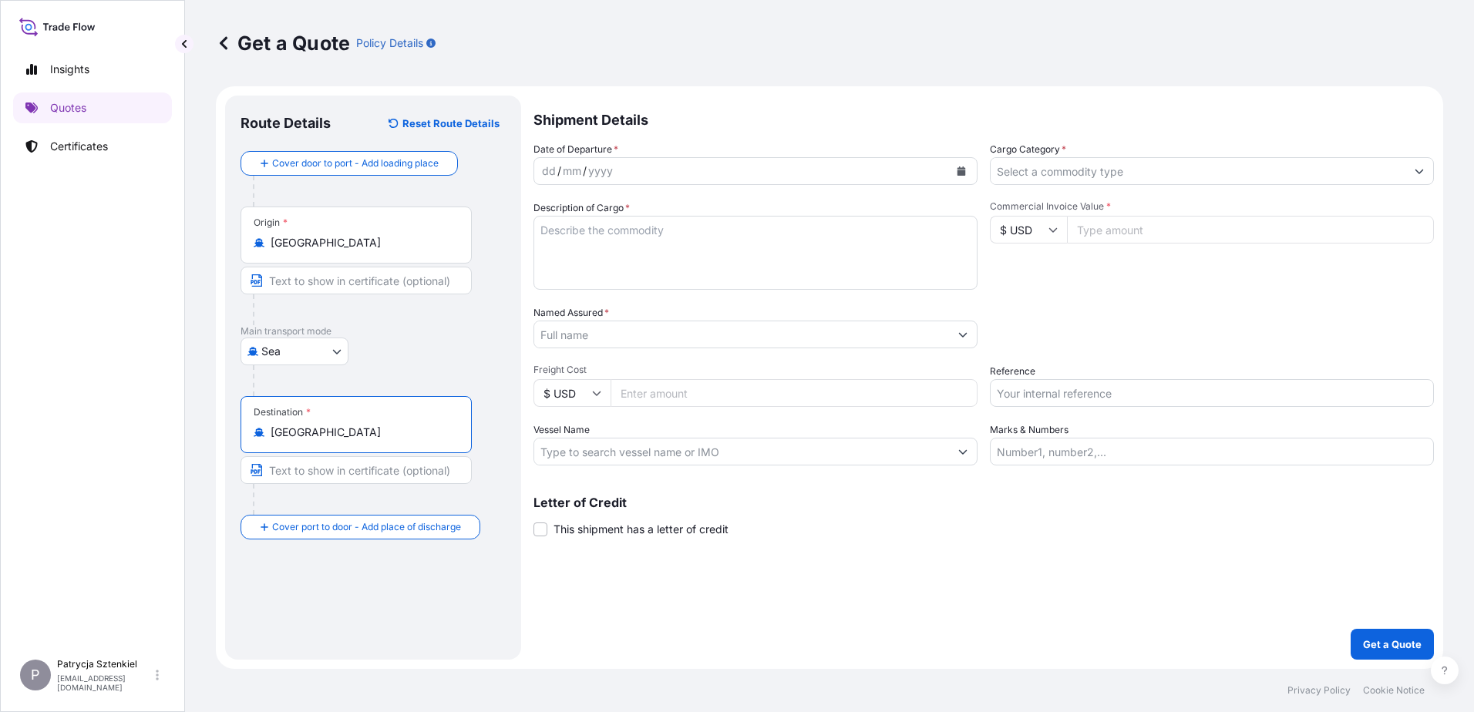
type input "[GEOGRAPHIC_DATA]"
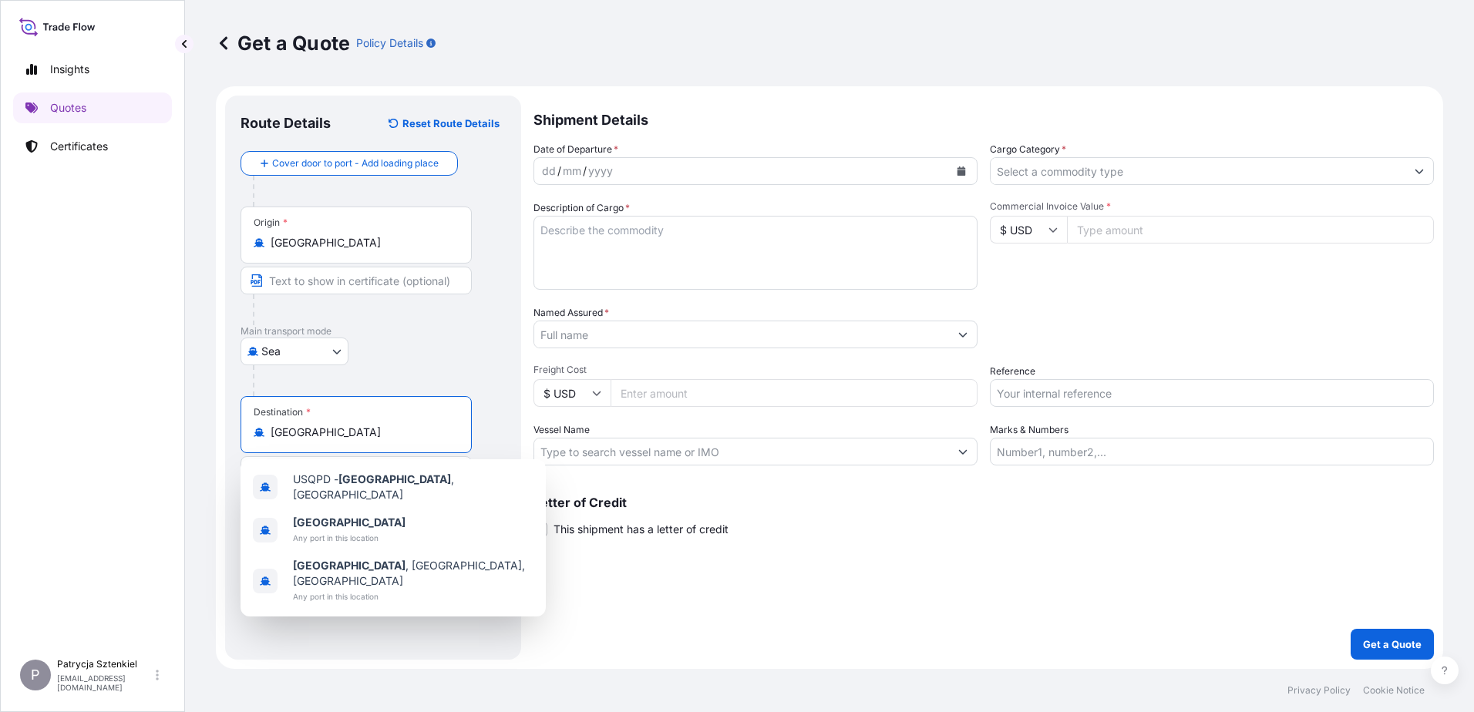
click at [569, 340] on input "Named Assured *" at bounding box center [741, 335] width 415 height 28
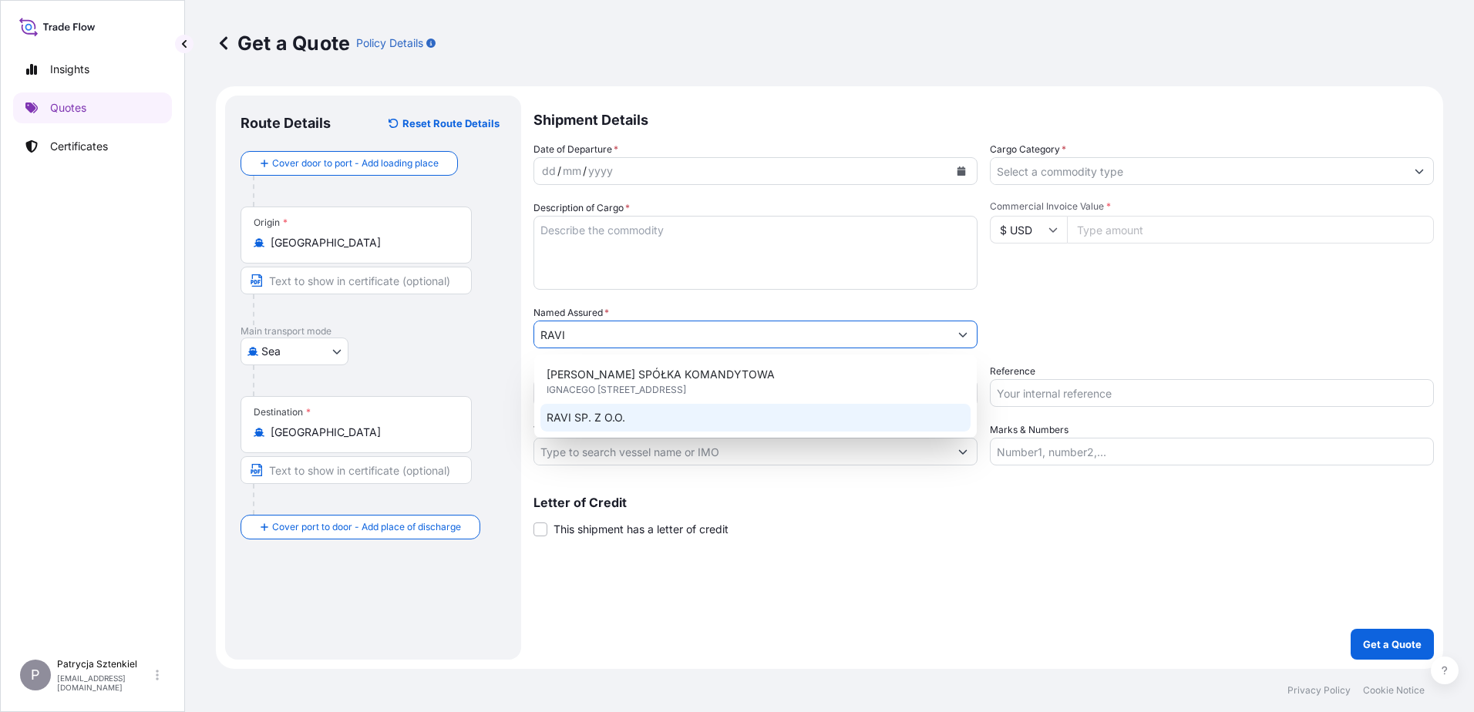
click at [584, 422] on span "RAVI SP. Z O.O." at bounding box center [586, 417] width 79 height 15
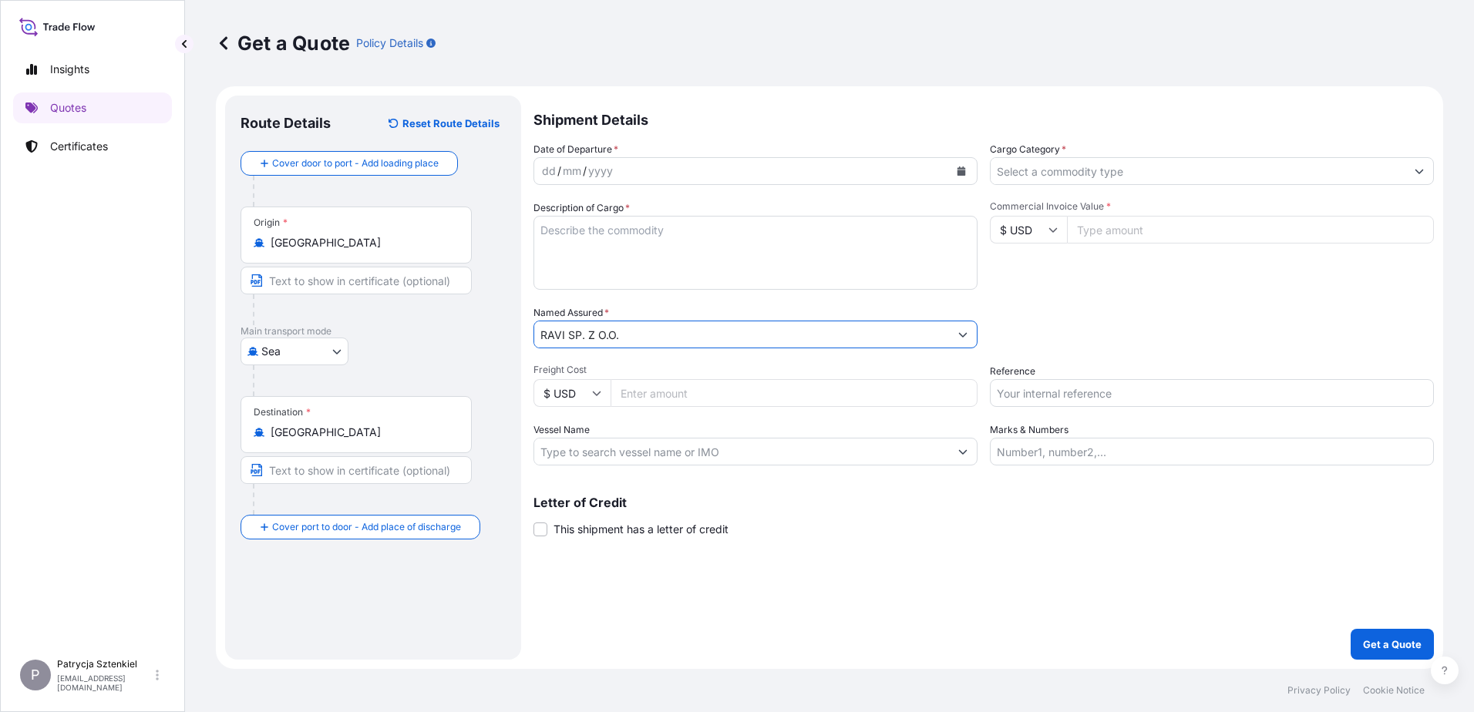
type input "RAVI SP. Z O.O."
click at [620, 396] on input "Reference" at bounding box center [1212, 393] width 444 height 28
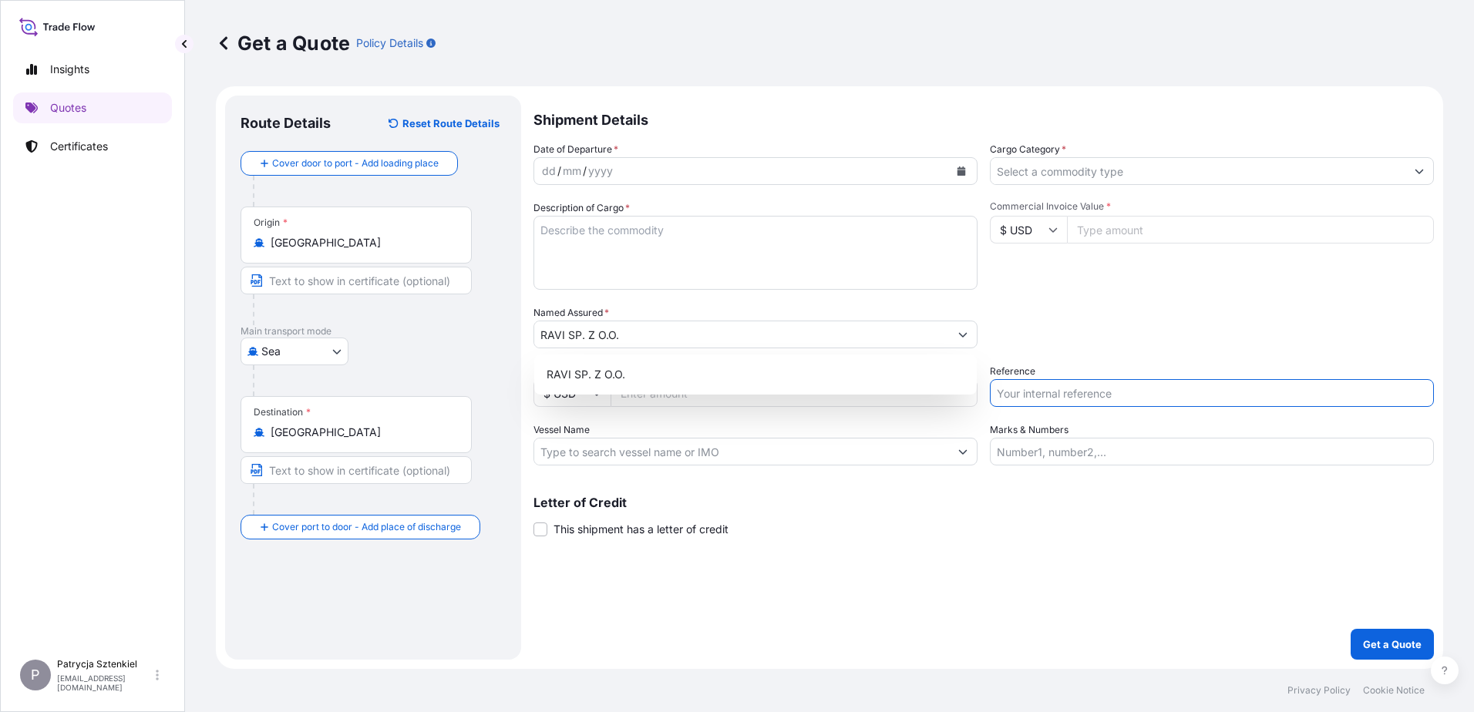
paste input "MRSU7144161"
type input "MRSU7144161"
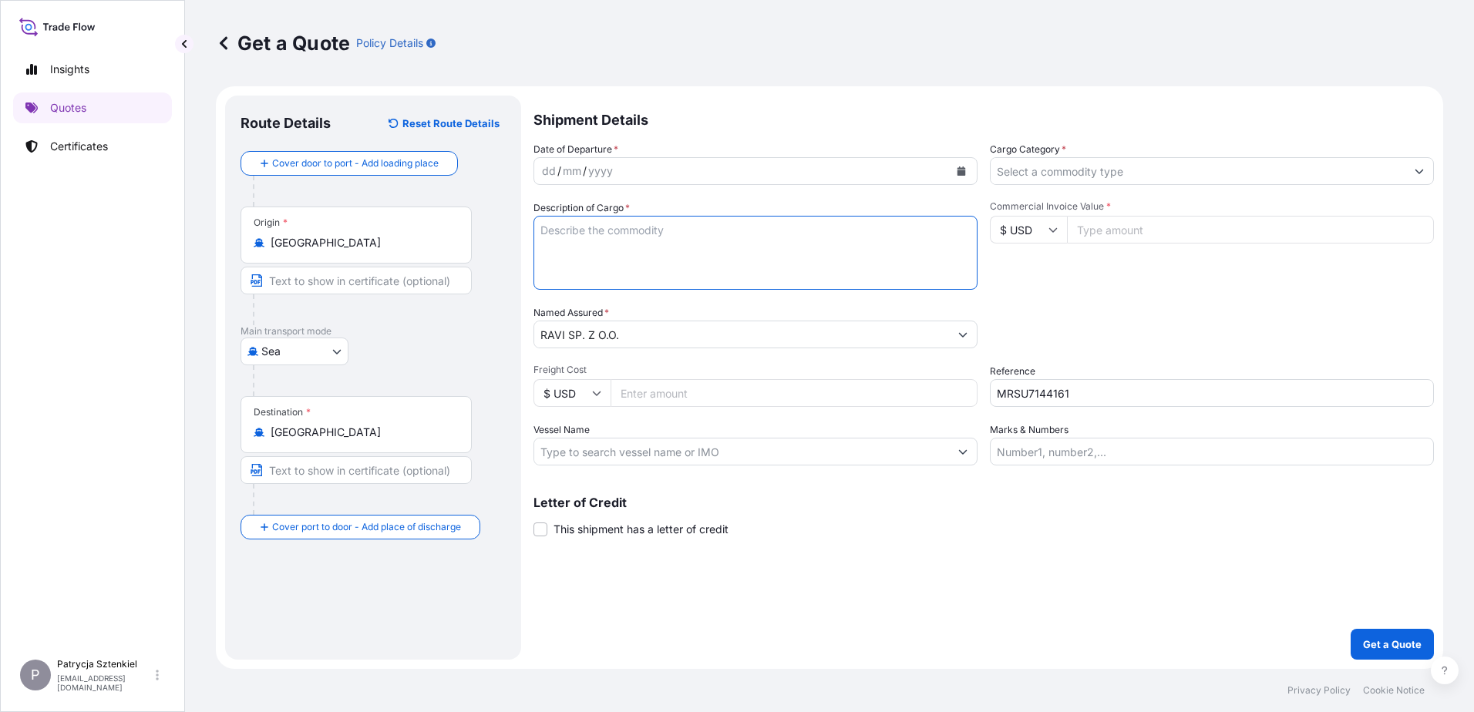
click at [620, 239] on textarea "Description of Cargo *" at bounding box center [756, 253] width 444 height 74
paste textarea "MRSU7144161 Commodity : GLOVE ETD 30/08 [GEOGRAPHIC_DATA]-[GEOGRAPHIC_DATA]"
type textarea "MRSU7144161 Commodity : GLOVE ETD 30/08 [GEOGRAPHIC_DATA]-[GEOGRAPHIC_DATA]"
click at [620, 172] on button "Calendar" at bounding box center [961, 171] width 25 height 25
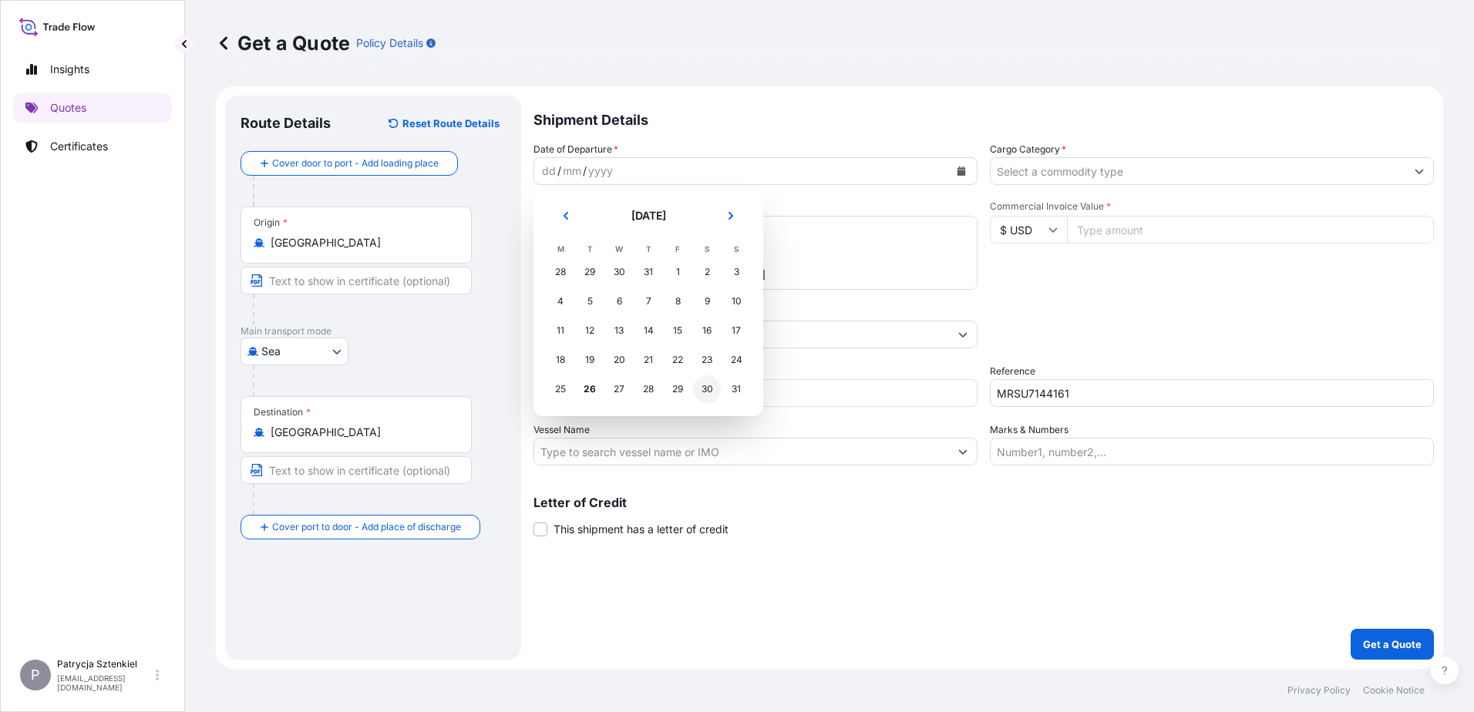
click at [620, 389] on div "30" at bounding box center [707, 389] width 28 height 28
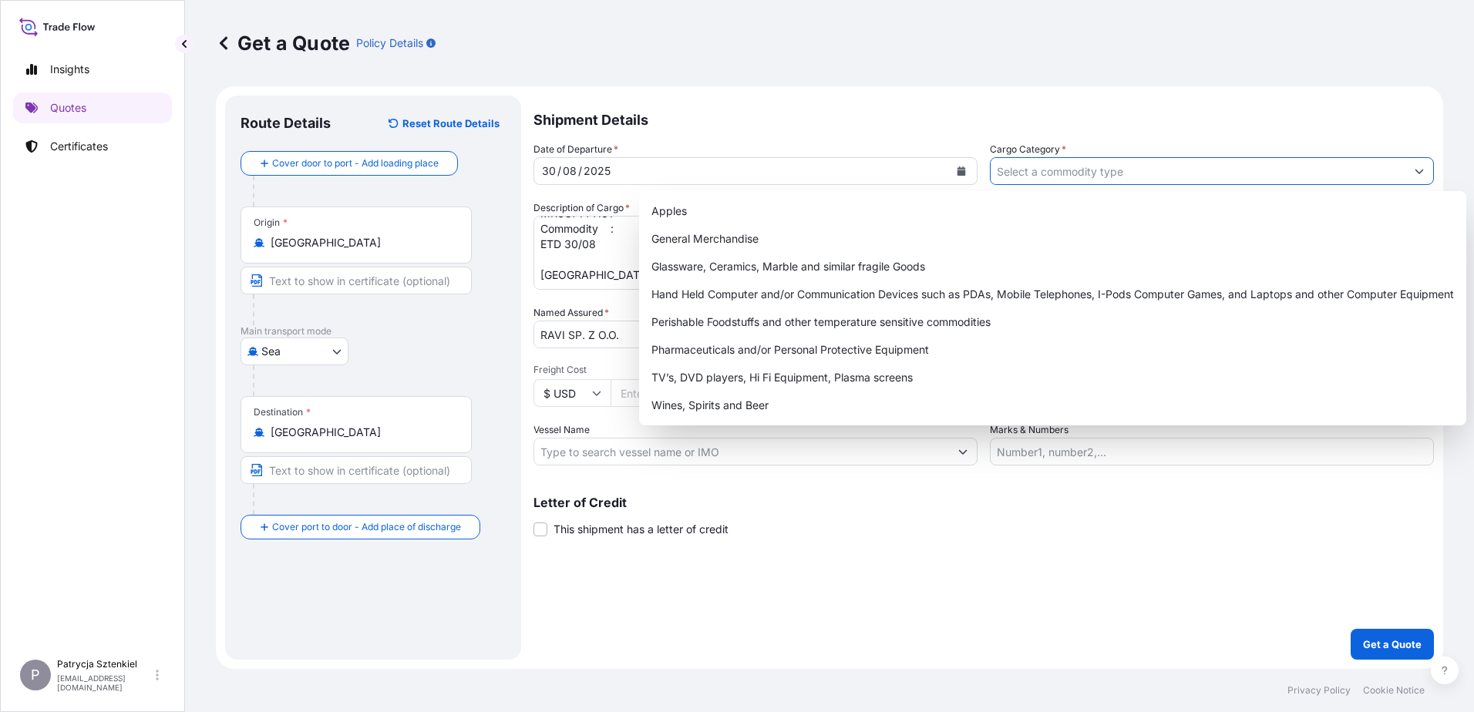
click at [620, 168] on input "Cargo Category *" at bounding box center [1198, 171] width 415 height 28
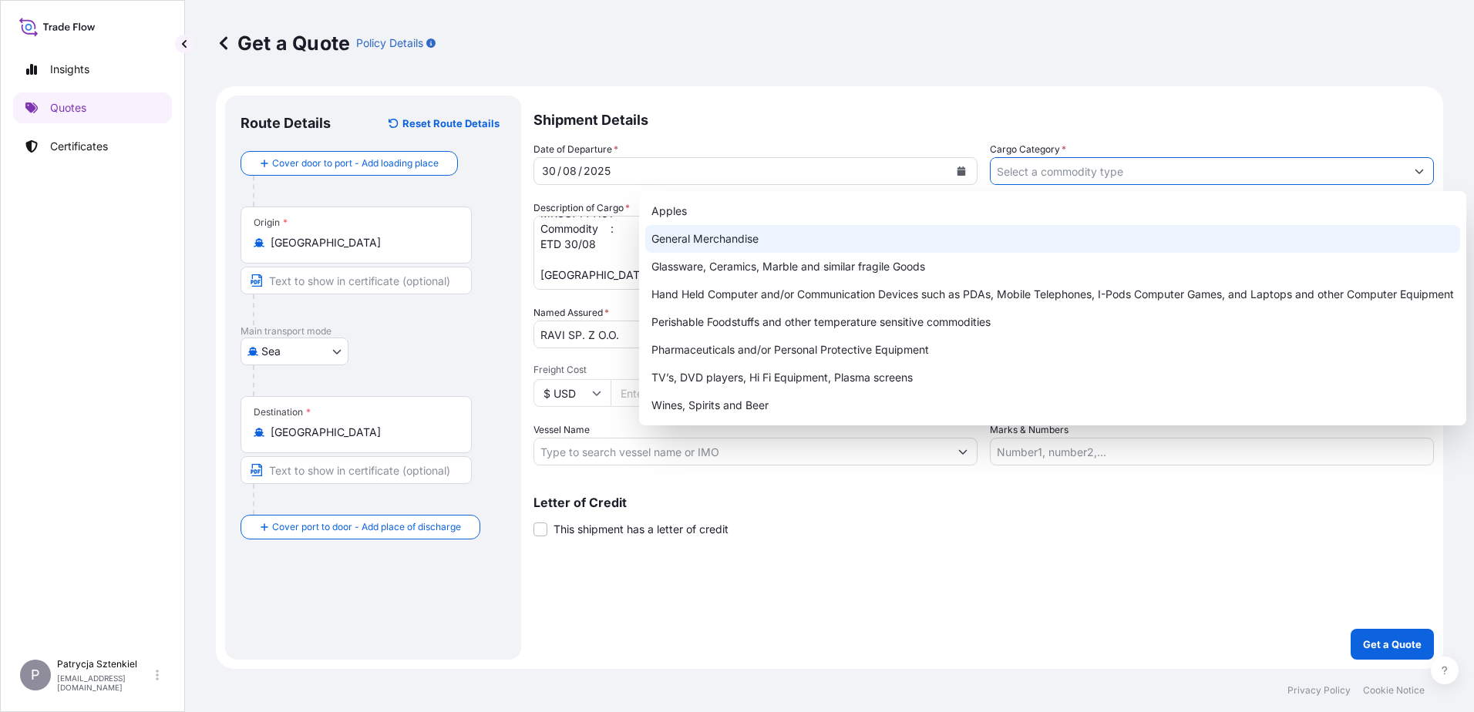
click at [620, 248] on div "General Merchandise" at bounding box center [1052, 239] width 815 height 28
type input "General Merchandise"
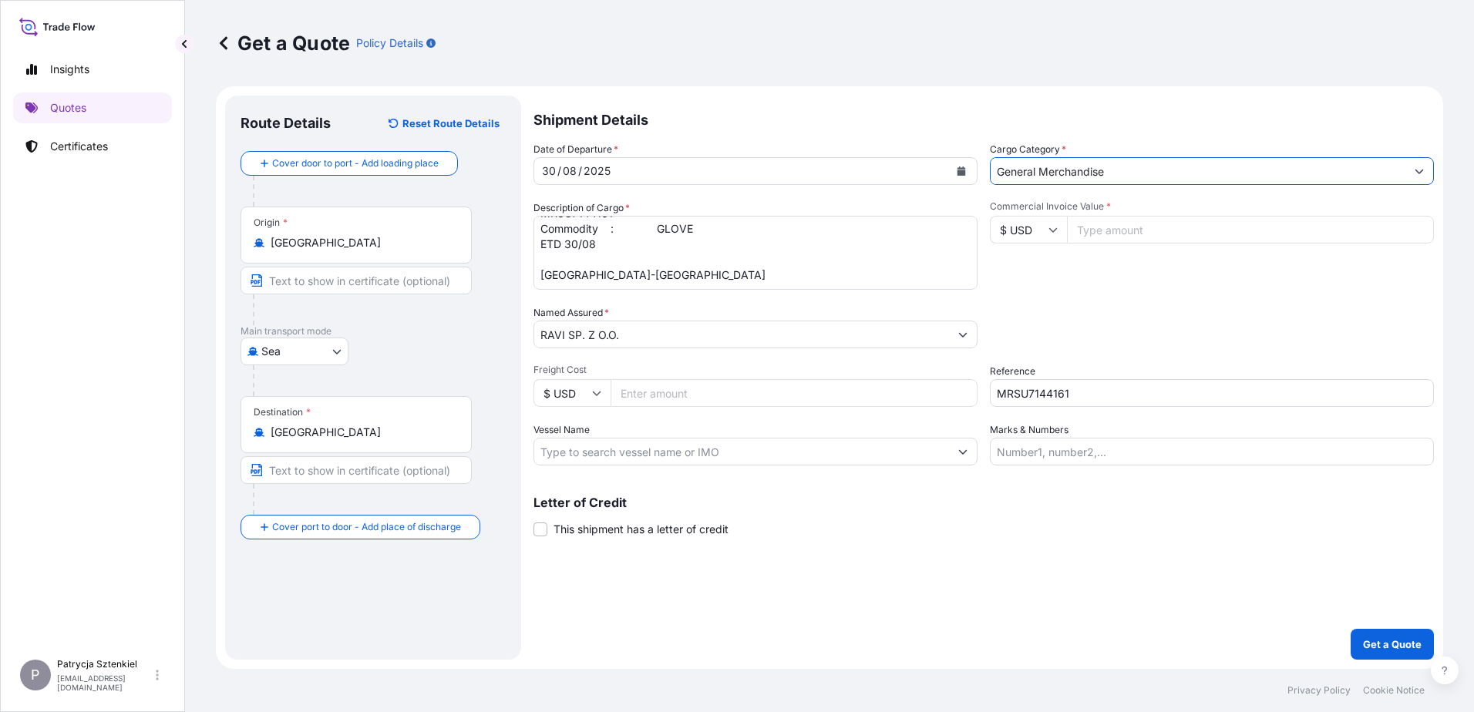
click at [620, 231] on input "Commercial Invoice Value *" at bounding box center [1250, 230] width 367 height 28
click at [620, 232] on input "Commercial Invoice Value *" at bounding box center [1250, 230] width 367 height 28
type input "63152.2"
click at [620, 635] on button "Get a Quote" at bounding box center [1392, 644] width 83 height 31
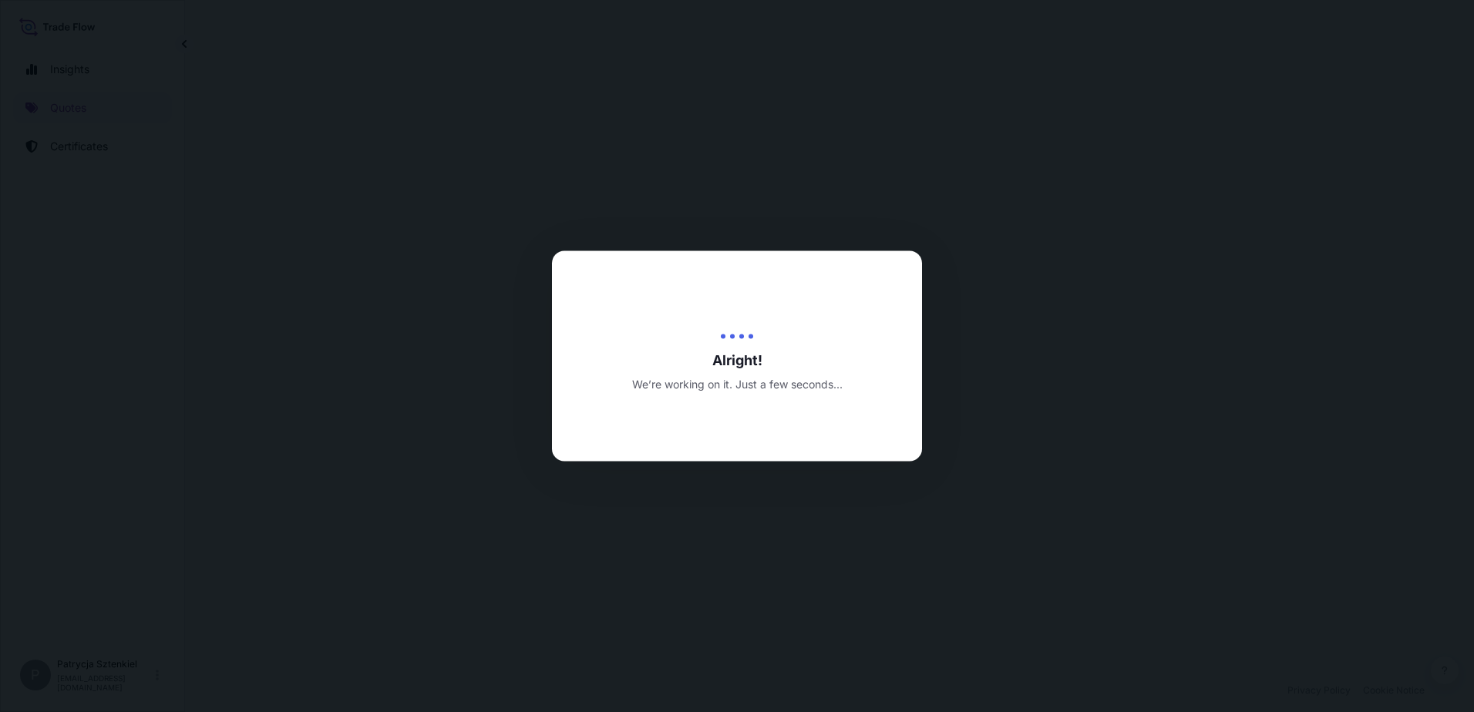
select select "Sea"
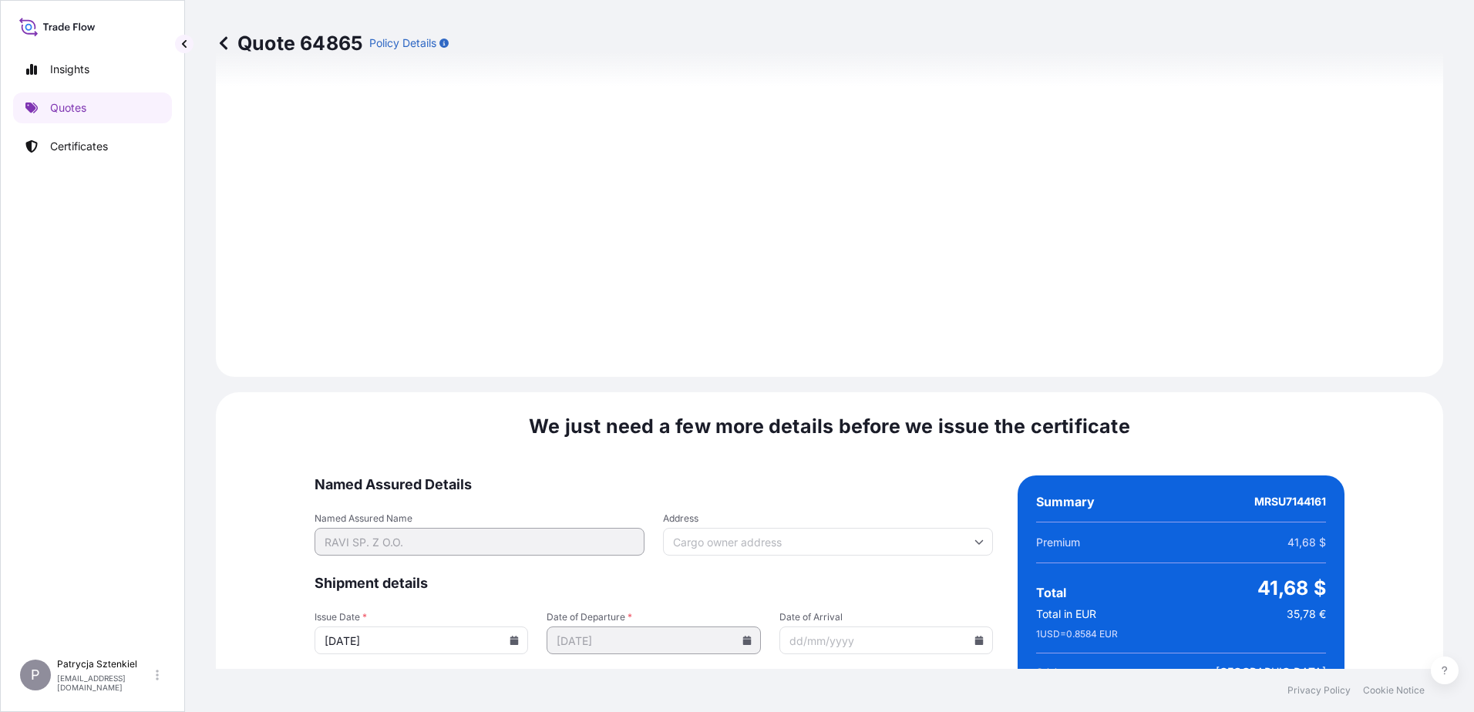
scroll to position [1641, 0]
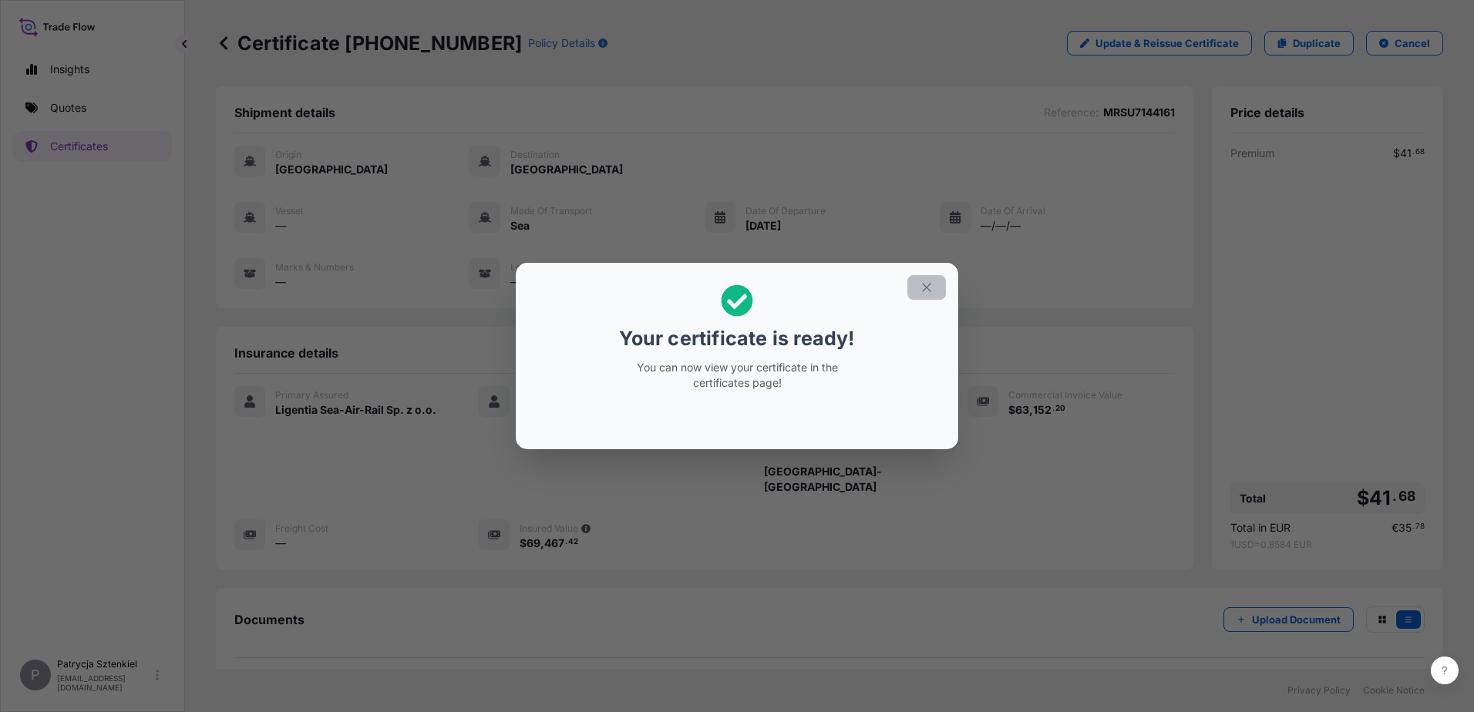
click at [620, 289] on button "button" at bounding box center [926, 287] width 39 height 25
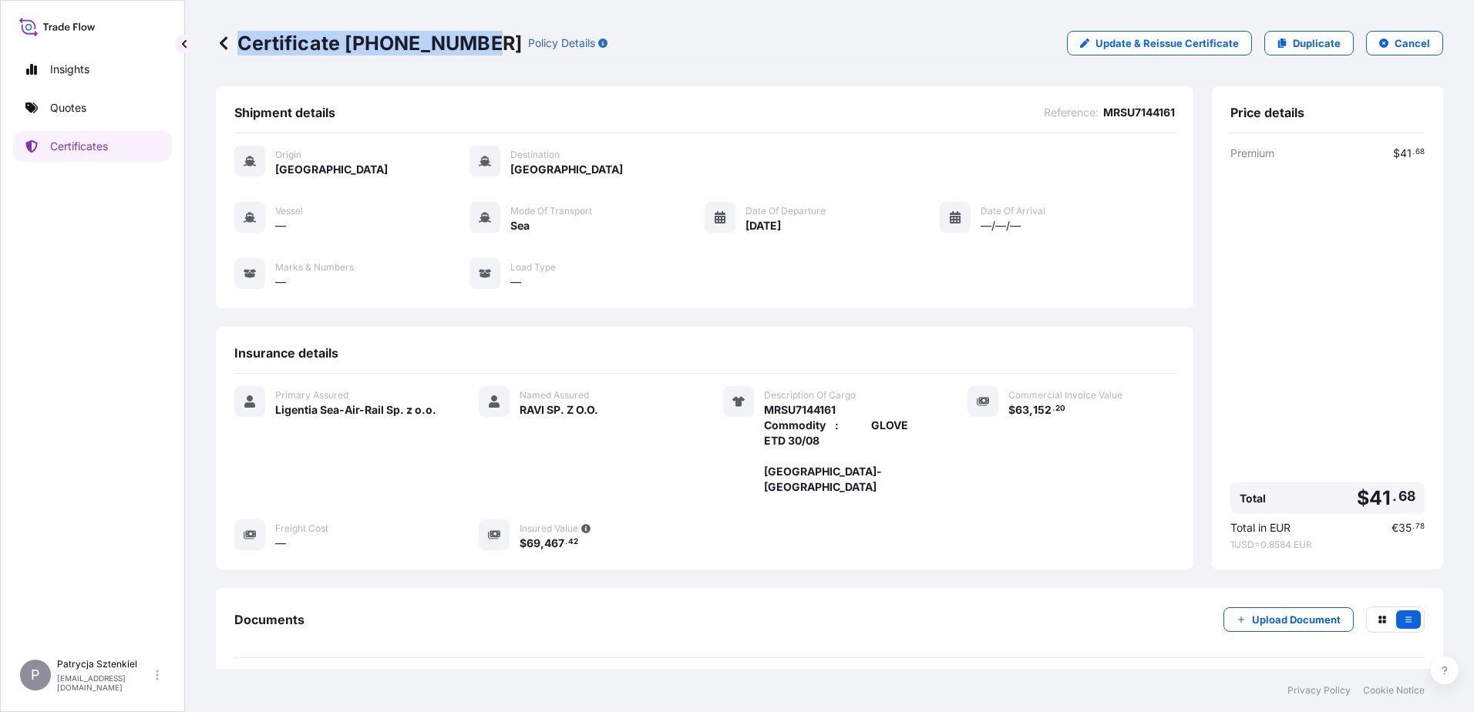
drag, startPoint x: 244, startPoint y: 40, endPoint x: 476, endPoint y: 48, distance: 232.2
click at [476, 48] on p "Certificate [PHONE_NUMBER]" at bounding box center [369, 43] width 306 height 25
copy p "Certificate [PHONE_NUMBER]"
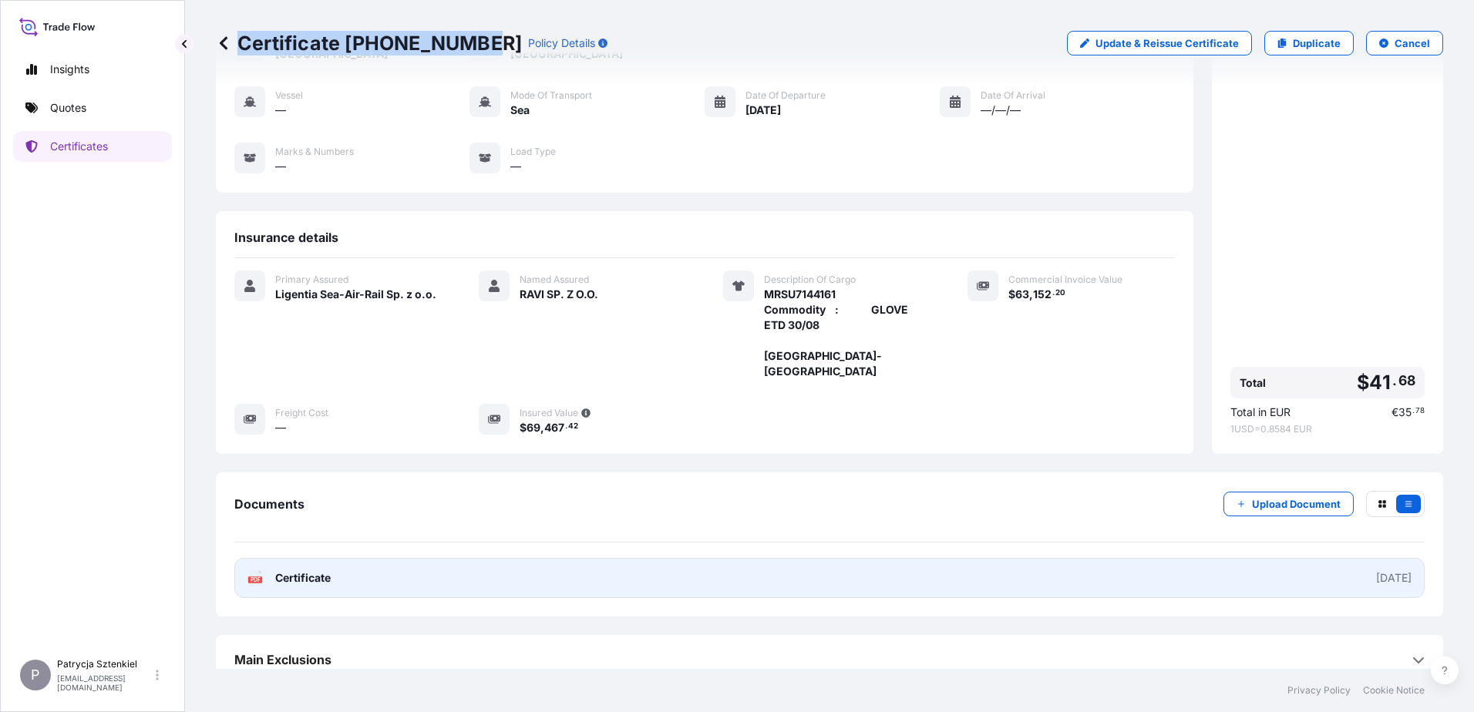
click at [620, 558] on link "PDF Certificate [DATE]" at bounding box center [829, 578] width 1190 height 40
